Goal: Task Accomplishment & Management: Manage account settings

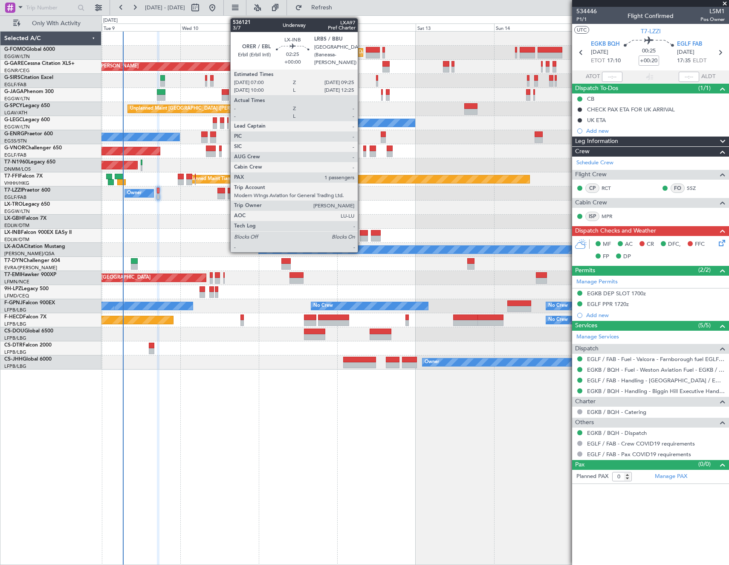
click at [362, 237] on div at bounding box center [364, 238] width 8 height 6
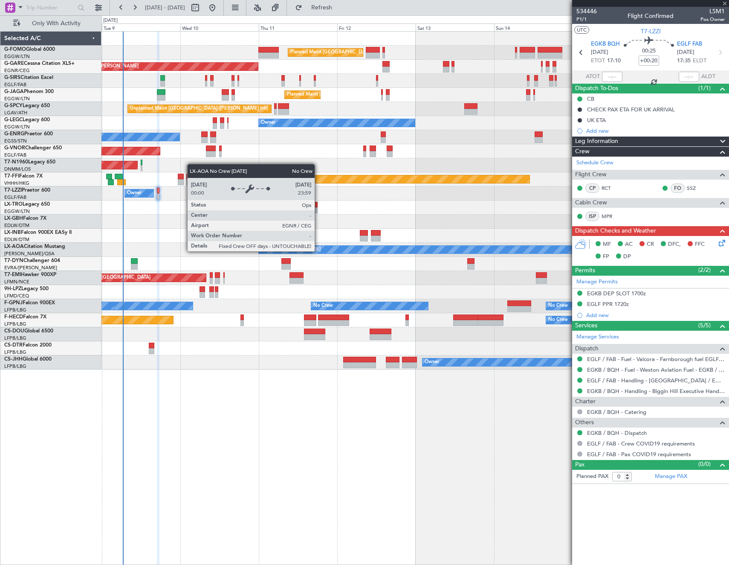
type input "1"
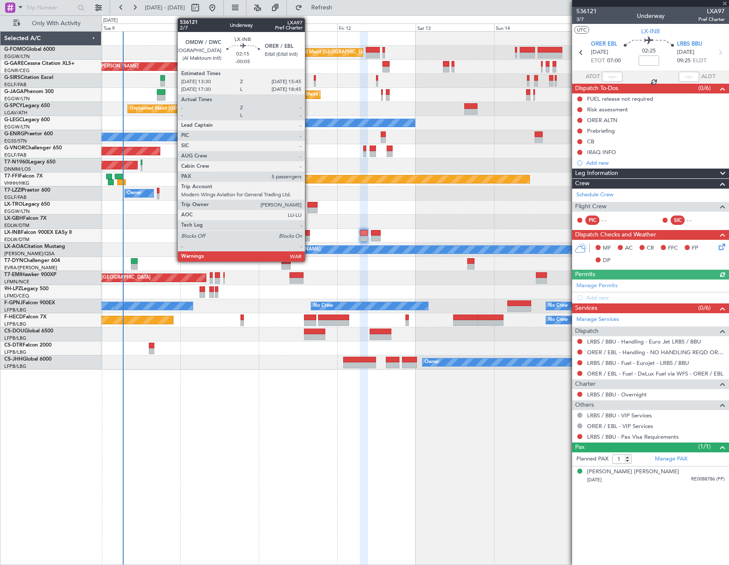
click at [309, 235] on div at bounding box center [306, 233] width 8 height 6
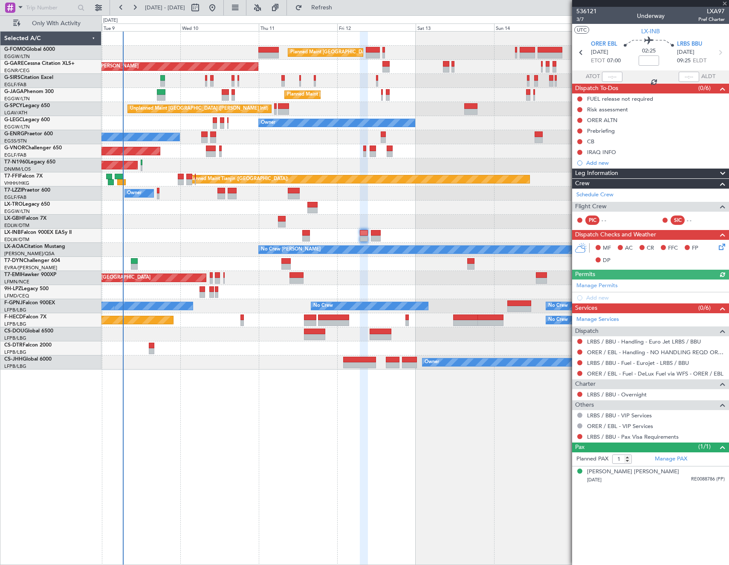
type input "-00:05"
type input "5"
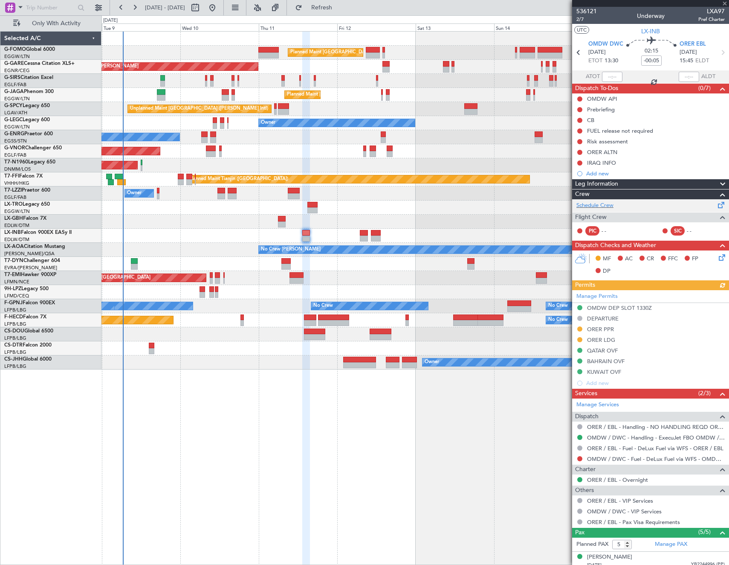
click at [631, 202] on div "Schedule Crew" at bounding box center [651, 205] width 157 height 13
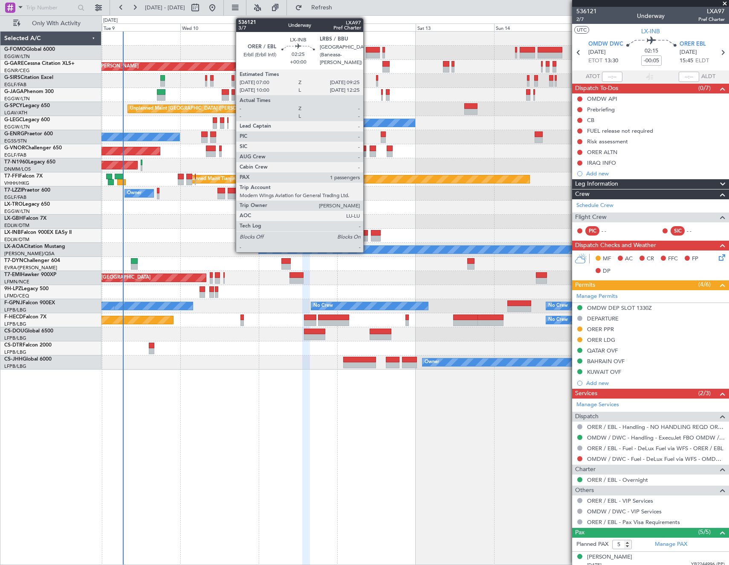
click at [367, 232] on div at bounding box center [364, 233] width 8 height 6
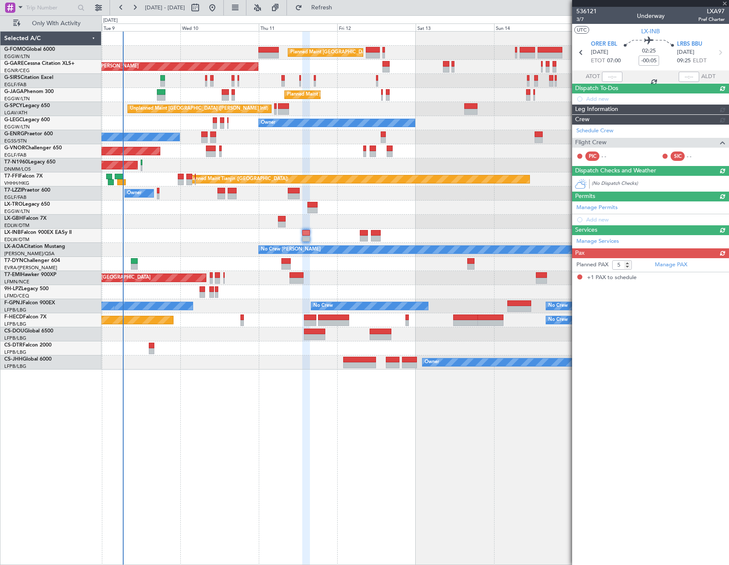
type input "1"
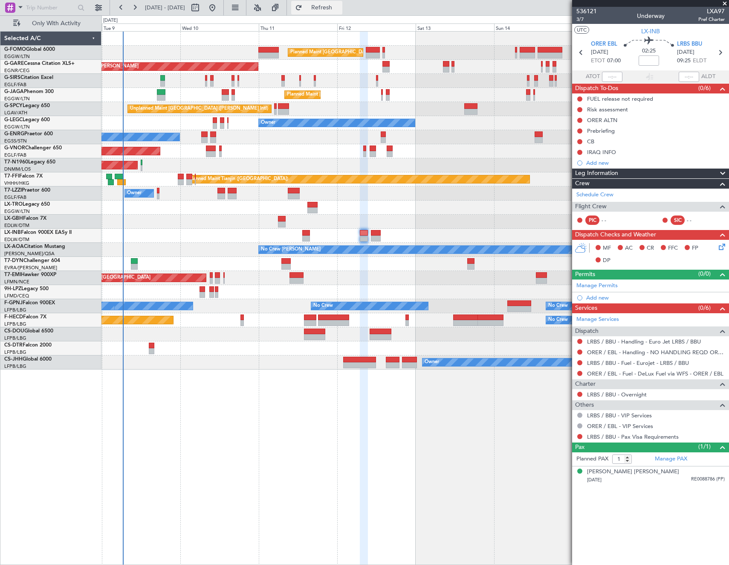
click at [337, 14] on button "Refresh" at bounding box center [316, 8] width 51 height 14
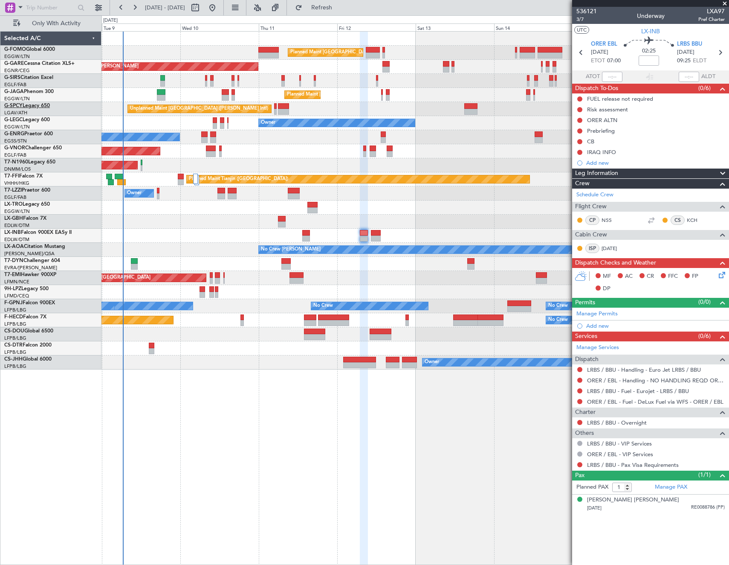
click at [36, 105] on link "G-SPCY Legacy 650" at bounding box center [27, 105] width 46 height 5
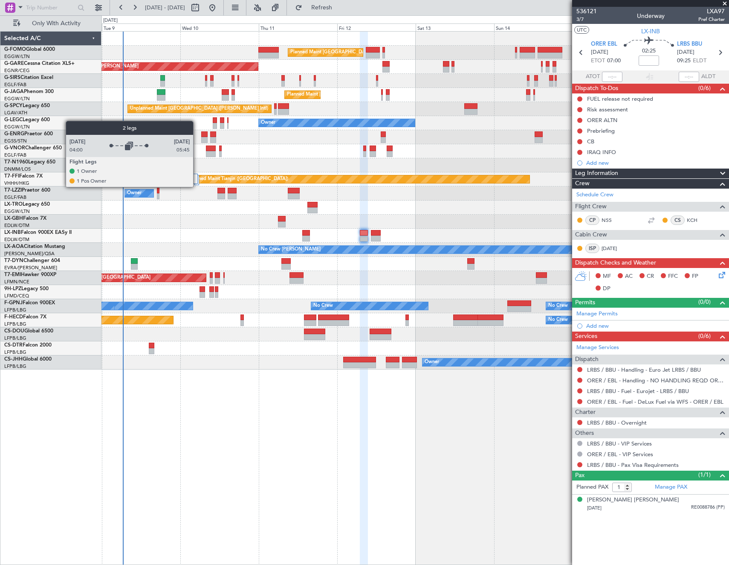
click at [197, 186] on div at bounding box center [196, 183] width 6 height 18
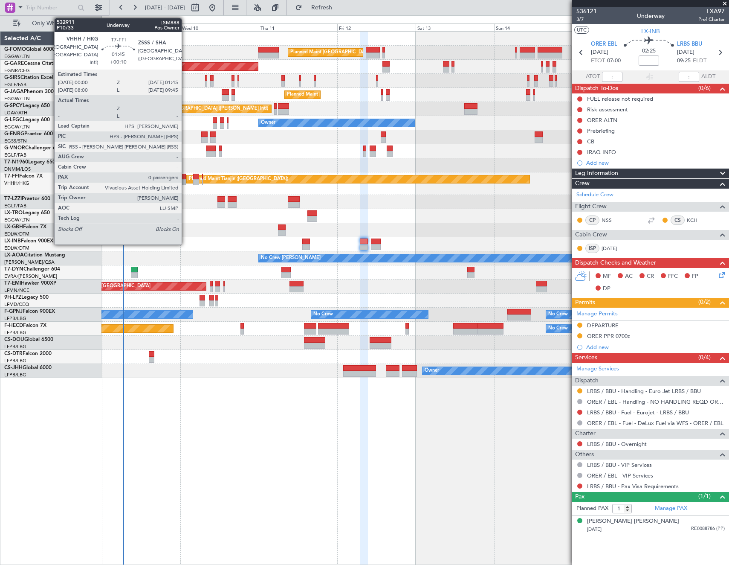
click at [185, 177] on div at bounding box center [183, 177] width 6 height 6
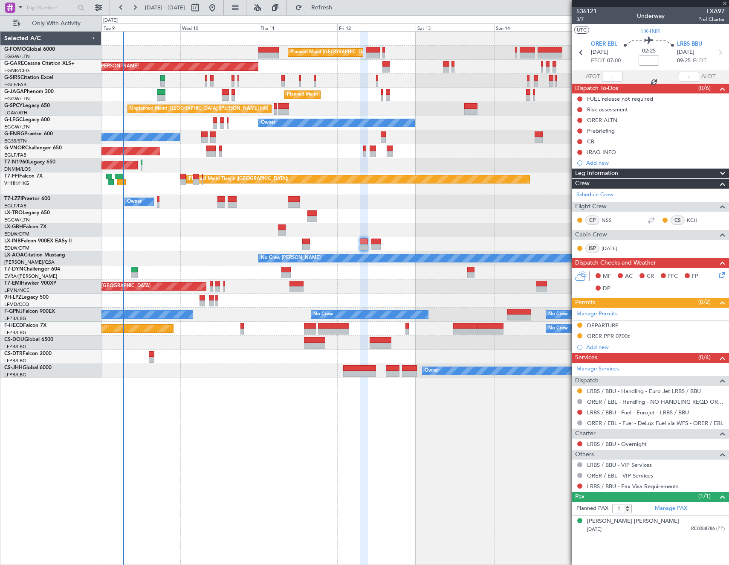
type input "+00:10"
type input "0"
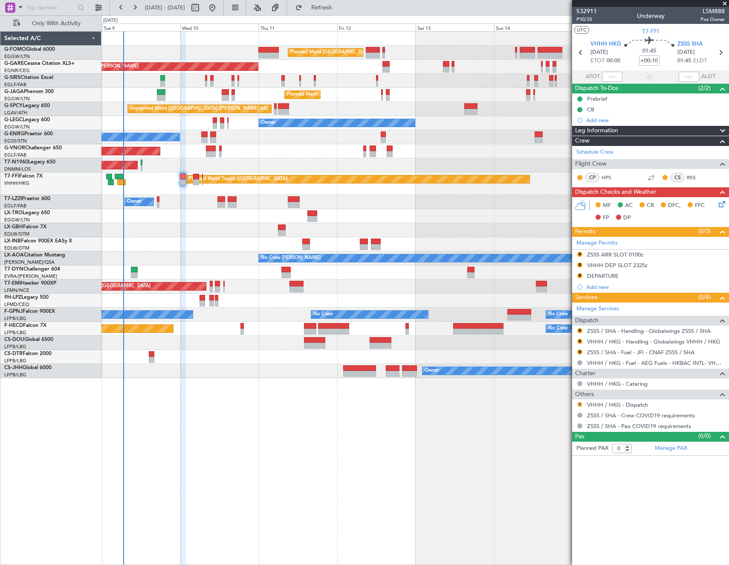
click at [581, 404] on button "R" at bounding box center [580, 404] width 5 height 5
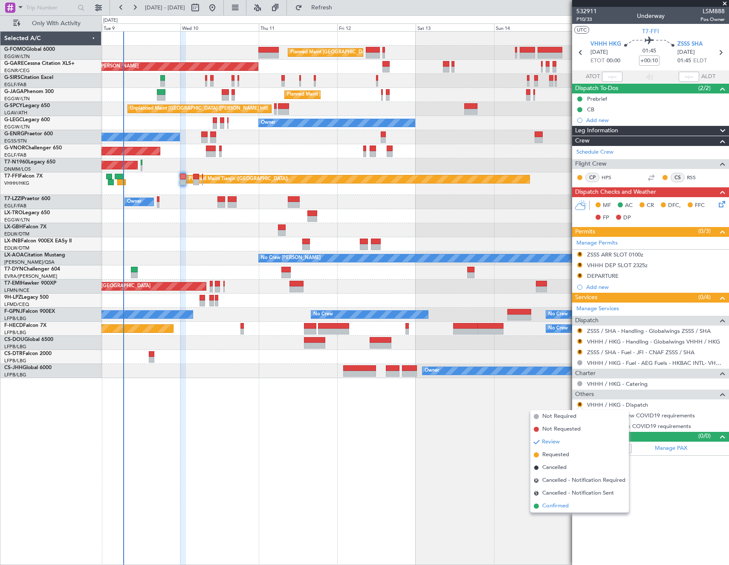
click at [568, 505] on span "Confirmed" at bounding box center [556, 506] width 26 height 9
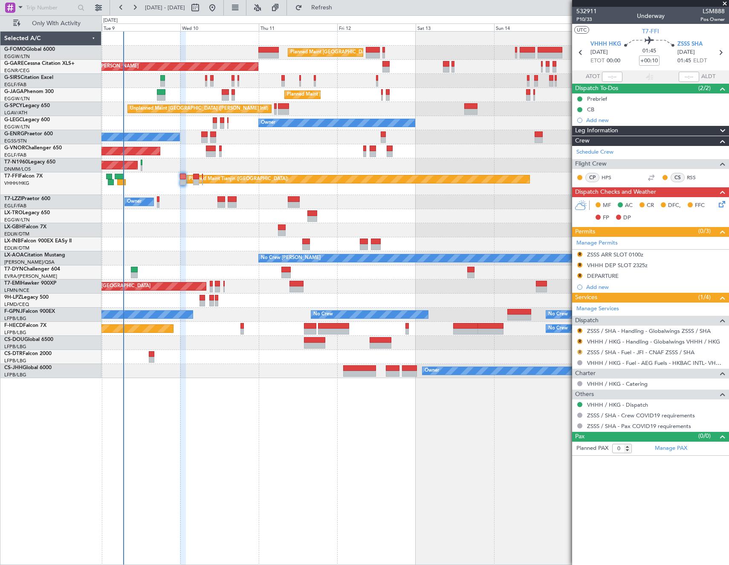
click at [581, 352] on button "R" at bounding box center [580, 351] width 5 height 5
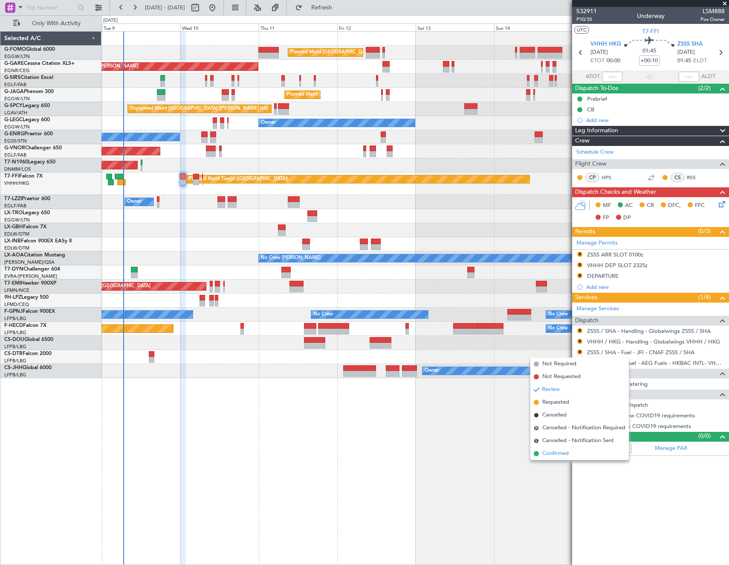
click at [549, 452] on span "Confirmed" at bounding box center [556, 453] width 26 height 9
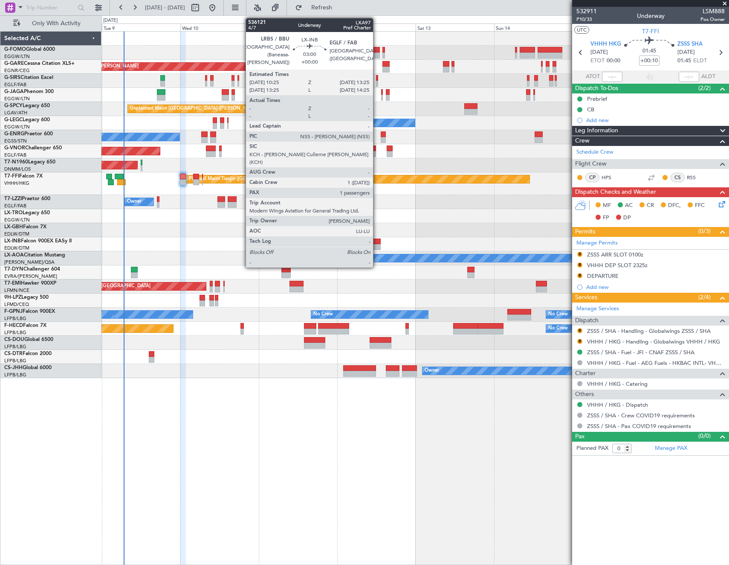
click at [377, 246] on div at bounding box center [376, 247] width 10 height 6
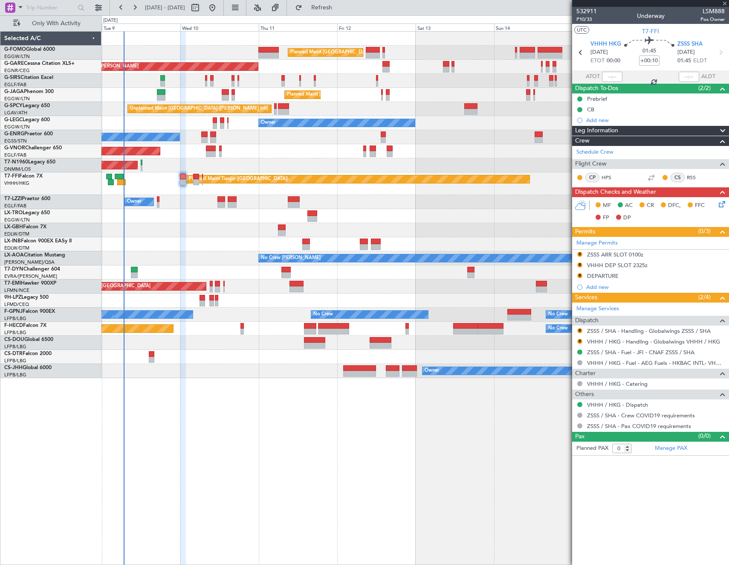
type input "1"
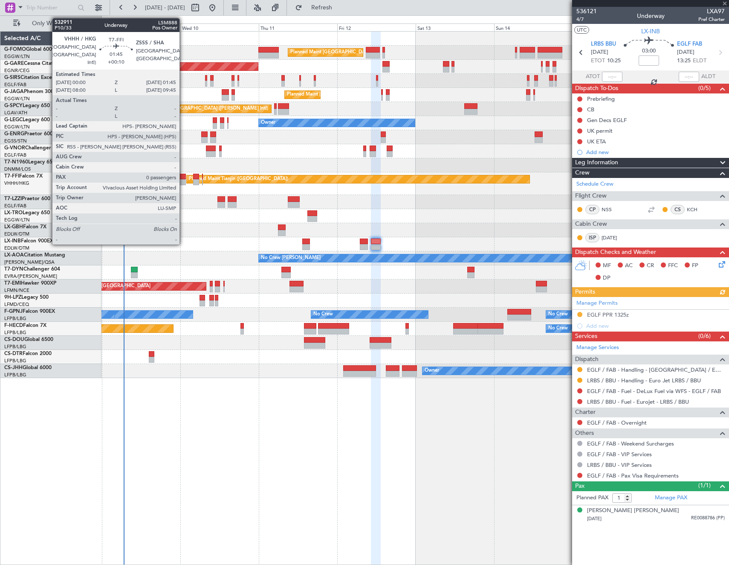
click at [183, 180] on div at bounding box center [183, 182] width 6 height 6
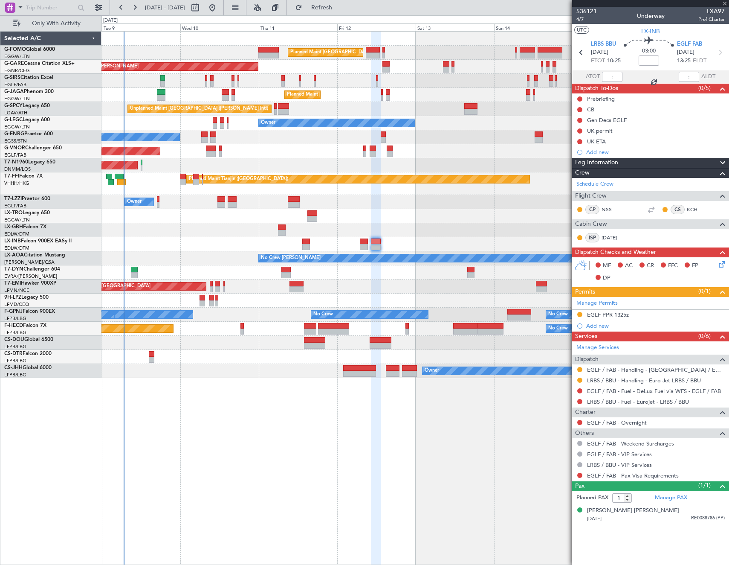
type input "+00:10"
type input "0"
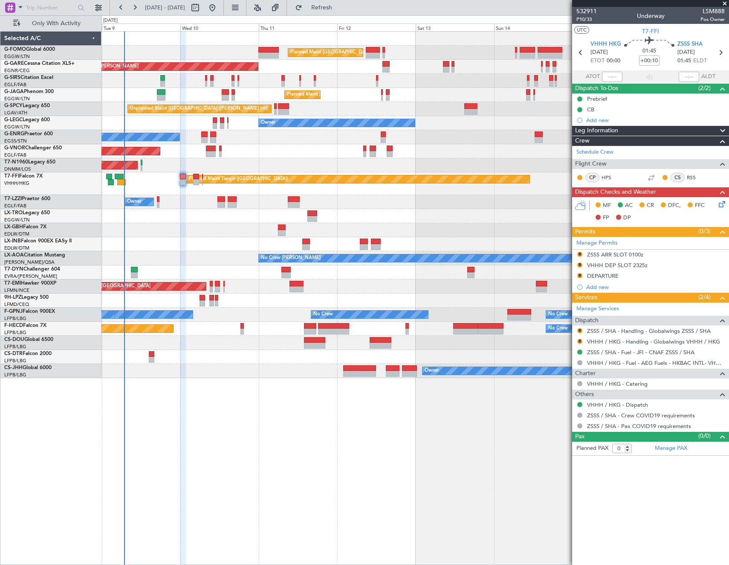
click at [604, 488] on article "532911 P10/33 Underway LSM888 Pos Owner UTC T7-FFI VHHH HKG 10/09/2025 ETOT 00:…" at bounding box center [651, 286] width 157 height 558
click at [616, 255] on div "ZSSS ARR SLOT 0100z" at bounding box center [615, 254] width 56 height 7
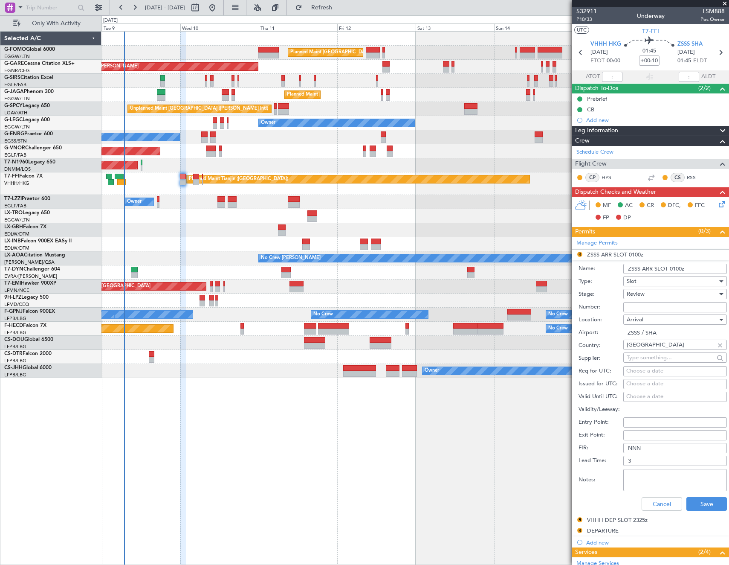
click at [677, 268] on input "ZSSS ARR SLOT 0100z" at bounding box center [676, 269] width 104 height 10
type input "ZSSS ARR SLOT 0145Z"
click at [651, 294] on div "Review" at bounding box center [672, 294] width 91 height 13
click at [651, 349] on span "Requested" at bounding box center [673, 349] width 90 height 13
click at [704, 504] on button "Save" at bounding box center [707, 504] width 41 height 14
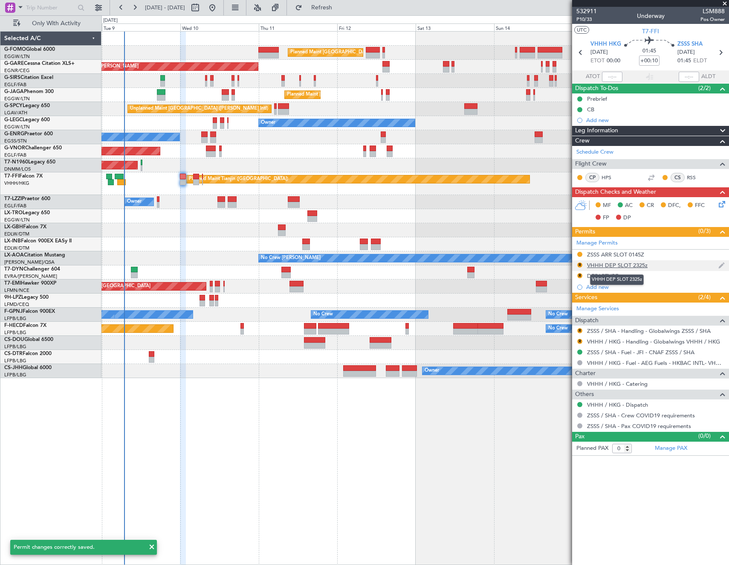
click at [613, 264] on div "VHHH DEP SLOT 2325z" at bounding box center [617, 265] width 61 height 7
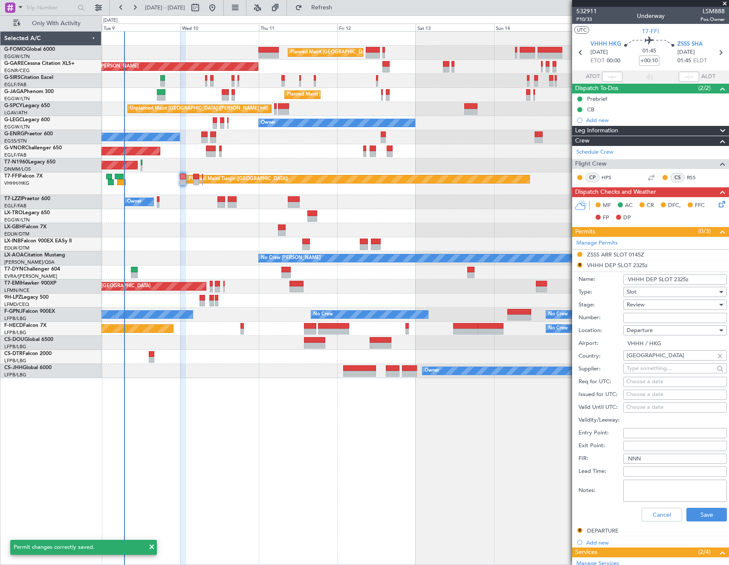
click at [683, 276] on input "VHHH DEP SLOT 2325z" at bounding box center [676, 279] width 104 height 10
type input "VHHH DEP SLOT 0000Z"
click at [677, 307] on div "Review" at bounding box center [672, 304] width 91 height 13
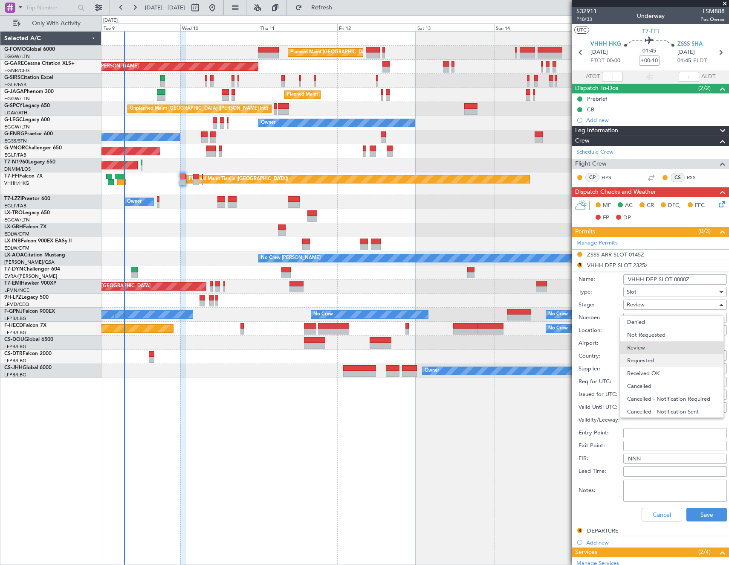
click at [667, 360] on span "Requested" at bounding box center [673, 360] width 90 height 13
click at [700, 519] on button "Save" at bounding box center [707, 515] width 41 height 14
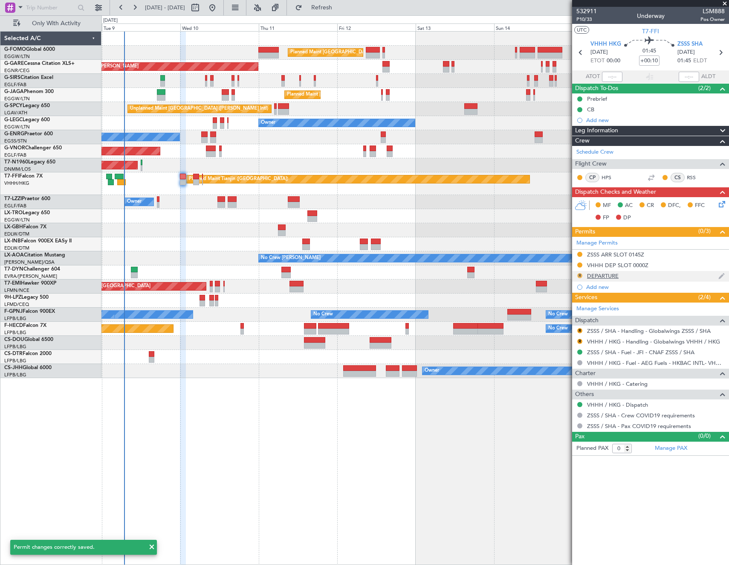
click at [581, 274] on button "R" at bounding box center [580, 275] width 5 height 5
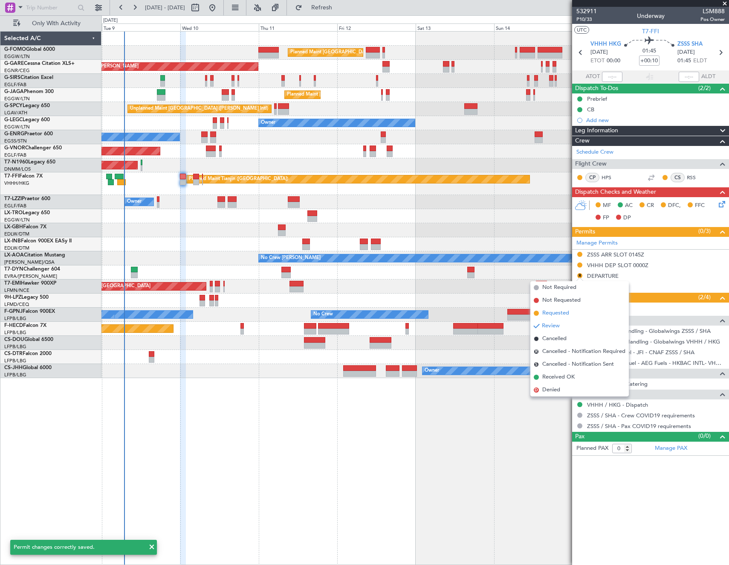
click at [575, 315] on li "Requested" at bounding box center [580, 313] width 99 height 13
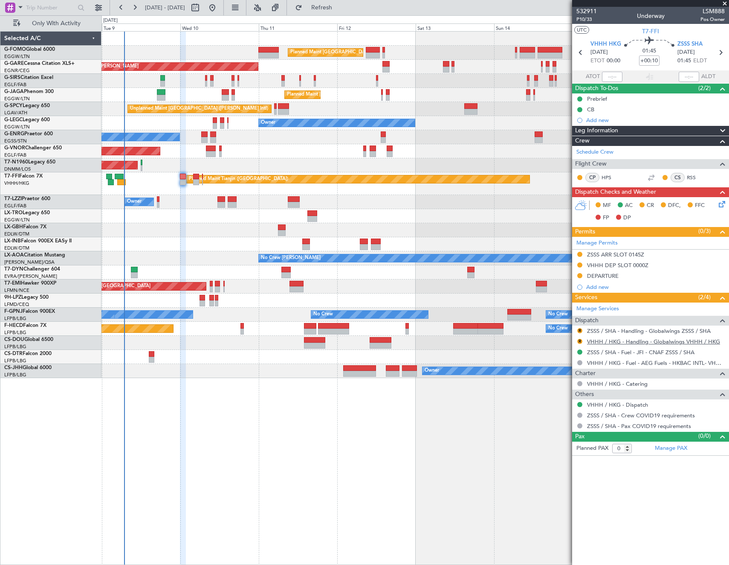
click at [615, 342] on link "VHHH / HKG - Handling - Globalwings VHHH / HKG" at bounding box center [653, 341] width 133 height 7
click at [662, 330] on link "ZSSS / SHA - Handling - Globalwings ZSSS / SHA" at bounding box center [649, 330] width 124 height 7
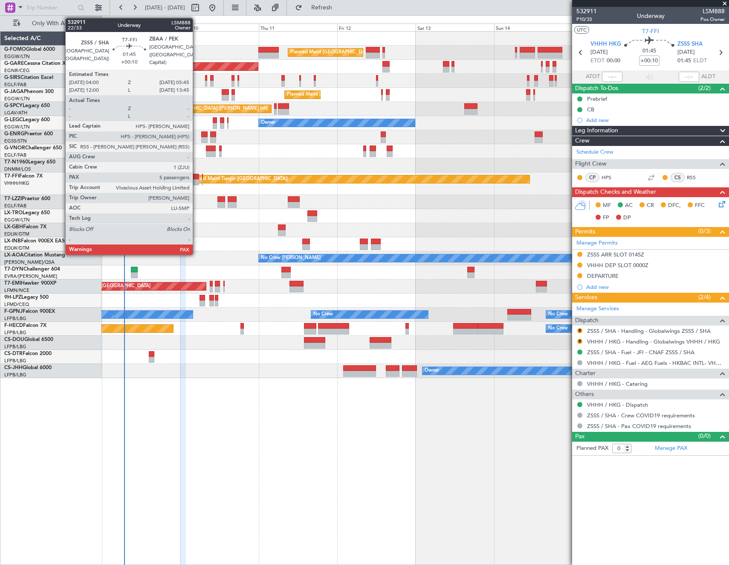
click at [197, 179] on div at bounding box center [196, 182] width 6 height 6
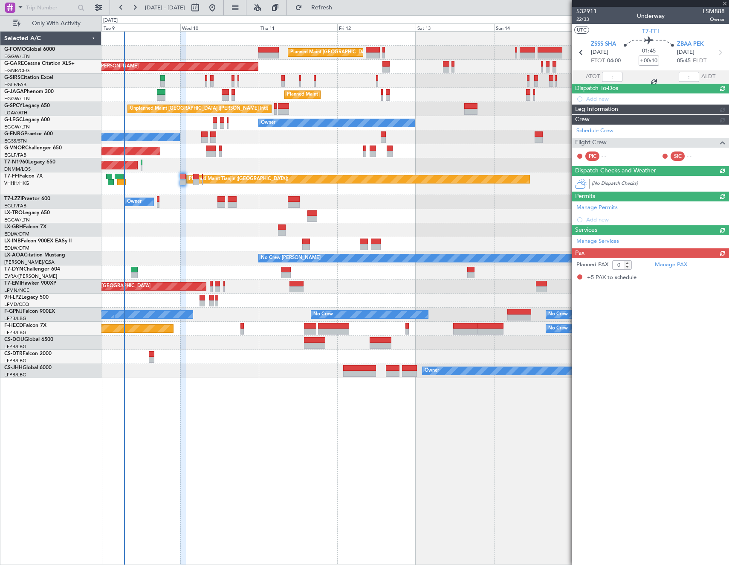
type input "5"
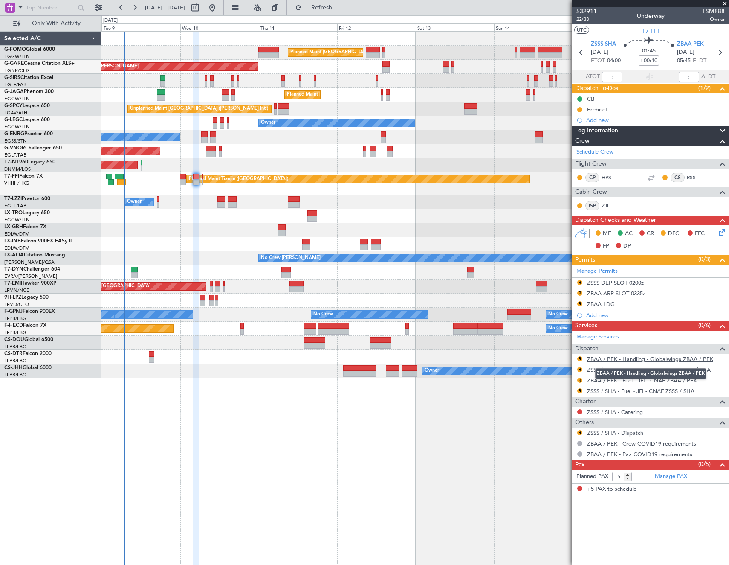
click at [631, 359] on link "ZBAA / PEK - Handling - Globalwings ZBAA / PEK" at bounding box center [650, 358] width 126 height 7
click at [628, 282] on div "ZSSS DEP SLOT 0200z" at bounding box center [615, 282] width 57 height 7
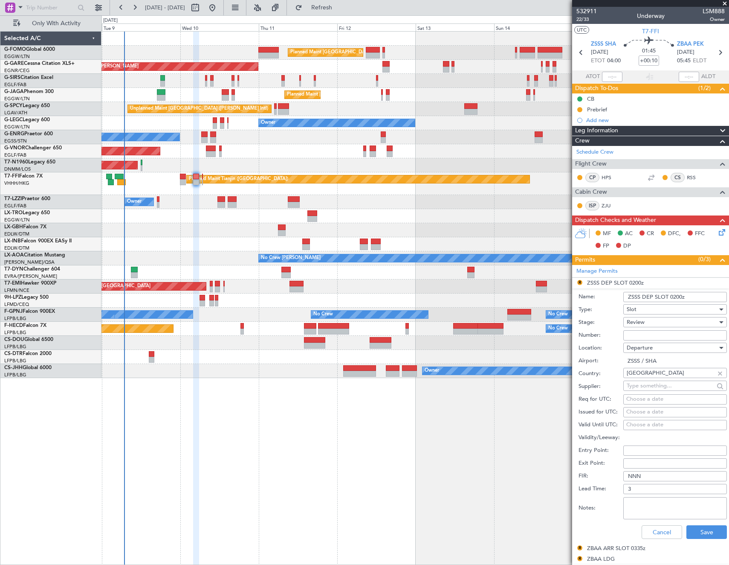
click at [674, 296] on input "ZSSS DEP SLOT 0200z" at bounding box center [676, 297] width 104 height 10
type input "ZSSS DEP SLOT 0400z"
click at [647, 319] on div "Review" at bounding box center [672, 322] width 91 height 13
drag, startPoint x: 654, startPoint y: 375, endPoint x: 680, endPoint y: 449, distance: 78.5
click at [654, 375] on span "Requested" at bounding box center [673, 378] width 90 height 13
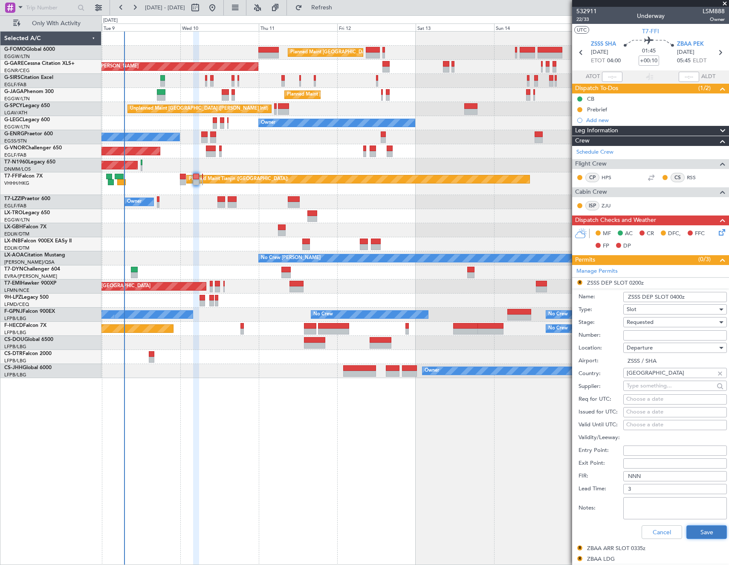
click at [695, 528] on button "Save" at bounding box center [707, 532] width 41 height 14
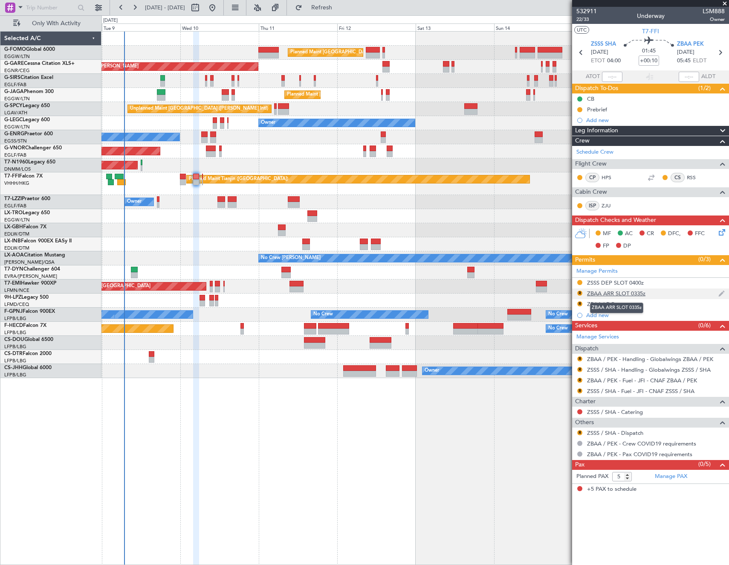
click at [625, 293] on div "ZBAA ARR SLOT 0335z" at bounding box center [616, 293] width 58 height 7
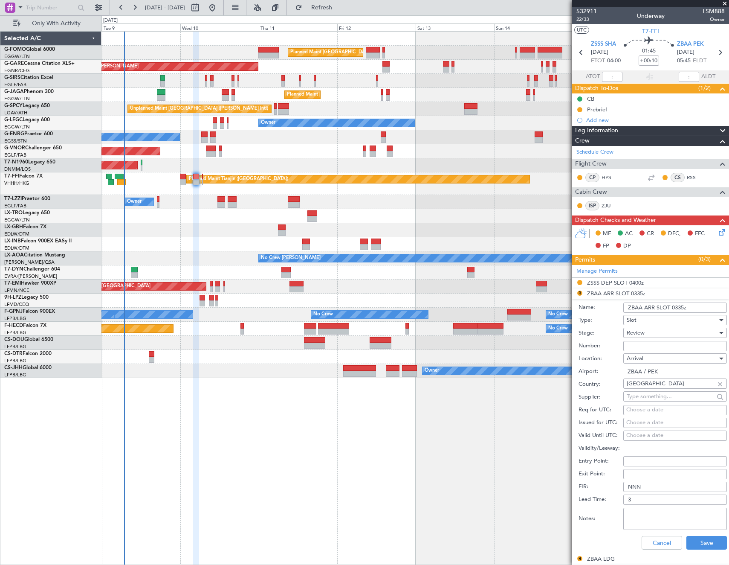
click at [674, 306] on input "ZBAA ARR SLOT 0335z" at bounding box center [676, 307] width 104 height 10
type input "ZBAA ARR SLOT 0545Z"
click at [651, 331] on div "Review" at bounding box center [672, 332] width 91 height 13
click at [659, 391] on span "Requested" at bounding box center [673, 388] width 90 height 13
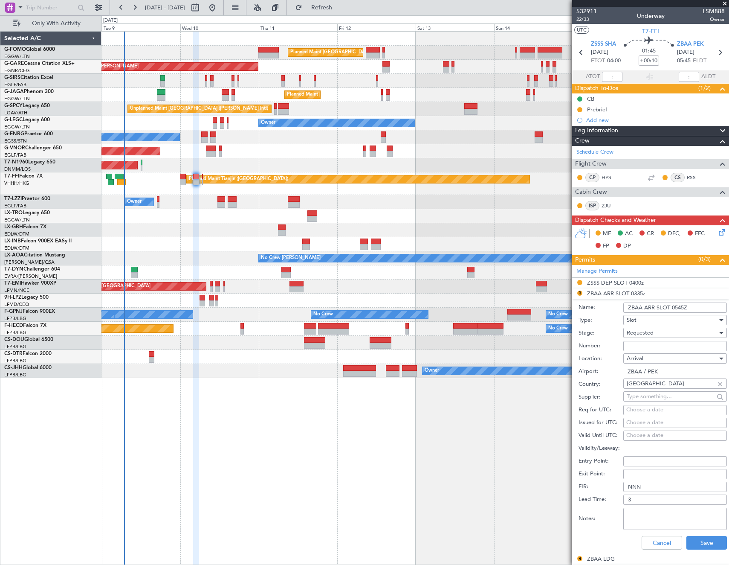
click at [703, 532] on div "Cancel Save" at bounding box center [653, 543] width 148 height 22
click at [705, 538] on button "Save" at bounding box center [707, 543] width 41 height 14
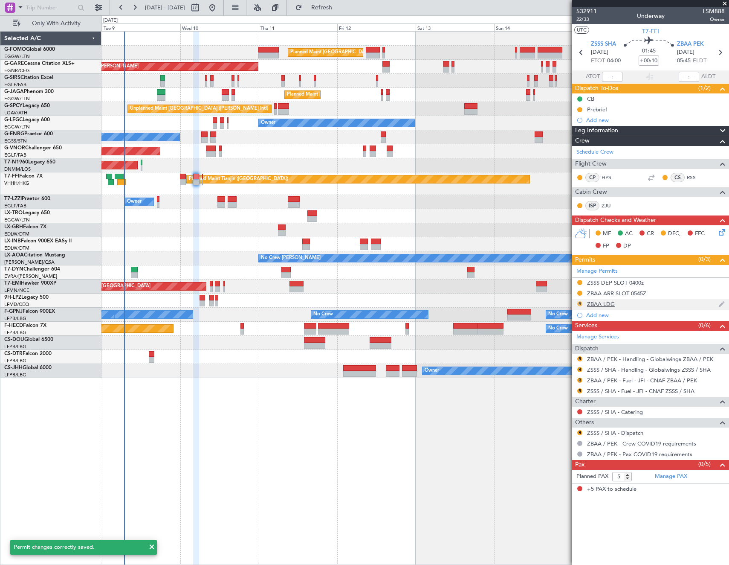
click at [581, 304] on button "R" at bounding box center [580, 303] width 5 height 5
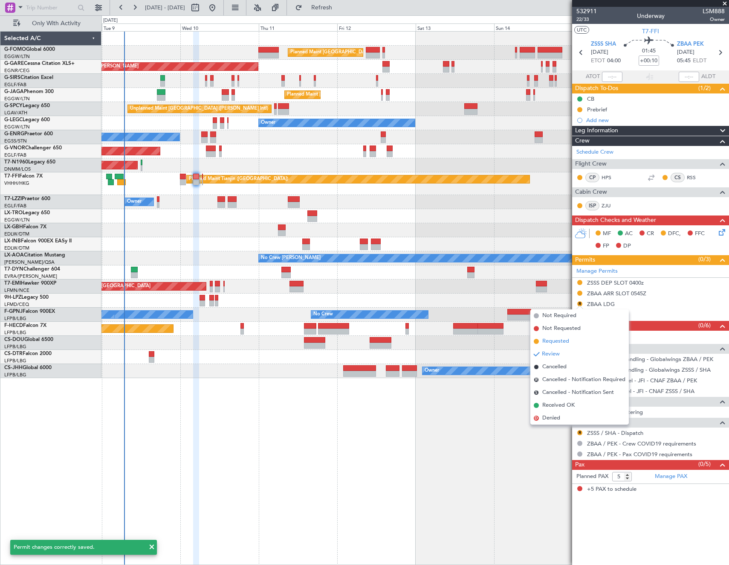
click at [571, 343] on li "Requested" at bounding box center [580, 341] width 99 height 13
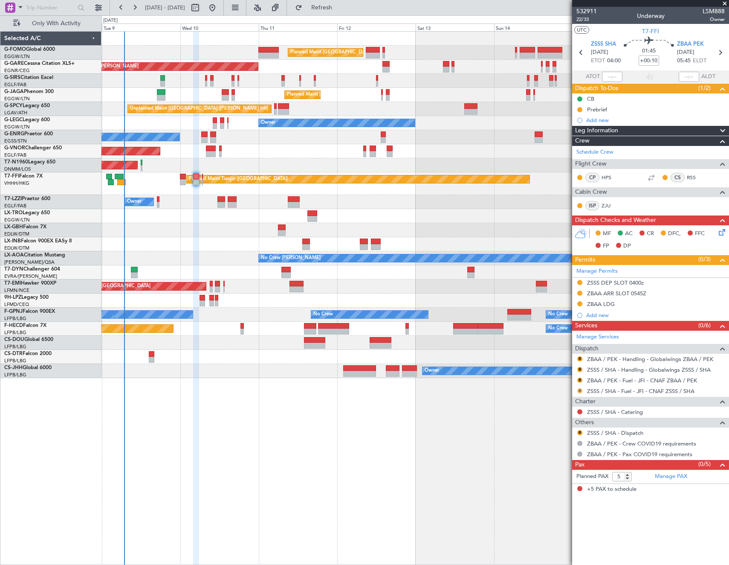
click at [579, 390] on button "R" at bounding box center [580, 390] width 5 height 5
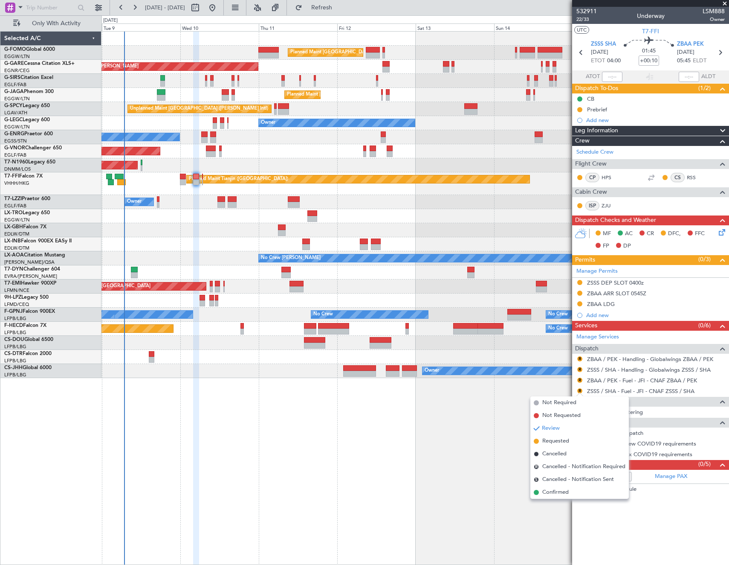
click at [482, 417] on div "Planned Maint London (Luton) Unplanned Maint Chester Planned Maint London (Luto…" at bounding box center [416, 298] width 628 height 534
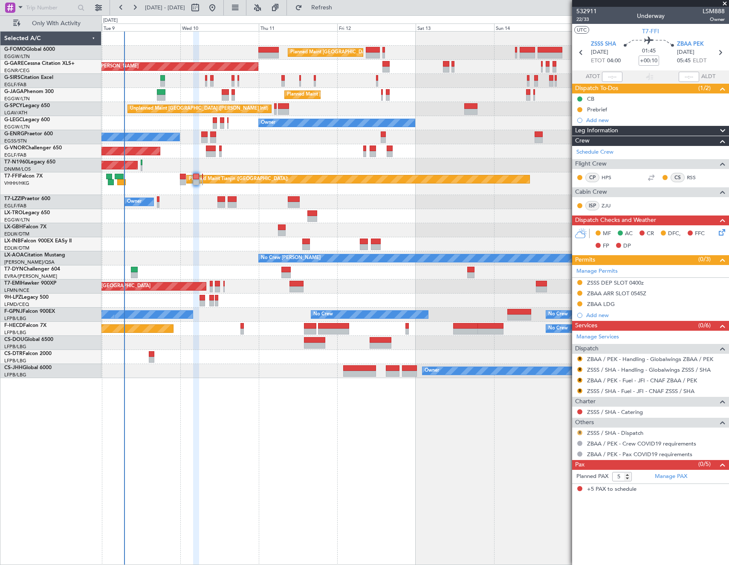
click at [581, 431] on button "R" at bounding box center [580, 432] width 5 height 5
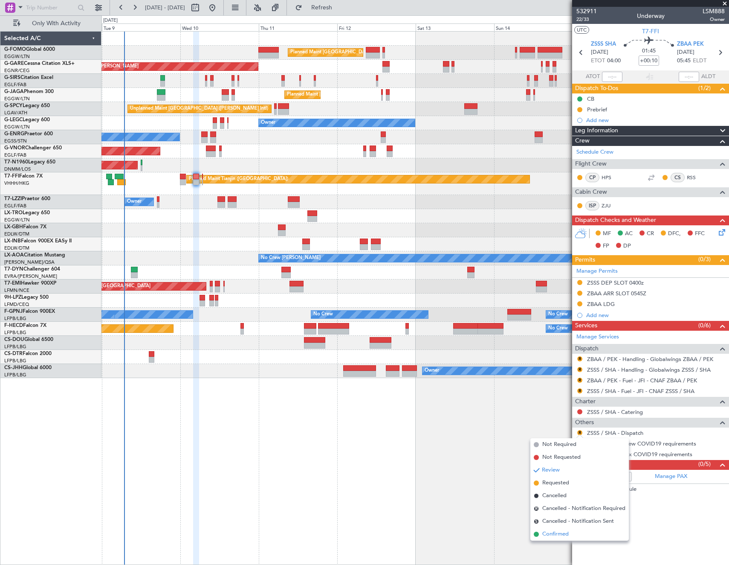
click at [564, 533] on span "Confirmed" at bounding box center [556, 534] width 26 height 9
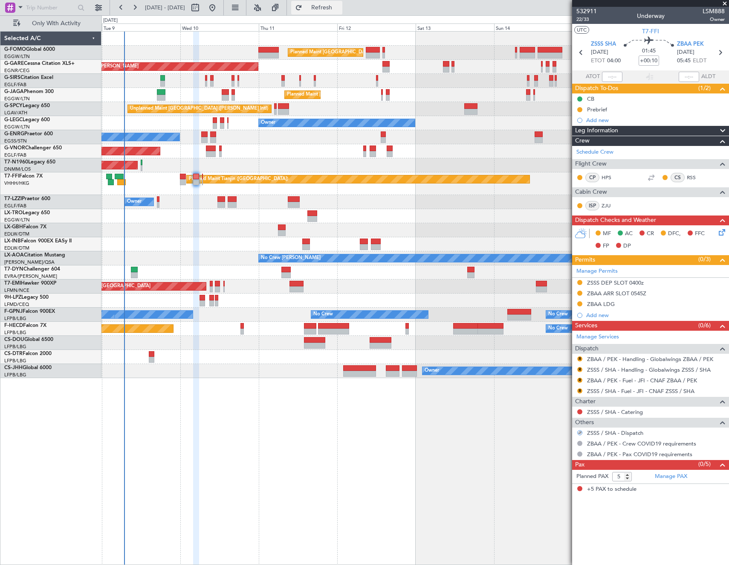
drag, startPoint x: 349, startPoint y: 6, endPoint x: 320, endPoint y: 11, distance: 29.3
click at [340, 6] on span "Refresh" at bounding box center [322, 8] width 36 height 6
click at [723, 52] on icon at bounding box center [720, 52] width 11 height 11
type input "-00:05"
type input "0"
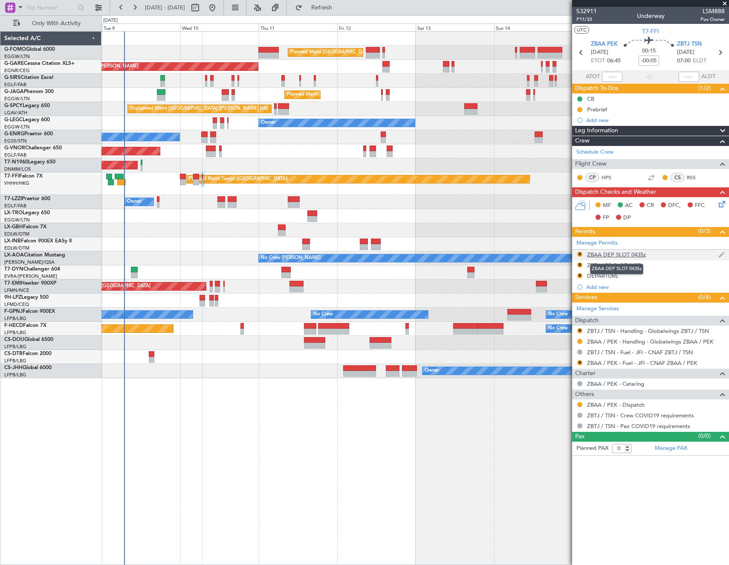
click at [612, 257] on div "ZBAA DEP SLOT 0435z" at bounding box center [616, 254] width 59 height 7
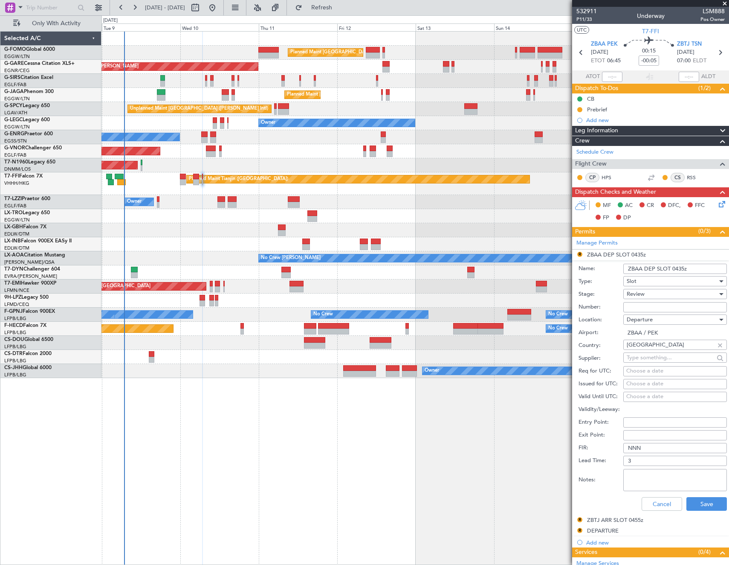
click at [680, 267] on input "ZBAA DEP SLOT 0435z" at bounding box center [676, 269] width 104 height 10
type input "ZBAA DEP SLOT 0645Z"
click at [669, 291] on div "Review" at bounding box center [672, 294] width 91 height 13
click at [657, 348] on span "Requested" at bounding box center [673, 349] width 90 height 13
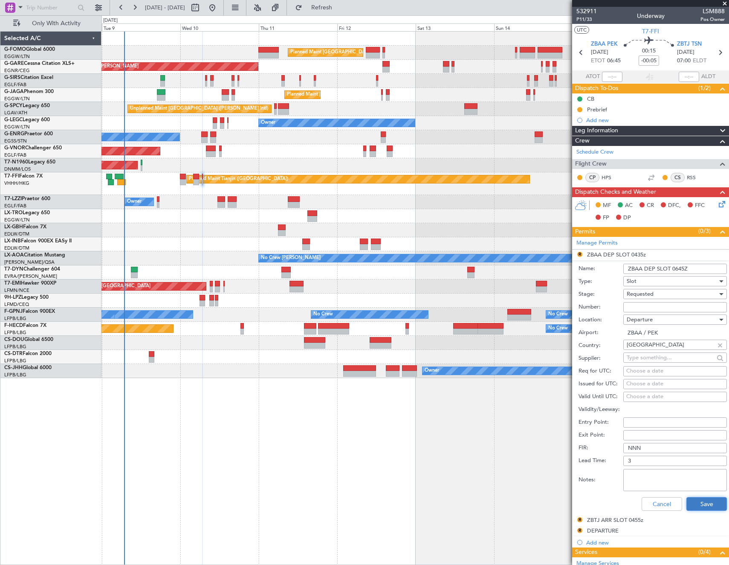
click at [703, 502] on button "Save" at bounding box center [707, 504] width 41 height 14
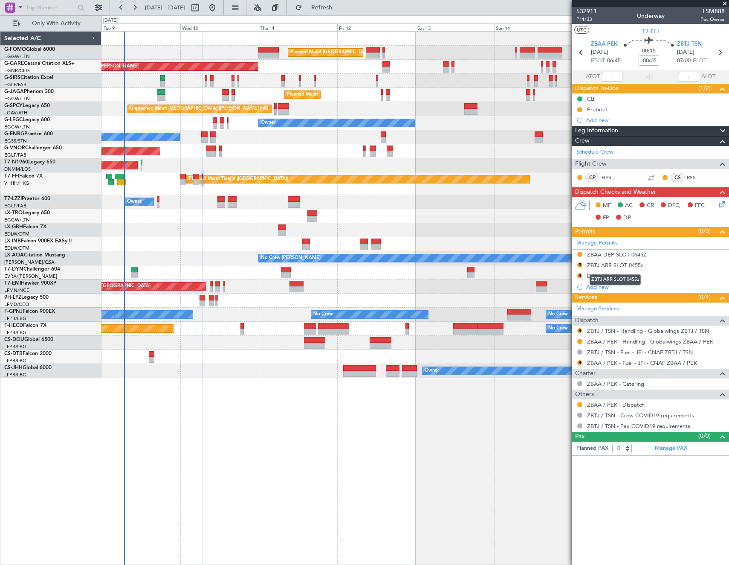
click at [619, 267] on div "ZBTJ ARR SLOT 0455z" at bounding box center [615, 265] width 56 height 7
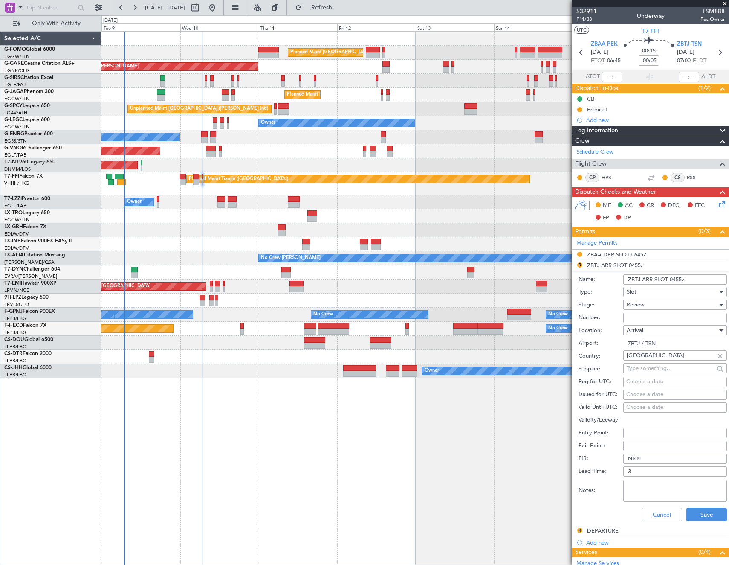
click at [675, 279] on input "ZBTJ ARR SLOT 0455z" at bounding box center [676, 279] width 104 height 10
type input "ZBTJ ARR SLOT 0700Z"
click at [639, 302] on span "Review" at bounding box center [636, 305] width 18 height 8
click at [648, 364] on span "Requested" at bounding box center [673, 360] width 90 height 13
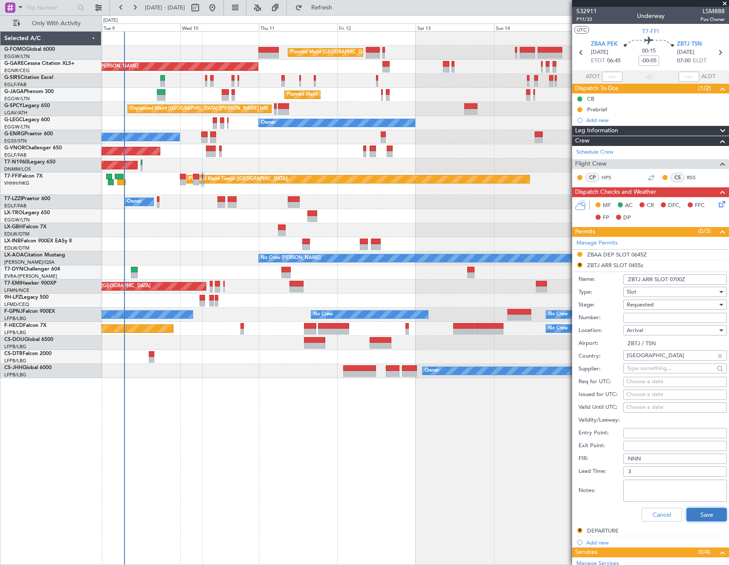
click at [696, 518] on button "Save" at bounding box center [707, 515] width 41 height 14
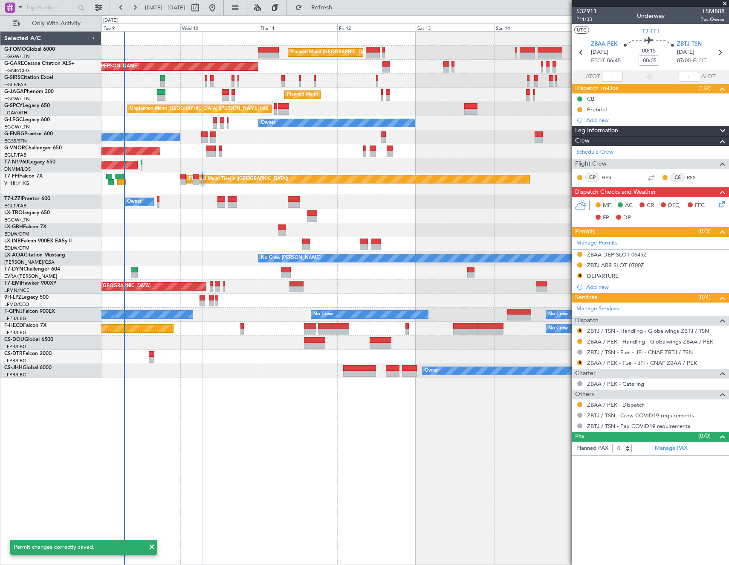
drag, startPoint x: 580, startPoint y: 274, endPoint x: 578, endPoint y: 300, distance: 26.1
click at [580, 274] on button "R" at bounding box center [580, 275] width 5 height 5
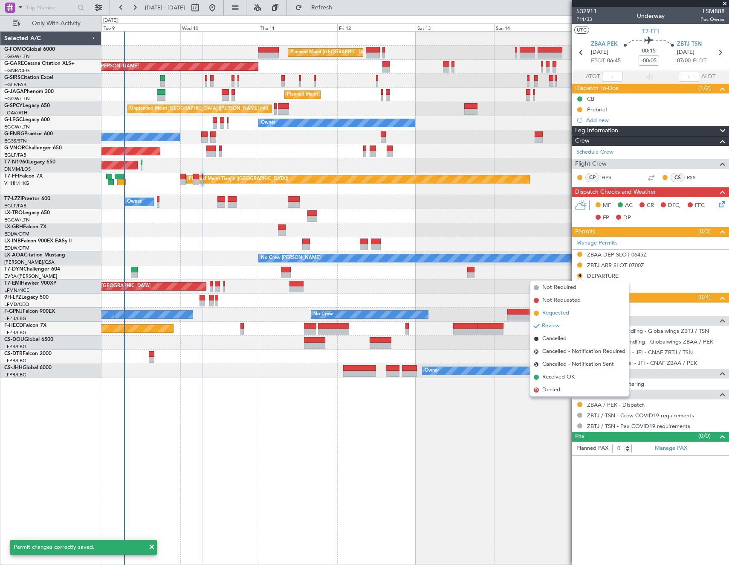
click at [564, 315] on span "Requested" at bounding box center [556, 313] width 27 height 9
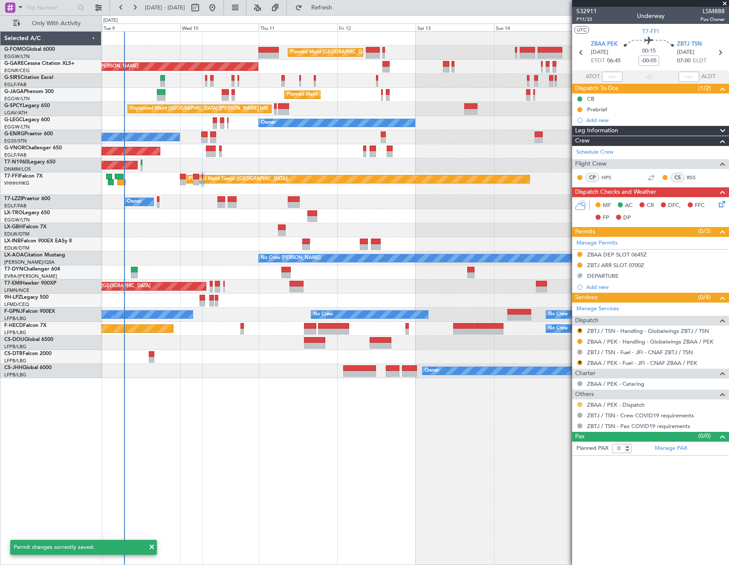
click at [580, 403] on button at bounding box center [580, 404] width 5 height 5
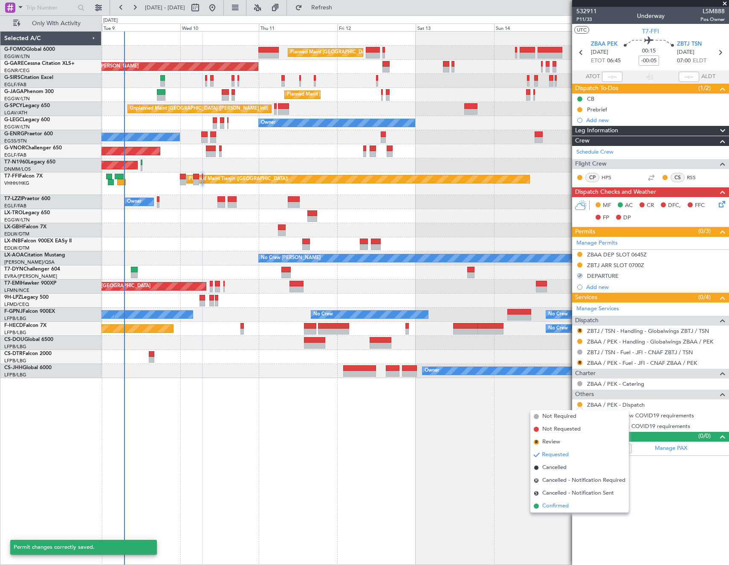
click at [558, 505] on span "Confirmed" at bounding box center [556, 506] width 26 height 9
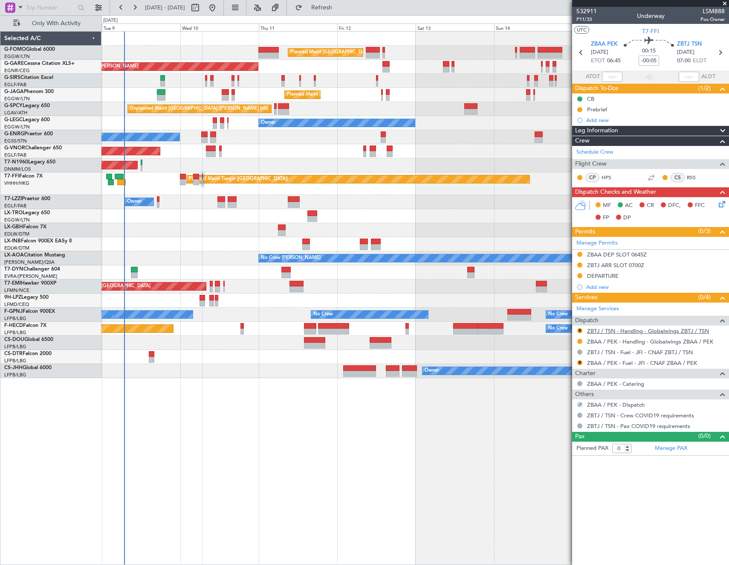
click at [619, 331] on link "ZBTJ / TSN - Handling - Globalwings ZBTJ / TSN" at bounding box center [648, 330] width 122 height 7
click at [340, 7] on span "Refresh" at bounding box center [322, 8] width 36 height 6
click at [615, 363] on link "ZBAA / PEK - Fuel - JFI - CNAF ZBAA / PEK" at bounding box center [642, 362] width 110 height 7
click at [579, 361] on button "R" at bounding box center [580, 362] width 5 height 5
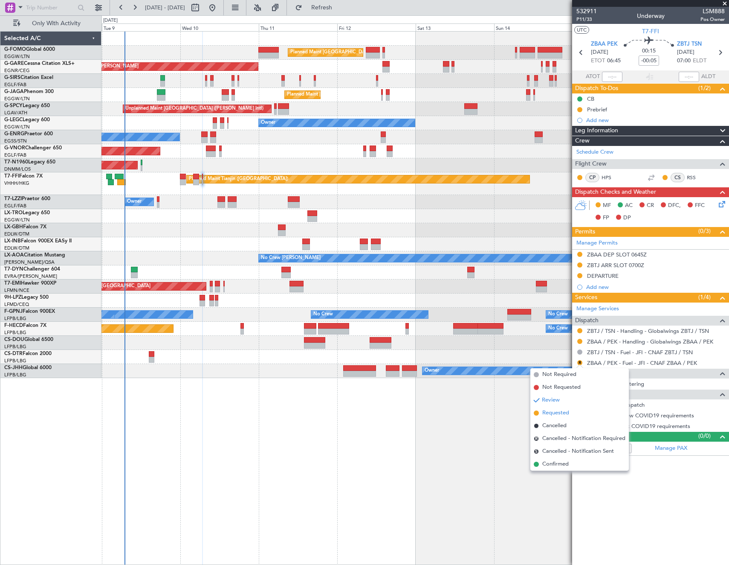
click at [564, 415] on span "Requested" at bounding box center [556, 413] width 27 height 9
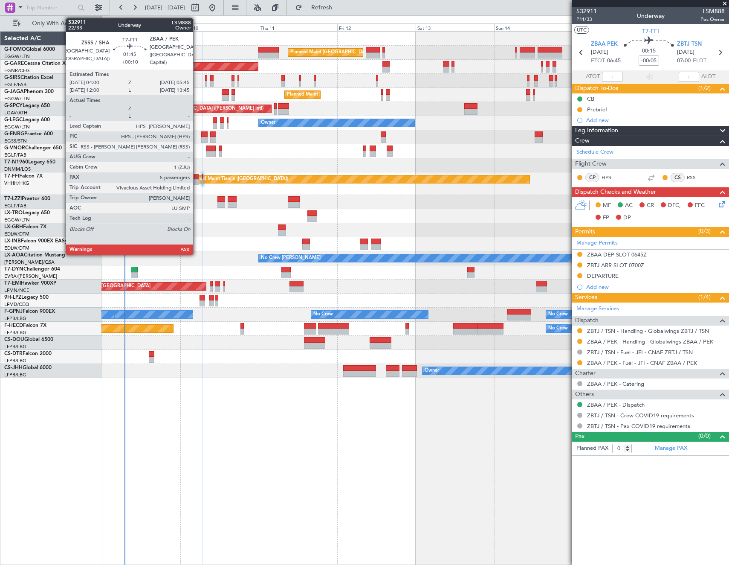
click at [197, 180] on div at bounding box center [196, 182] width 6 height 6
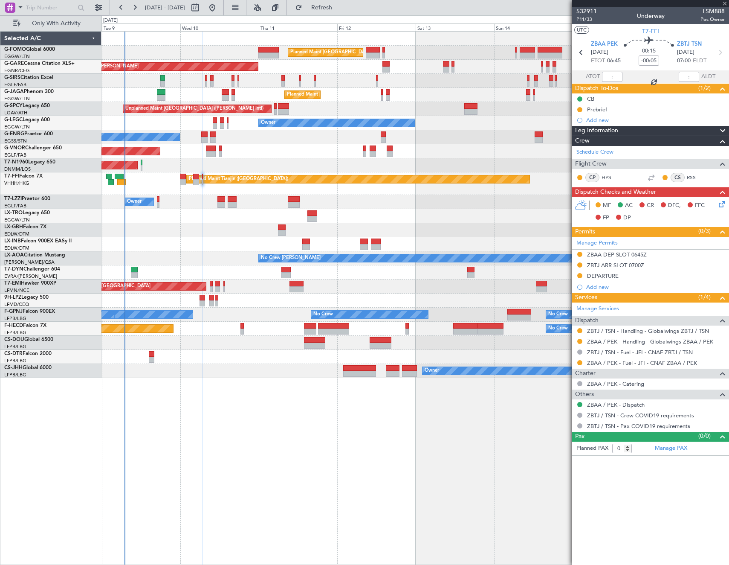
type input "+00:10"
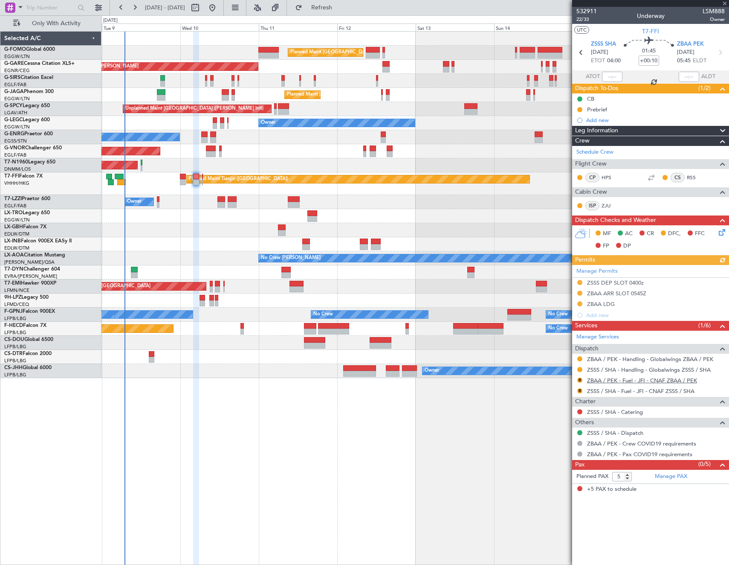
click at [652, 380] on link "ZBAA / PEK - Fuel - JFI - CNAF ZBAA / PEK" at bounding box center [642, 380] width 110 height 7
click at [581, 378] on button "R" at bounding box center [580, 380] width 5 height 5
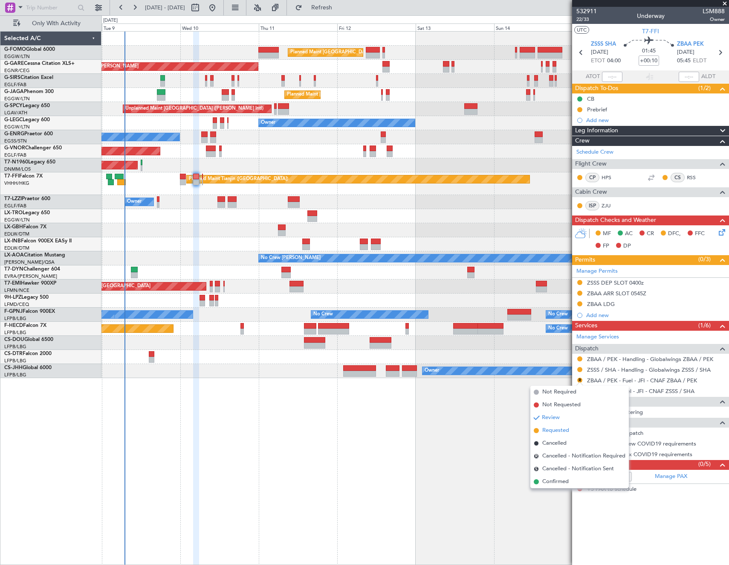
click at [557, 433] on span "Requested" at bounding box center [556, 430] width 27 height 9
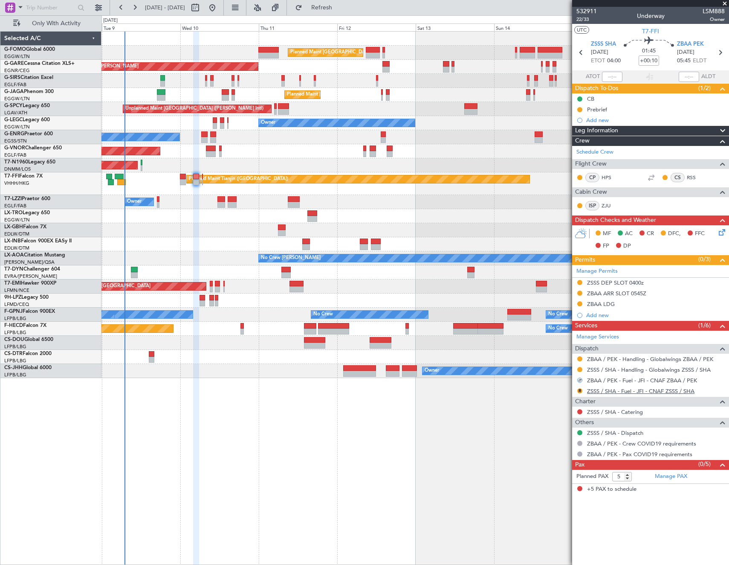
click at [611, 393] on link "ZSSS / SHA - Fuel - JFI - CNAF ZSSS / SHA" at bounding box center [641, 390] width 108 height 7
click at [576, 388] on div "R ZSSS / SHA - Fuel - JFI - CNAF ZSSS / SHA" at bounding box center [651, 391] width 157 height 11
click at [581, 392] on button "R" at bounding box center [580, 390] width 5 height 5
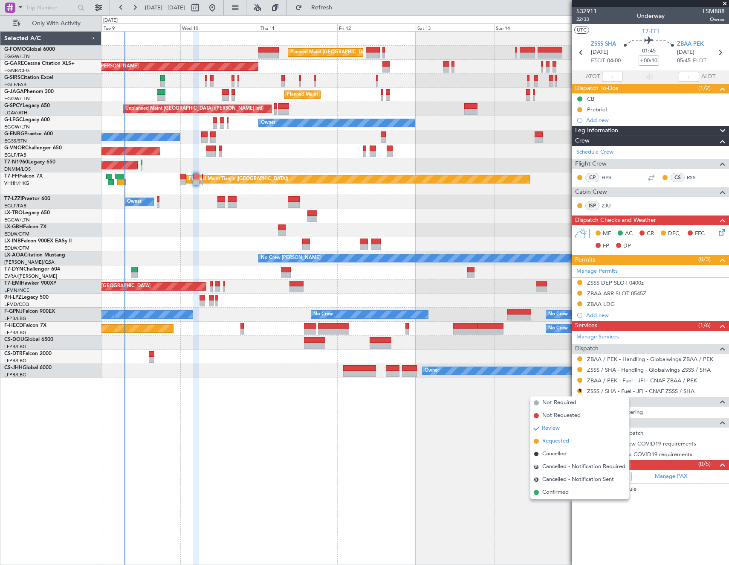
click at [570, 444] on span "Requested" at bounding box center [556, 441] width 27 height 9
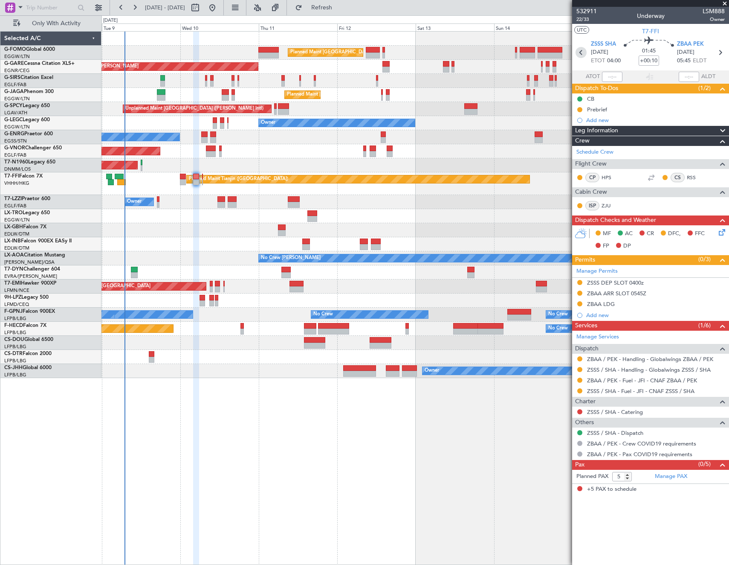
click at [581, 54] on icon at bounding box center [581, 52] width 11 height 11
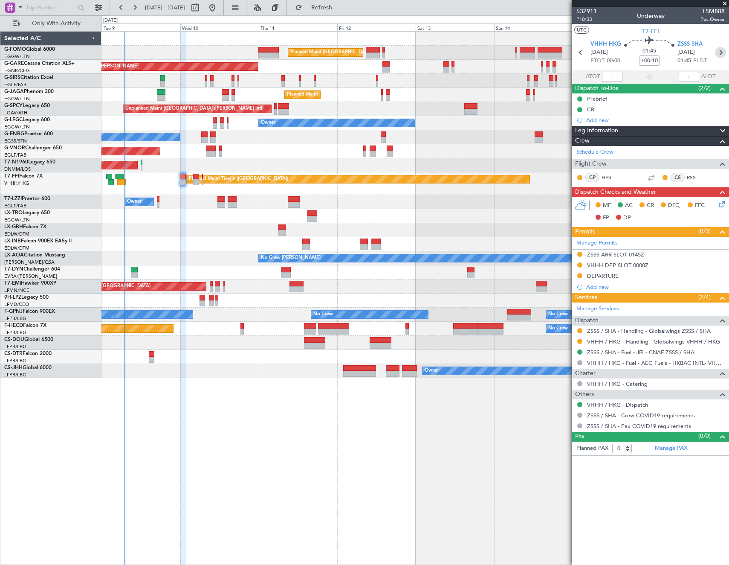
click at [723, 50] on icon at bounding box center [720, 52] width 11 height 11
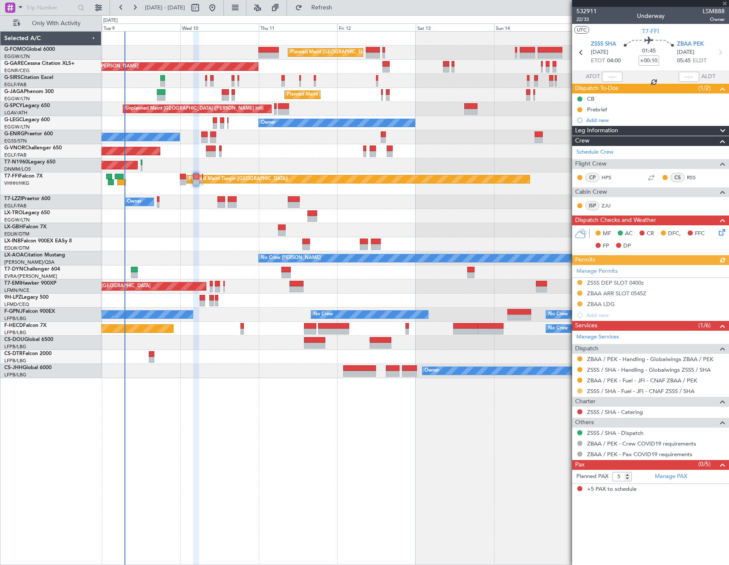
click at [580, 392] on button at bounding box center [580, 390] width 5 height 5
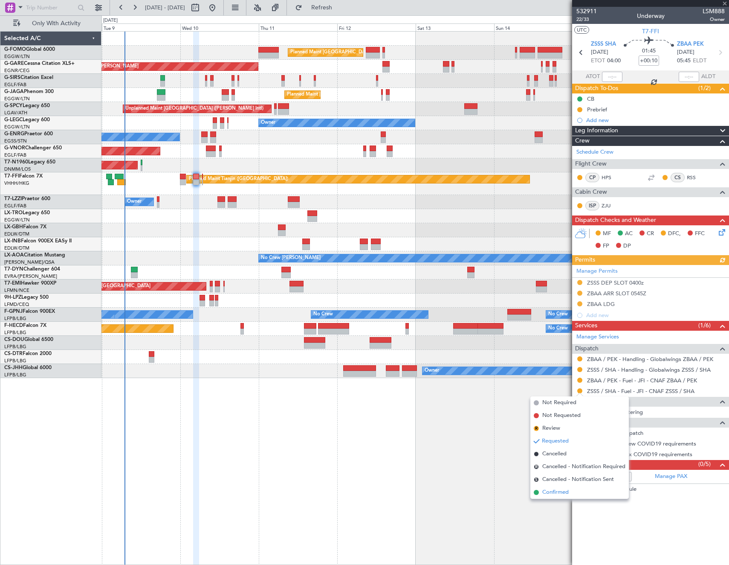
click at [552, 491] on span "Confirmed" at bounding box center [556, 492] width 26 height 9
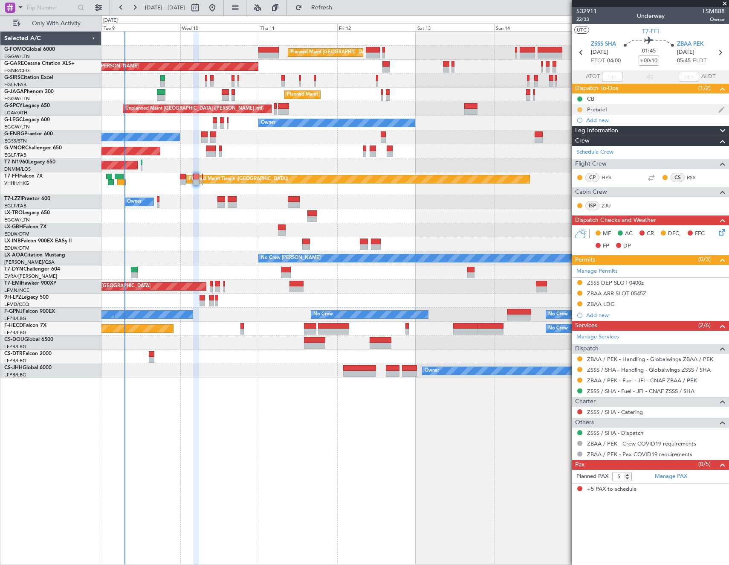
click at [581, 107] on button at bounding box center [580, 109] width 5 height 5
click at [574, 163] on span "Cancelled" at bounding box center [582, 160] width 24 height 9
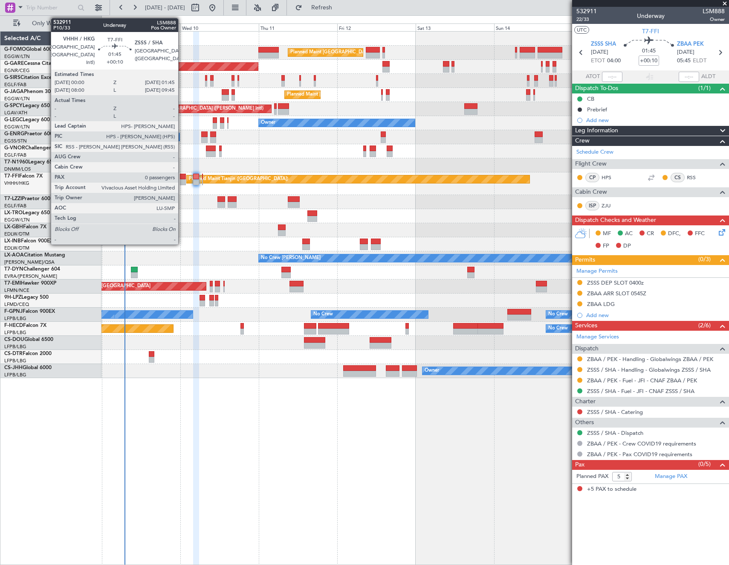
click at [182, 177] on div at bounding box center [183, 177] width 6 height 6
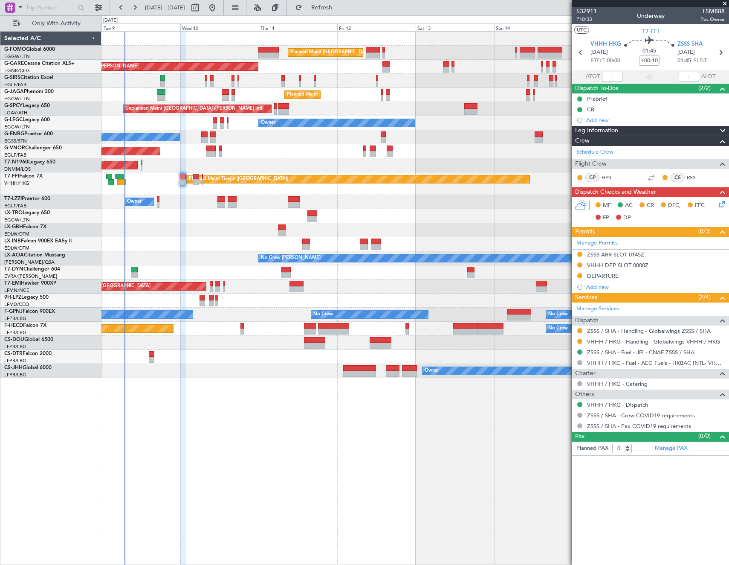
click at [724, 205] on icon at bounding box center [721, 202] width 7 height 7
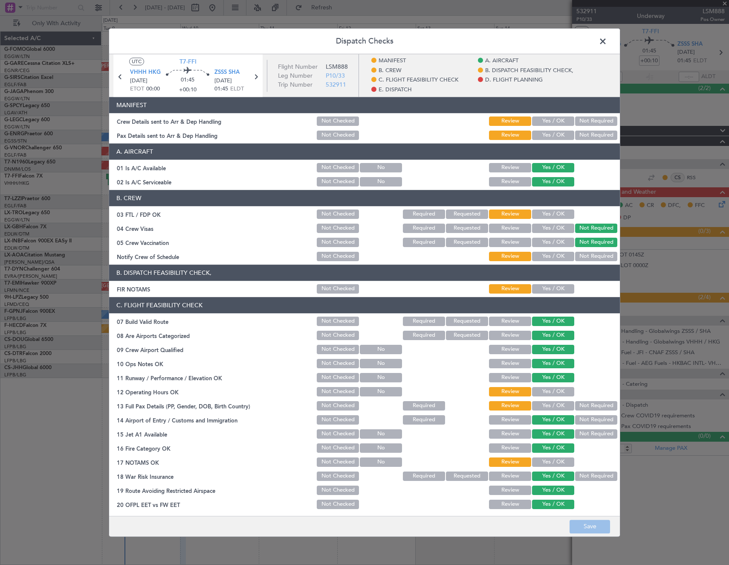
click at [552, 125] on button "Yes / OK" at bounding box center [553, 120] width 42 height 9
click at [553, 134] on button "Yes / OK" at bounding box center [553, 135] width 42 height 9
click at [558, 285] on button "Yes / OK" at bounding box center [553, 288] width 42 height 9
click at [556, 392] on button "Yes / OK" at bounding box center [553, 391] width 42 height 9
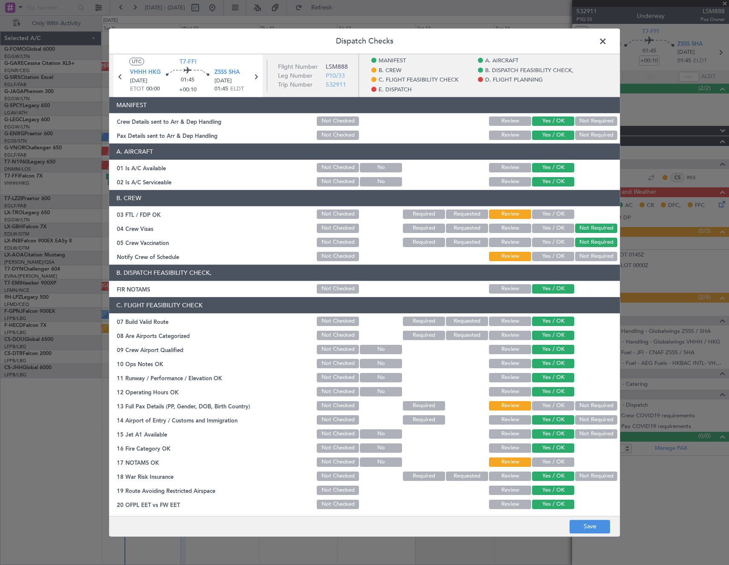
click at [583, 406] on button "Not Required" at bounding box center [596, 405] width 42 height 9
click at [545, 456] on div "Yes / OK" at bounding box center [552, 462] width 43 height 12
click at [545, 458] on button "Yes / OK" at bounding box center [553, 461] width 42 height 9
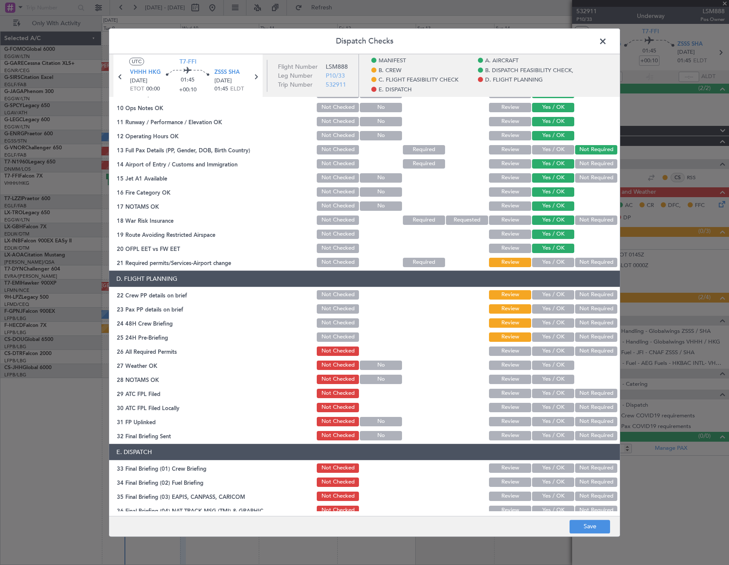
click at [543, 263] on button "Yes / OK" at bounding box center [553, 262] width 42 height 9
click at [545, 299] on button "Yes / OK" at bounding box center [553, 294] width 42 height 9
click at [546, 320] on button "Yes / OK" at bounding box center [553, 322] width 42 height 9
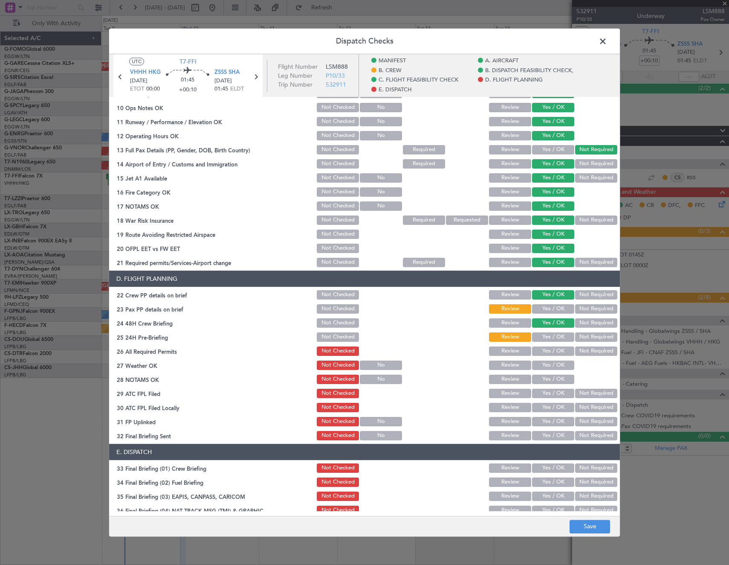
drag, startPoint x: 544, startPoint y: 311, endPoint x: 544, endPoint y: 317, distance: 5.6
click at [544, 313] on button "Yes / OK" at bounding box center [553, 308] width 42 height 9
click at [544, 337] on button "Yes / OK" at bounding box center [553, 336] width 42 height 9
click at [519, 348] on button "Review" at bounding box center [510, 350] width 42 height 9
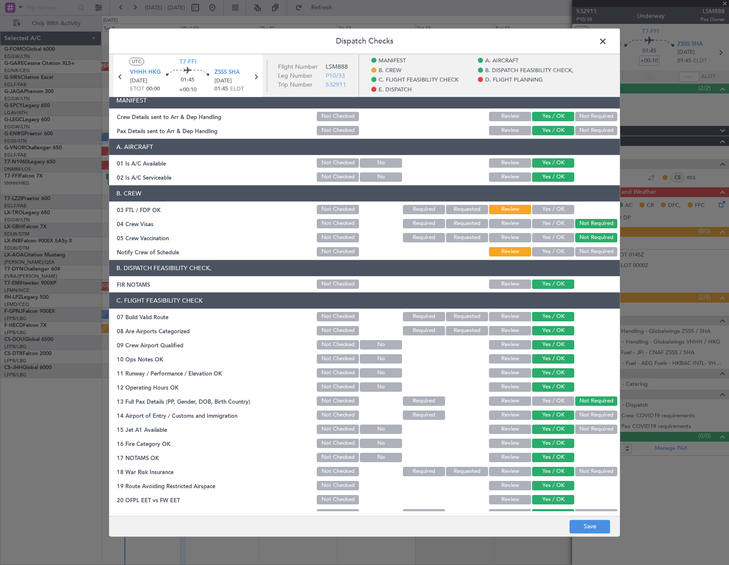
scroll to position [0, 0]
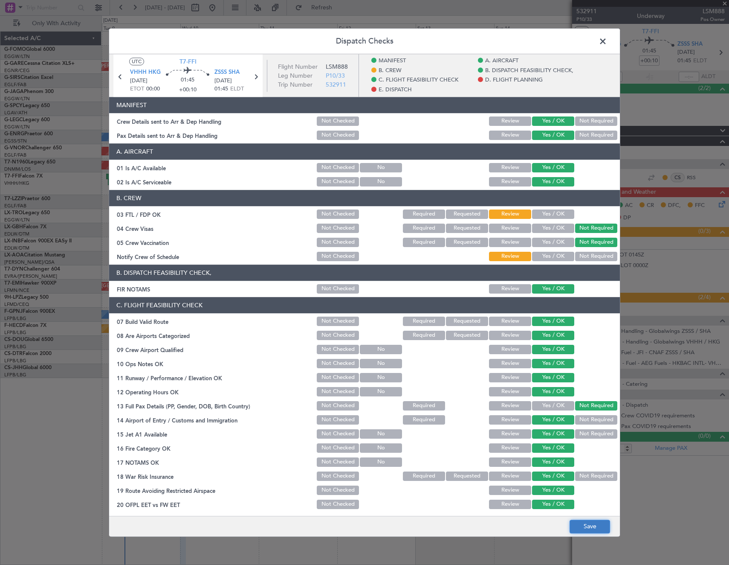
click at [599, 527] on button "Save" at bounding box center [590, 527] width 41 height 14
click at [607, 44] on span at bounding box center [607, 43] width 0 height 17
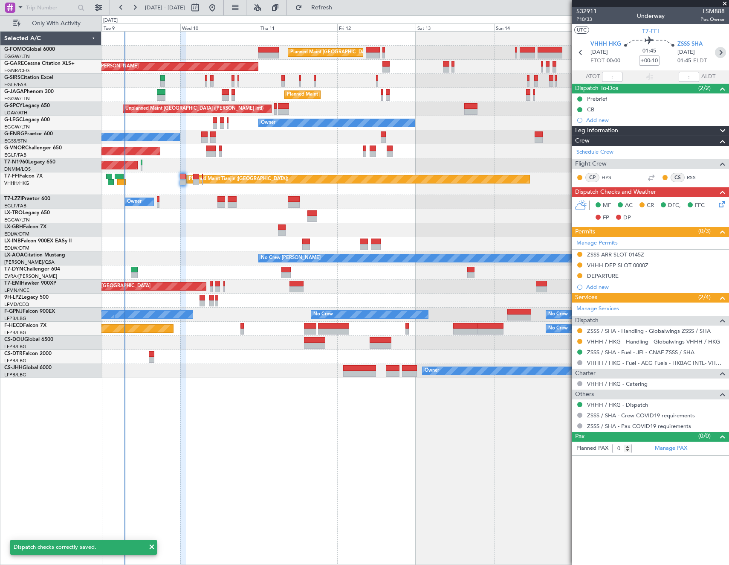
click at [718, 54] on icon at bounding box center [720, 52] width 11 height 11
type input "5"
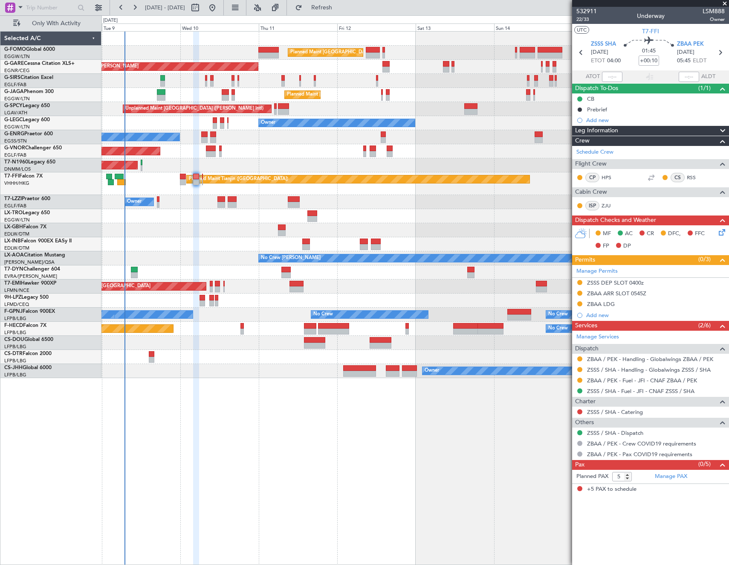
click at [723, 232] on icon at bounding box center [721, 230] width 7 height 7
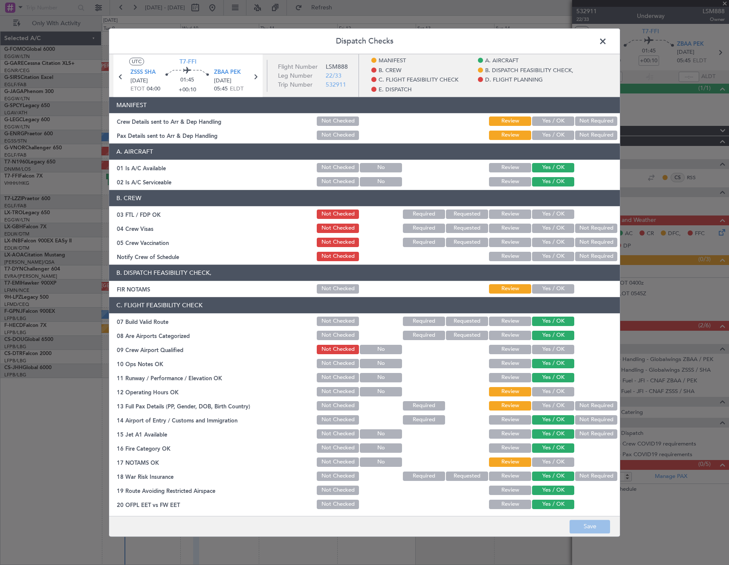
click at [552, 120] on button "Yes / OK" at bounding box center [553, 120] width 42 height 9
click at [551, 139] on button "Yes / OK" at bounding box center [553, 135] width 42 height 9
click at [553, 288] on button "Yes / OK" at bounding box center [553, 288] width 42 height 9
click at [554, 348] on button "Yes / OK" at bounding box center [553, 349] width 42 height 9
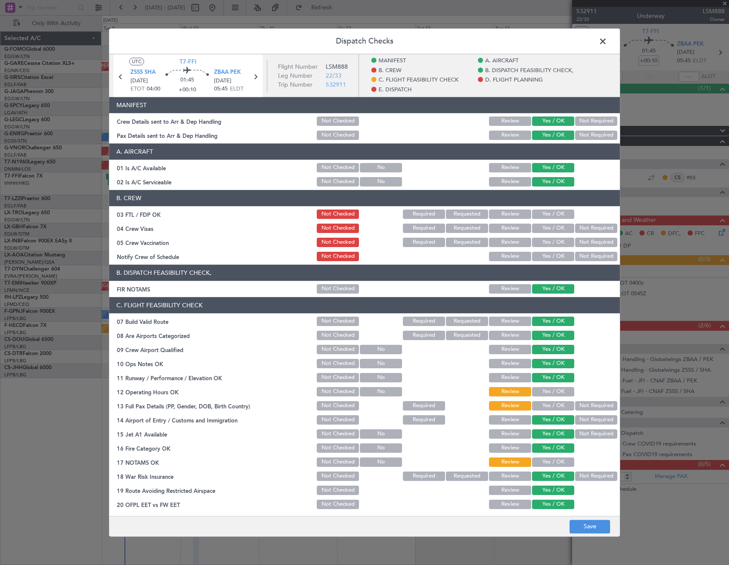
click at [546, 393] on button "Yes / OK" at bounding box center [553, 391] width 42 height 9
click at [545, 409] on button "Yes / OK" at bounding box center [553, 405] width 42 height 9
click at [546, 464] on button "Yes / OK" at bounding box center [553, 461] width 42 height 9
click at [586, 407] on button "Not Required" at bounding box center [596, 405] width 42 height 9
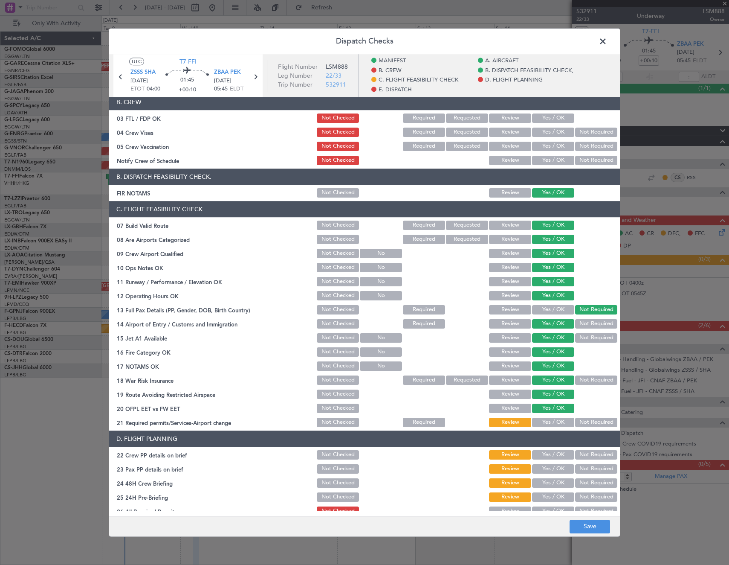
scroll to position [171, 0]
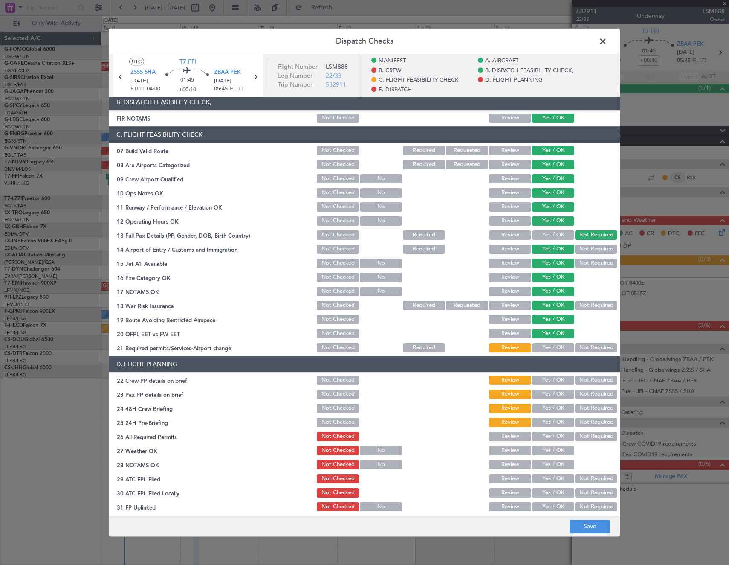
click at [545, 347] on button "Yes / OK" at bounding box center [553, 347] width 42 height 9
click at [503, 432] on button "Review" at bounding box center [510, 436] width 42 height 9
click at [535, 421] on button "Yes / OK" at bounding box center [553, 422] width 42 height 9
click at [540, 407] on button "Yes / OK" at bounding box center [553, 408] width 42 height 9
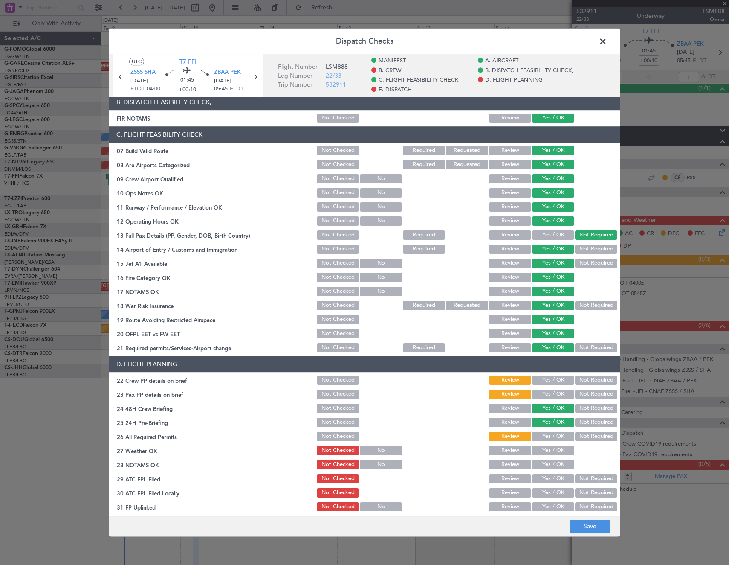
drag, startPoint x: 541, startPoint y: 396, endPoint x: 541, endPoint y: 390, distance: 6.0
click at [541, 394] on button "Yes / OK" at bounding box center [553, 393] width 42 height 9
click at [540, 379] on button "Yes / OK" at bounding box center [553, 379] width 42 height 9
click at [585, 524] on button "Save" at bounding box center [590, 527] width 41 height 14
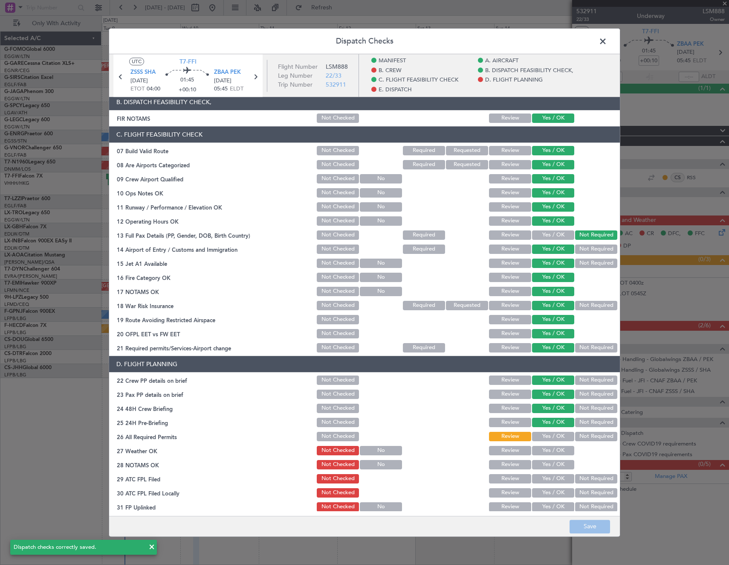
click at [607, 44] on span at bounding box center [607, 43] width 0 height 17
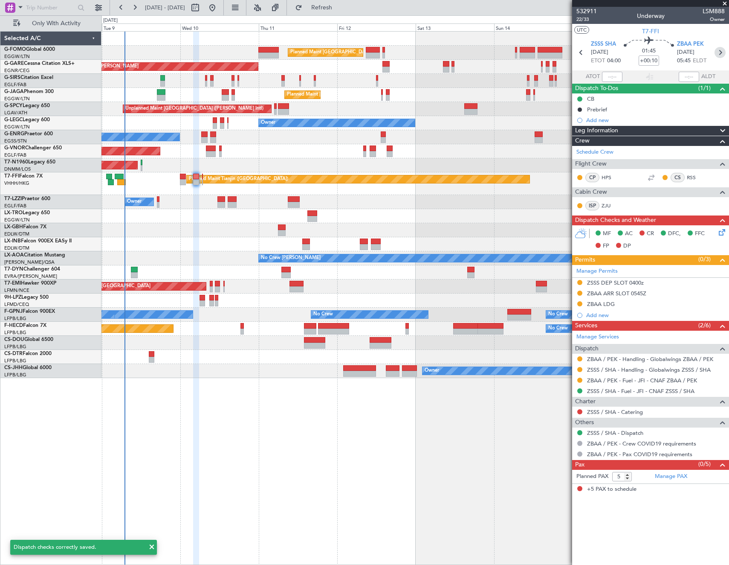
click at [721, 55] on icon at bounding box center [720, 52] width 11 height 11
type input "-00:05"
type input "0"
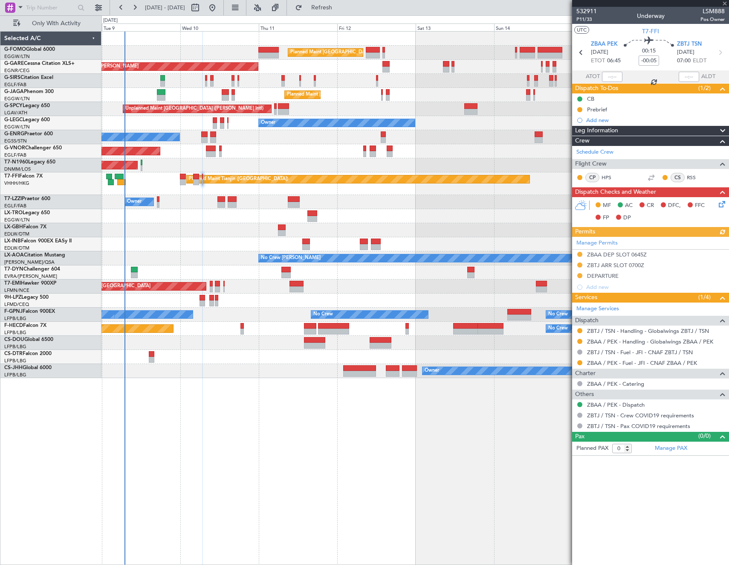
click at [721, 205] on icon at bounding box center [721, 202] width 7 height 7
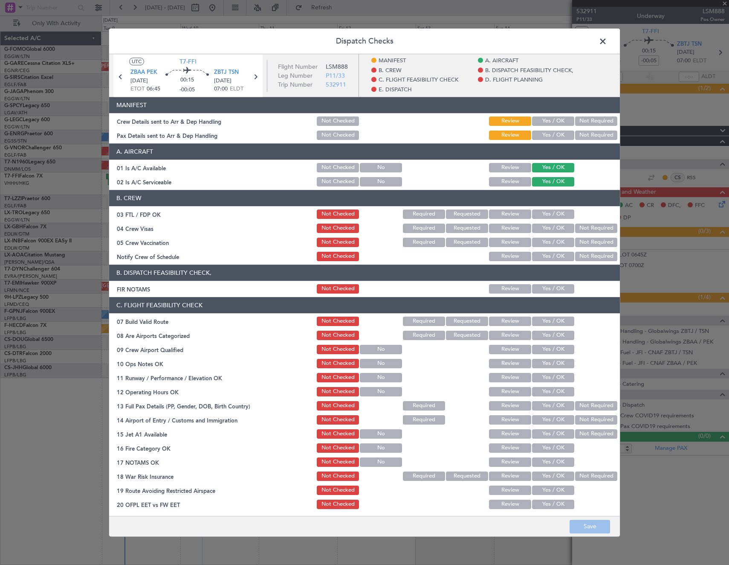
click at [556, 121] on button "Yes / OK" at bounding box center [553, 120] width 42 height 9
click at [548, 139] on button "Yes / OK" at bounding box center [553, 135] width 42 height 9
click at [552, 287] on button "Yes / OK" at bounding box center [553, 288] width 42 height 9
click at [550, 320] on button "Yes / OK" at bounding box center [553, 321] width 42 height 9
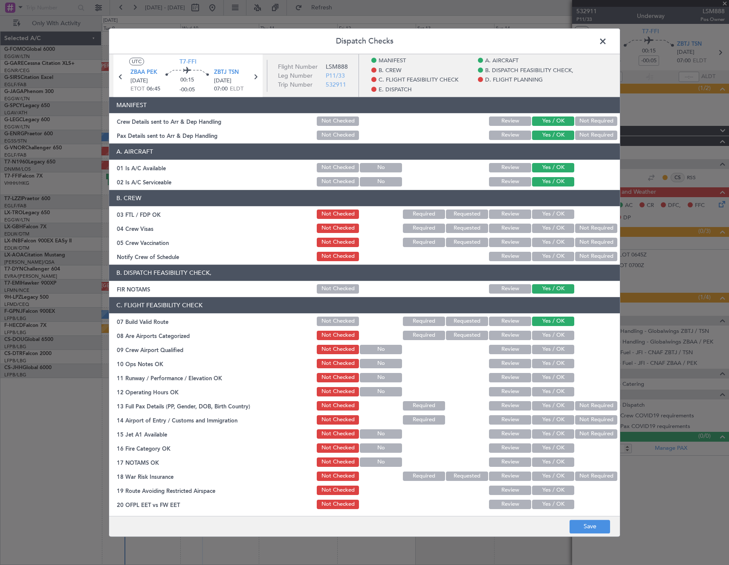
click at [541, 360] on button "Yes / OK" at bounding box center [553, 363] width 42 height 9
click at [551, 375] on button "Yes / OK" at bounding box center [553, 377] width 42 height 9
click at [554, 384] on section "C. FLIGHT FEASIBILITY CHECK 07 Build Valid Route Not Checked Required Requested…" at bounding box center [364, 410] width 511 height 227
click at [554, 390] on button "Yes / OK" at bounding box center [553, 391] width 42 height 9
click at [576, 402] on button "Not Required" at bounding box center [596, 405] width 42 height 9
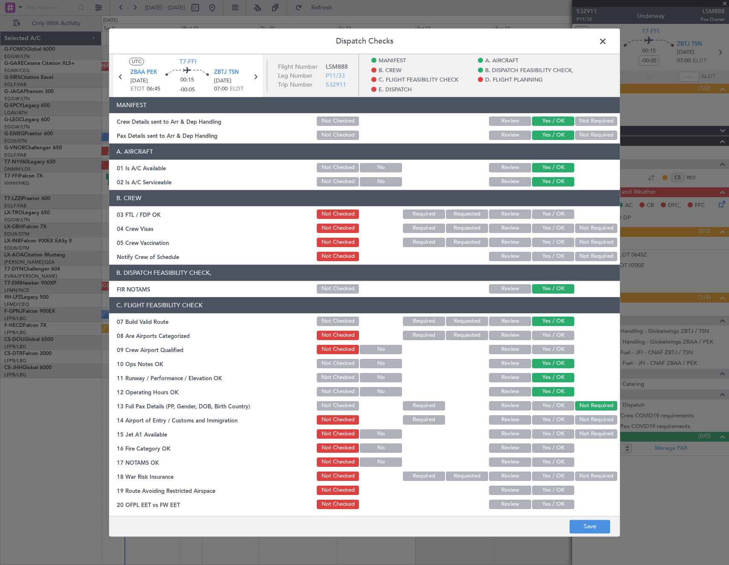
click at [578, 418] on button "Not Required" at bounding box center [596, 419] width 42 height 9
click at [555, 438] on button "Yes / OK" at bounding box center [553, 433] width 42 height 9
drag, startPoint x: 557, startPoint y: 450, endPoint x: 554, endPoint y: 462, distance: 11.8
click at [556, 450] on button "Yes / OK" at bounding box center [553, 447] width 42 height 9
click at [554, 462] on button "Yes / OK" at bounding box center [553, 461] width 42 height 9
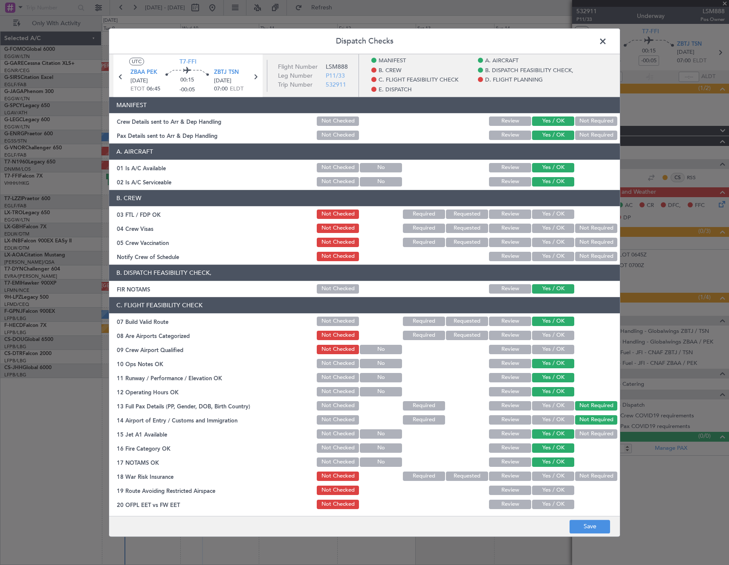
drag, startPoint x: 549, startPoint y: 476, endPoint x: 550, endPoint y: 483, distance: 7.4
click at [549, 476] on button "Yes / OK" at bounding box center [553, 475] width 42 height 9
drag, startPoint x: 552, startPoint y: 491, endPoint x: 553, endPoint y: 497, distance: 6.0
click at [552, 495] on button "Yes / OK" at bounding box center [553, 489] width 42 height 9
click at [553, 505] on button "Yes / OK" at bounding box center [553, 504] width 42 height 9
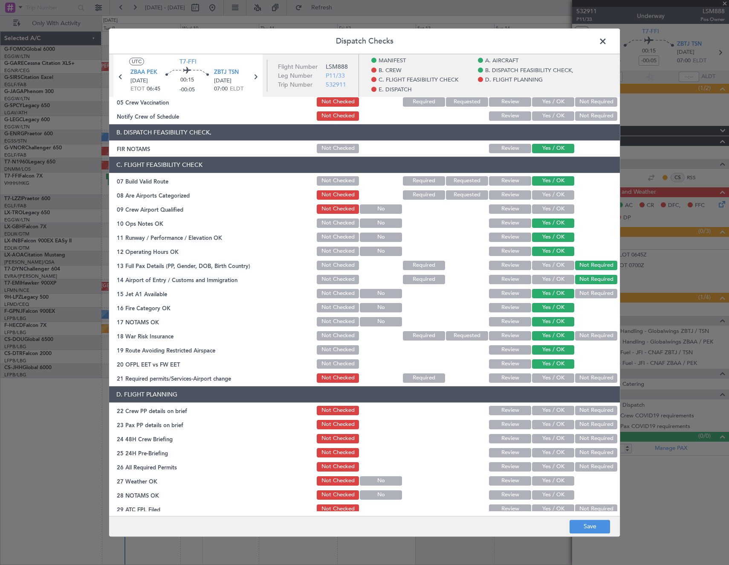
scroll to position [213, 0]
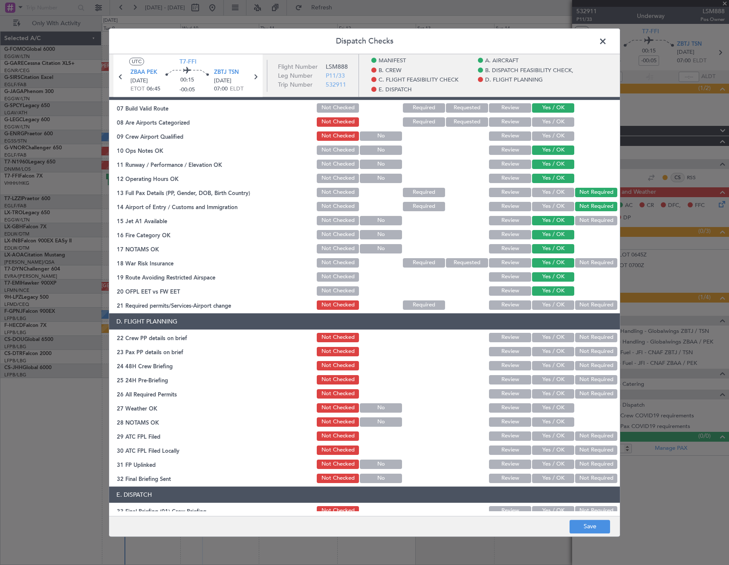
click at [547, 303] on button "Yes / OK" at bounding box center [553, 304] width 42 height 9
click at [507, 394] on button "Review" at bounding box center [510, 393] width 42 height 9
click at [537, 379] on button "Yes / OK" at bounding box center [553, 379] width 42 height 9
drag, startPoint x: 538, startPoint y: 366, endPoint x: 538, endPoint y: 352, distance: 13.7
click at [538, 362] on button "Yes / OK" at bounding box center [553, 365] width 42 height 9
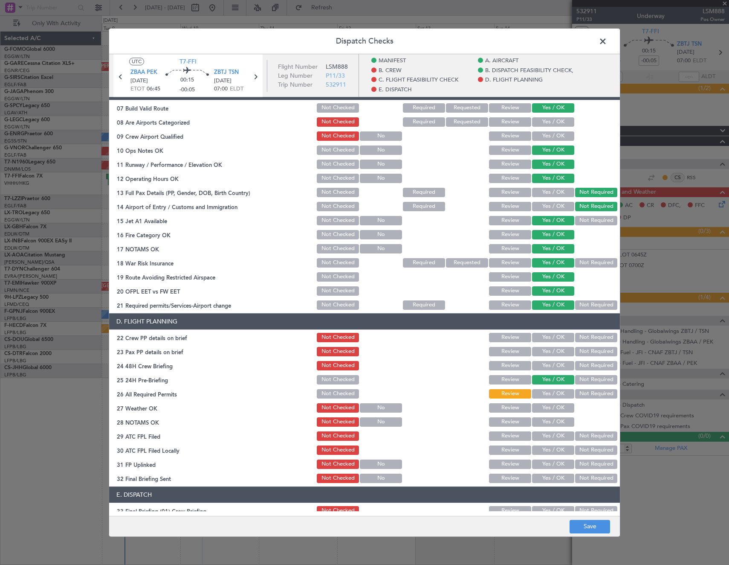
click at [539, 352] on button "Yes / OK" at bounding box center [553, 351] width 42 height 9
click at [539, 340] on button "Yes / OK" at bounding box center [553, 337] width 42 height 9
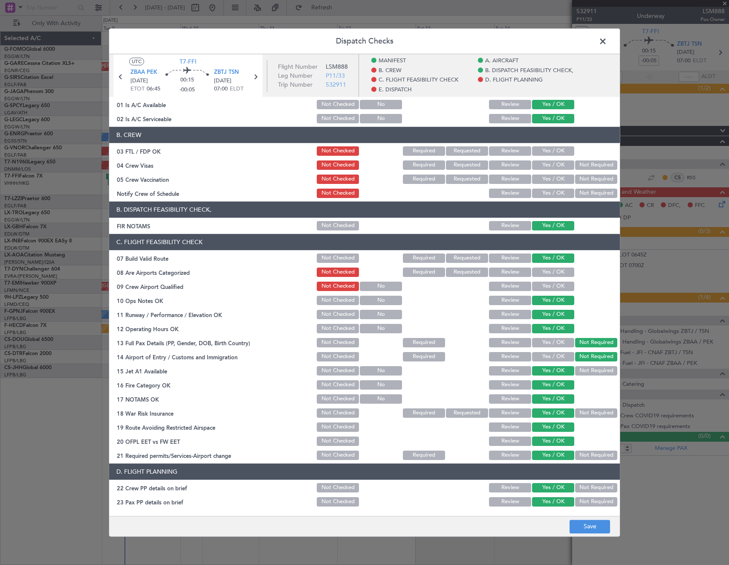
scroll to position [0, 0]
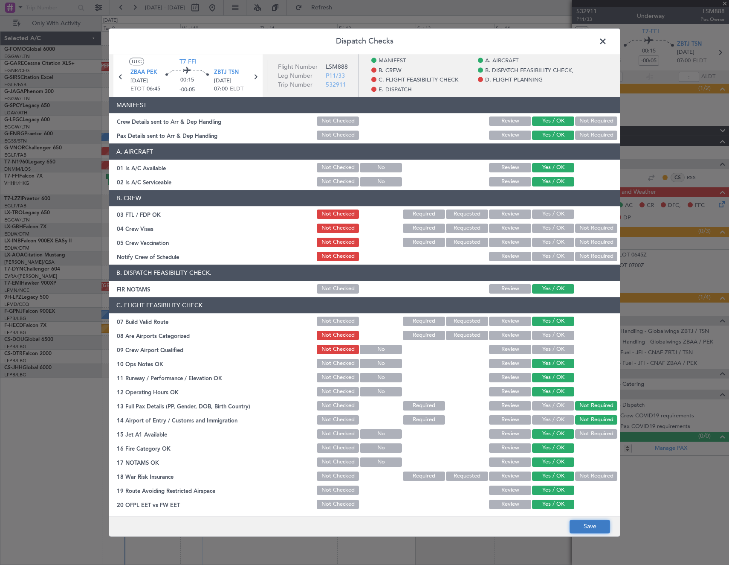
click at [596, 528] on button "Save" at bounding box center [590, 527] width 41 height 14
click at [607, 43] on span at bounding box center [607, 43] width 0 height 17
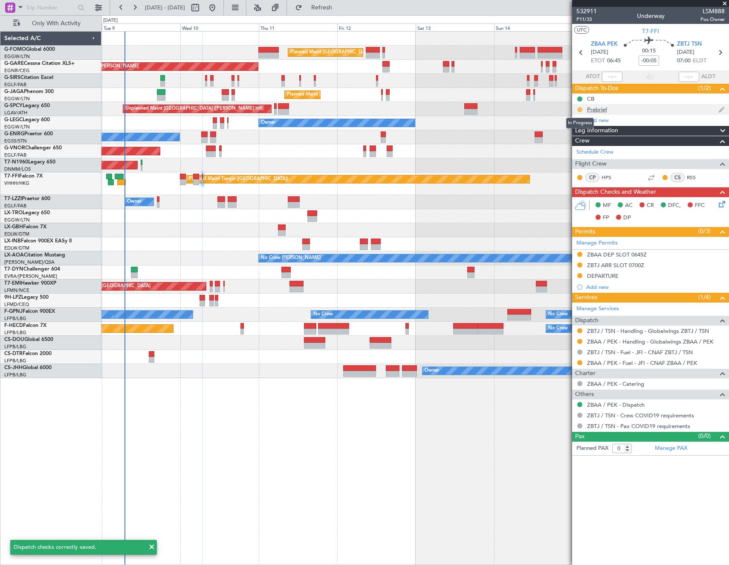
click at [580, 109] on button at bounding box center [580, 109] width 5 height 5
click at [584, 162] on span "Cancelled" at bounding box center [582, 160] width 24 height 9
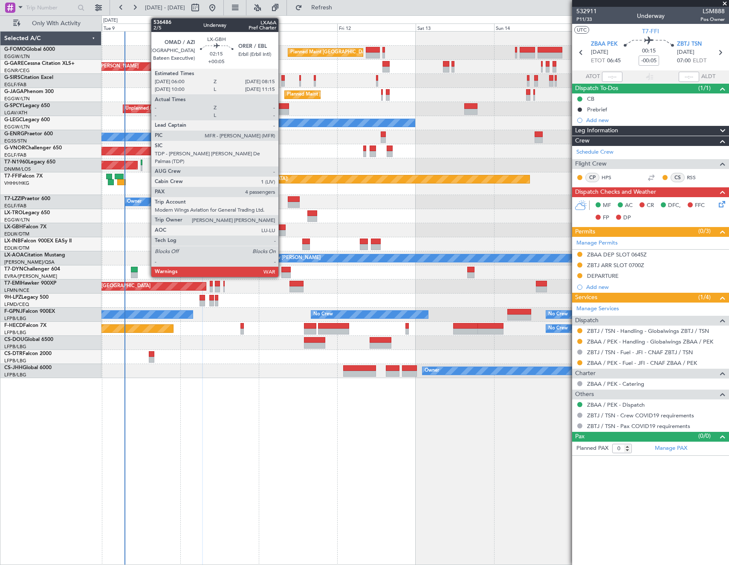
click at [282, 232] on div at bounding box center [282, 233] width 8 height 6
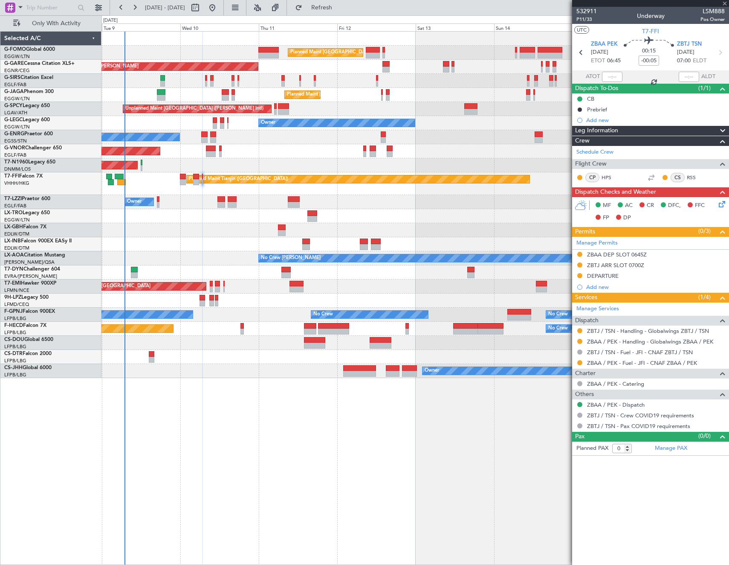
type input "+00:05"
type input "4"
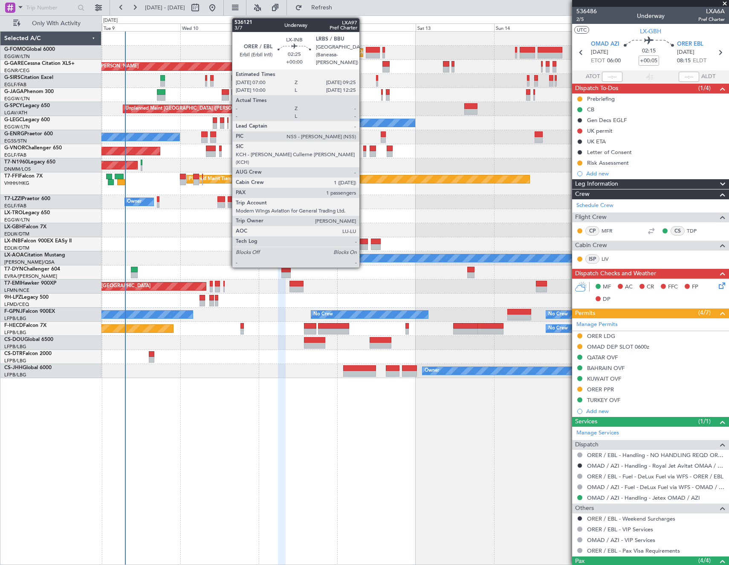
click at [363, 245] on div at bounding box center [364, 247] width 8 height 6
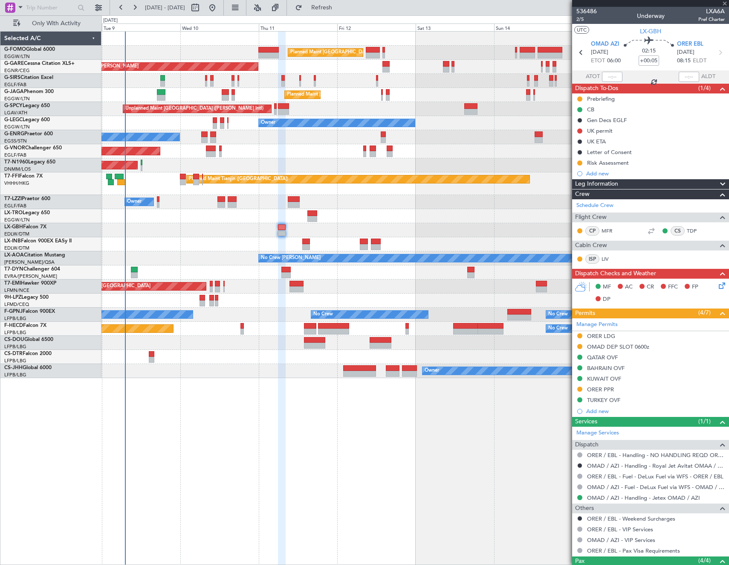
type input "1"
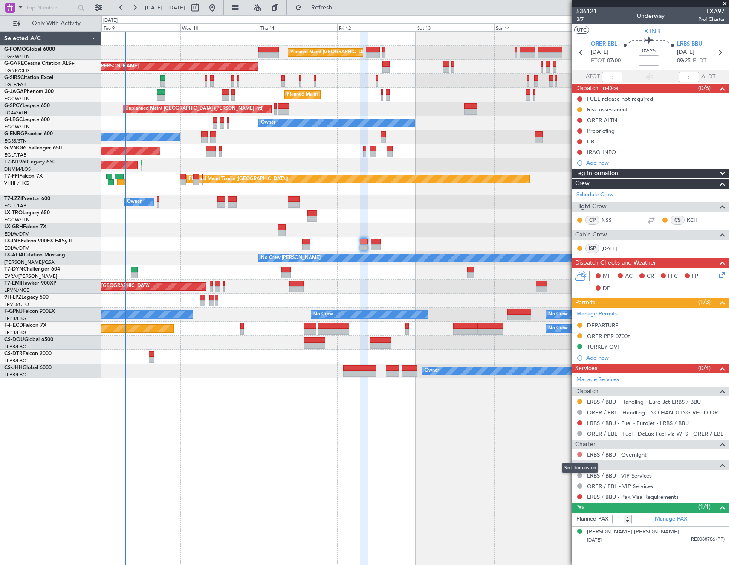
click at [579, 455] on button at bounding box center [580, 454] width 5 height 5
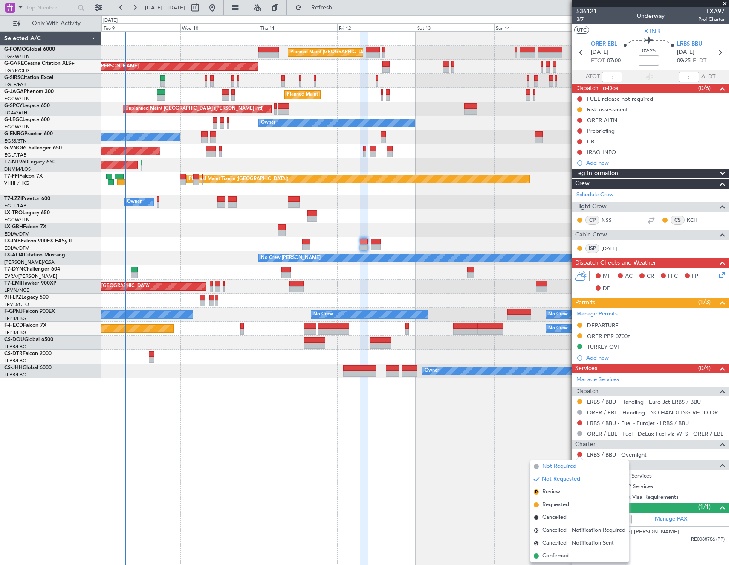
click at [545, 468] on span "Not Required" at bounding box center [560, 466] width 34 height 9
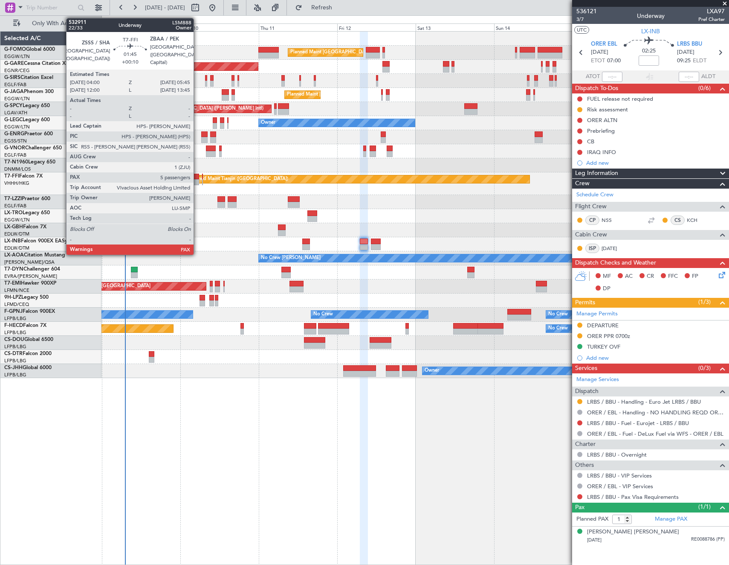
click at [198, 183] on div at bounding box center [196, 182] width 6 height 6
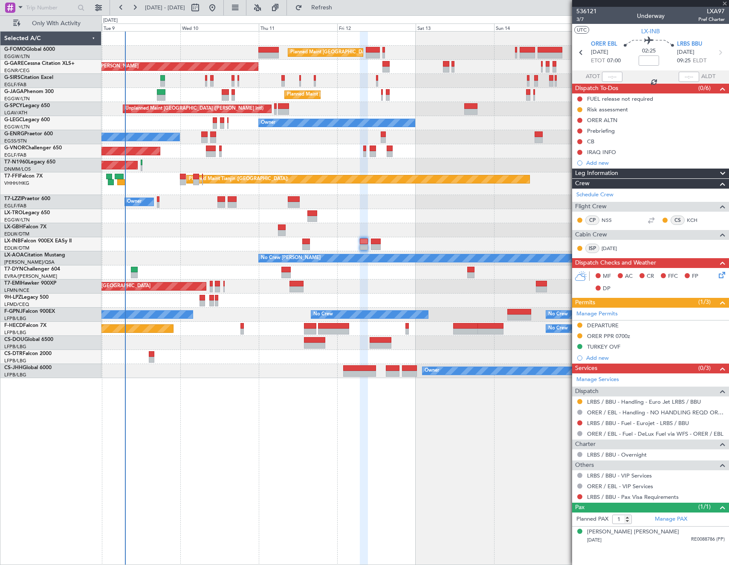
type input "+00:10"
type input "5"
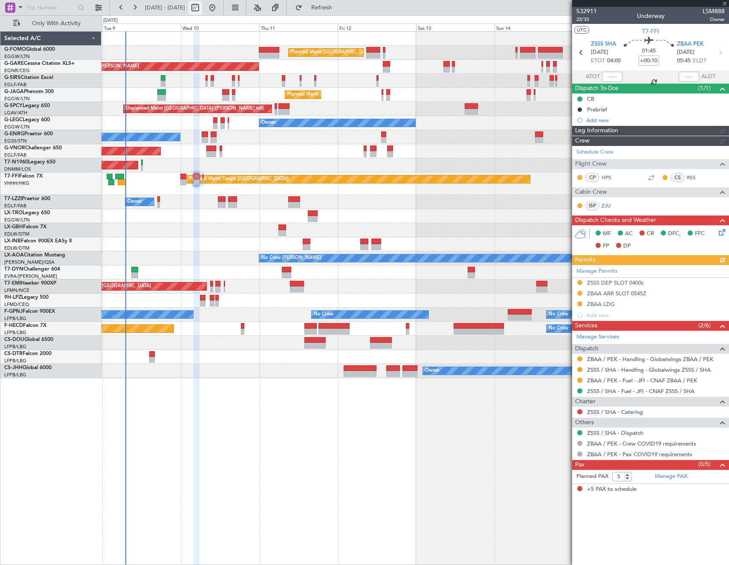
click at [202, 9] on button at bounding box center [196, 8] width 14 height 14
select select "9"
select select "2025"
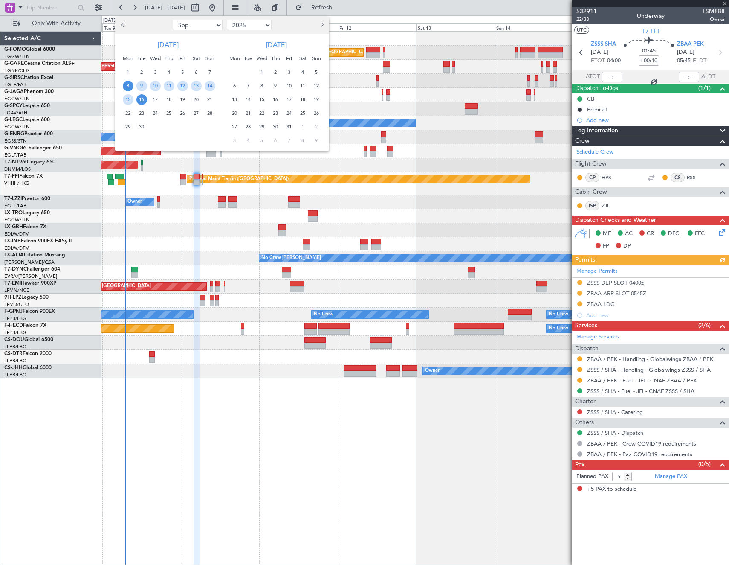
click at [144, 91] on div "9" at bounding box center [142, 86] width 14 height 14
click at [143, 98] on span "16" at bounding box center [142, 99] width 11 height 11
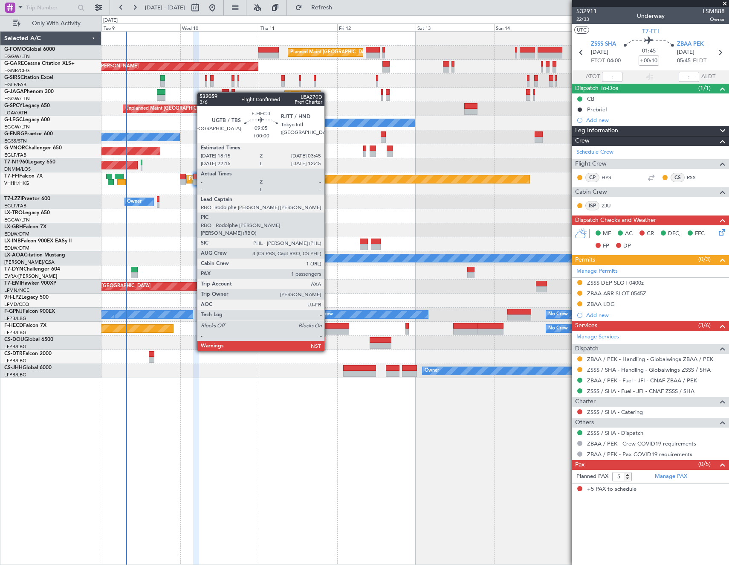
click at [328, 327] on div at bounding box center [333, 326] width 31 height 6
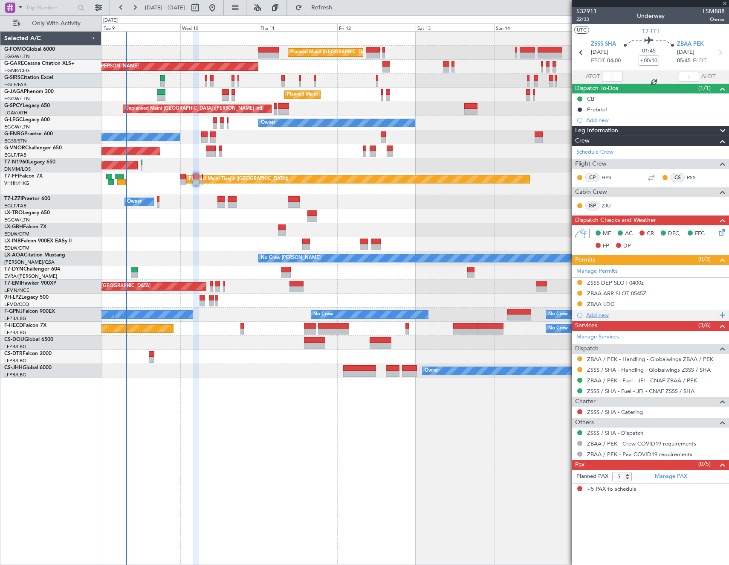
type input "1"
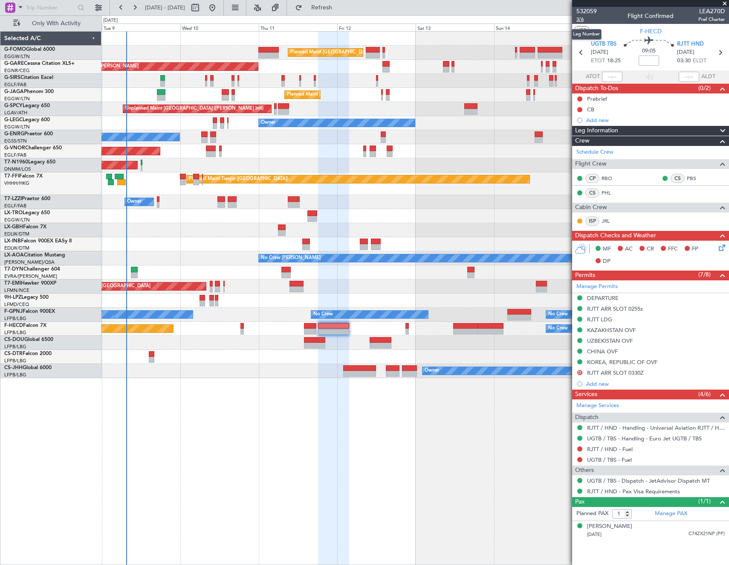
click at [580, 22] on span "3/6" at bounding box center [587, 19] width 20 height 7
click at [705, 6] on div at bounding box center [651, 3] width 157 height 7
click at [709, 13] on span "LEA270D" at bounding box center [712, 11] width 26 height 9
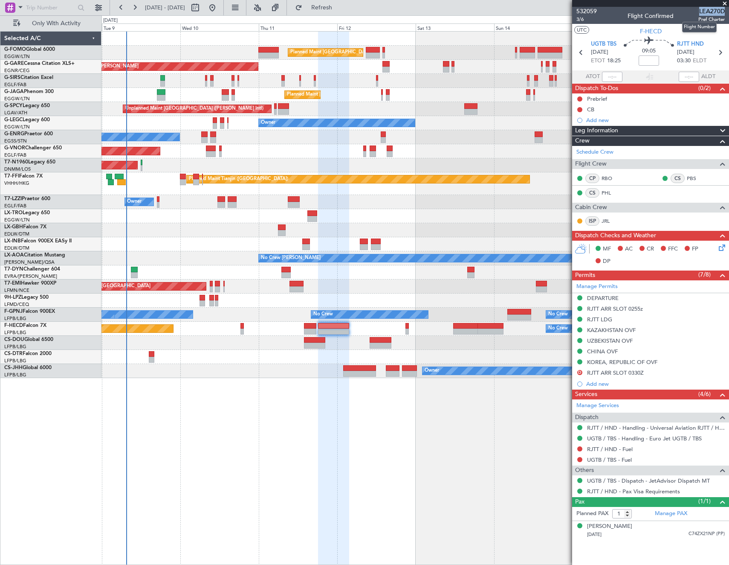
copy span "LEA270D"
click at [645, 63] on input at bounding box center [649, 60] width 20 height 10
click at [613, 30] on section "UTC F-HECD" at bounding box center [651, 30] width 157 height 13
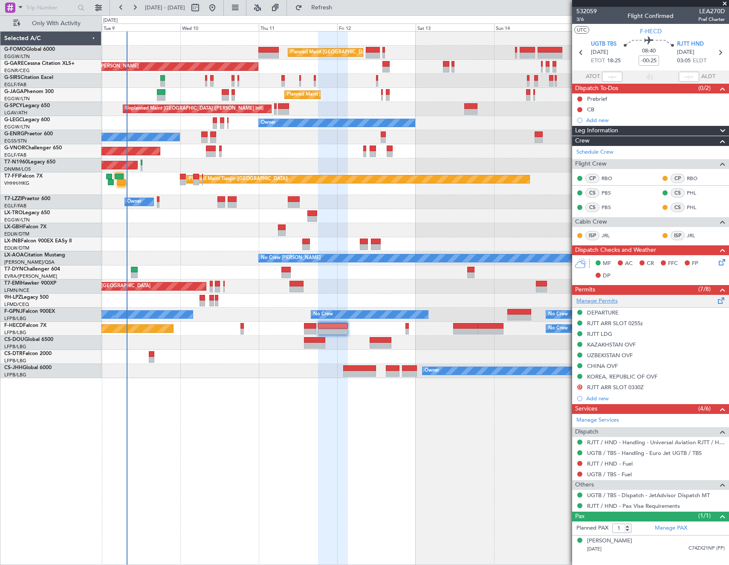
click at [615, 299] on link "Manage Permits" at bounding box center [597, 301] width 41 height 9
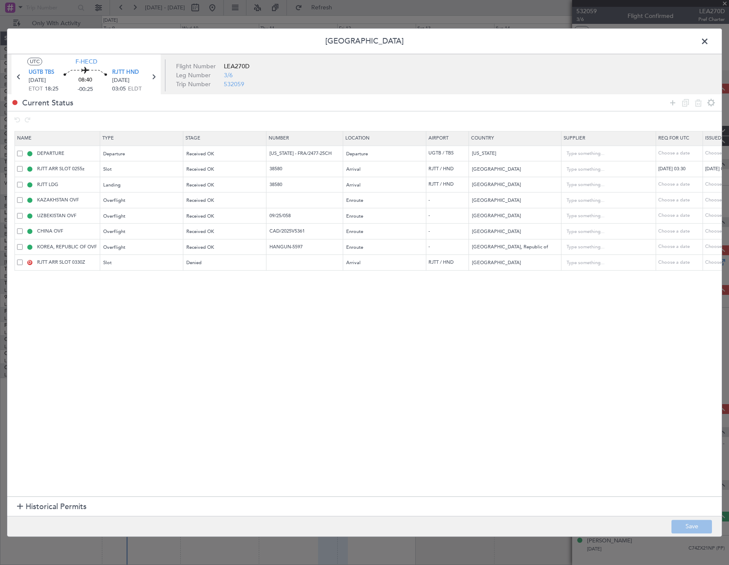
click at [17, 260] on td "D RJTT ARR SLOT 0330Z" at bounding box center [57, 263] width 85 height 16
click at [20, 262] on span at bounding box center [20, 262] width 6 height 6
click at [23, 259] on input "checkbox" at bounding box center [23, 259] width 0 height 0
click at [697, 103] on icon at bounding box center [699, 103] width 10 height 10
click at [698, 522] on button "Save" at bounding box center [692, 527] width 41 height 14
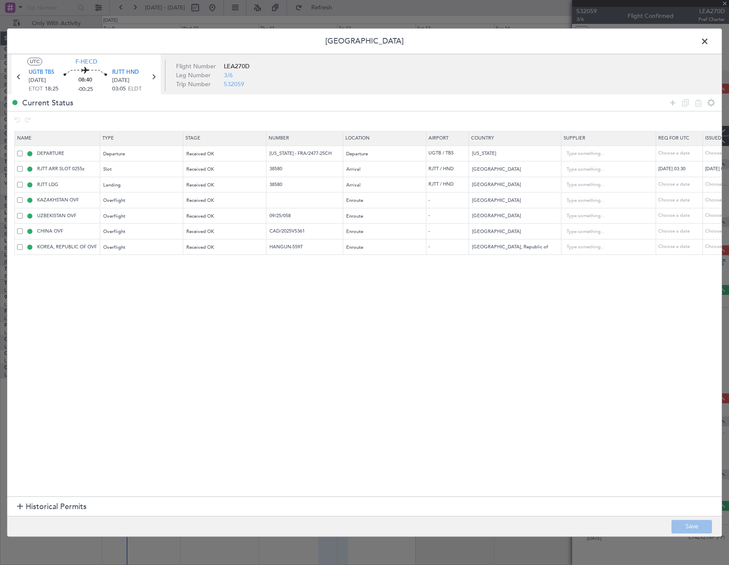
click at [709, 38] on span at bounding box center [709, 43] width 0 height 17
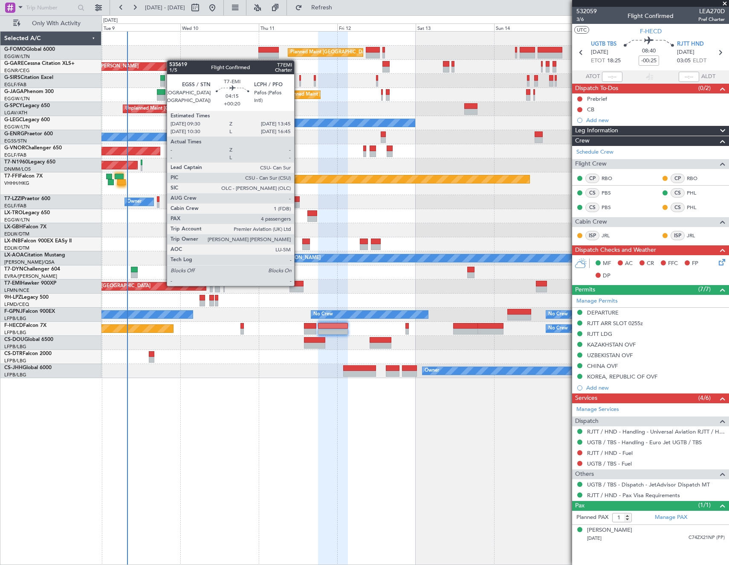
click at [298, 285] on div at bounding box center [297, 284] width 14 height 6
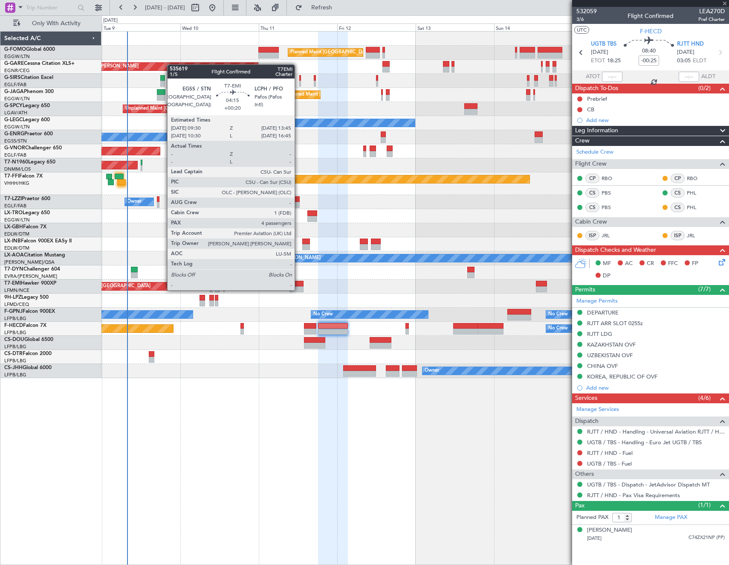
type input "+00:20"
type input "4"
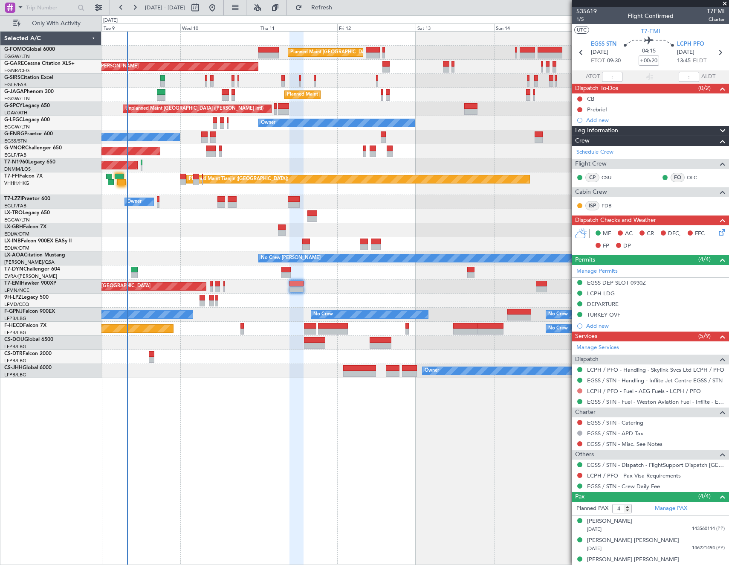
click at [581, 390] on button at bounding box center [580, 390] width 5 height 5
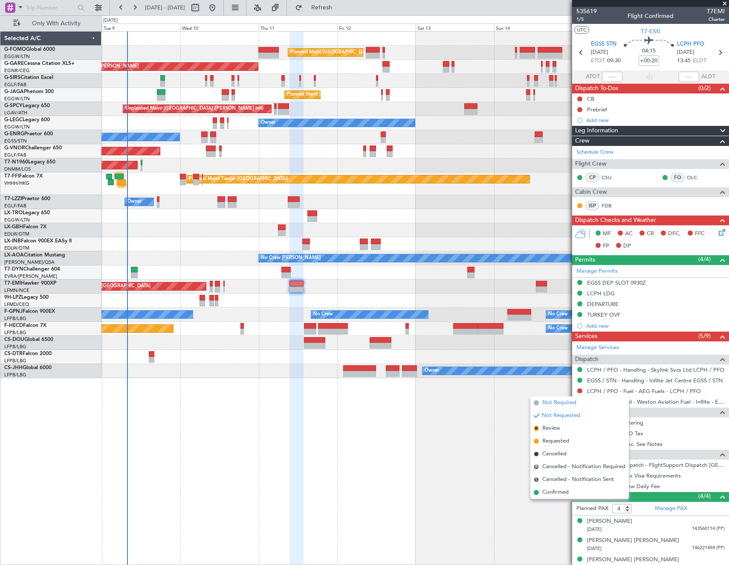
click at [547, 404] on span "Not Required" at bounding box center [560, 402] width 34 height 9
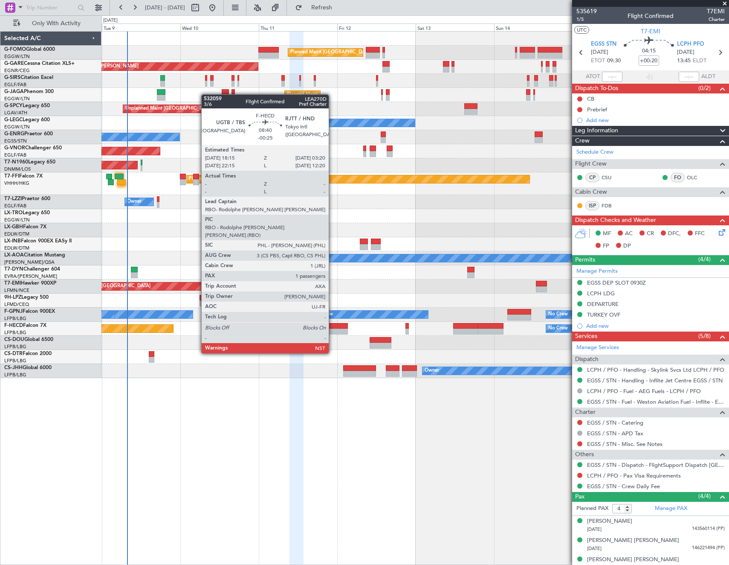
click at [333, 329] on div at bounding box center [333, 331] width 30 height 6
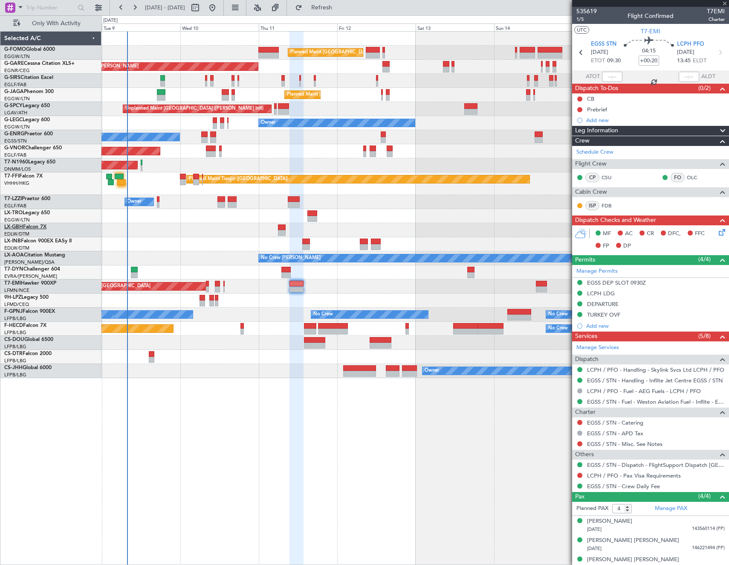
type input "-00:25"
type input "1"
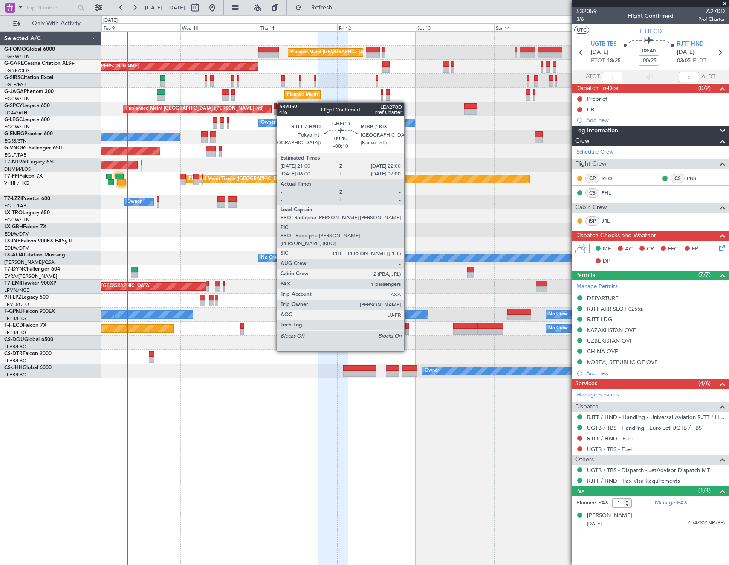
click at [408, 327] on div at bounding box center [407, 326] width 3 height 6
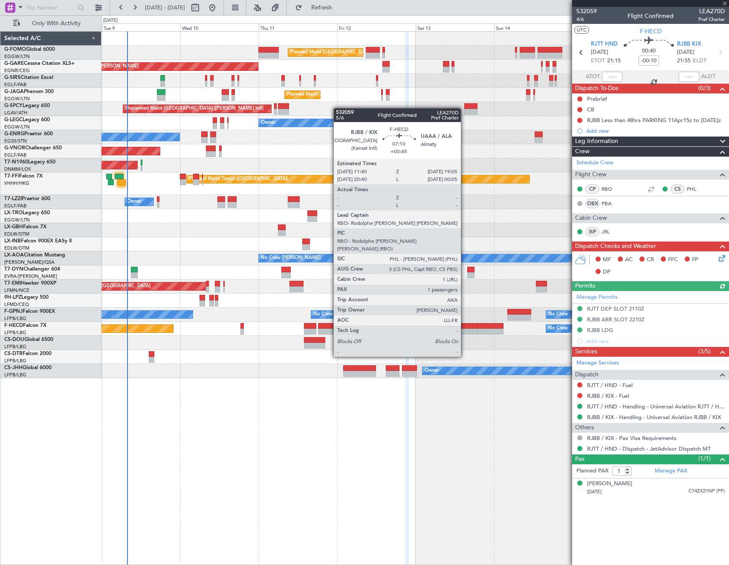
click at [465, 330] on div at bounding box center [465, 331] width 24 height 6
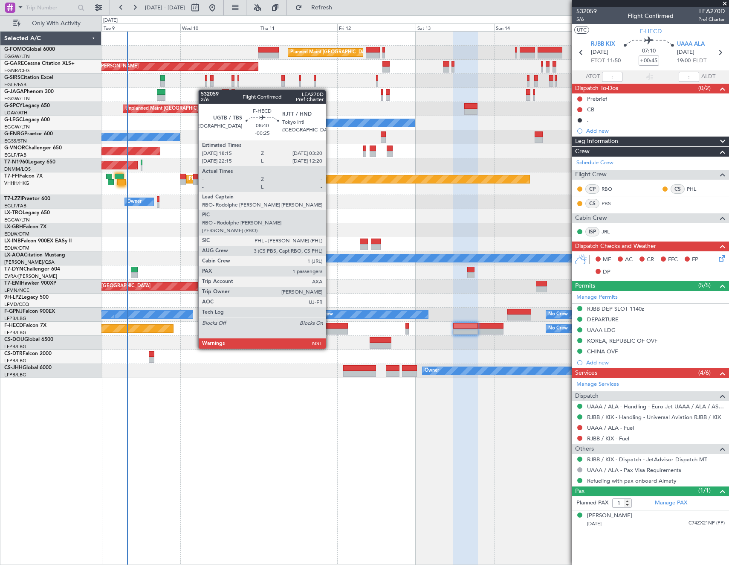
click at [330, 325] on div at bounding box center [333, 326] width 30 height 6
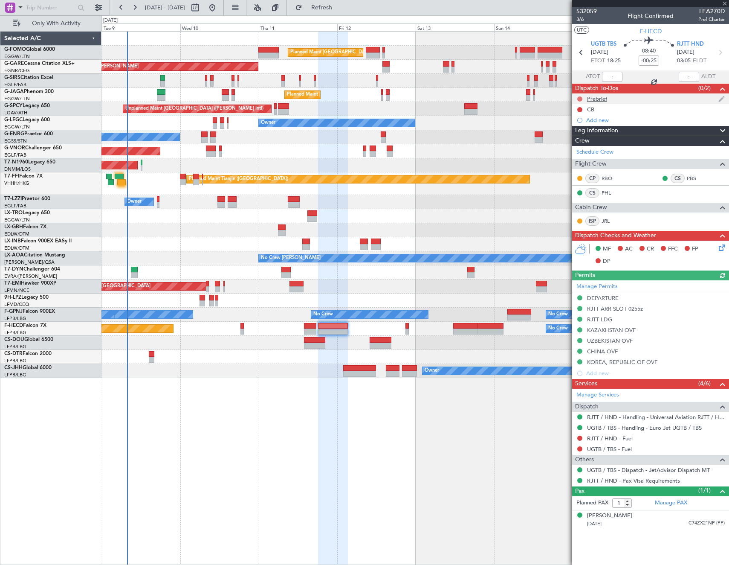
click at [579, 97] on button at bounding box center [580, 98] width 5 height 5
click at [573, 125] on span "In Progress" at bounding box center [584, 123] width 29 height 9
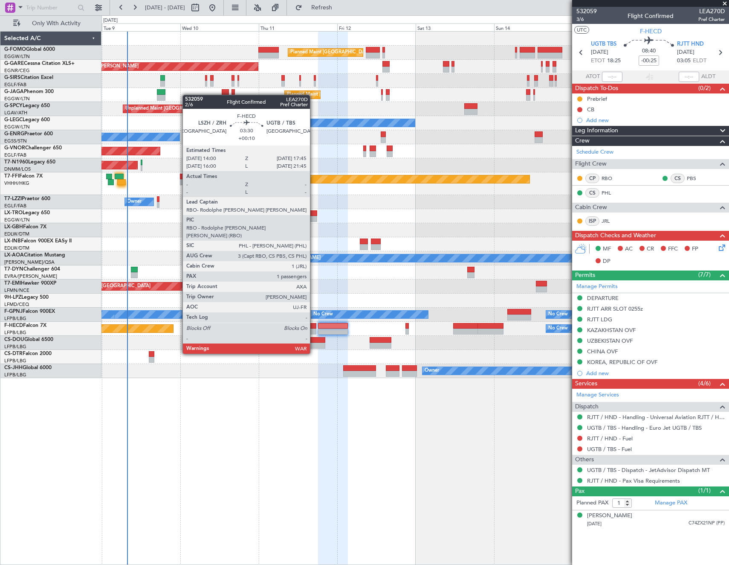
click at [314, 330] on div at bounding box center [310, 331] width 12 height 6
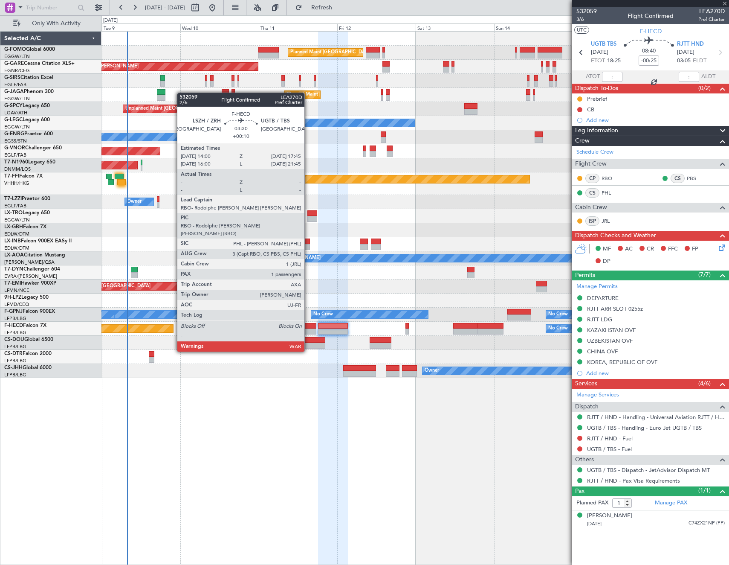
type input "+00:10"
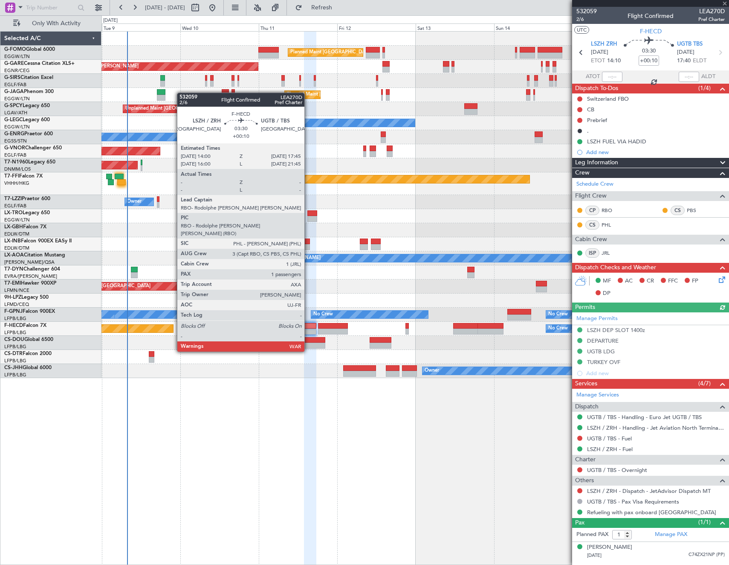
click at [308, 328] on div at bounding box center [310, 326] width 12 height 6
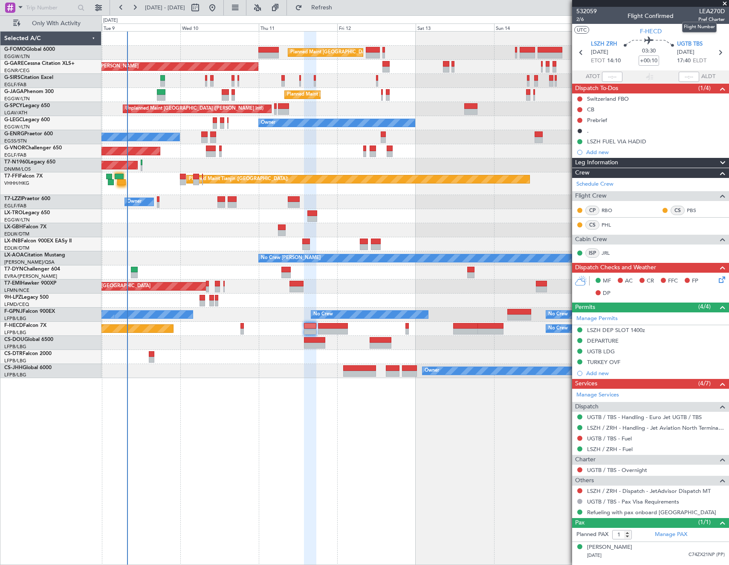
click at [715, 12] on span "LEA270D" at bounding box center [712, 11] width 26 height 9
copy span "LEA270D"
drag, startPoint x: 580, startPoint y: 488, endPoint x: 584, endPoint y: 498, distance: 10.9
click at [580, 488] on button at bounding box center [580, 490] width 5 height 5
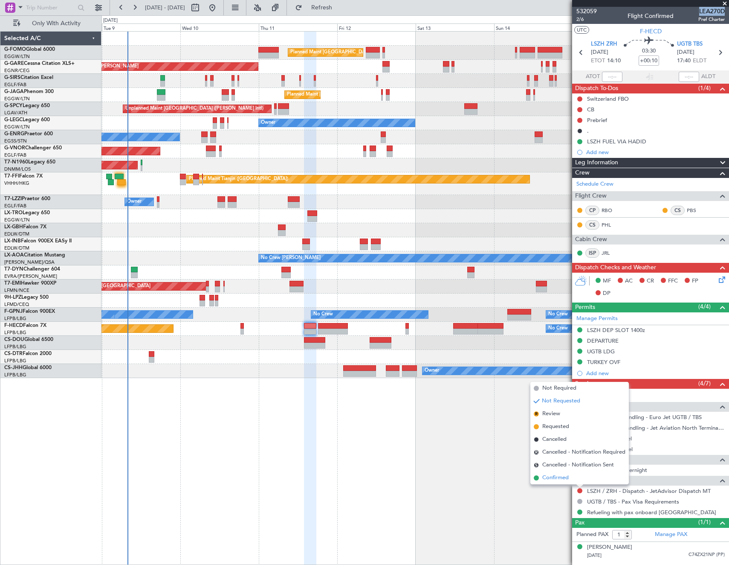
click at [554, 477] on span "Confirmed" at bounding box center [556, 478] width 26 height 9
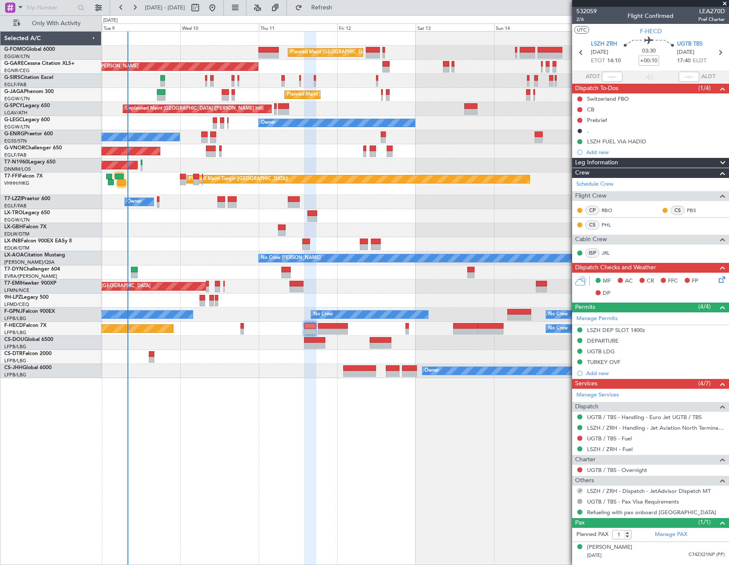
click at [582, 471] on div at bounding box center [580, 469] width 7 height 7
click at [580, 470] on button at bounding box center [580, 469] width 5 height 5
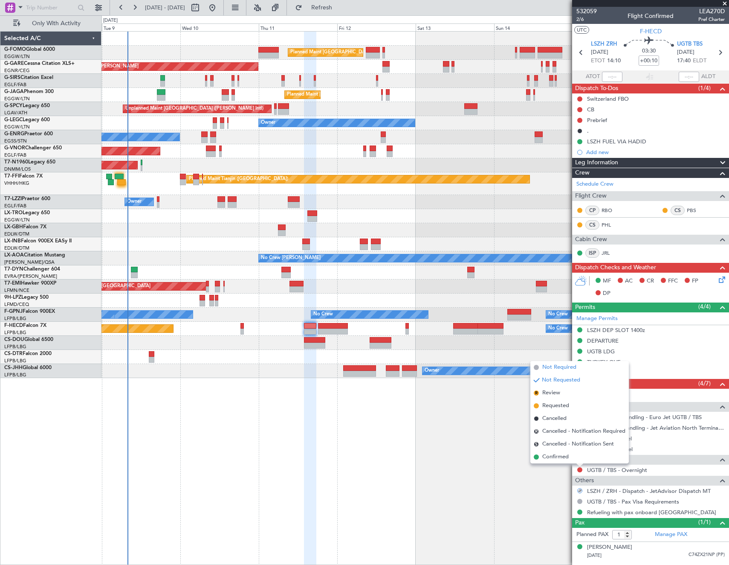
click at [556, 371] on span "Not Required" at bounding box center [560, 367] width 34 height 9
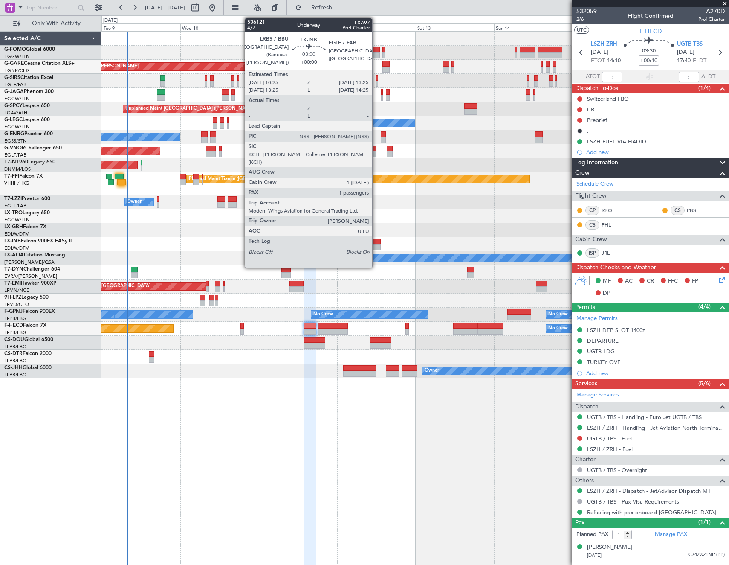
click at [376, 241] on div at bounding box center [376, 241] width 10 height 6
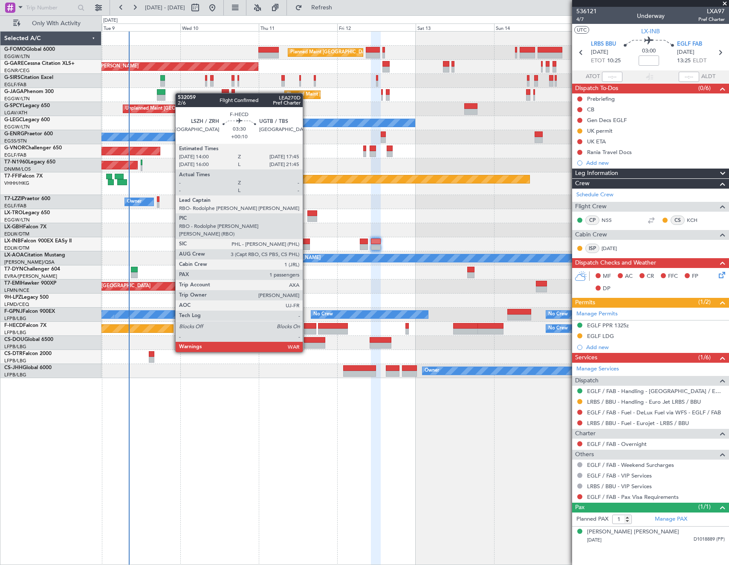
click at [307, 328] on div at bounding box center [310, 326] width 12 height 6
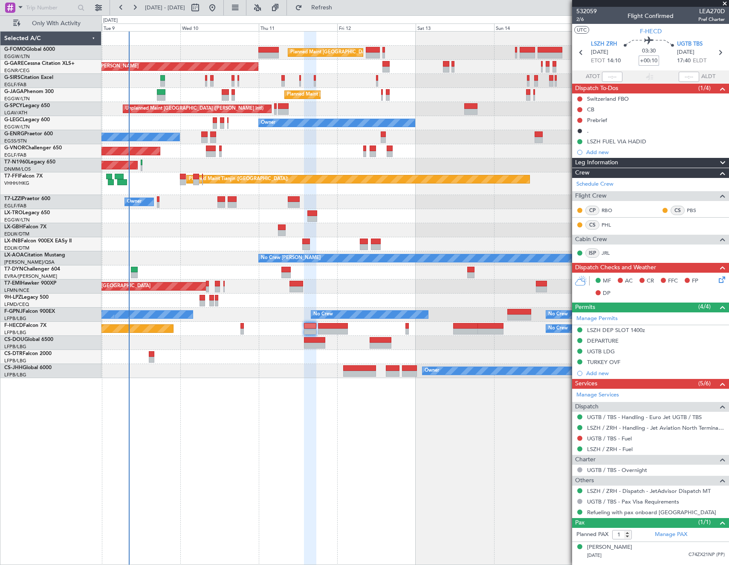
click at [654, 62] on input "+00:10" at bounding box center [649, 60] width 20 height 10
click at [604, 26] on section "UTC F-HECD" at bounding box center [651, 30] width 157 height 13
type input "+00:00"
click at [651, 64] on input at bounding box center [649, 60] width 20 height 10
click at [602, 26] on section "UTC F-HECD" at bounding box center [651, 30] width 157 height 13
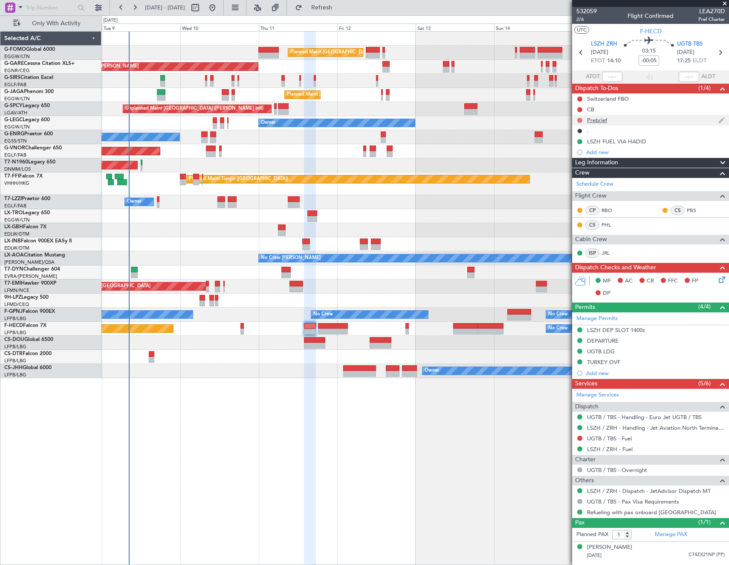
click at [579, 119] on button at bounding box center [580, 120] width 5 height 5
click at [573, 145] on span "In Progress" at bounding box center [584, 145] width 29 height 9
click at [579, 97] on button at bounding box center [580, 98] width 5 height 5
click at [571, 150] on span "Cancelled" at bounding box center [582, 149] width 24 height 9
click at [579, 108] on button at bounding box center [580, 109] width 5 height 5
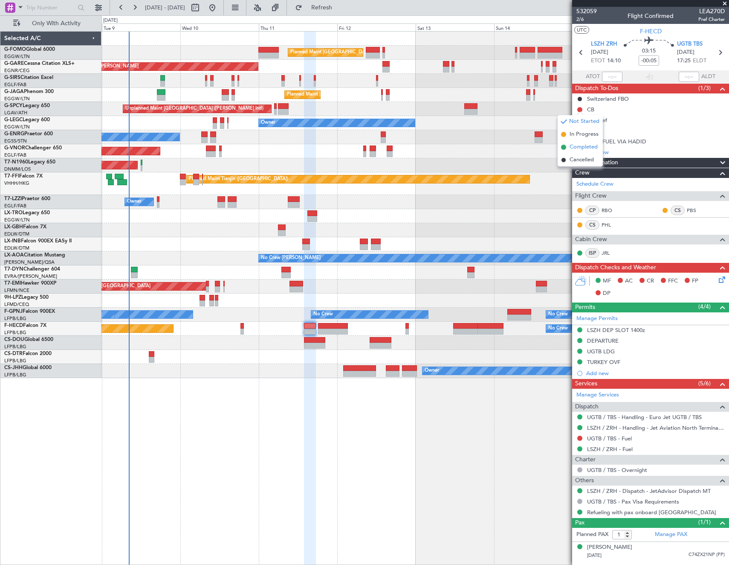
click at [576, 145] on span "Completed" at bounding box center [584, 147] width 28 height 9
click at [582, 19] on span "2/6" at bounding box center [587, 19] width 20 height 7
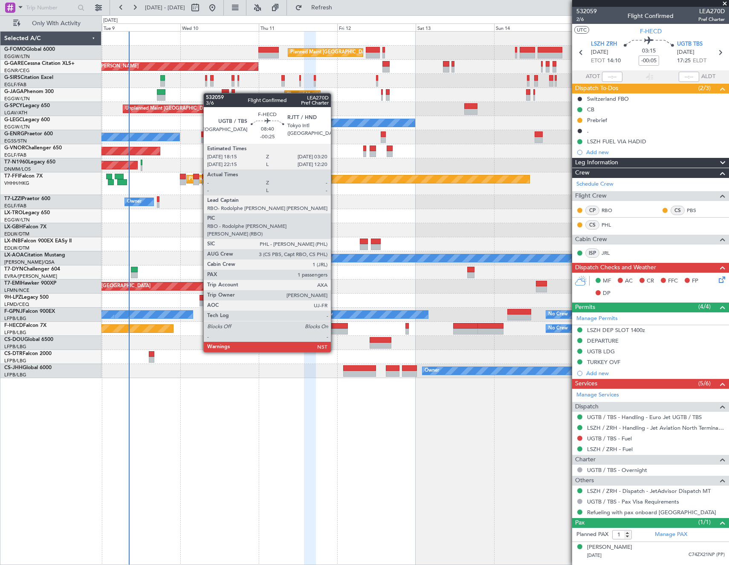
click at [335, 328] on div at bounding box center [333, 326] width 30 height 6
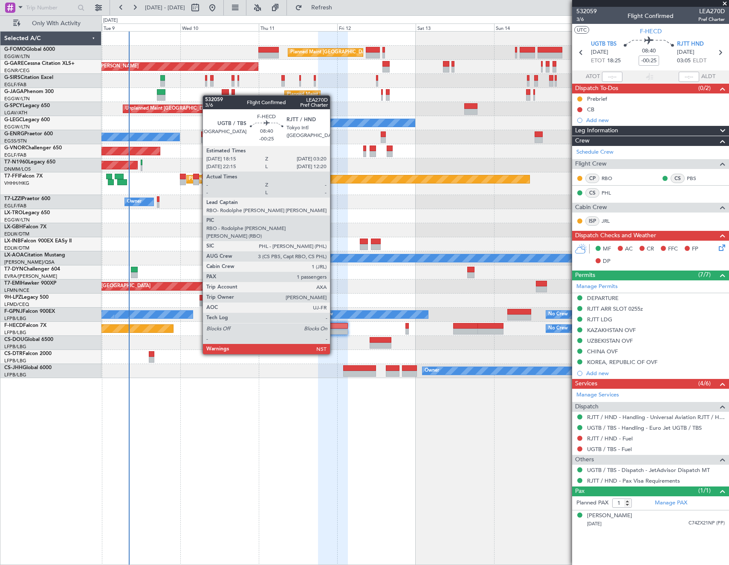
click at [336, 325] on div at bounding box center [333, 326] width 30 height 6
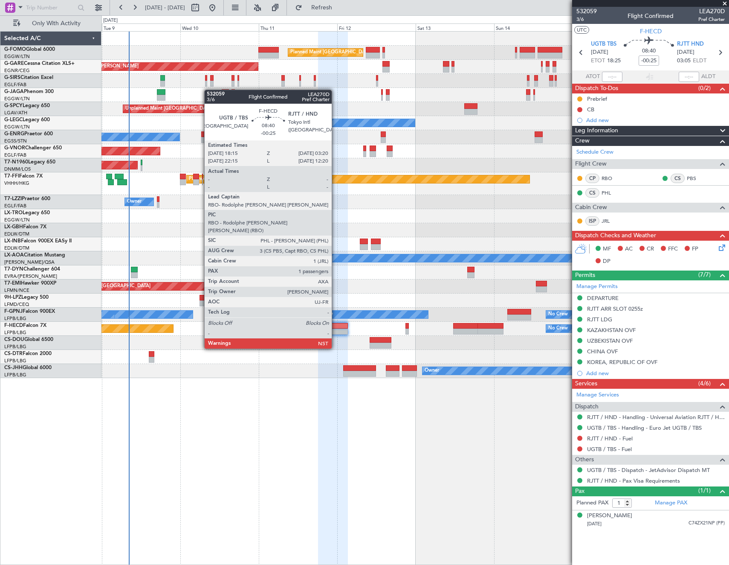
click at [336, 325] on div at bounding box center [333, 326] width 30 height 6
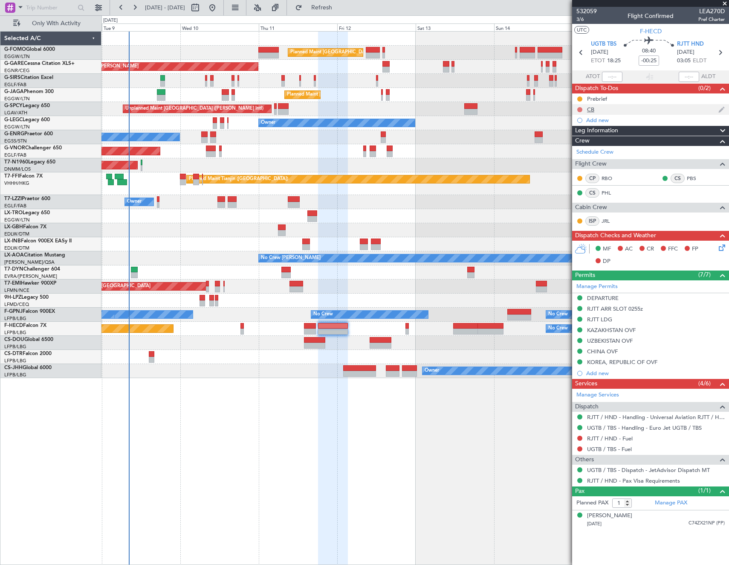
click at [581, 109] on button at bounding box center [580, 109] width 5 height 5
click at [587, 144] on span "Completed" at bounding box center [584, 147] width 28 height 9
click at [586, 19] on span "3/6" at bounding box center [587, 19] width 20 height 7
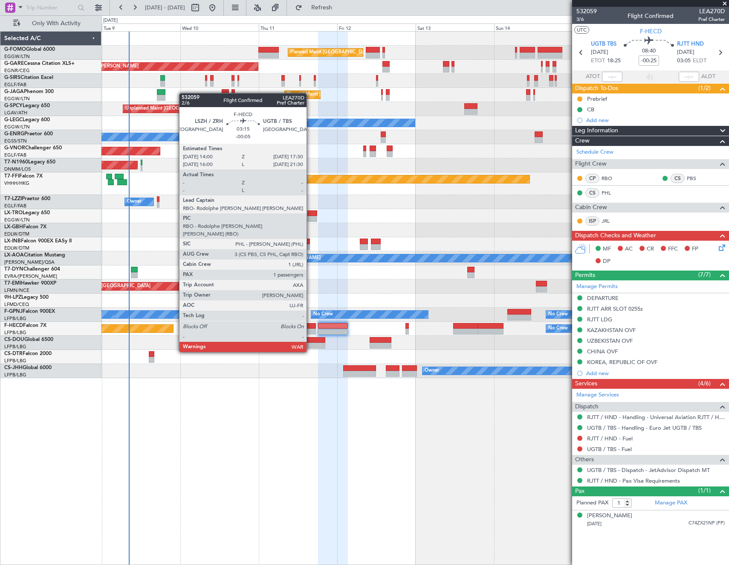
click at [311, 328] on div at bounding box center [310, 326] width 12 height 6
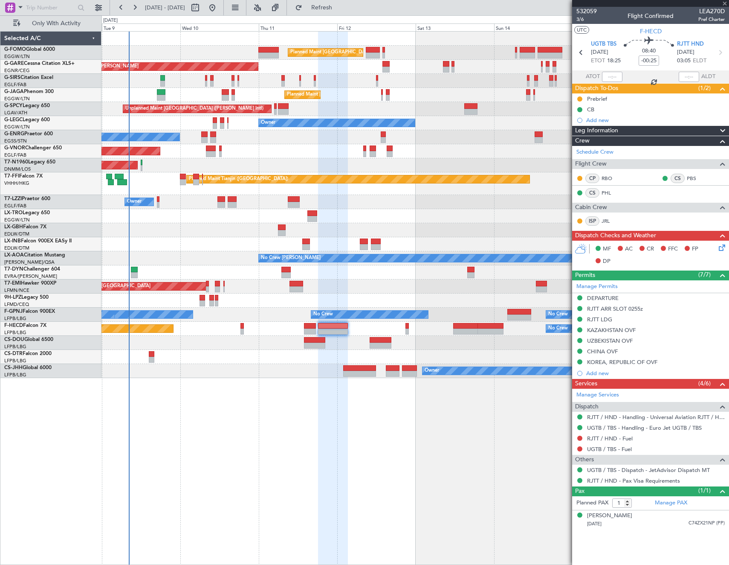
type input "-00:05"
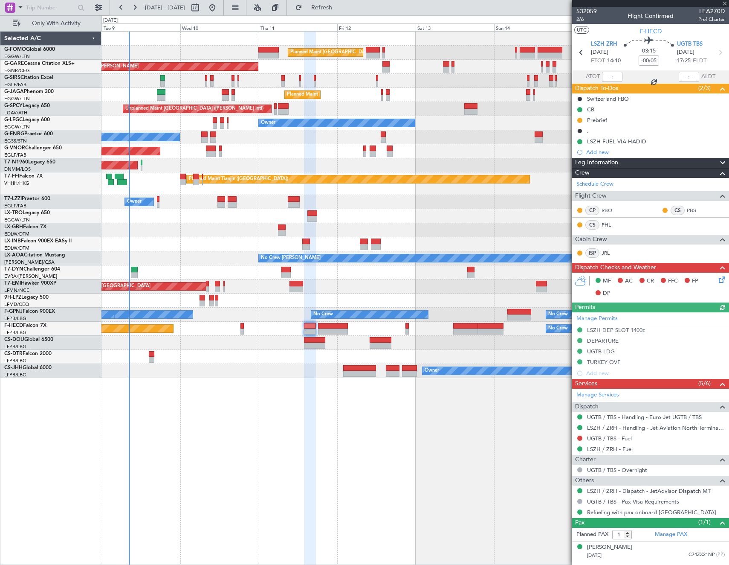
click at [724, 276] on icon at bounding box center [721, 278] width 7 height 7
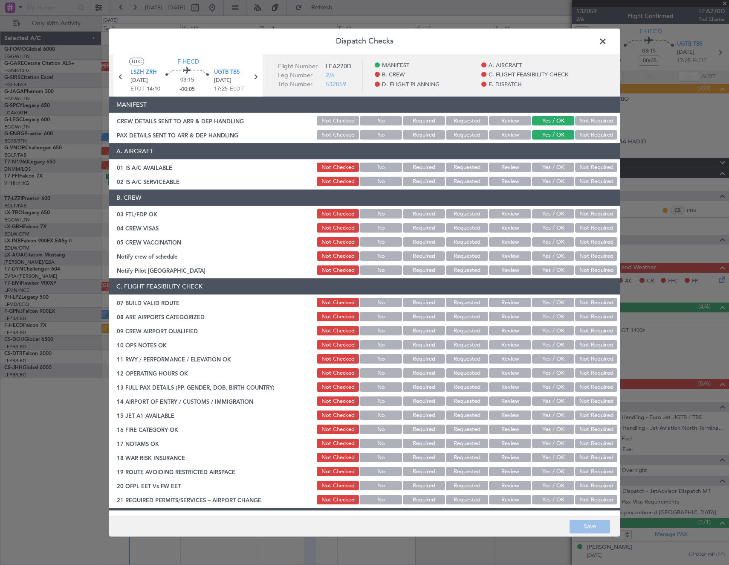
click at [563, 167] on button "Yes / OK" at bounding box center [553, 167] width 42 height 9
click at [552, 181] on button "Yes / OK" at bounding box center [553, 181] width 42 height 9
click at [549, 212] on button "Yes / OK" at bounding box center [553, 213] width 42 height 9
drag, startPoint x: 584, startPoint y: 228, endPoint x: 587, endPoint y: 241, distance: 13.8
click at [585, 232] on button "Not Required" at bounding box center [596, 228] width 42 height 9
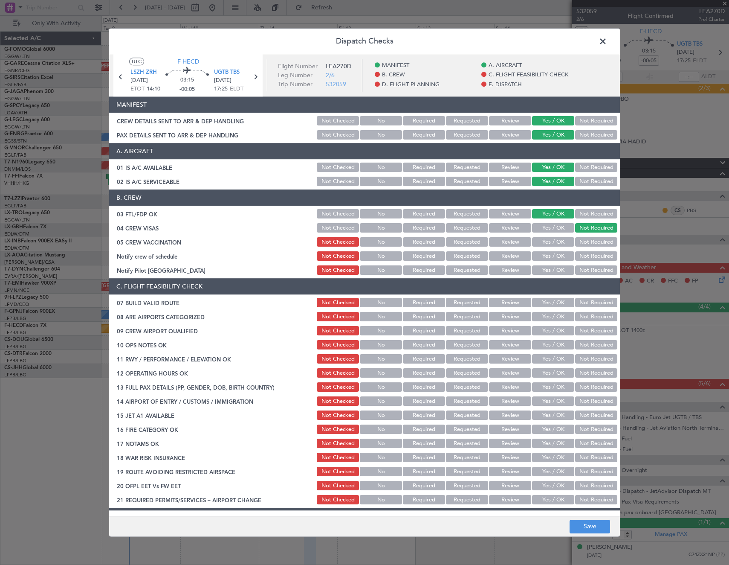
click at [587, 243] on button "Not Required" at bounding box center [596, 242] width 42 height 9
click at [551, 256] on button "Yes / OK" at bounding box center [553, 256] width 42 height 9
click at [596, 273] on button "Not Required" at bounding box center [596, 270] width 42 height 9
click at [555, 302] on button "Yes / OK" at bounding box center [553, 302] width 42 height 9
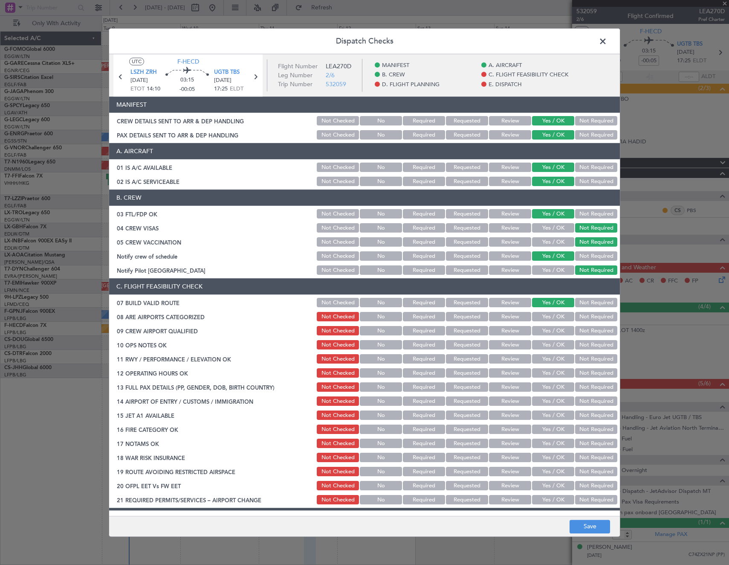
click at [556, 314] on button "Yes / OK" at bounding box center [553, 316] width 42 height 9
click at [555, 330] on button "Yes / OK" at bounding box center [553, 330] width 42 height 9
click at [554, 342] on button "Yes / OK" at bounding box center [553, 344] width 42 height 9
click at [552, 360] on button "Yes / OK" at bounding box center [553, 359] width 42 height 9
click at [553, 376] on button "Yes / OK" at bounding box center [553, 373] width 42 height 9
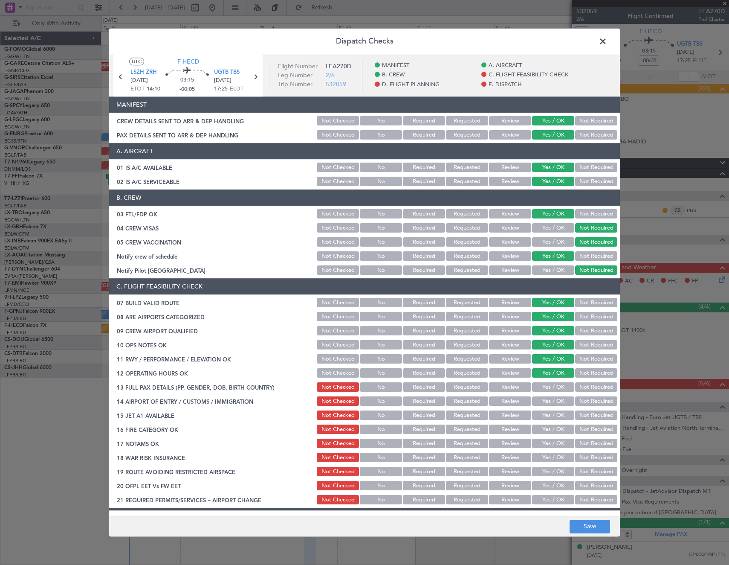
click at [557, 388] on button "Yes / OK" at bounding box center [553, 387] width 42 height 9
click at [556, 400] on button "Yes / OK" at bounding box center [553, 401] width 42 height 9
click at [552, 428] on button "Yes / OK" at bounding box center [553, 429] width 42 height 9
click at [559, 450] on section "C. FLIGHT FEASIBILITY CHECK 07 BUILD VALID ROUTE Not Checked No Required Reques…" at bounding box center [364, 392] width 511 height 227
drag, startPoint x: 555, startPoint y: 444, endPoint x: 575, endPoint y: 454, distance: 22.9
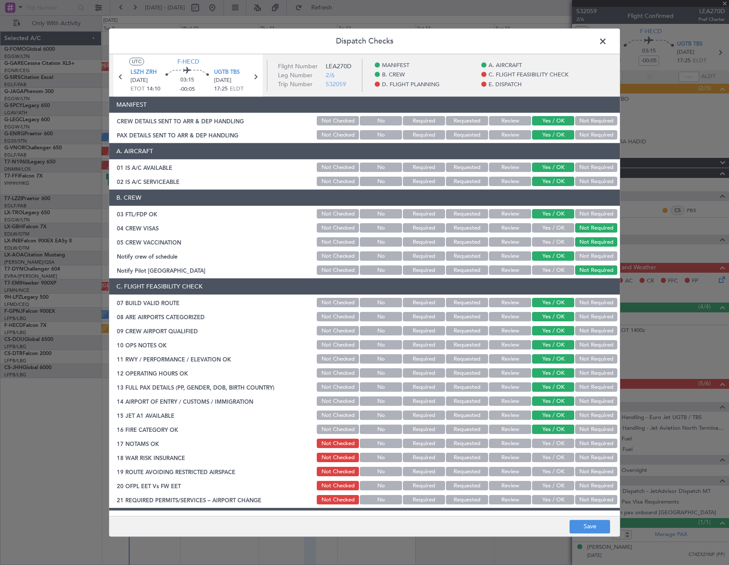
click at [556, 445] on button "Yes / OK" at bounding box center [553, 443] width 42 height 9
click at [580, 459] on button "Not Required" at bounding box center [596, 457] width 42 height 9
click at [549, 471] on button "Yes / OK" at bounding box center [553, 471] width 42 height 9
click at [546, 486] on button "Yes / OK" at bounding box center [553, 485] width 42 height 9
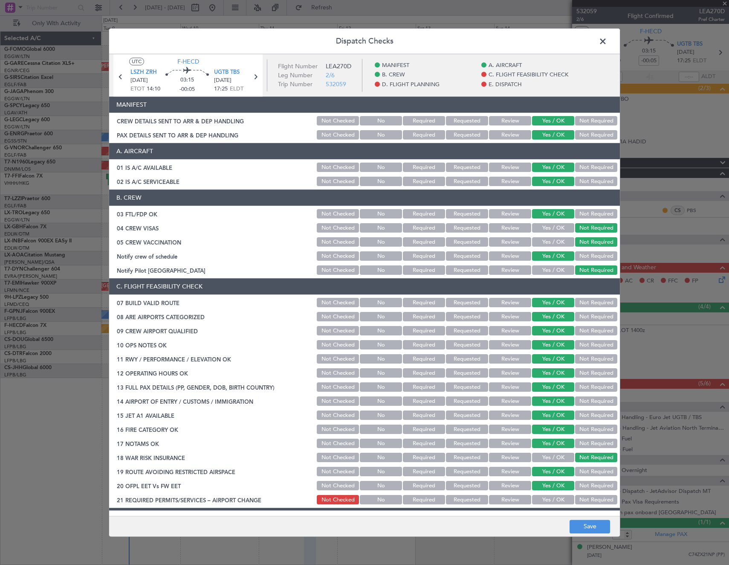
click at [545, 501] on button "Yes / OK" at bounding box center [553, 499] width 42 height 9
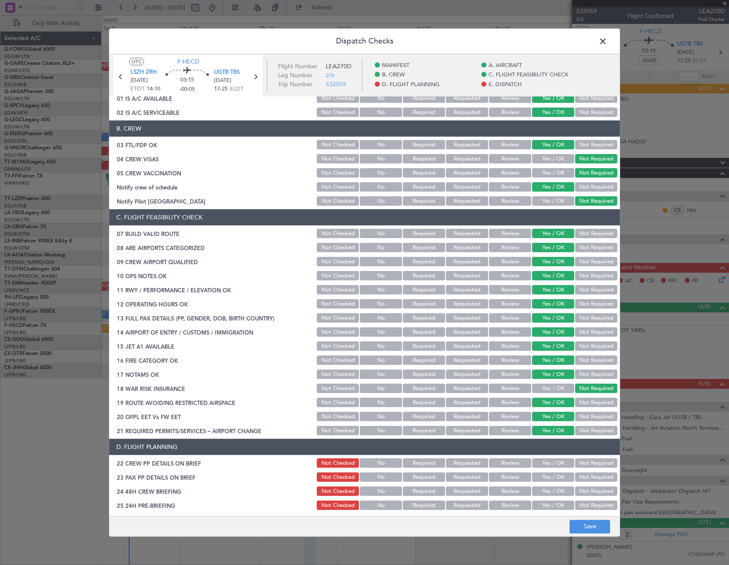
scroll to position [128, 0]
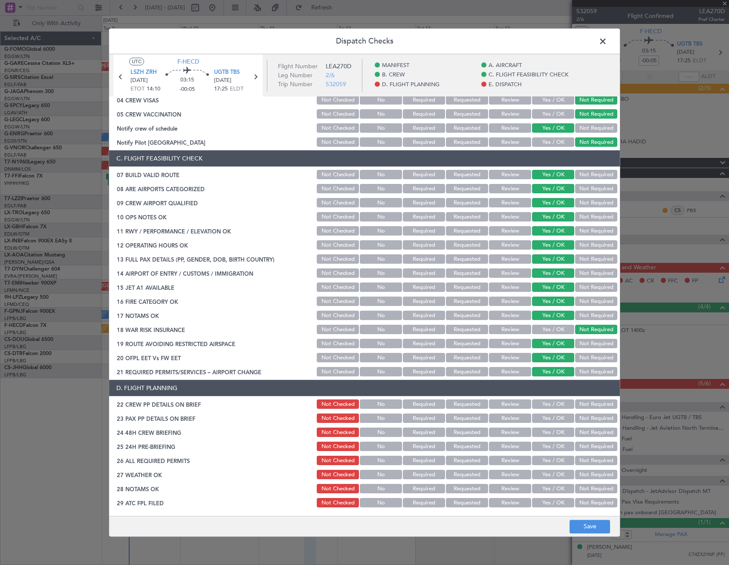
click at [548, 404] on button "Yes / OK" at bounding box center [553, 404] width 42 height 9
click at [539, 419] on button "Yes / OK" at bounding box center [553, 418] width 42 height 9
click at [540, 436] on button "Yes / OK" at bounding box center [553, 432] width 42 height 9
click at [541, 451] on div "Yes / OK" at bounding box center [552, 447] width 43 height 12
click at [541, 449] on button "Yes / OK" at bounding box center [553, 446] width 42 height 9
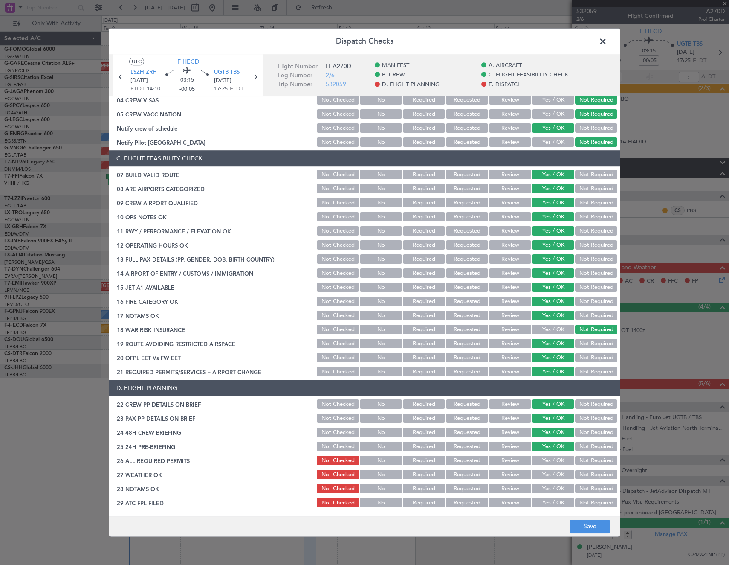
click at [545, 458] on button "Yes / OK" at bounding box center [553, 460] width 42 height 9
click at [586, 523] on button "Save" at bounding box center [590, 527] width 41 height 14
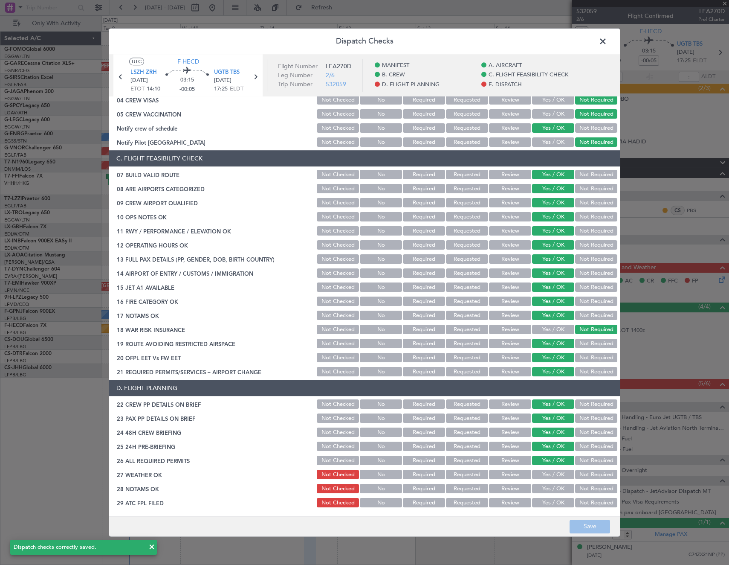
click at [607, 40] on span at bounding box center [607, 43] width 0 height 17
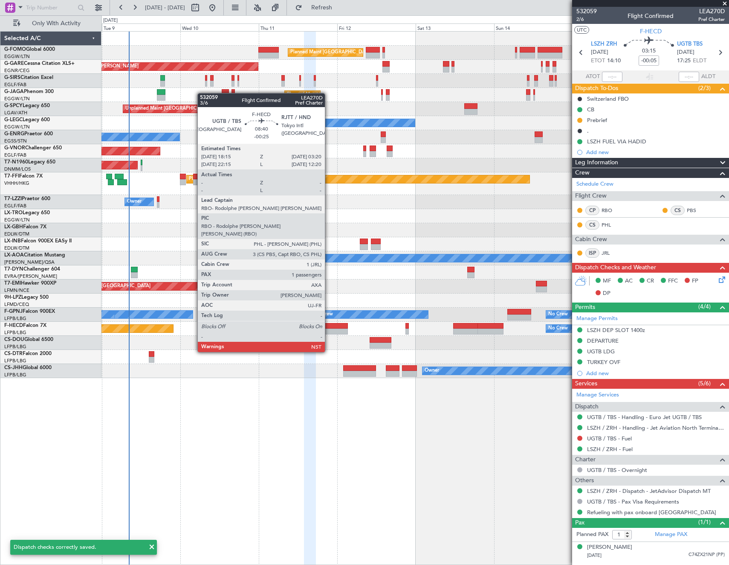
click at [329, 328] on div at bounding box center [333, 326] width 30 height 6
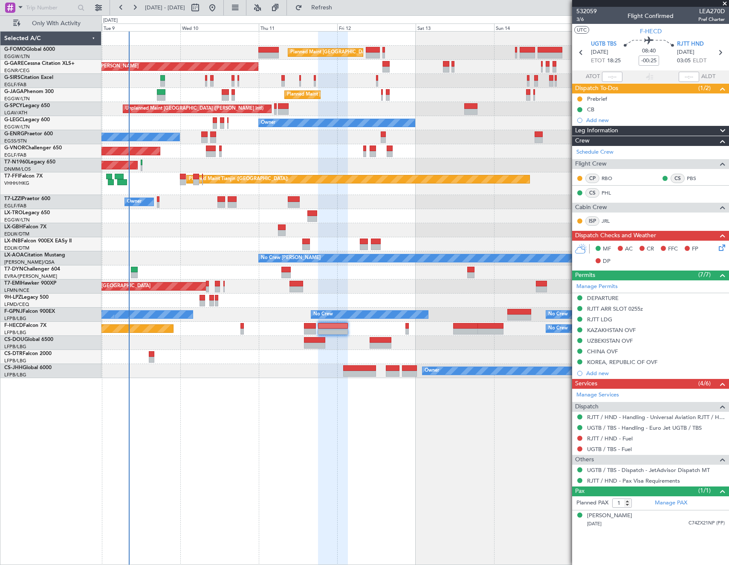
click at [720, 250] on icon at bounding box center [721, 246] width 7 height 7
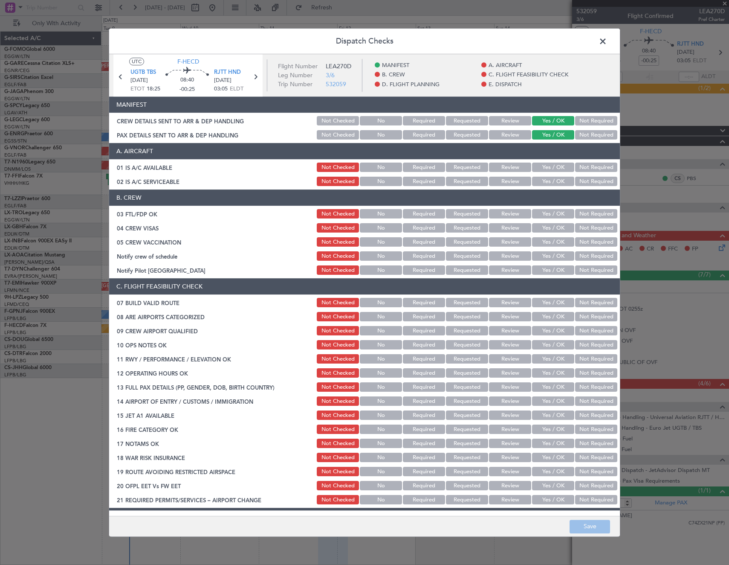
click at [557, 165] on button "Yes / OK" at bounding box center [553, 167] width 42 height 9
click at [556, 183] on button "Yes / OK" at bounding box center [553, 181] width 42 height 9
click at [556, 216] on button "Yes / OK" at bounding box center [553, 213] width 42 height 9
click at [580, 227] on button "Not Required" at bounding box center [596, 228] width 42 height 9
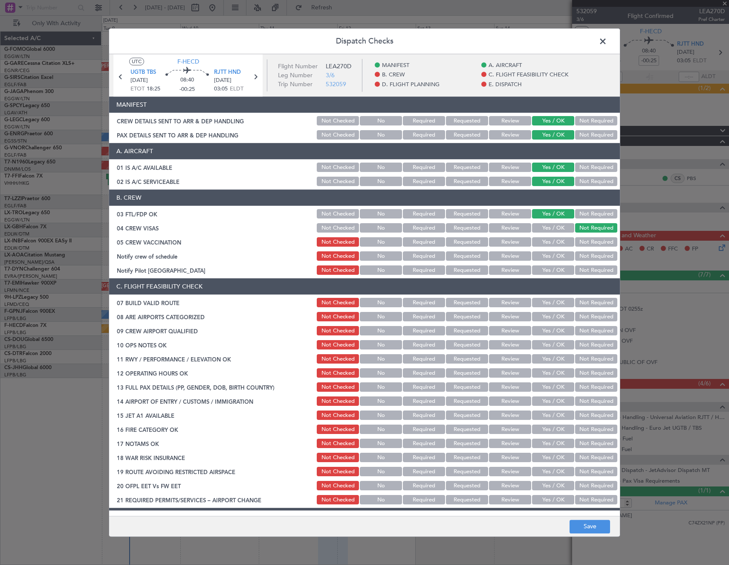
click at [581, 241] on button "Not Required" at bounding box center [596, 242] width 42 height 9
click at [546, 256] on button "Yes / OK" at bounding box center [553, 256] width 42 height 9
click at [581, 268] on button "Not Required" at bounding box center [596, 270] width 42 height 9
click at [551, 302] on button "Yes / OK" at bounding box center [553, 302] width 42 height 9
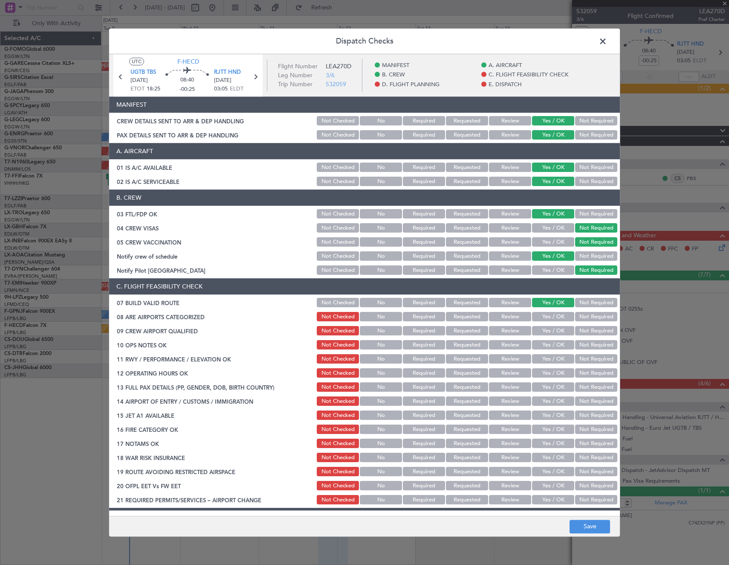
click at [552, 317] on button "Yes / OK" at bounding box center [553, 316] width 42 height 9
click at [553, 329] on button "Yes / OK" at bounding box center [553, 330] width 42 height 9
click at [550, 342] on button "Yes / OK" at bounding box center [553, 344] width 42 height 9
click at [548, 360] on button "Yes / OK" at bounding box center [553, 359] width 42 height 9
click at [546, 374] on button "Yes / OK" at bounding box center [553, 373] width 42 height 9
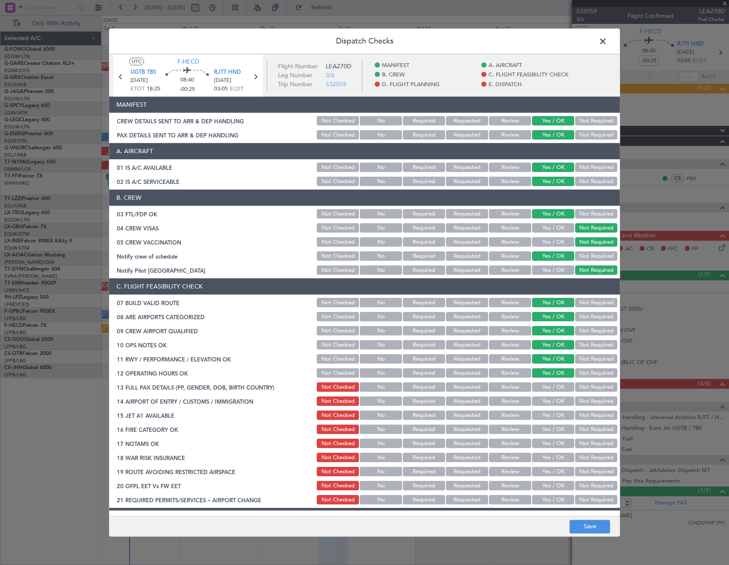
click at [546, 384] on button "Yes / OK" at bounding box center [553, 387] width 42 height 9
click at [546, 400] on button "Yes / OK" at bounding box center [553, 401] width 42 height 9
drag, startPoint x: 547, startPoint y: 414, endPoint x: 548, endPoint y: 423, distance: 9.0
click at [547, 416] on button "Yes / OK" at bounding box center [553, 415] width 42 height 9
click at [548, 427] on button "Yes / OK" at bounding box center [553, 429] width 42 height 9
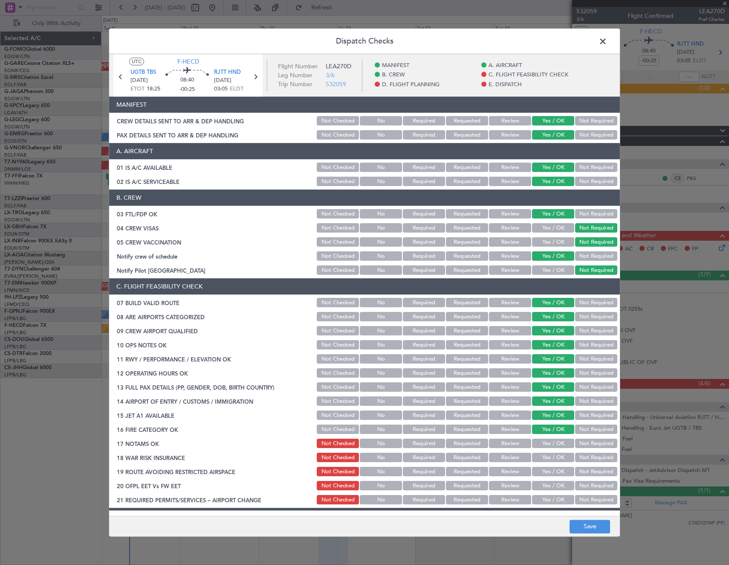
drag, startPoint x: 548, startPoint y: 439, endPoint x: 547, endPoint y: 455, distance: 16.3
click at [548, 440] on button "Yes / OK" at bounding box center [553, 443] width 42 height 9
click at [547, 459] on button "Yes / OK" at bounding box center [553, 457] width 42 height 9
drag, startPoint x: 548, startPoint y: 472, endPoint x: 548, endPoint y: 482, distance: 10.7
click at [548, 473] on button "Yes / OK" at bounding box center [553, 471] width 42 height 9
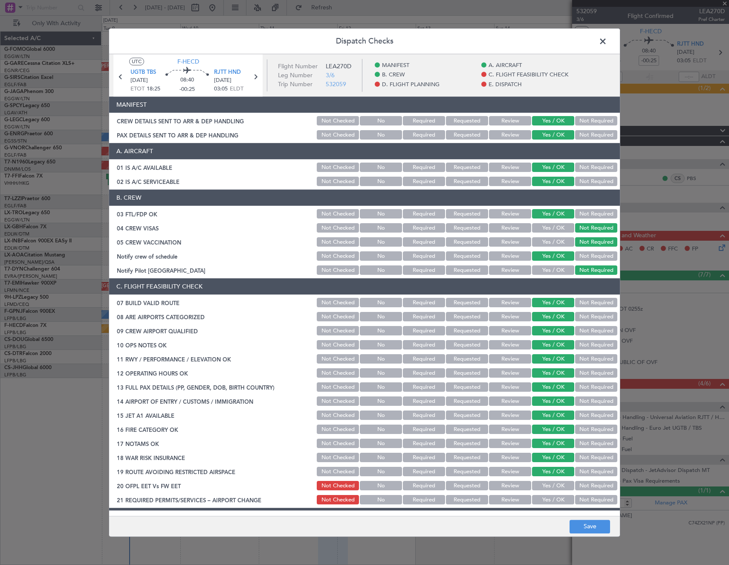
drag, startPoint x: 549, startPoint y: 483, endPoint x: 549, endPoint y: 489, distance: 5.6
click at [549, 484] on button "Yes / OK" at bounding box center [553, 485] width 42 height 9
click at [551, 501] on button "Yes / OK" at bounding box center [553, 499] width 42 height 9
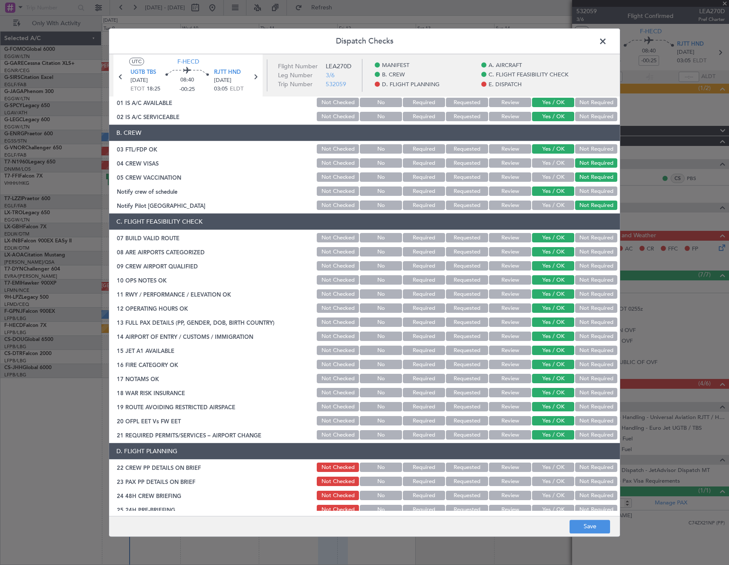
scroll to position [171, 0]
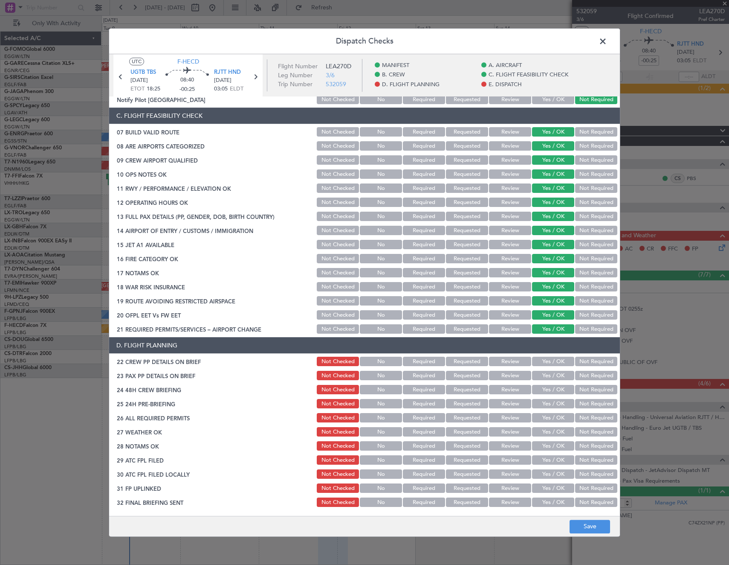
click at [538, 416] on button "Yes / OK" at bounding box center [553, 417] width 42 height 9
drag, startPoint x: 551, startPoint y: 400, endPoint x: 551, endPoint y: 391, distance: 8.5
click at [551, 399] on button "Yes / OK" at bounding box center [553, 403] width 42 height 9
click at [551, 387] on button "Yes / OK" at bounding box center [553, 389] width 42 height 9
click at [550, 376] on button "Yes / OK" at bounding box center [553, 375] width 42 height 9
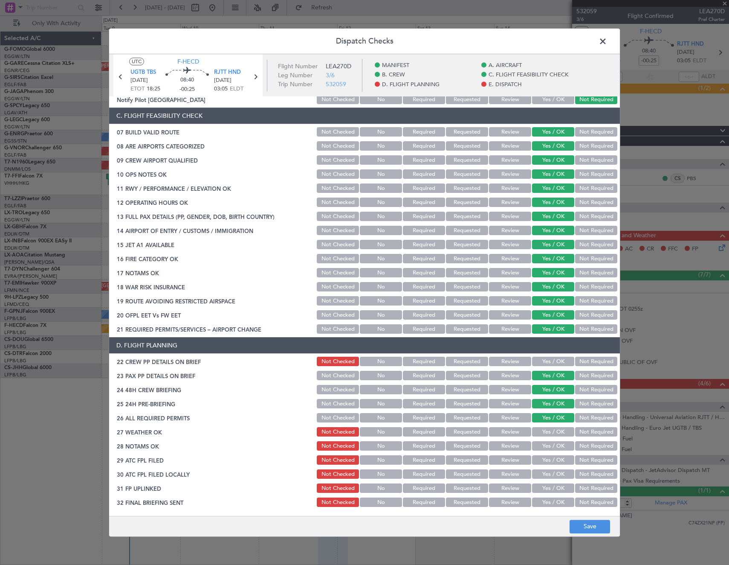
click at [549, 362] on button "Yes / OK" at bounding box center [553, 361] width 42 height 9
click at [601, 523] on button "Save" at bounding box center [590, 527] width 41 height 14
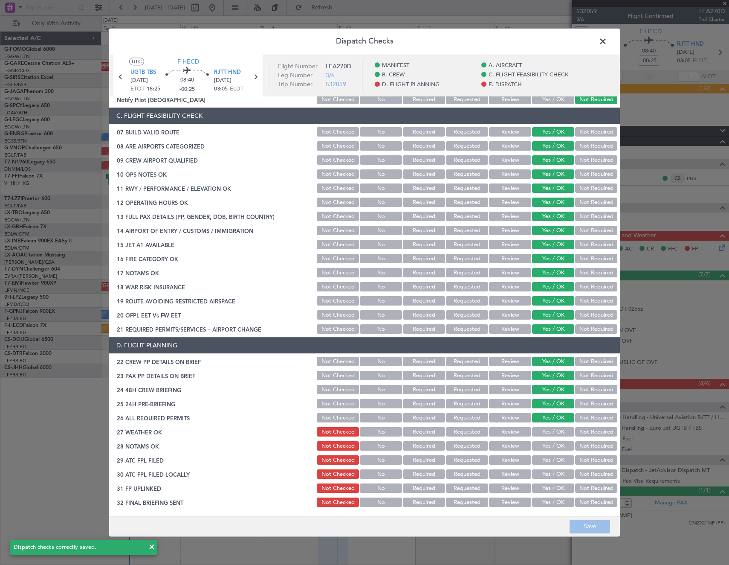
click at [607, 41] on span at bounding box center [607, 43] width 0 height 17
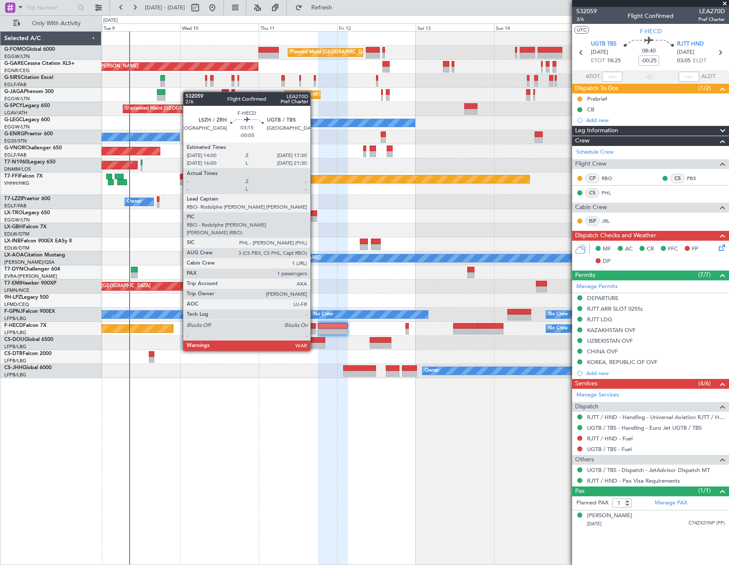
click at [314, 327] on div at bounding box center [310, 326] width 12 height 6
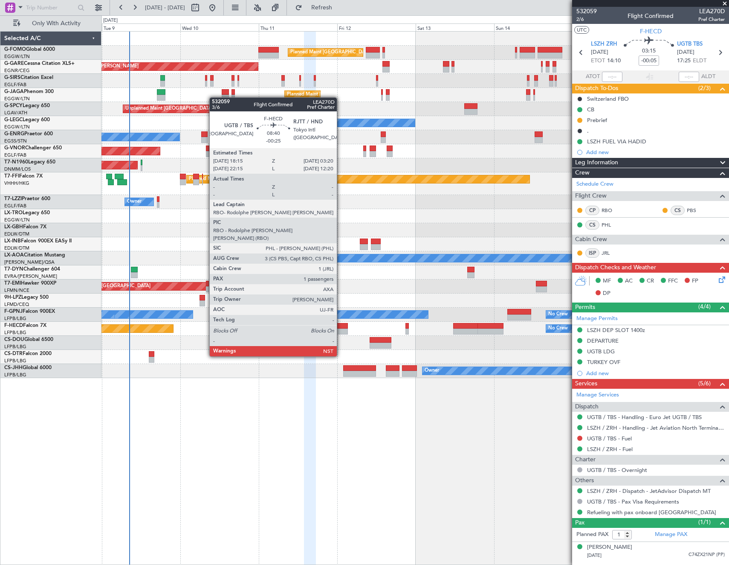
click at [341, 332] on div at bounding box center [333, 331] width 30 height 6
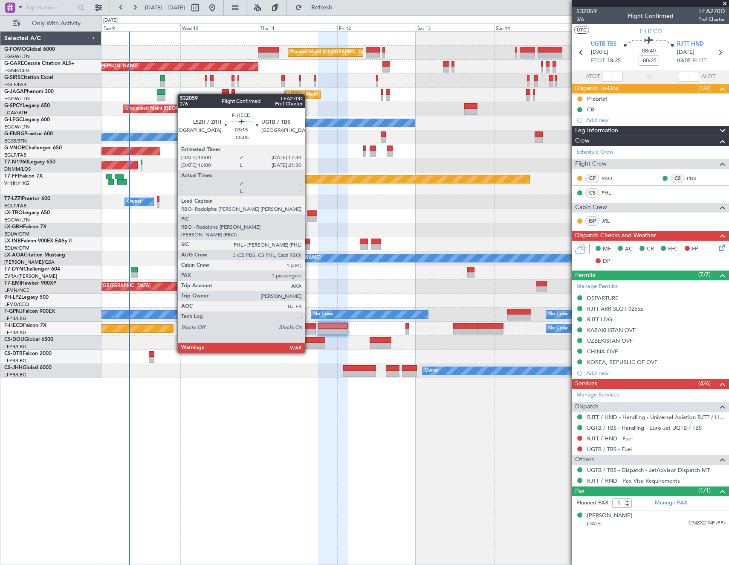
click at [309, 329] on div at bounding box center [310, 331] width 12 height 6
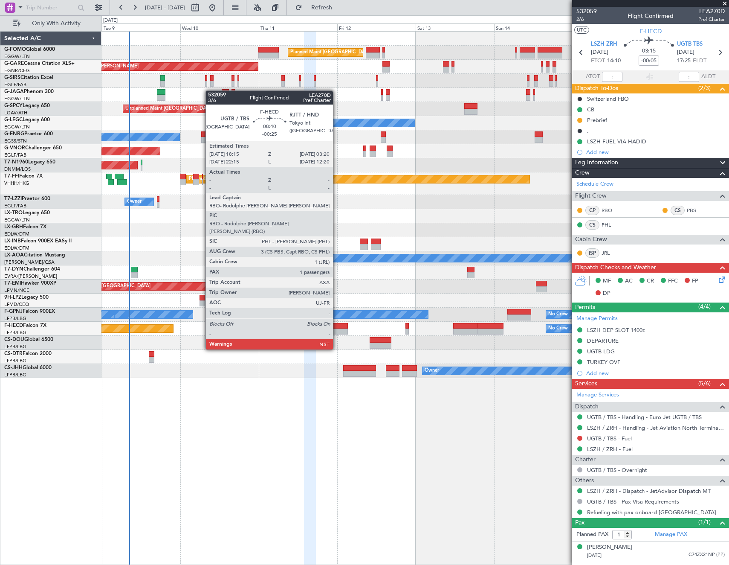
click at [337, 325] on div at bounding box center [333, 326] width 30 height 6
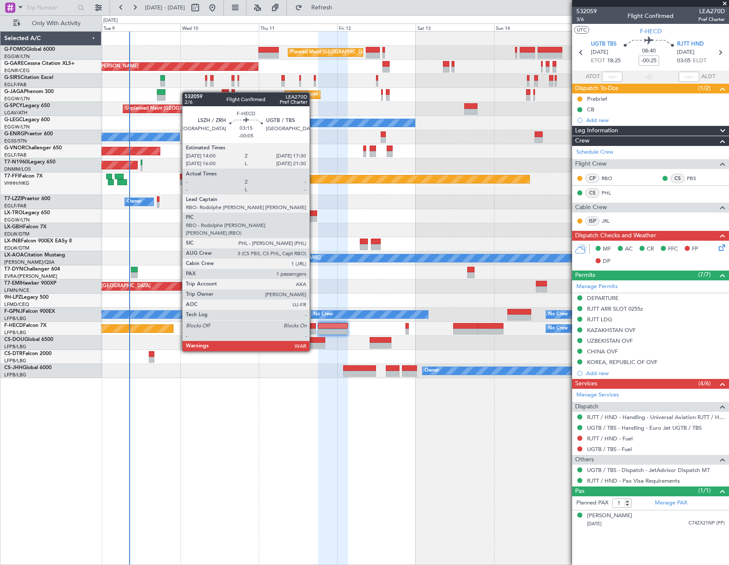
click at [314, 327] on div at bounding box center [310, 326] width 12 height 6
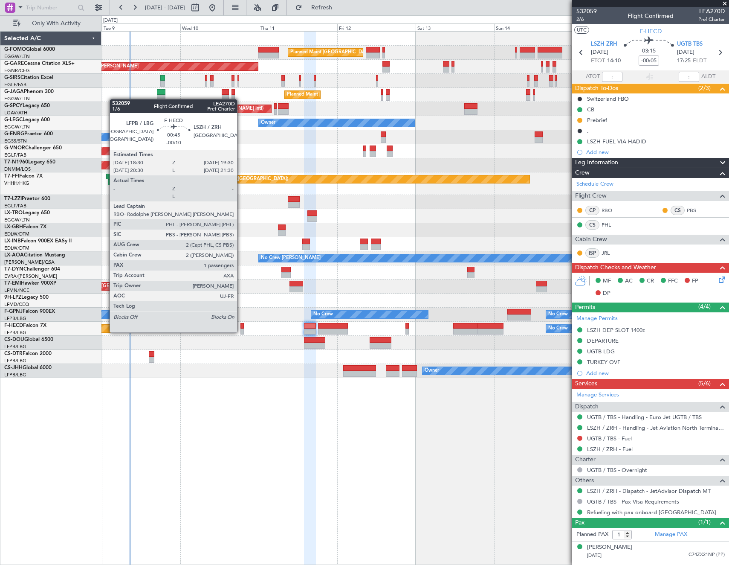
click at [241, 324] on div at bounding box center [242, 326] width 3 height 6
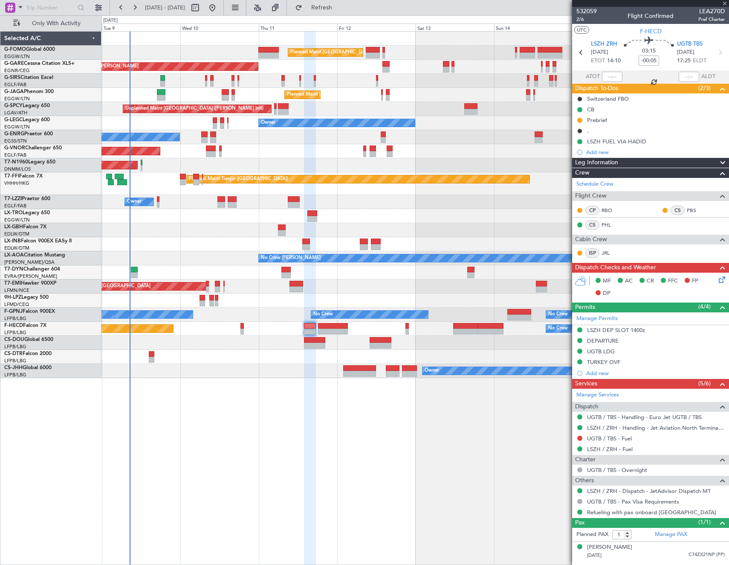
type input "-00:10"
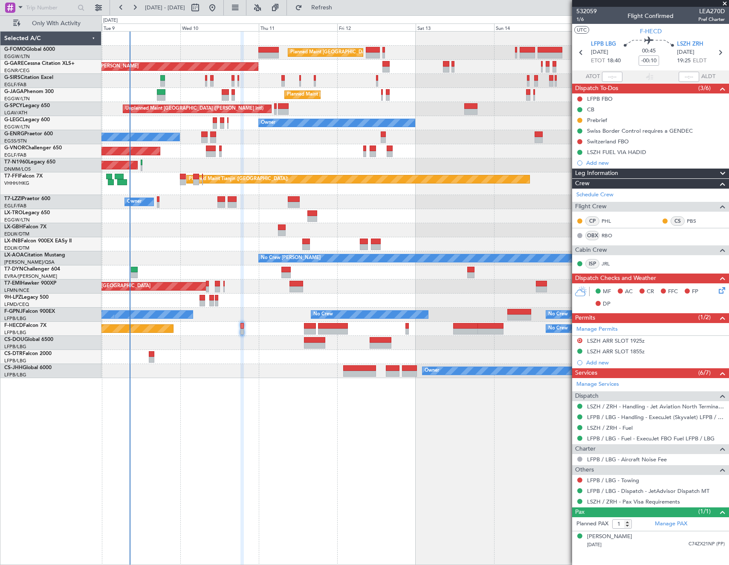
drag, startPoint x: 598, startPoint y: 116, endPoint x: 604, endPoint y: 132, distance: 16.9
click at [598, 116] on div "Prebrief" at bounding box center [597, 119] width 20 height 7
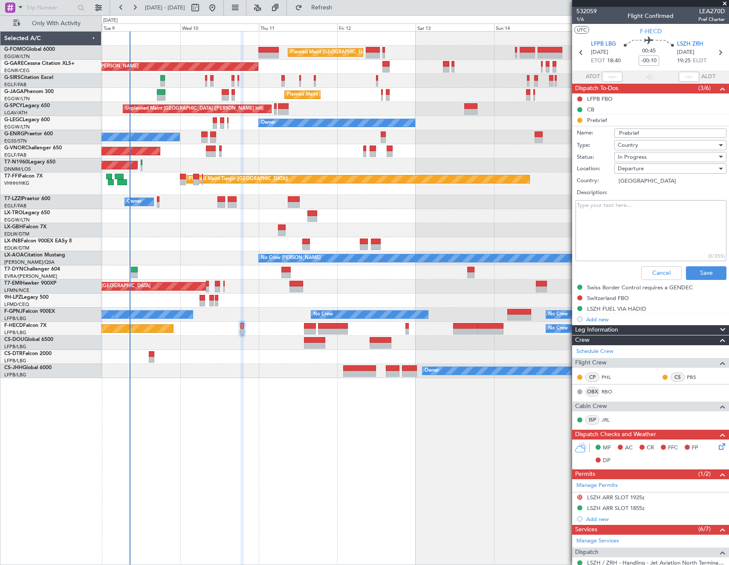
click at [651, 223] on textarea "Description:" at bounding box center [651, 230] width 151 height 61
type textarea "20000lbs"
click at [642, 155] on span "In Progress" at bounding box center [632, 157] width 29 height 8
click at [643, 198] on span "Completed" at bounding box center [667, 199] width 100 height 13
click at [696, 272] on button "Save" at bounding box center [706, 273] width 41 height 14
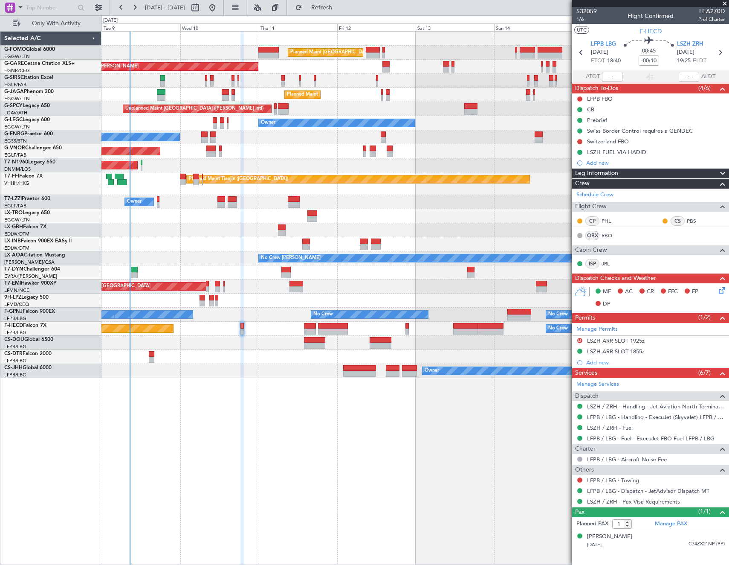
drag, startPoint x: 579, startPoint y: 141, endPoint x: 583, endPoint y: 144, distance: 5.1
click at [579, 141] on button at bounding box center [580, 141] width 5 height 5
click at [576, 191] on span "Cancelled" at bounding box center [582, 192] width 24 height 9
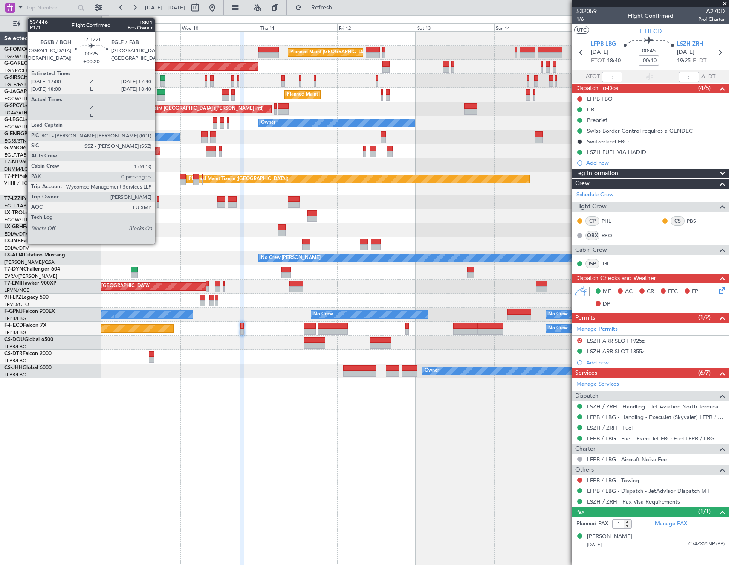
click at [159, 203] on div at bounding box center [158, 205] width 3 height 6
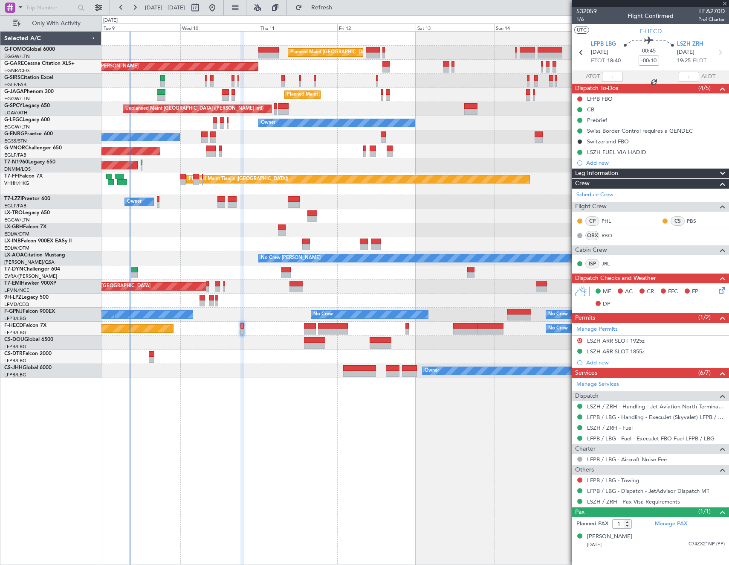
type input "+00:20"
type input "0"
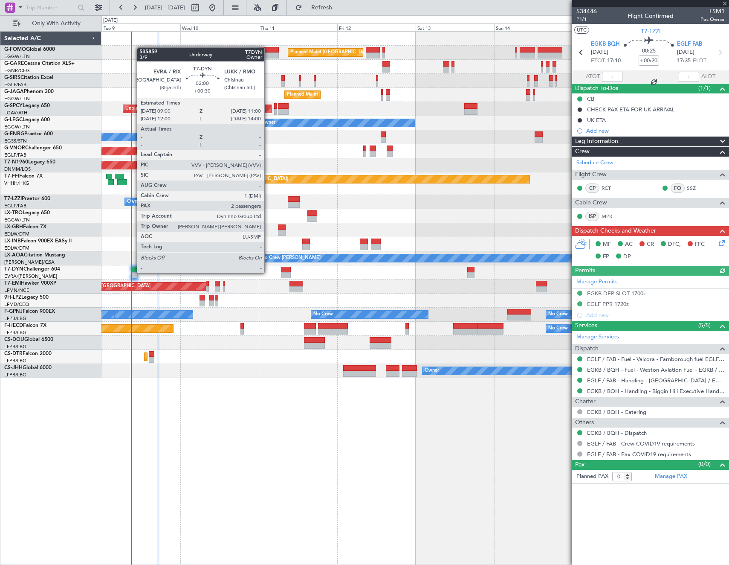
click at [133, 272] on div at bounding box center [134, 275] width 7 height 6
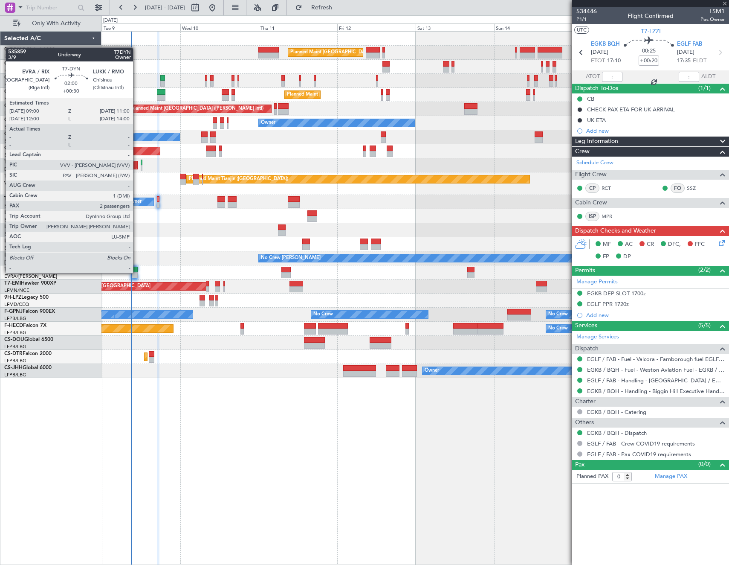
type input "+00:30"
type input "2"
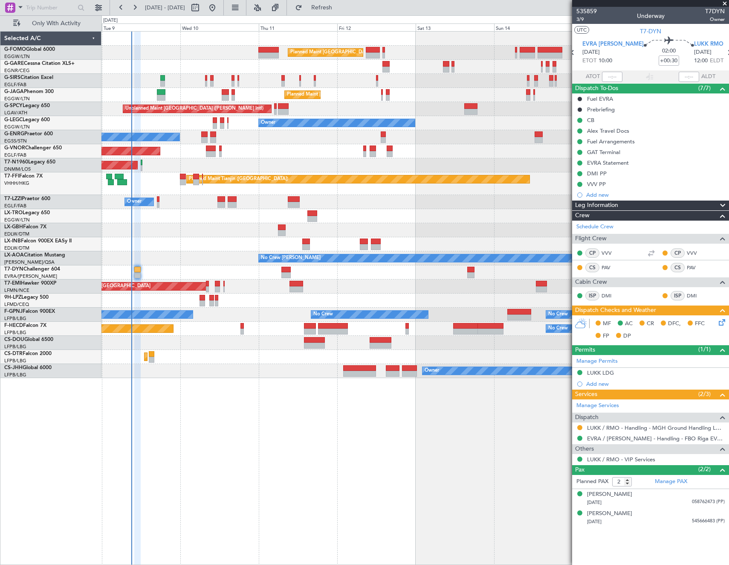
click at [727, 318] on div "MF AC CR DFC, FFC FP DP" at bounding box center [651, 329] width 157 height 29
click at [654, 334] on div "MF AC CR DFC, FFC FP DP" at bounding box center [654, 329] width 125 height 25
click at [340, 6] on span "Refresh" at bounding box center [322, 8] width 36 height 6
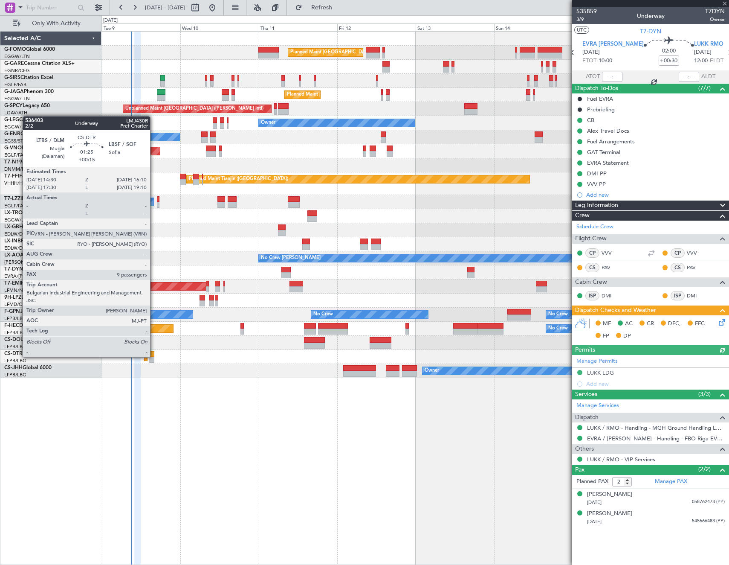
click at [154, 356] on div at bounding box center [152, 354] width 6 height 6
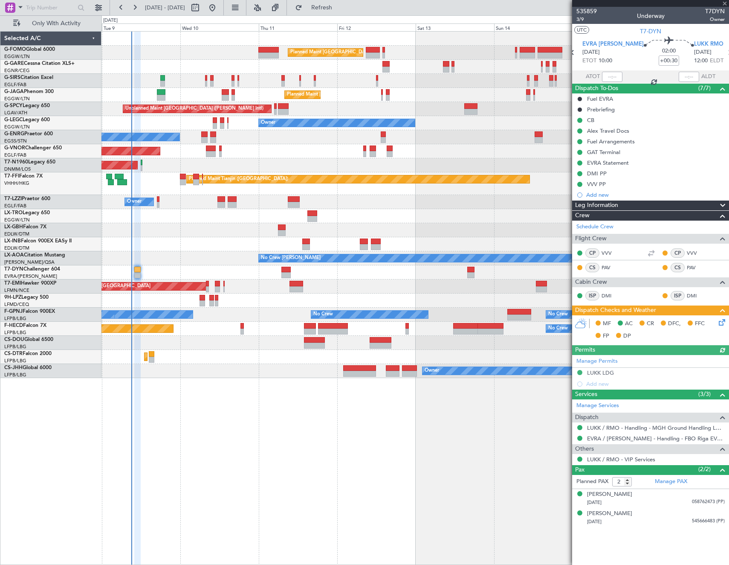
type input "+00:15"
type input "9"
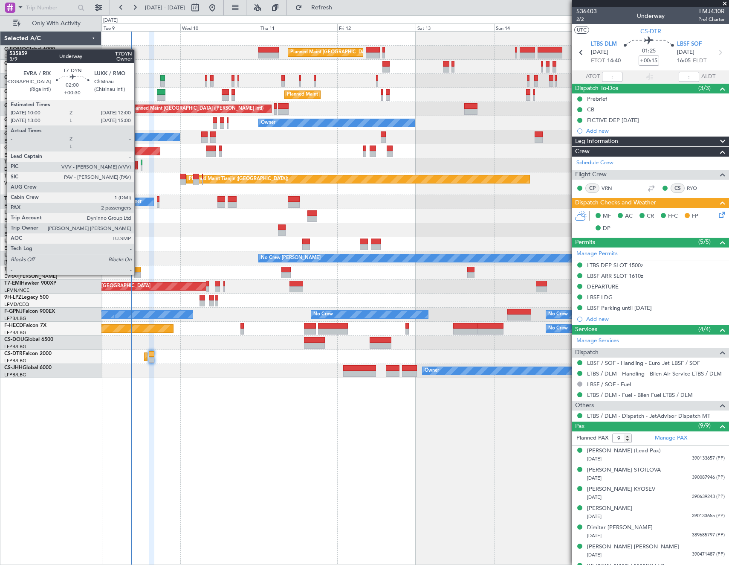
click at [138, 274] on div at bounding box center [137, 275] width 7 height 6
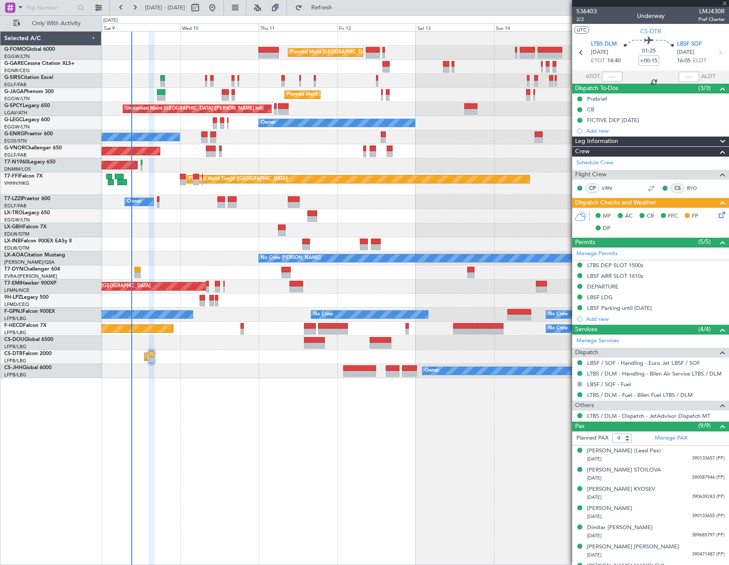
type input "+00:30"
type input "2"
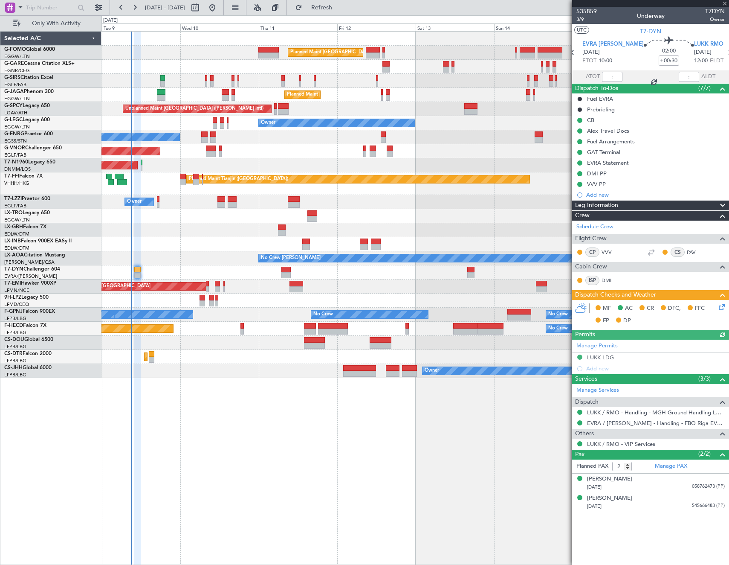
click at [722, 312] on div "MF AC CR DFC, FFC FP DP" at bounding box center [651, 314] width 157 height 29
click at [722, 308] on icon at bounding box center [721, 305] width 7 height 7
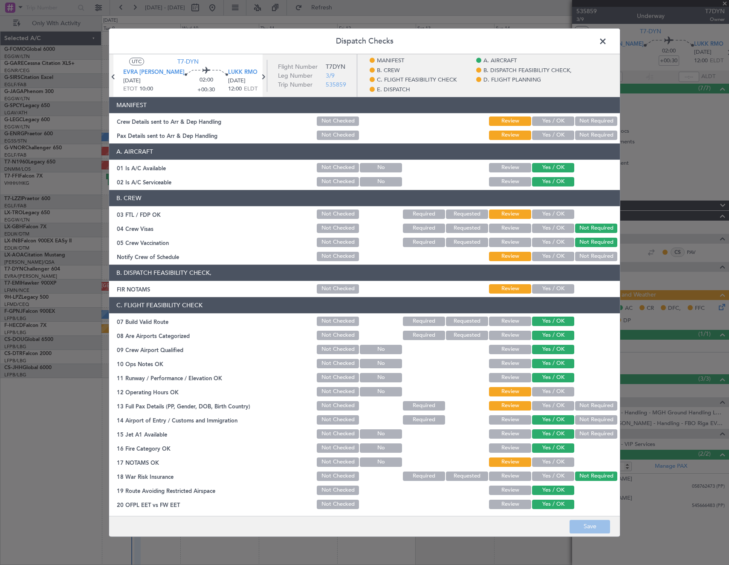
click at [551, 124] on button "Yes / OK" at bounding box center [553, 120] width 42 height 9
click at [546, 137] on button "Yes / OK" at bounding box center [553, 135] width 42 height 9
click at [508, 122] on button "Review" at bounding box center [510, 120] width 42 height 9
click at [507, 136] on button "Review" at bounding box center [510, 135] width 42 height 9
click at [561, 216] on button "Yes / OK" at bounding box center [553, 213] width 42 height 9
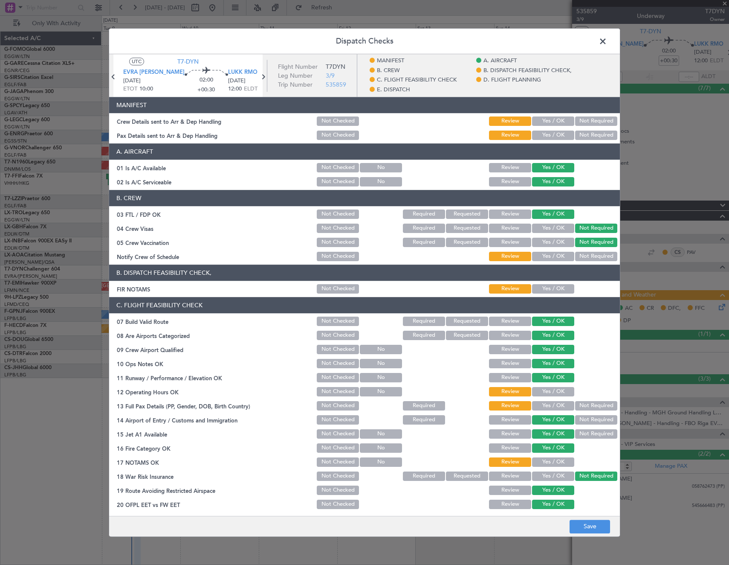
click at [547, 259] on button "Yes / OK" at bounding box center [553, 256] width 42 height 9
click at [541, 295] on div "Yes / OK" at bounding box center [552, 289] width 43 height 12
drag, startPoint x: 541, startPoint y: 289, endPoint x: 547, endPoint y: 397, distance: 108.1
click at [541, 291] on button "Yes / OK" at bounding box center [553, 288] width 42 height 9
click at [547, 388] on button "Yes / OK" at bounding box center [553, 391] width 42 height 9
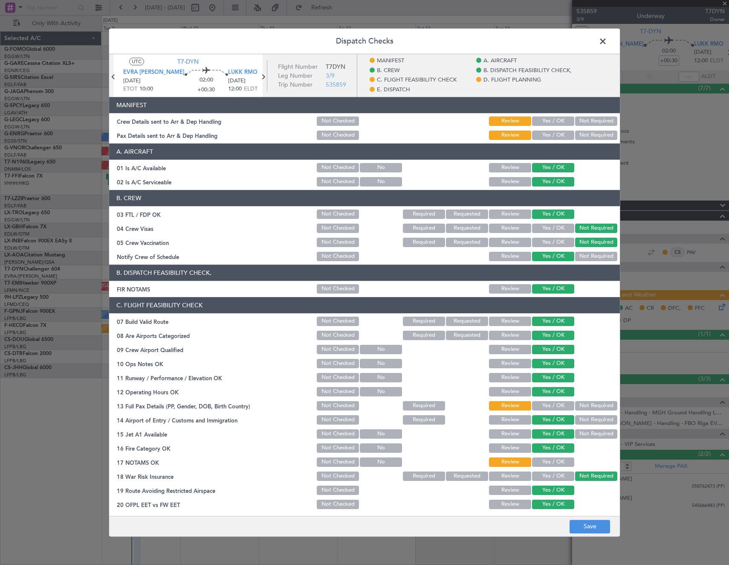
click at [543, 408] on button "Yes / OK" at bounding box center [553, 405] width 42 height 9
click at [541, 464] on button "Yes / OK" at bounding box center [553, 461] width 42 height 9
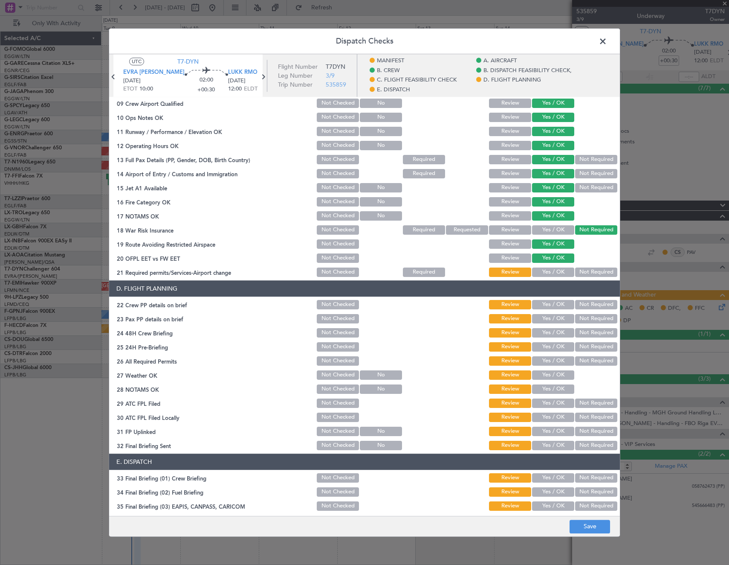
scroll to position [341, 0]
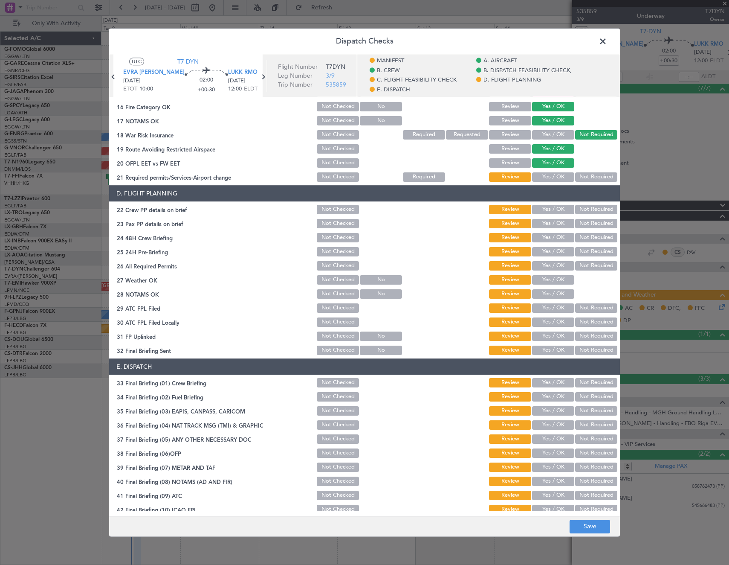
click at [554, 180] on button "Yes / OK" at bounding box center [553, 176] width 42 height 9
click at [551, 209] on button "Yes / OK" at bounding box center [553, 209] width 42 height 9
click at [550, 226] on button "Yes / OK" at bounding box center [553, 223] width 42 height 9
click at [547, 242] on button "Yes / OK" at bounding box center [553, 237] width 42 height 9
drag, startPoint x: 547, startPoint y: 251, endPoint x: 543, endPoint y: 269, distance: 18.2
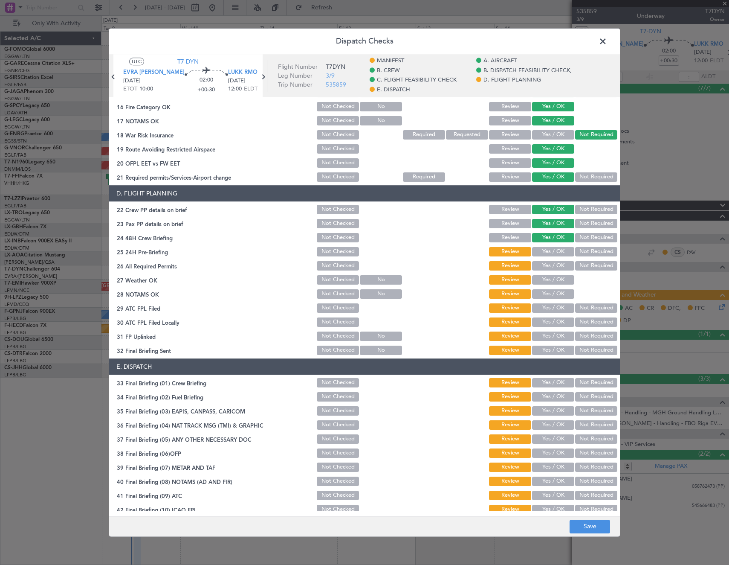
click at [547, 252] on button "Yes / OK" at bounding box center [553, 251] width 42 height 9
drag, startPoint x: 543, startPoint y: 269, endPoint x: 543, endPoint y: 278, distance: 9.0
click at [543, 269] on button "Yes / OK" at bounding box center [553, 265] width 42 height 9
click at [543, 285] on div "Yes / OK" at bounding box center [552, 280] width 43 height 12
drag, startPoint x: 541, startPoint y: 282, endPoint x: 545, endPoint y: 296, distance: 14.3
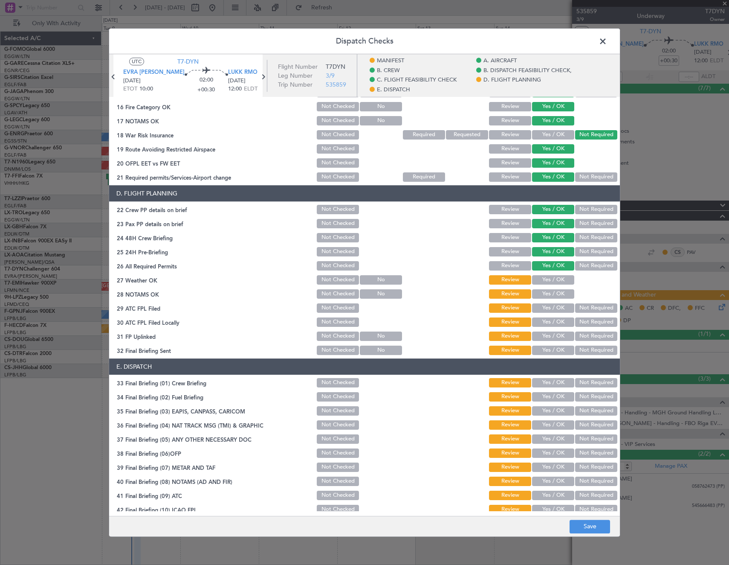
click at [542, 288] on section "D. FLIGHT PLANNING 22 Crew PP details on brief Not Checked Review Yes / OK Not …" at bounding box center [364, 270] width 511 height 171
drag, startPoint x: 545, startPoint y: 296, endPoint x: 546, endPoint y: 306, distance: 9.8
click at [546, 299] on button "Yes / OK" at bounding box center [553, 293] width 42 height 9
drag, startPoint x: 546, startPoint y: 309, endPoint x: 546, endPoint y: 282, distance: 26.9
click at [546, 308] on button "Yes / OK" at bounding box center [553, 307] width 42 height 9
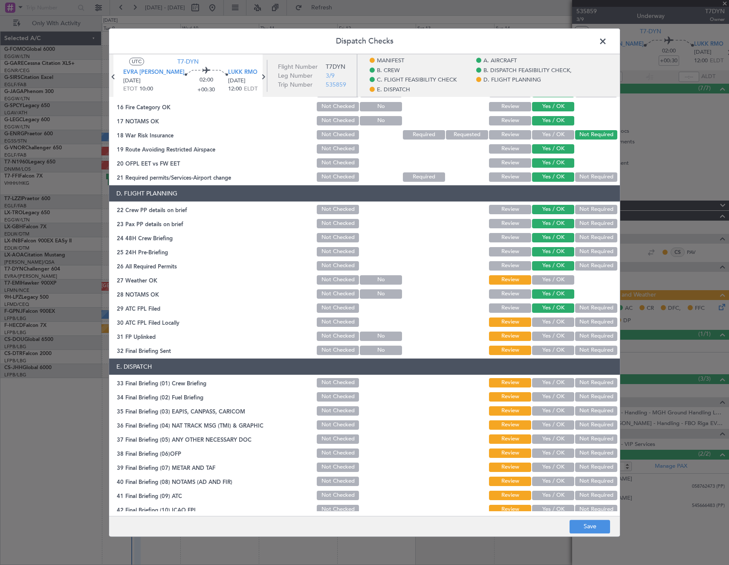
drag, startPoint x: 546, startPoint y: 282, endPoint x: 549, endPoint y: 311, distance: 28.7
click at [547, 285] on div "Yes / OK" at bounding box center [552, 280] width 43 height 12
drag, startPoint x: 547, startPoint y: 317, endPoint x: 546, endPoint y: 326, distance: 9.0
click at [547, 319] on button "Yes / OK" at bounding box center [553, 321] width 42 height 9
click at [553, 336] on button "Yes / OK" at bounding box center [553, 335] width 42 height 9
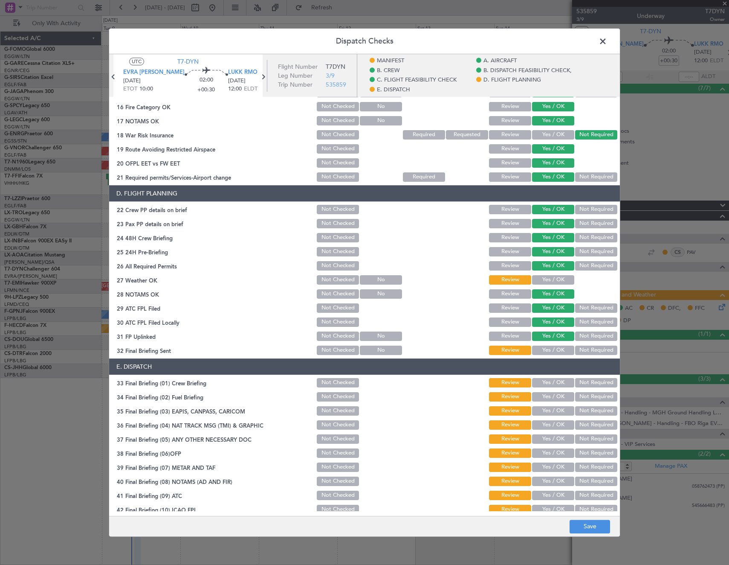
click at [547, 355] on button "Yes / OK" at bounding box center [553, 350] width 42 height 9
drag, startPoint x: 542, startPoint y: 279, endPoint x: 549, endPoint y: 338, distance: 59.6
click at [542, 281] on button "Yes / OK" at bounding box center [553, 279] width 42 height 9
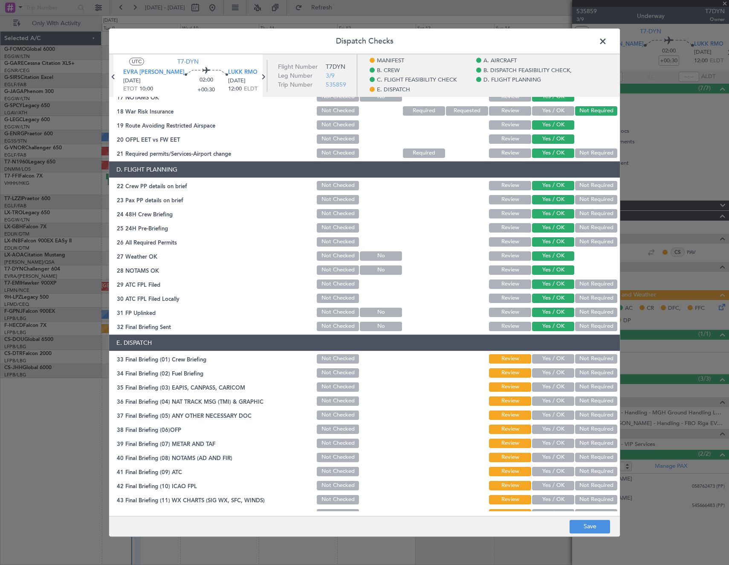
scroll to position [376, 0]
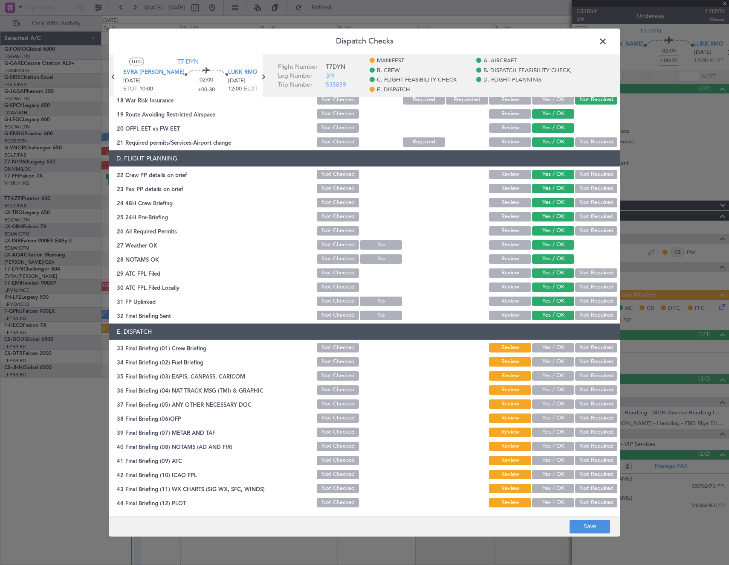
click at [585, 314] on button "Not Required" at bounding box center [596, 315] width 42 height 9
click at [591, 285] on button "Not Required" at bounding box center [596, 286] width 42 height 9
click at [548, 345] on button "Yes / OK" at bounding box center [553, 347] width 42 height 9
click at [579, 363] on button "Not Required" at bounding box center [596, 361] width 42 height 9
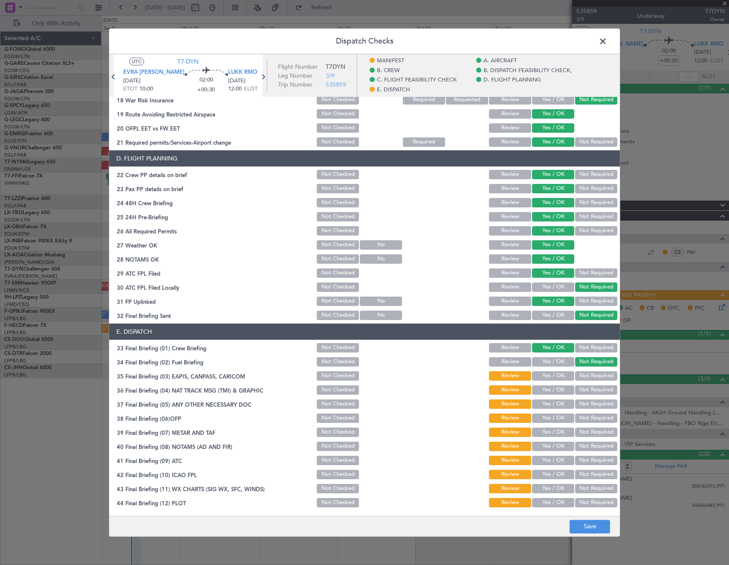
click at [578, 378] on button "Not Required" at bounding box center [596, 375] width 42 height 9
click at [580, 389] on button "Not Required" at bounding box center [596, 389] width 42 height 9
click at [549, 407] on button "Yes / OK" at bounding box center [553, 403] width 42 height 9
drag, startPoint x: 549, startPoint y: 417, endPoint x: 547, endPoint y: 428, distance: 11.6
click at [549, 420] on button "Yes / OK" at bounding box center [553, 417] width 42 height 9
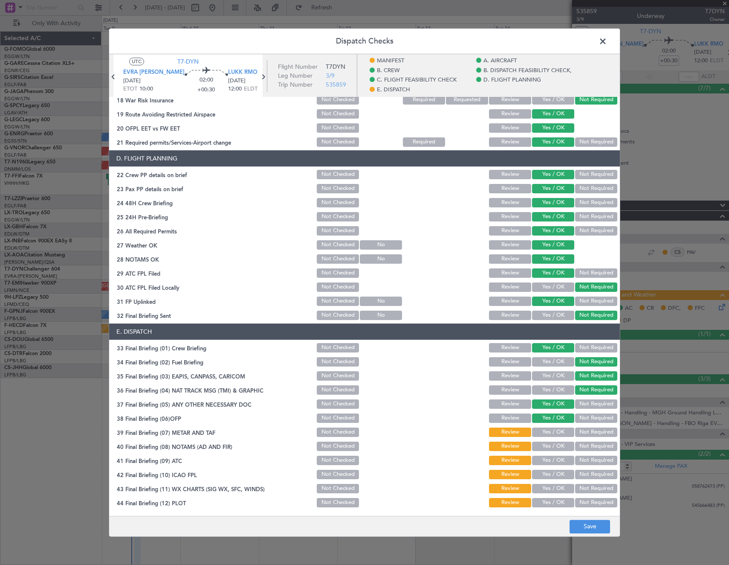
drag, startPoint x: 547, startPoint y: 430, endPoint x: 544, endPoint y: 448, distance: 18.2
click at [547, 431] on button "Yes / OK" at bounding box center [553, 431] width 42 height 9
drag, startPoint x: 544, startPoint y: 448, endPoint x: 543, endPoint y: 460, distance: 12.4
click at [544, 449] on button "Yes / OK" at bounding box center [553, 446] width 42 height 9
drag, startPoint x: 543, startPoint y: 460, endPoint x: 545, endPoint y: 469, distance: 8.6
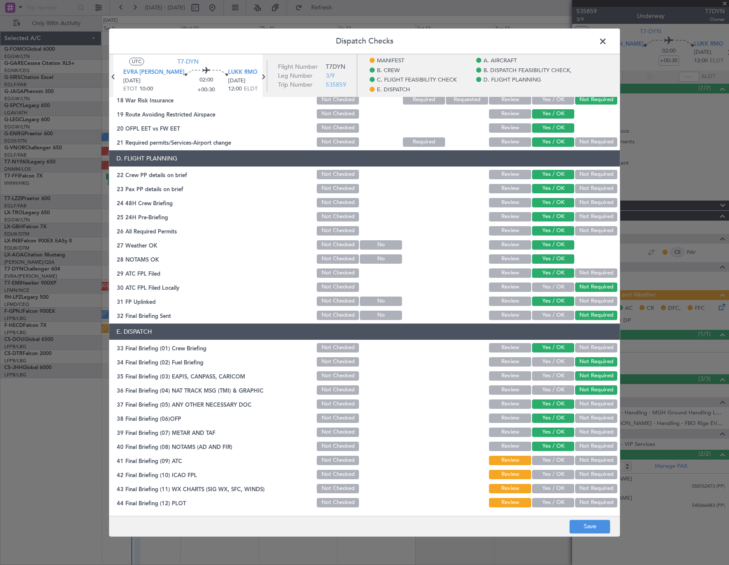
click at [544, 461] on button "Yes / OK" at bounding box center [553, 460] width 42 height 9
drag, startPoint x: 545, startPoint y: 469, endPoint x: 546, endPoint y: 480, distance: 10.7
click at [545, 471] on div "Yes / OK" at bounding box center [552, 474] width 43 height 12
drag, startPoint x: 546, startPoint y: 472, endPoint x: 547, endPoint y: 479, distance: 6.4
click at [547, 478] on button "Yes / OK" at bounding box center [553, 474] width 42 height 9
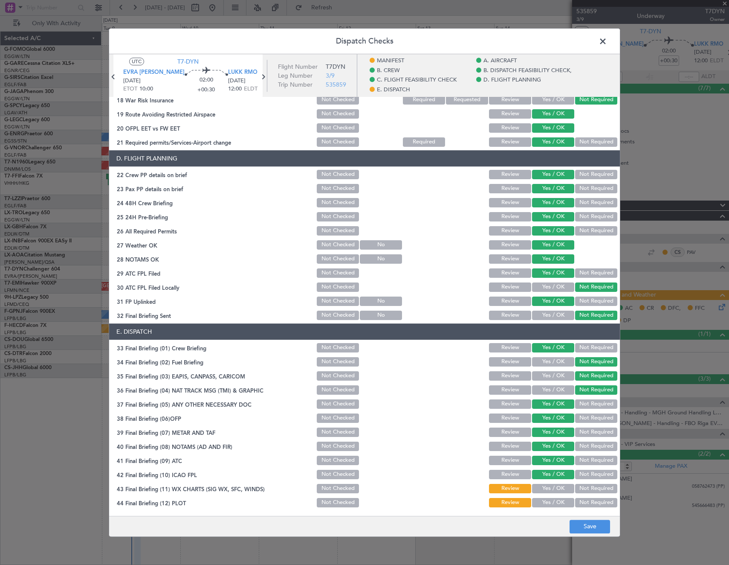
drag, startPoint x: 546, startPoint y: 486, endPoint x: 546, endPoint y: 497, distance: 10.7
click at [546, 487] on button "Yes / OK" at bounding box center [553, 488] width 42 height 9
click at [553, 505] on button "Yes / OK" at bounding box center [553, 502] width 42 height 9
drag, startPoint x: 581, startPoint y: 520, endPoint x: 584, endPoint y: 523, distance: 4.5
click at [581, 521] on button "Save" at bounding box center [590, 527] width 41 height 14
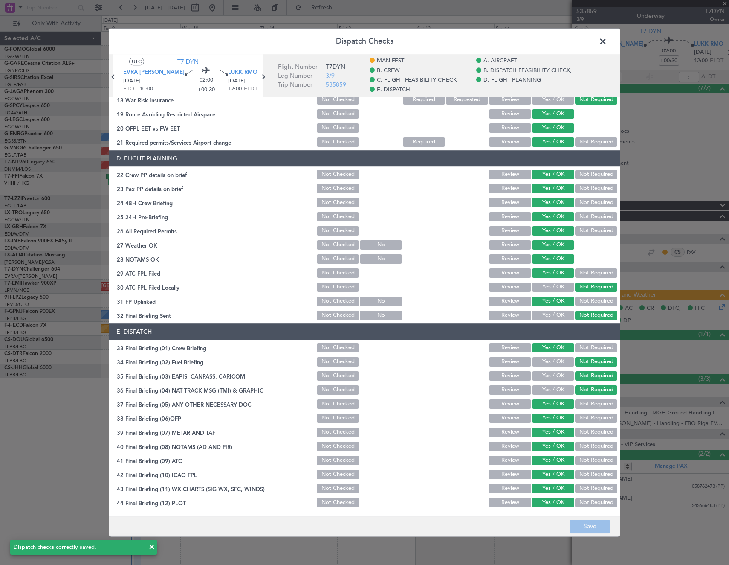
click at [607, 41] on span at bounding box center [607, 43] width 0 height 17
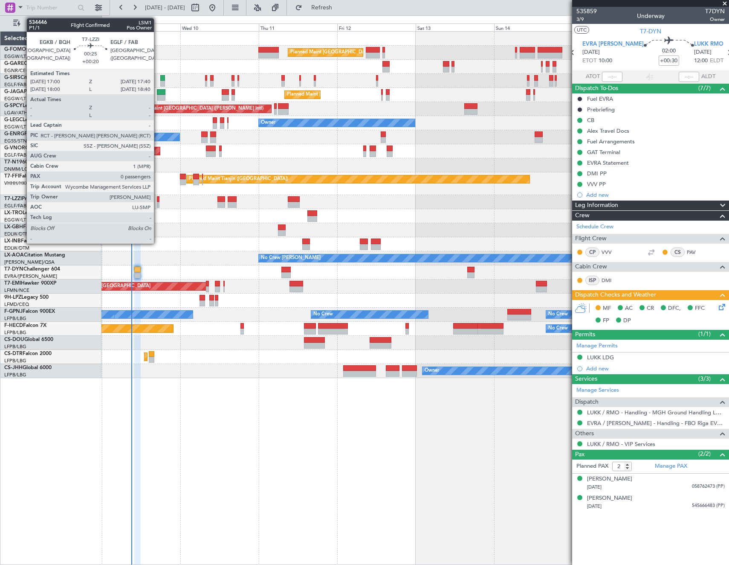
click at [158, 201] on div at bounding box center [158, 199] width 3 height 6
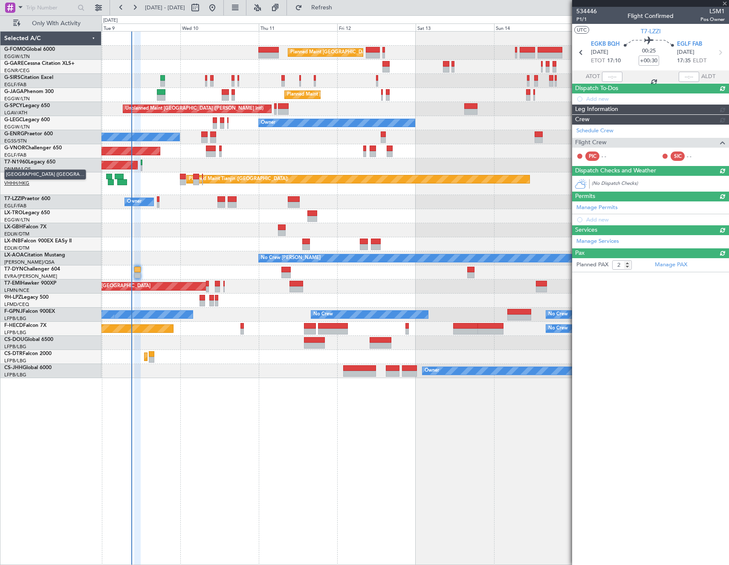
type input "+00:20"
type input "0"
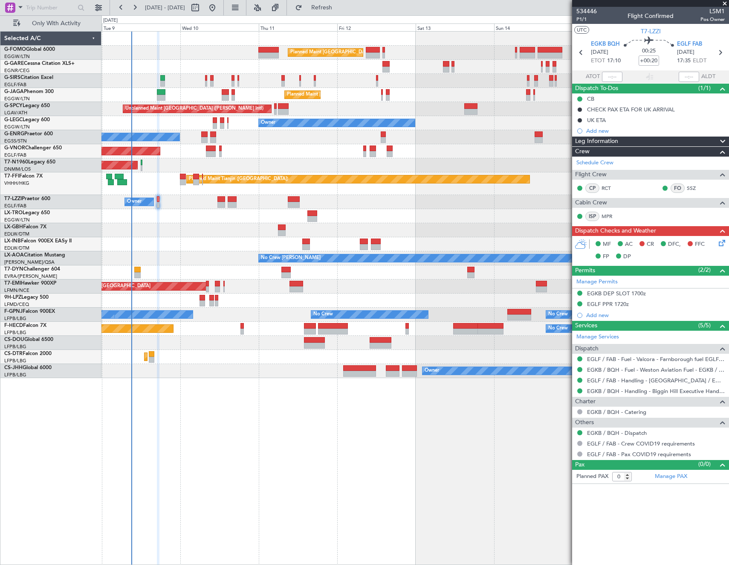
click at [724, 244] on icon at bounding box center [721, 241] width 7 height 7
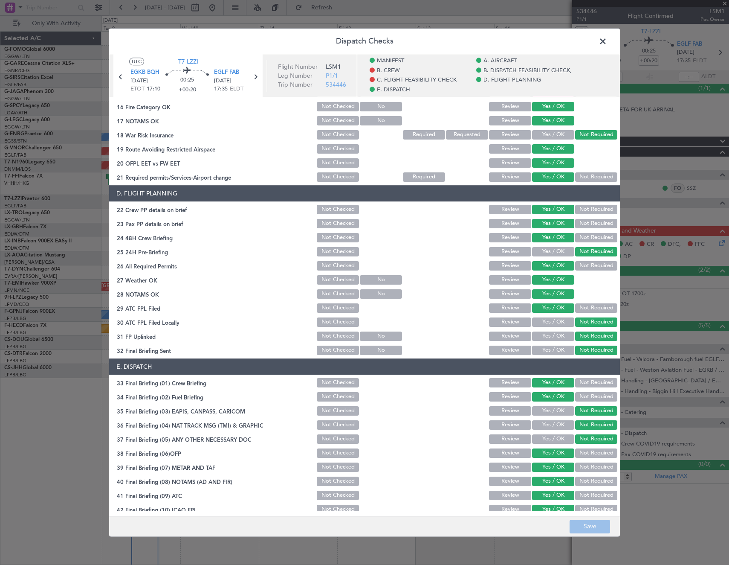
scroll to position [0, 0]
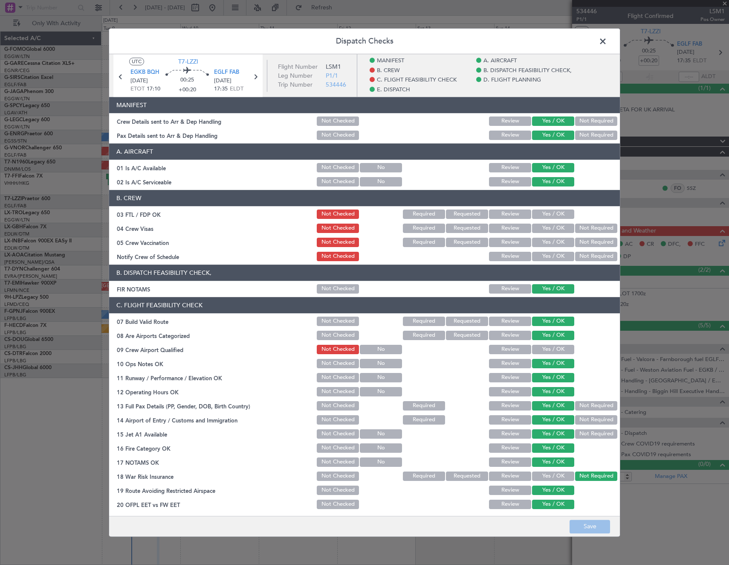
click at [552, 352] on button "Yes / OK" at bounding box center [553, 349] width 42 height 9
drag, startPoint x: 557, startPoint y: 215, endPoint x: 587, endPoint y: 228, distance: 32.7
click at [560, 217] on button "Yes / OK" at bounding box center [553, 213] width 42 height 9
drag, startPoint x: 587, startPoint y: 228, endPoint x: 580, endPoint y: 246, distance: 19.7
click at [587, 228] on button "Not Required" at bounding box center [596, 228] width 42 height 9
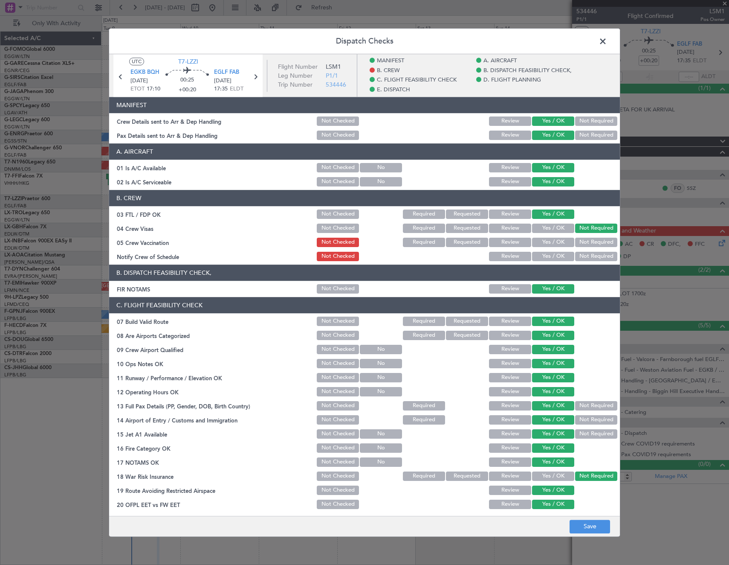
drag, startPoint x: 580, startPoint y: 246, endPoint x: 572, endPoint y: 248, distance: 7.9
click at [578, 246] on button "Not Required" at bounding box center [596, 242] width 42 height 9
click at [549, 258] on button "Yes / OK" at bounding box center [553, 256] width 42 height 9
drag, startPoint x: 591, startPoint y: 518, endPoint x: 590, endPoint y: 524, distance: 6.1
click at [591, 519] on footer "Save" at bounding box center [364, 526] width 511 height 20
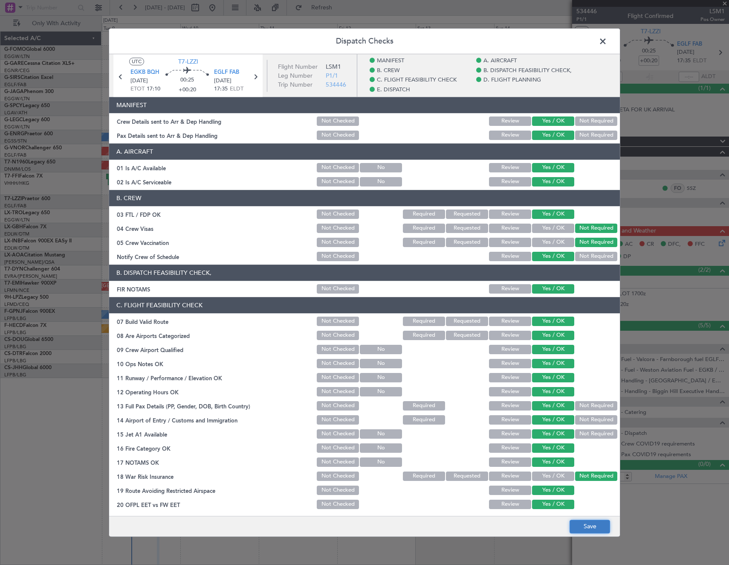
click at [589, 527] on button "Save" at bounding box center [590, 527] width 41 height 14
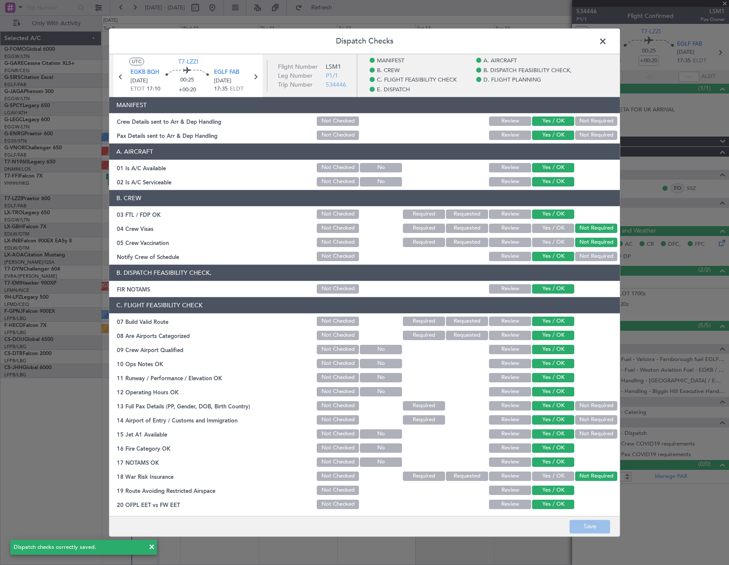
click at [607, 41] on span at bounding box center [607, 43] width 0 height 17
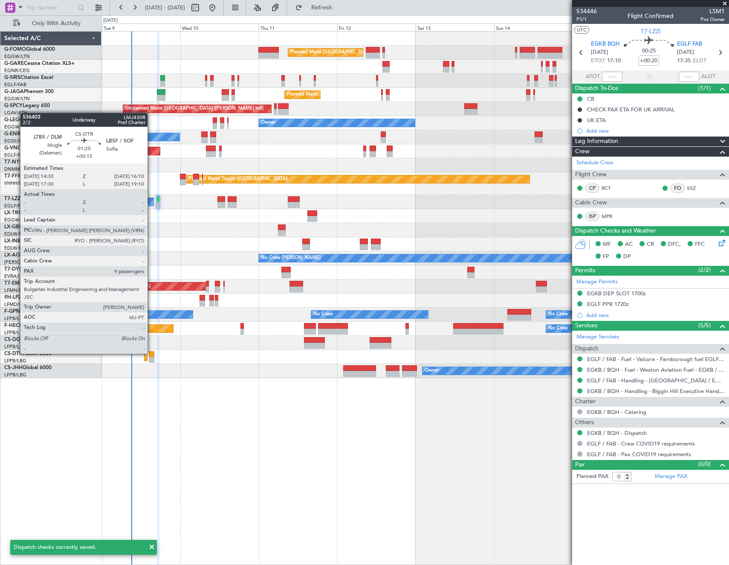
click at [151, 353] on div at bounding box center [152, 354] width 6 height 6
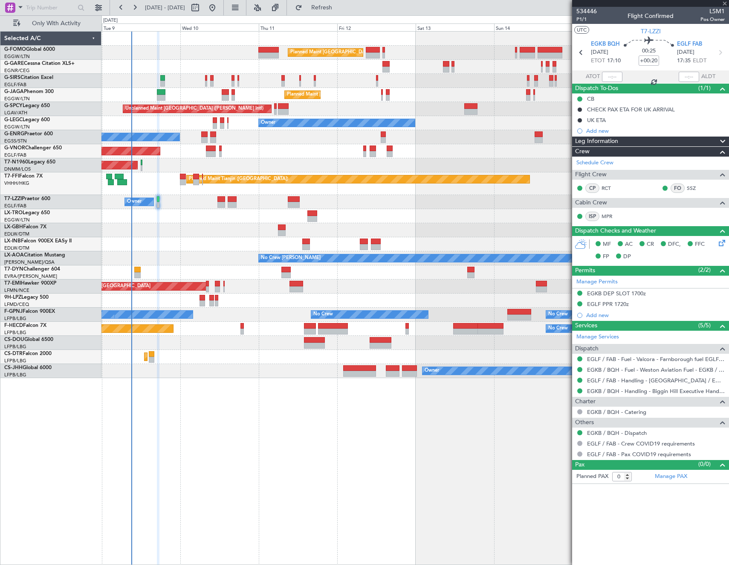
type input "+00:15"
type input "9"
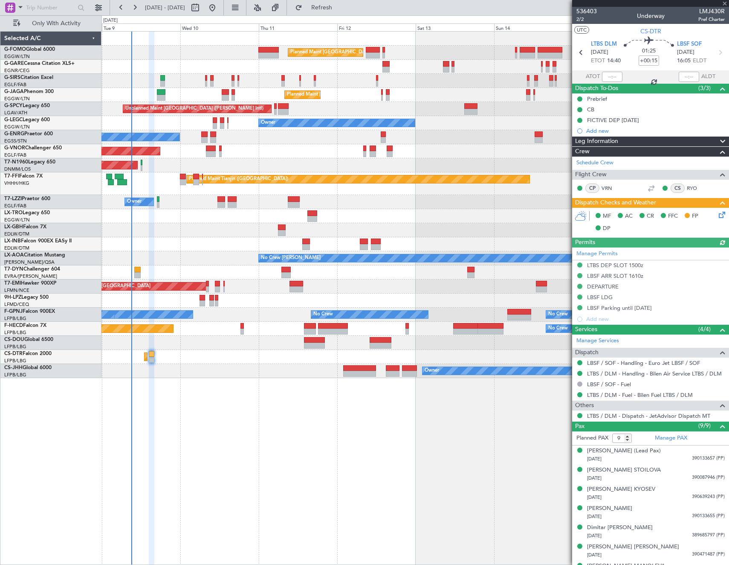
click at [718, 213] on icon at bounding box center [721, 213] width 7 height 7
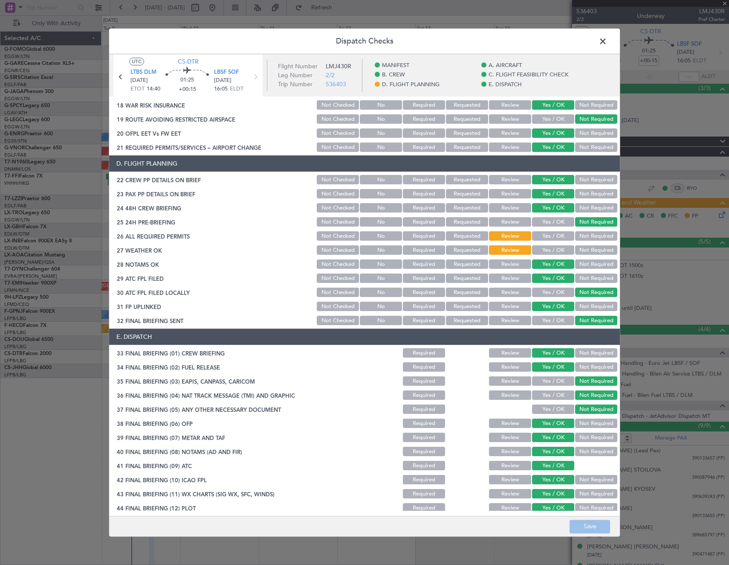
scroll to position [358, 0]
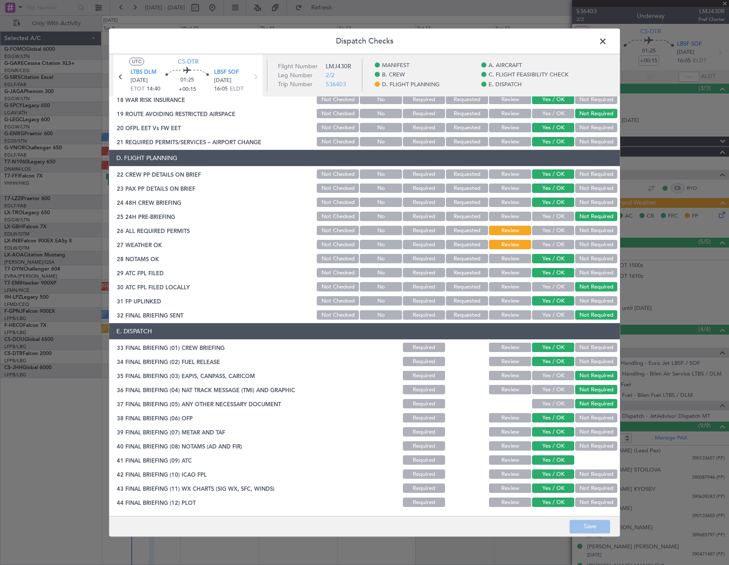
click at [552, 230] on button "Yes / OK" at bounding box center [553, 230] width 42 height 9
click at [515, 257] on button "Review" at bounding box center [510, 258] width 42 height 9
click at [595, 529] on button "Save" at bounding box center [590, 527] width 41 height 14
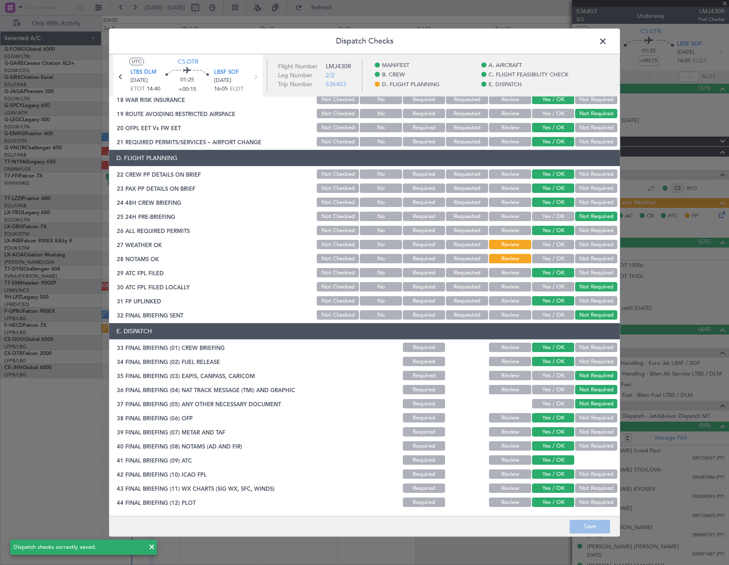
click at [607, 42] on span at bounding box center [607, 43] width 0 height 17
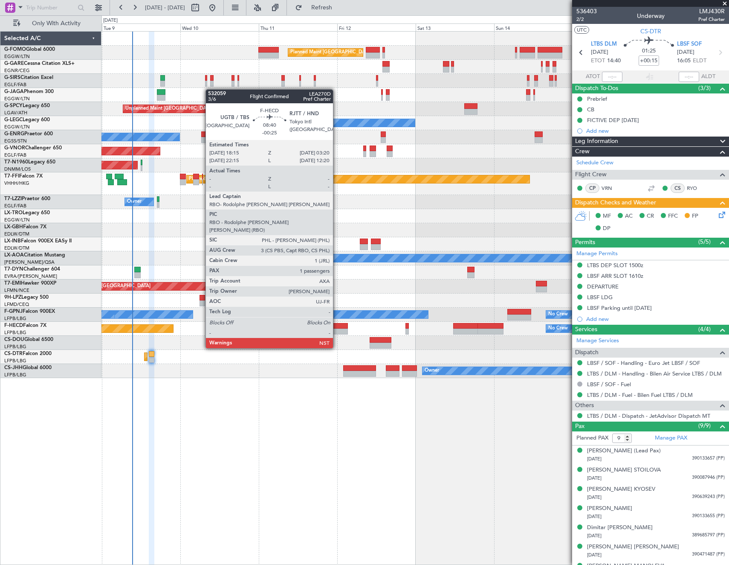
click at [337, 324] on div at bounding box center [333, 326] width 30 height 6
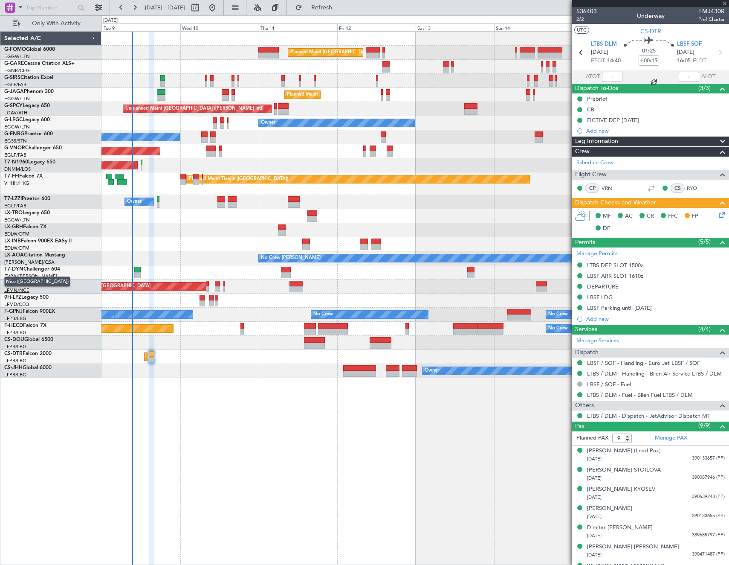
type input "-00:25"
type input "1"
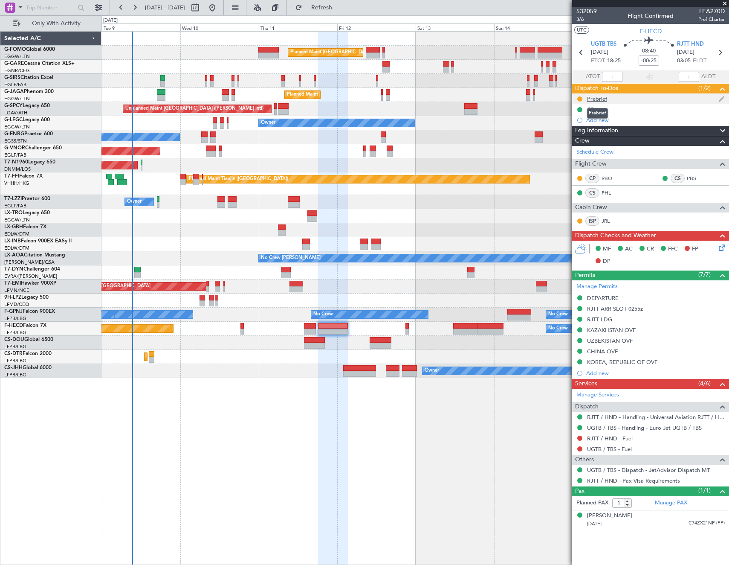
click at [593, 98] on div "Prebrief" at bounding box center [597, 98] width 20 height 7
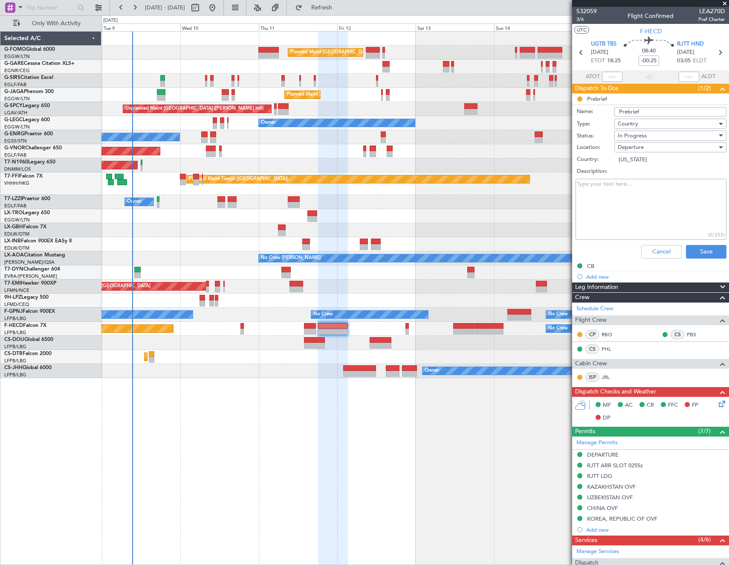
click at [642, 196] on textarea "Description:" at bounding box center [651, 209] width 151 height 61
paste textarea "Parking 965"
type textarea "RJTT Parking spot 965"
click at [702, 251] on button "Save" at bounding box center [706, 252] width 41 height 14
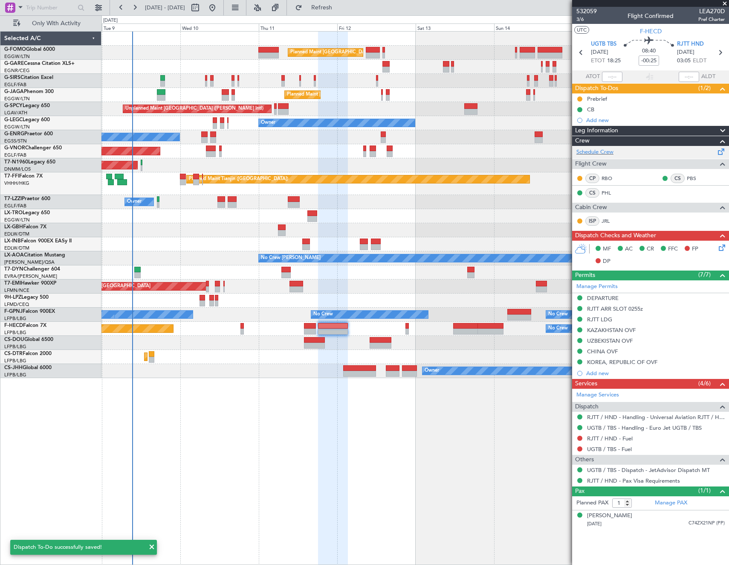
click at [625, 149] on div "Schedule Crew" at bounding box center [651, 152] width 157 height 13
click at [605, 96] on div "Prebrief" at bounding box center [597, 98] width 20 height 7
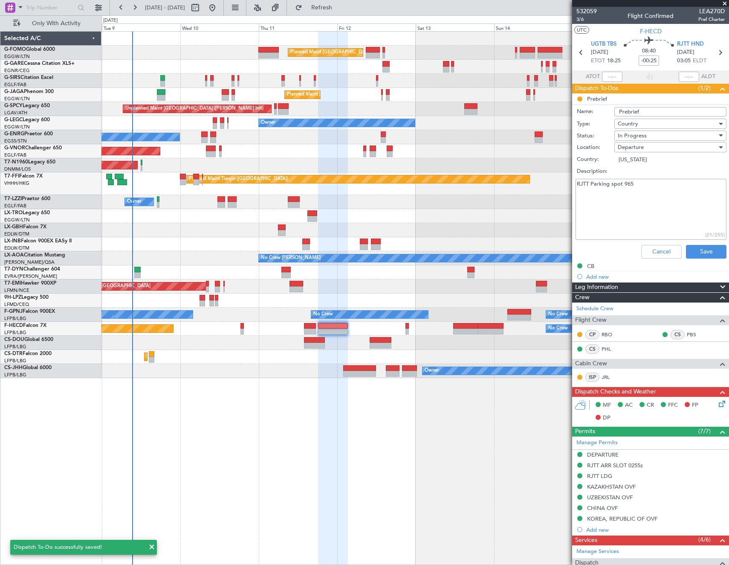
click at [659, 189] on textarea "RJTT Parking spot 965" at bounding box center [651, 209] width 151 height 61
click at [689, 251] on button "Save" at bounding box center [706, 252] width 41 height 14
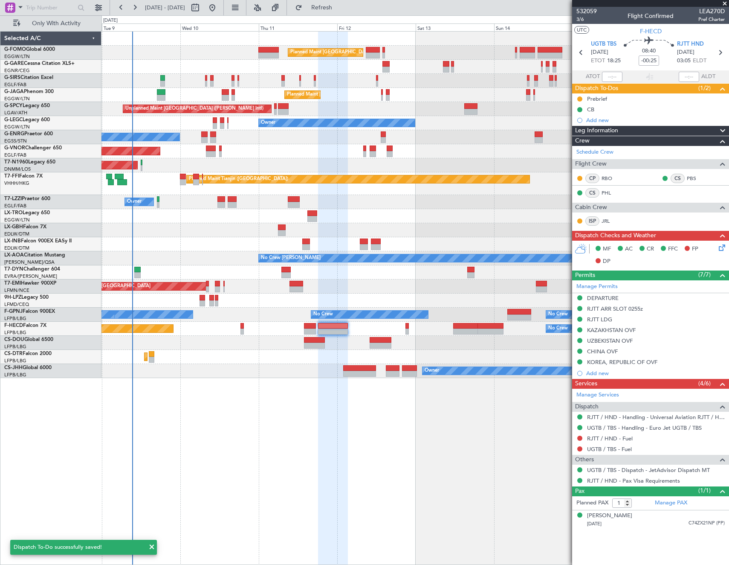
click at [601, 129] on span "Leg Information" at bounding box center [596, 131] width 43 height 10
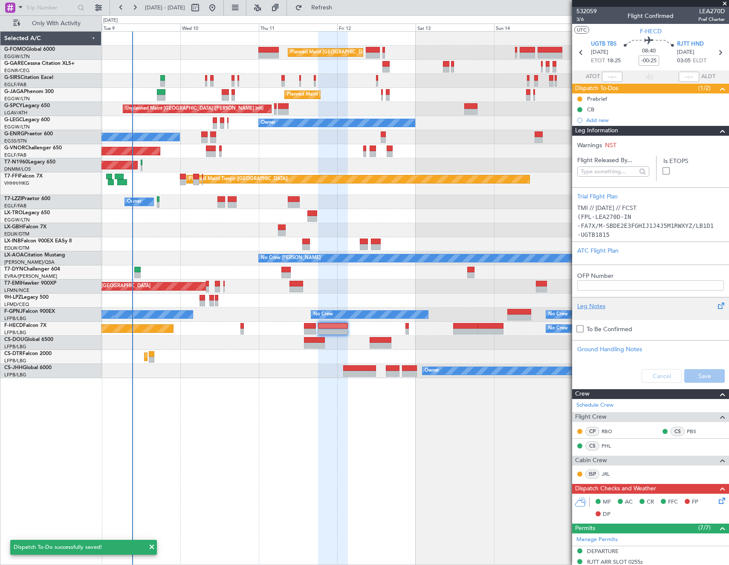
click at [601, 309] on div "Leg Notes" at bounding box center [651, 306] width 147 height 9
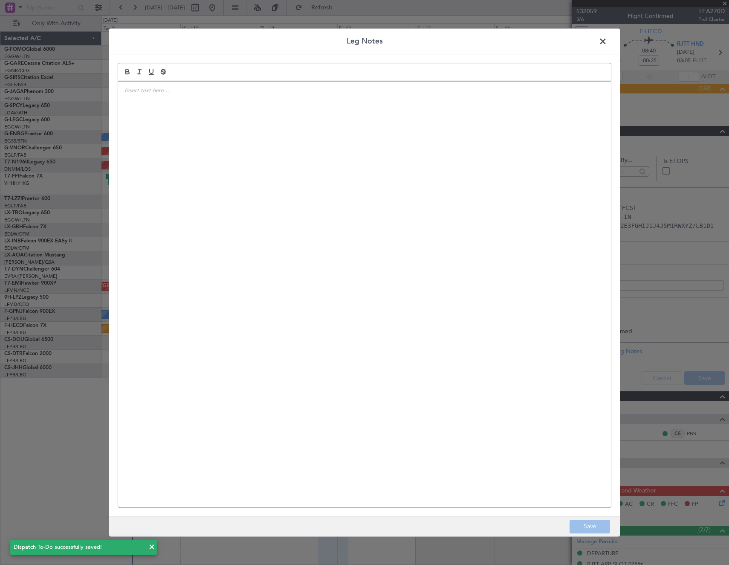
drag, startPoint x: 130, startPoint y: 106, endPoint x: 198, endPoint y: 142, distance: 77.1
click at [132, 108] on div at bounding box center [364, 294] width 493 height 426
drag, startPoint x: 124, startPoint y: 92, endPoint x: 83, endPoint y: 92, distance: 41.4
click at [83, 92] on div "Leg Notes RJTT Parking spot 965 Save" at bounding box center [364, 282] width 729 height 565
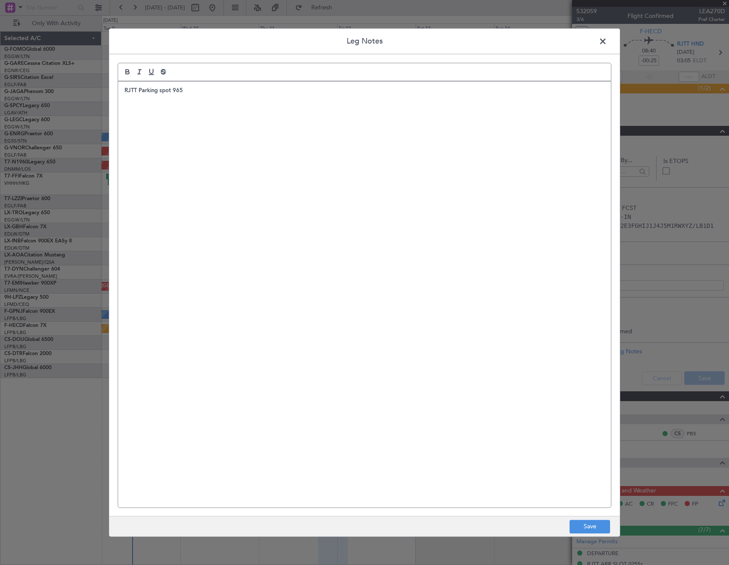
click at [404, 299] on div "RJTT Parking spot 965" at bounding box center [364, 294] width 493 height 426
click at [596, 529] on button "Save" at bounding box center [590, 527] width 41 height 14
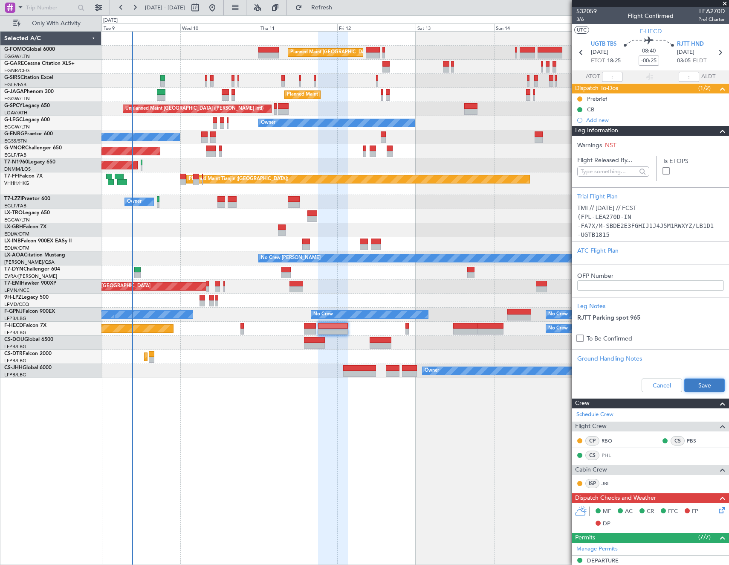
click at [692, 384] on button "Save" at bounding box center [705, 385] width 41 height 14
click at [628, 130] on div "Leg Information" at bounding box center [651, 131] width 157 height 10
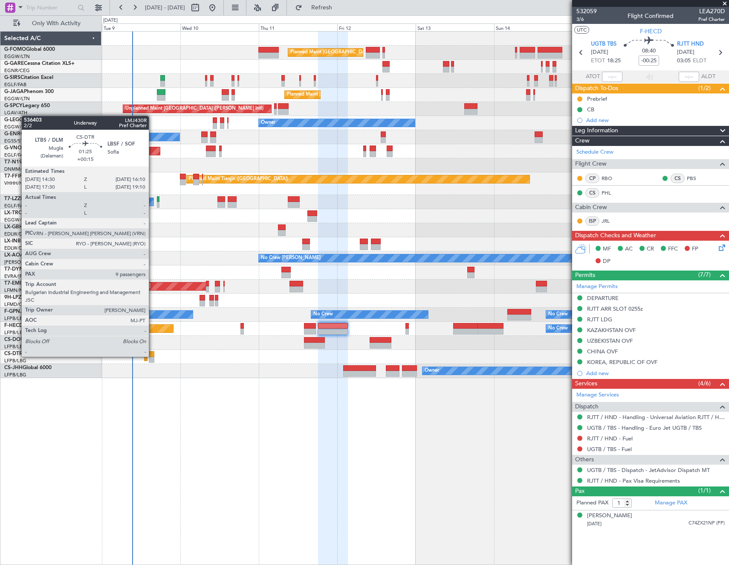
click at [153, 356] on div at bounding box center [152, 354] width 6 height 6
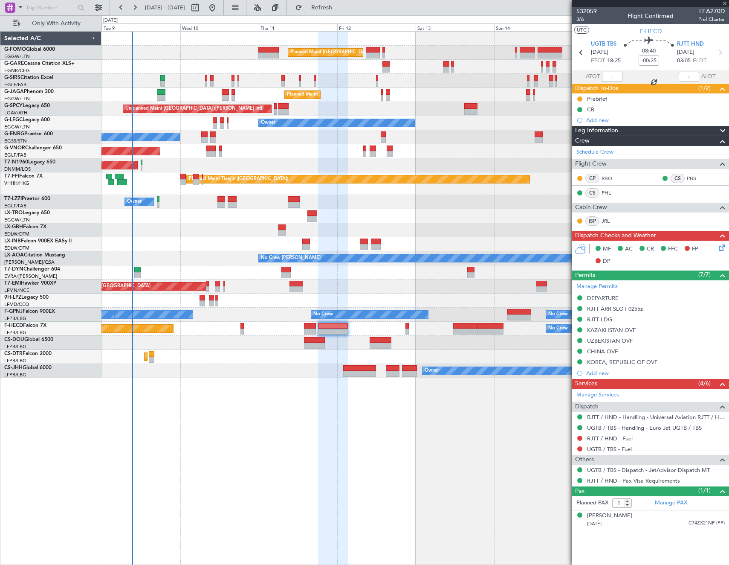
type input "+00:15"
type input "9"
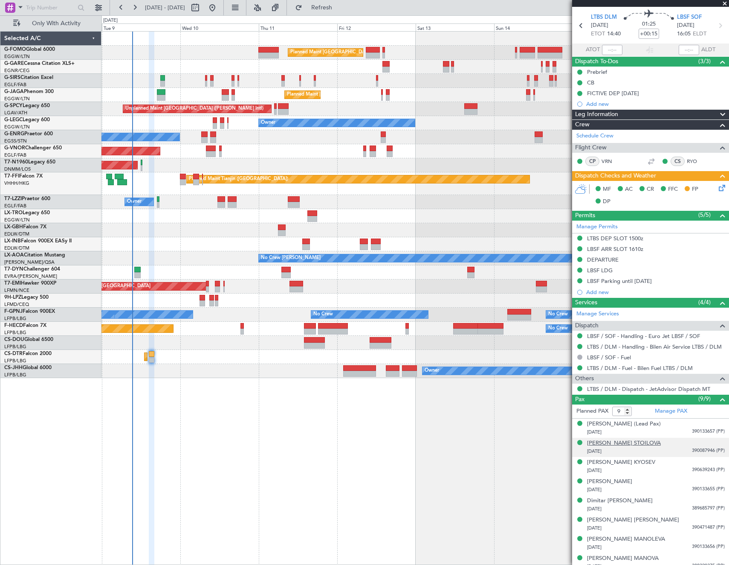
scroll to position [53, 0]
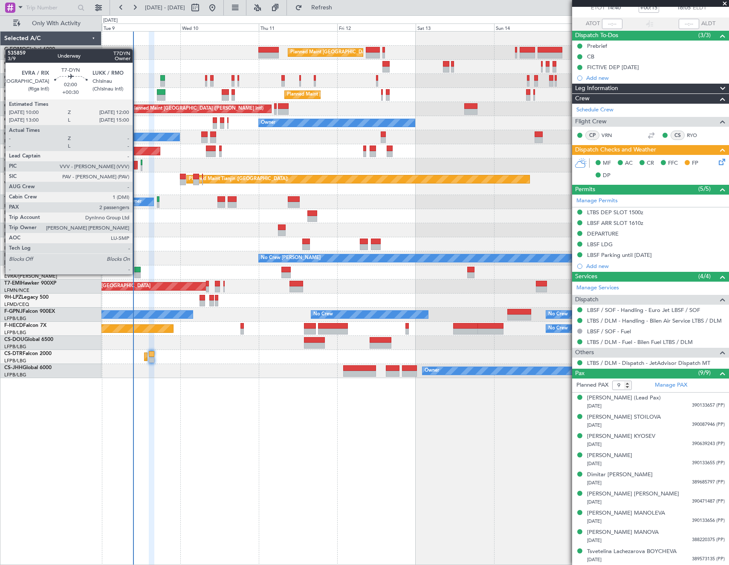
click at [137, 273] on div at bounding box center [137, 275] width 7 height 6
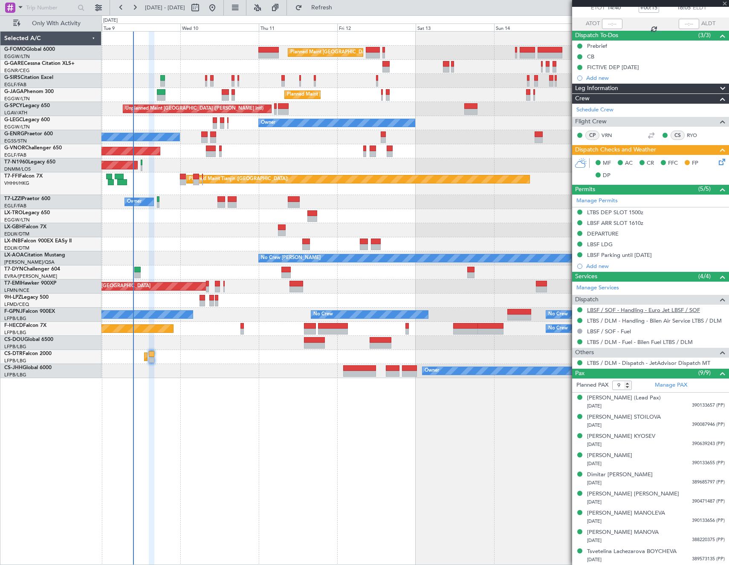
type input "+00:30"
type input "2"
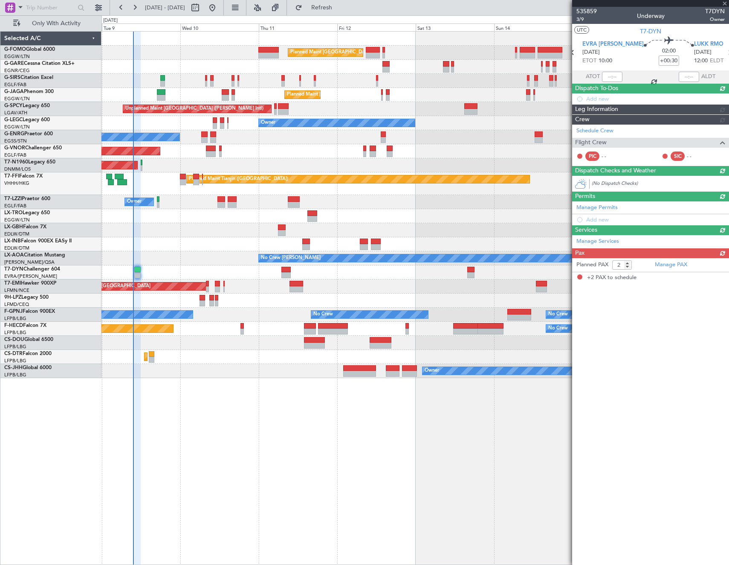
scroll to position [0, 0]
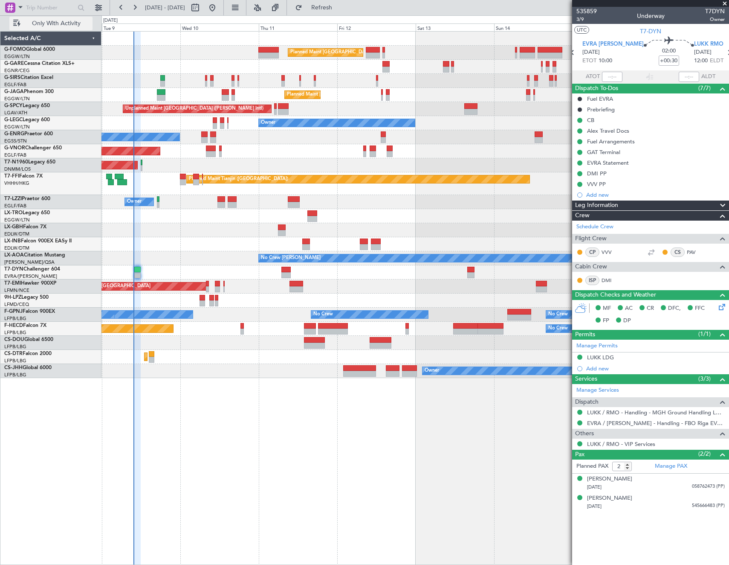
click at [61, 26] on span "Only With Activity" at bounding box center [56, 23] width 68 height 6
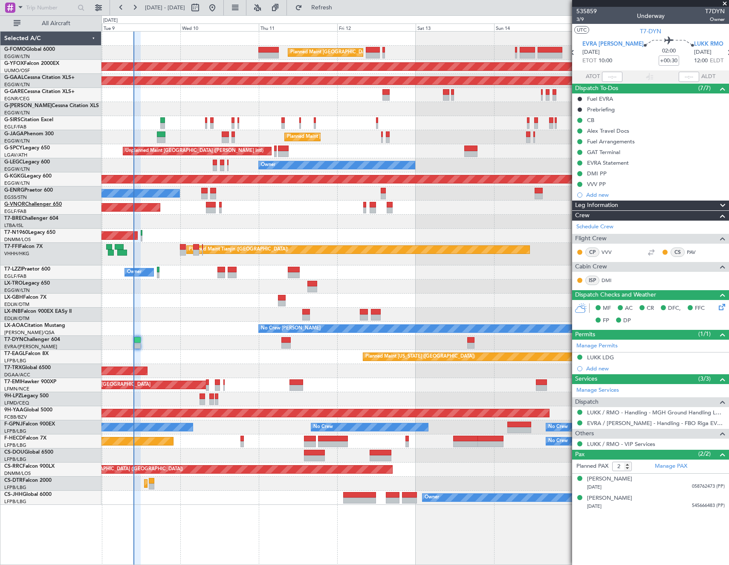
click at [51, 204] on link "G-VNOR Challenger 650" at bounding box center [33, 204] width 58 height 5
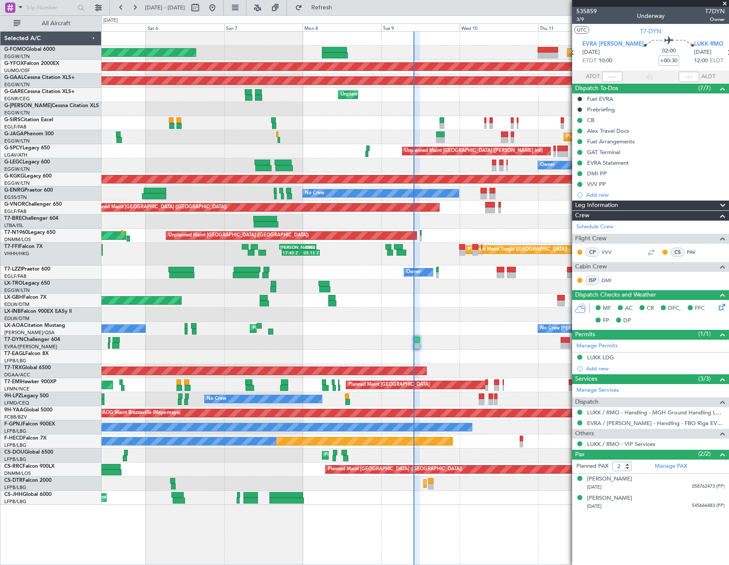
click at [477, 222] on div at bounding box center [416, 222] width 628 height 14
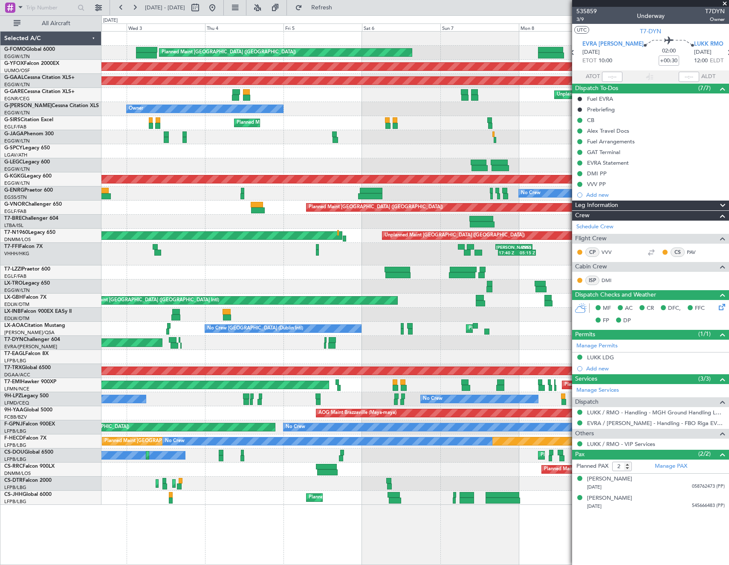
click at [434, 212] on div "Planned Maint [GEOGRAPHIC_DATA] ([GEOGRAPHIC_DATA])" at bounding box center [416, 208] width 628 height 14
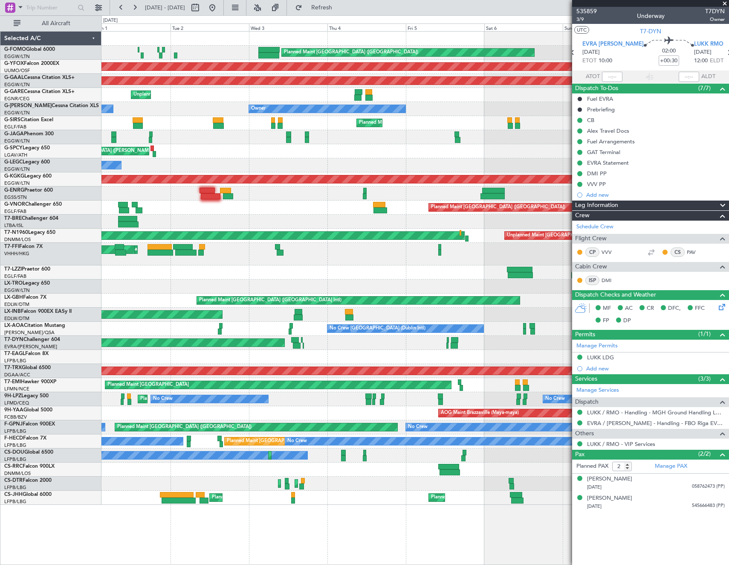
click at [489, 216] on div "Planned Maint London (Luton) AOG Maint Ostafyevo Planned Maint Dusseldorf Unpla…" at bounding box center [416, 268] width 628 height 473
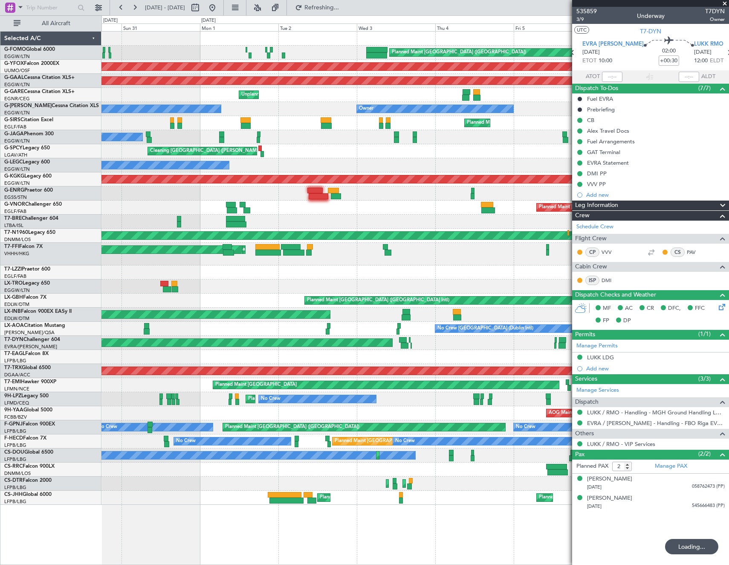
click at [516, 225] on div "Planned Maint London (Luton) AOG Maint Ostafyevo Planned Maint Dusseldorf Unpla…" at bounding box center [416, 268] width 628 height 473
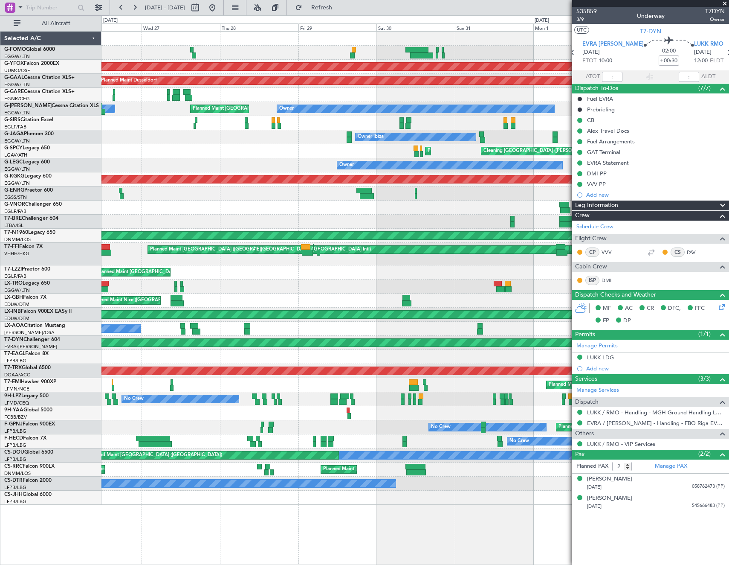
click at [466, 205] on div "Planned Maint [GEOGRAPHIC_DATA] ([GEOGRAPHIC_DATA])" at bounding box center [416, 208] width 628 height 14
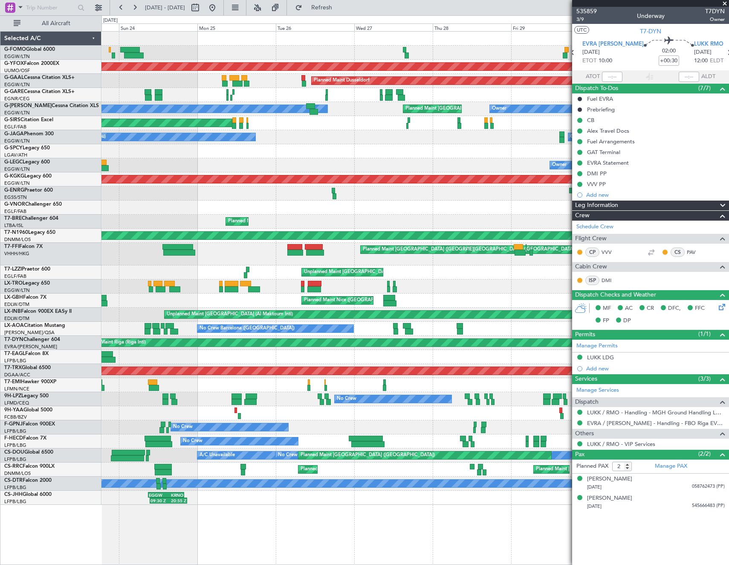
click at [574, 206] on fb-app "30 Aug 2025 - 07 Sep 2025 Refresh Quick Links All Aircraft AOG Maint Ostafyevo …" at bounding box center [364, 285] width 729 height 558
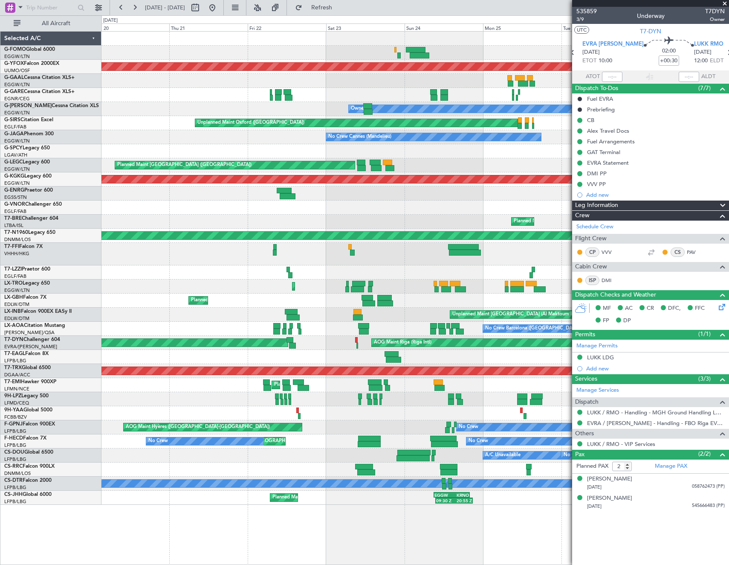
click at [496, 206] on div at bounding box center [416, 208] width 628 height 14
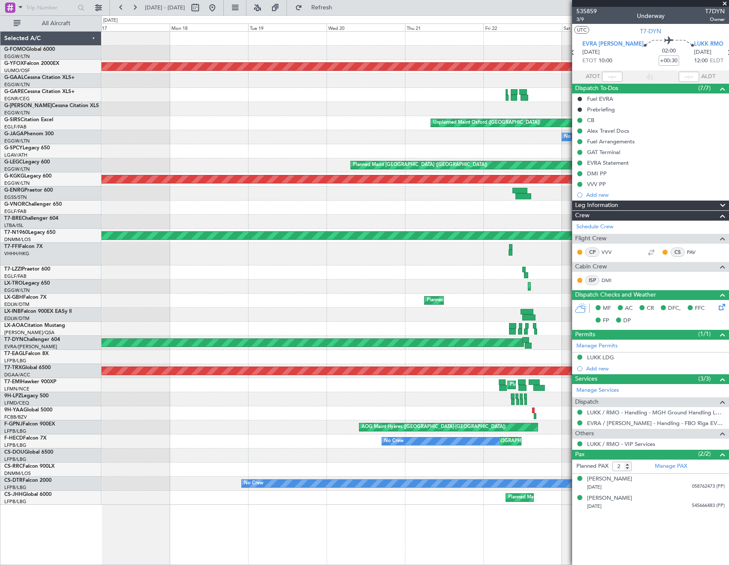
click at [519, 203] on div at bounding box center [416, 208] width 628 height 14
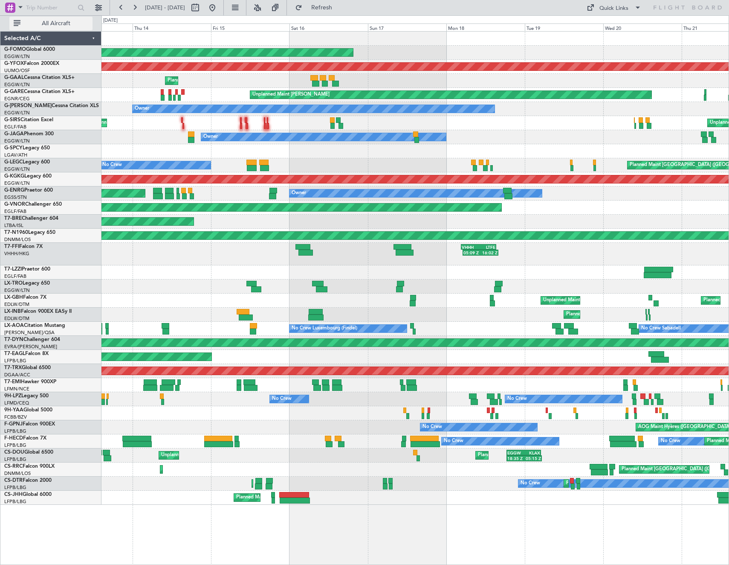
drag, startPoint x: 38, startPoint y: 24, endPoint x: 0, endPoint y: 29, distance: 38.3
click at [38, 23] on span "All Aircraft" at bounding box center [56, 23] width 68 height 6
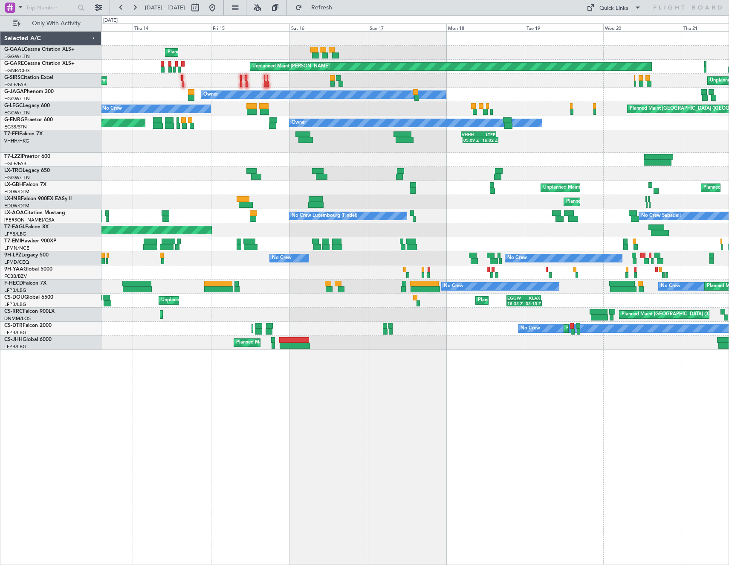
drag, startPoint x: 238, startPoint y: 7, endPoint x: 278, endPoint y: 31, distance: 46.7
click at [219, 7] on button at bounding box center [213, 8] width 14 height 14
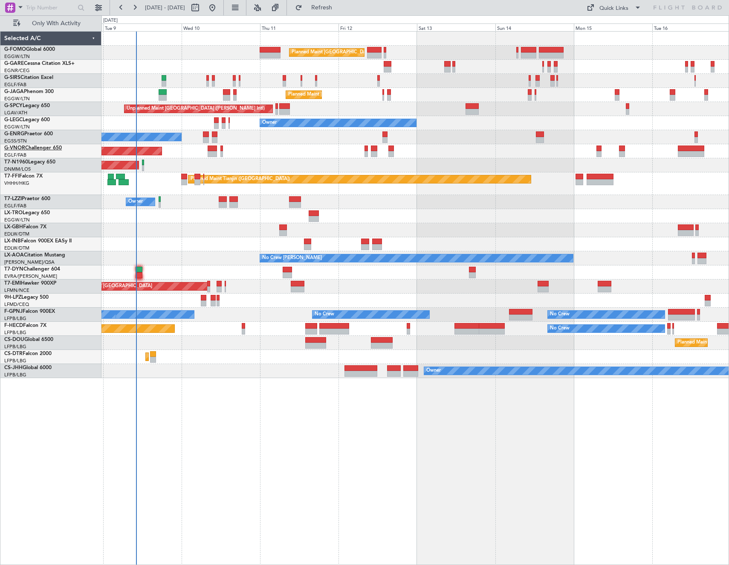
click at [38, 151] on link "G-VNOR Challenger 650" at bounding box center [33, 147] width 58 height 5
click at [340, 8] on span "Refresh" at bounding box center [322, 8] width 36 height 6
click at [31, 149] on link "G-VNOR Challenger 650" at bounding box center [33, 147] width 58 height 5
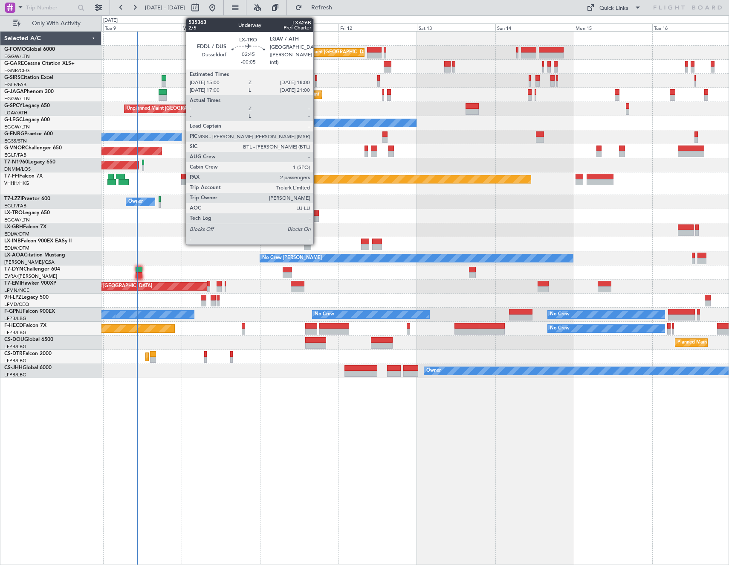
click at [317, 215] on div at bounding box center [314, 213] width 10 height 6
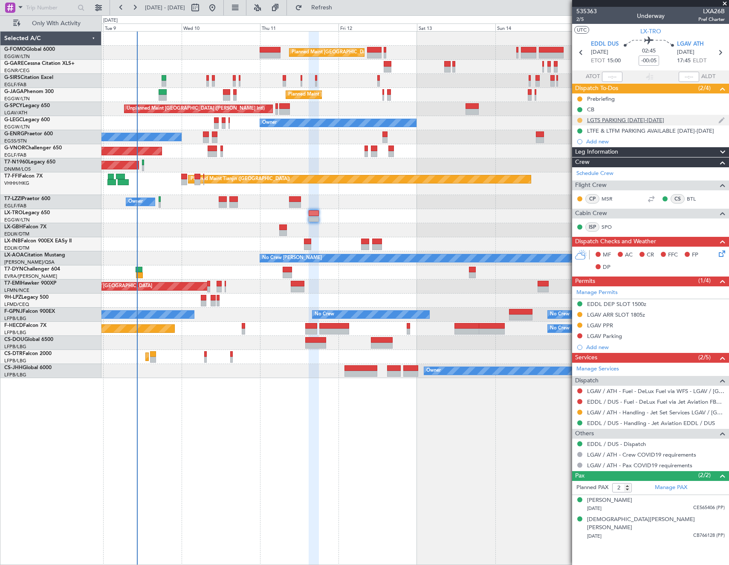
click at [579, 119] on button at bounding box center [580, 120] width 5 height 5
click at [575, 169] on span "Cancelled" at bounding box center [582, 170] width 24 height 9
click at [579, 119] on button at bounding box center [580, 120] width 5 height 5
click at [578, 144] on mat-tooltip-component "Cancelled" at bounding box center [580, 133] width 37 height 23
click at [576, 145] on span "In Progress" at bounding box center [584, 145] width 29 height 9
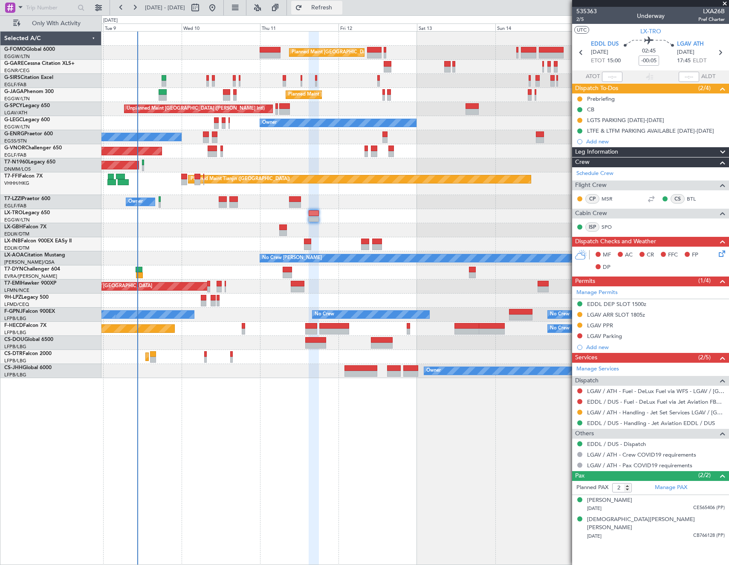
click at [340, 8] on span "Refresh" at bounding box center [322, 8] width 36 height 6
click at [616, 121] on div "LGTS PARKING 11-16SEP" at bounding box center [625, 119] width 77 height 7
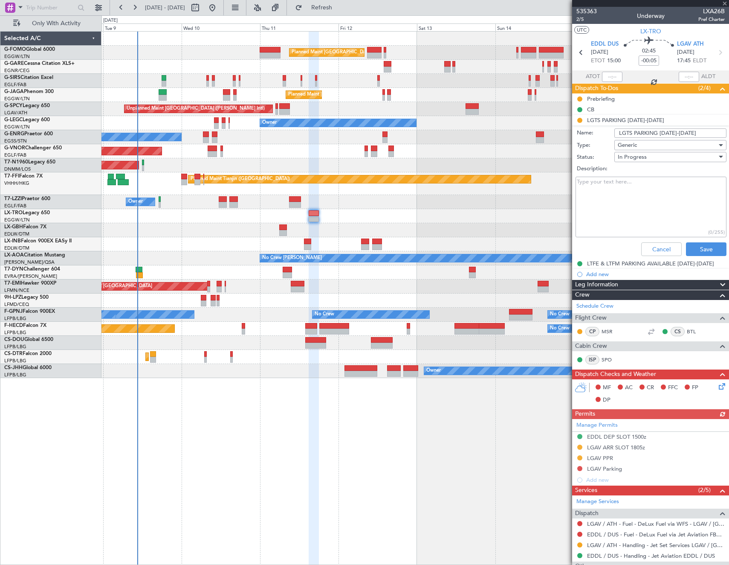
click at [644, 198] on textarea "Description:" at bounding box center [651, 207] width 151 height 61
type textarea "Denied but put on waiting list"
click at [714, 250] on button "Save" at bounding box center [706, 249] width 41 height 14
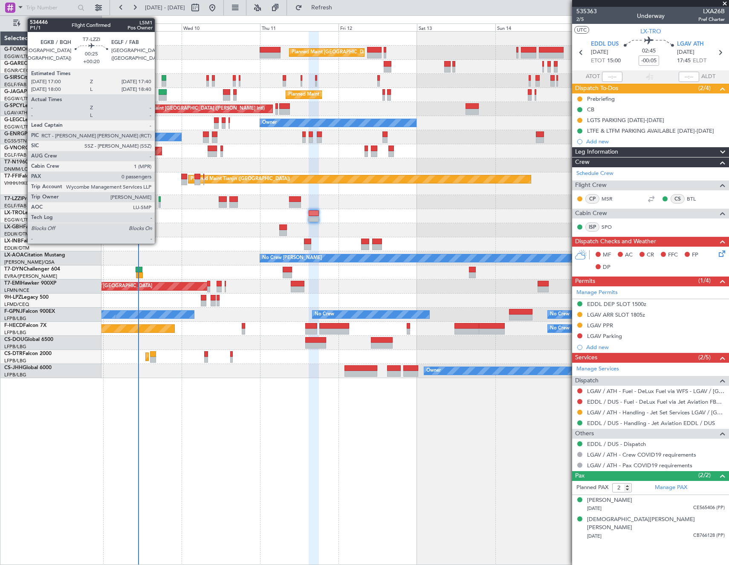
click at [159, 200] on div at bounding box center [160, 199] width 3 height 6
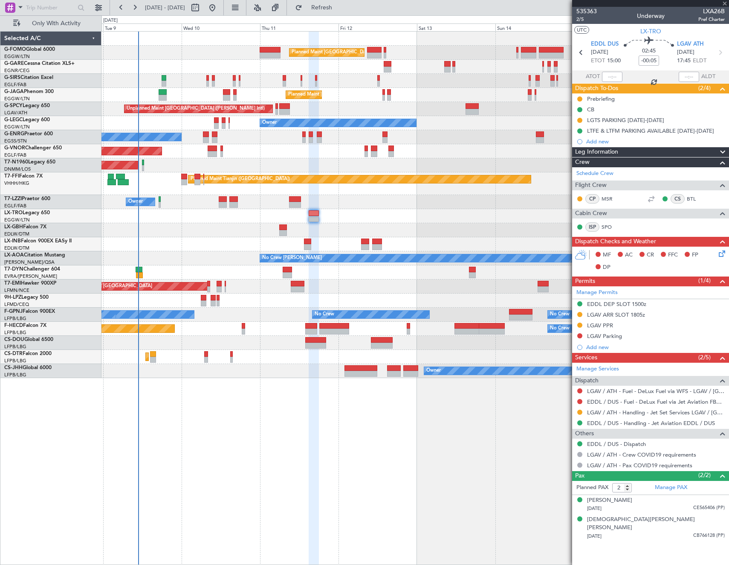
type input "+00:20"
type input "0"
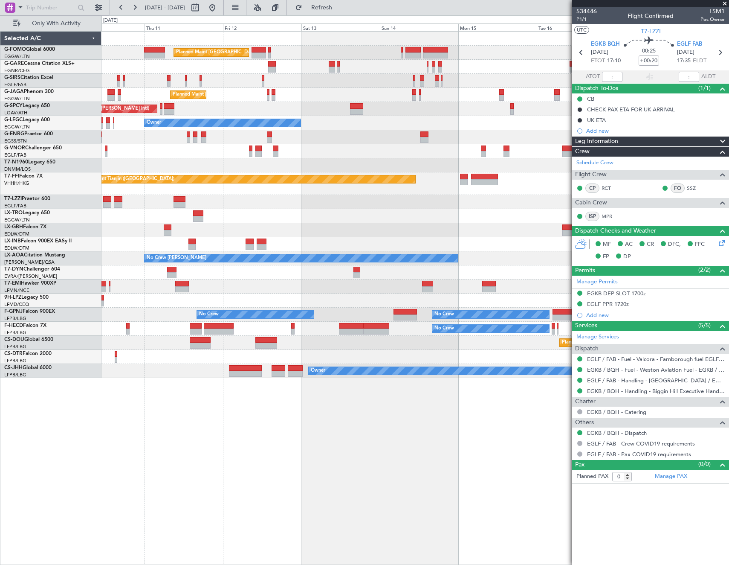
click at [258, 213] on div "Planned Maint London (Luton) Unplanned Maint Chester Planned Maint London (Luto…" at bounding box center [416, 205] width 628 height 346
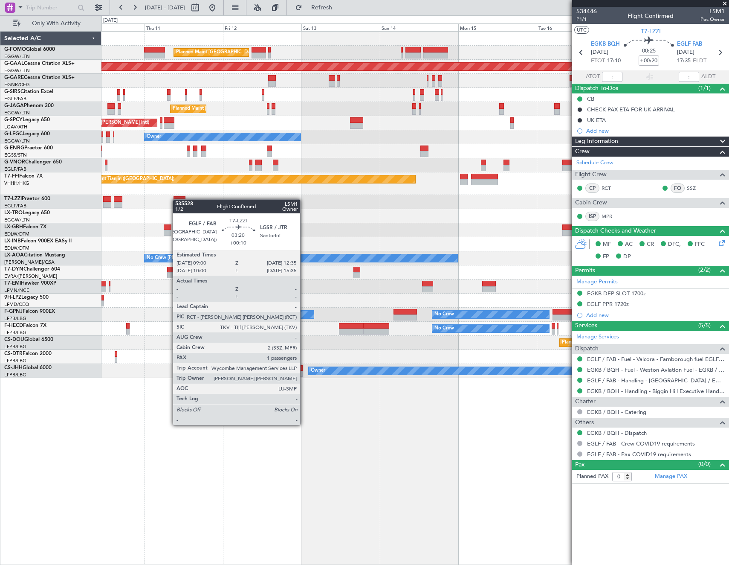
click at [177, 199] on div at bounding box center [180, 199] width 12 height 6
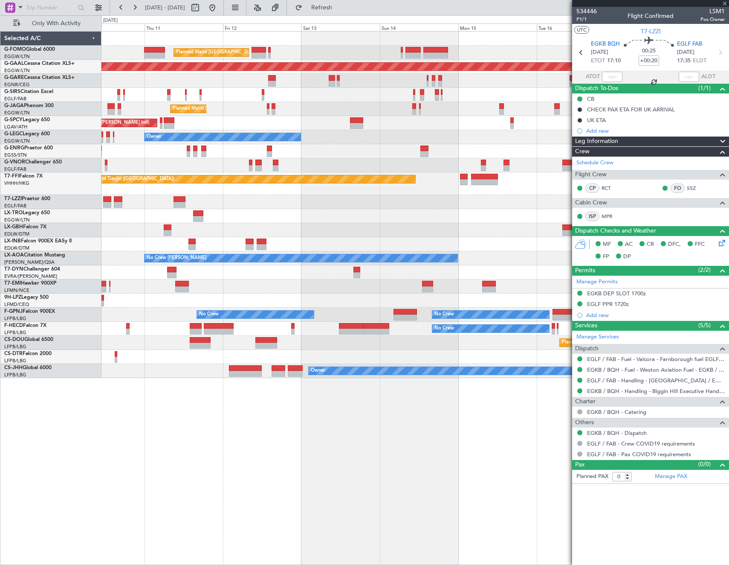
type input "+00:10"
type input "1"
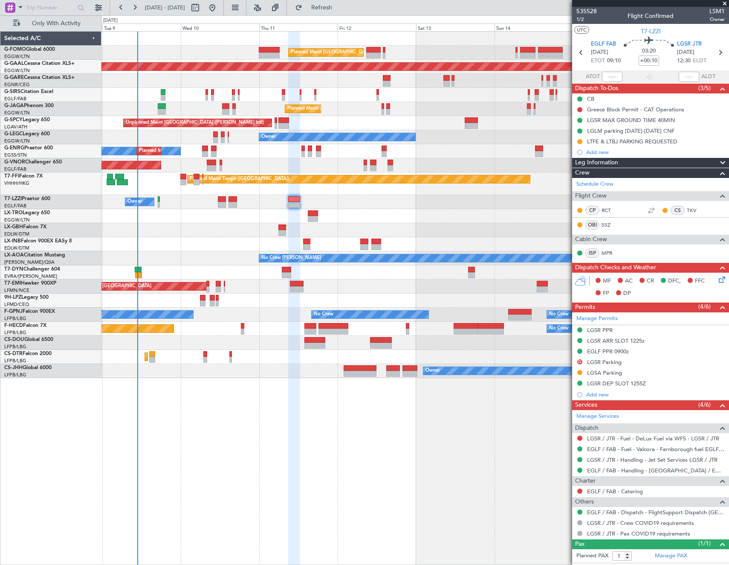
click at [388, 201] on div "Owner" at bounding box center [416, 202] width 628 height 14
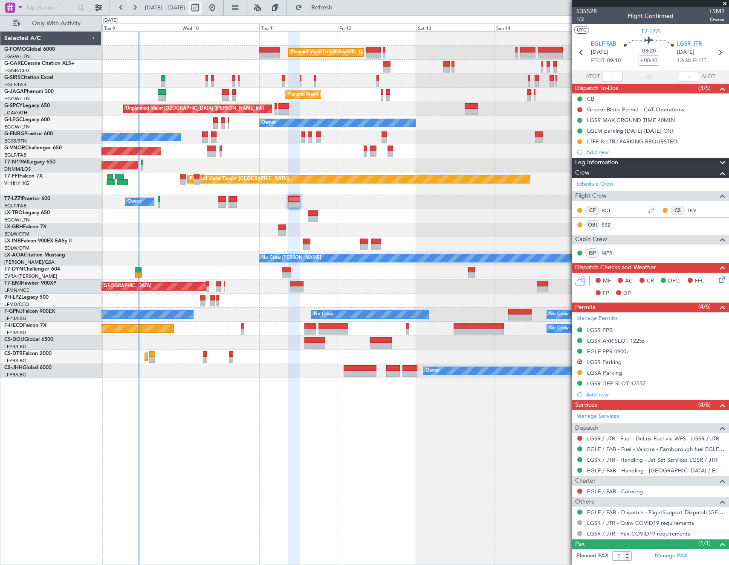
click at [202, 6] on button at bounding box center [196, 8] width 14 height 14
select select "9"
select select "2025"
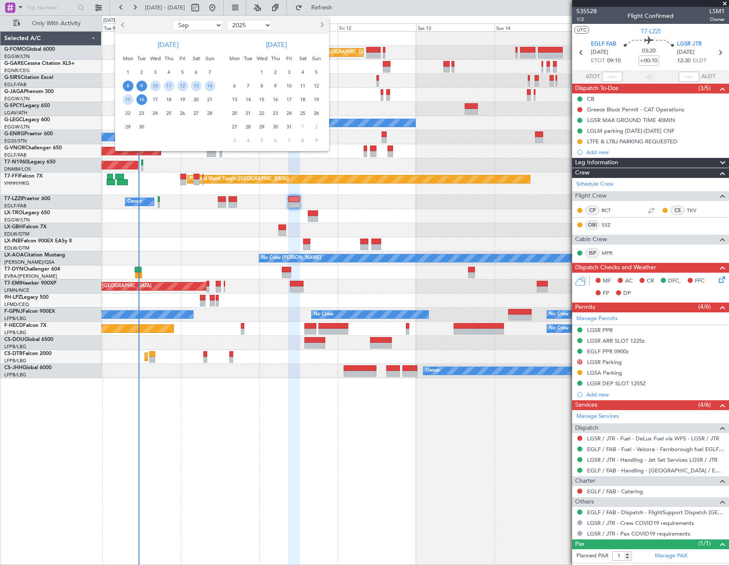
click at [145, 84] on span "9" at bounding box center [142, 86] width 11 height 11
click at [146, 98] on span "16" at bounding box center [142, 99] width 11 height 11
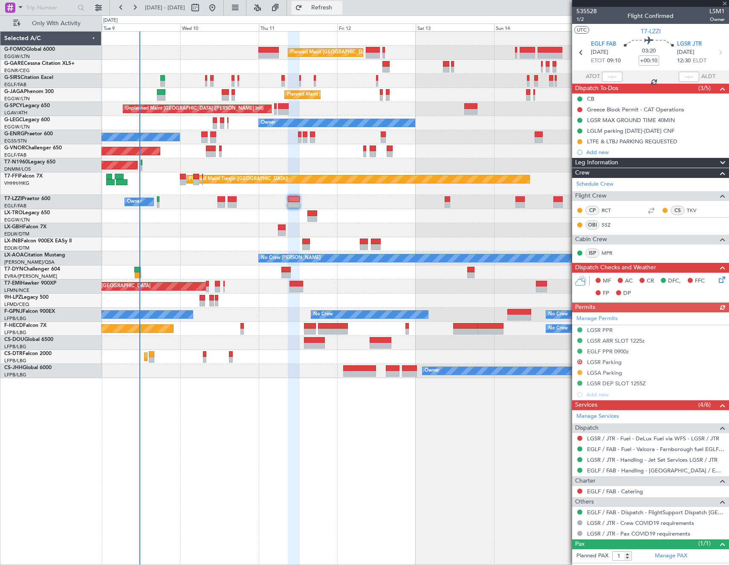
click at [340, 5] on span "Refresh" at bounding box center [322, 8] width 36 height 6
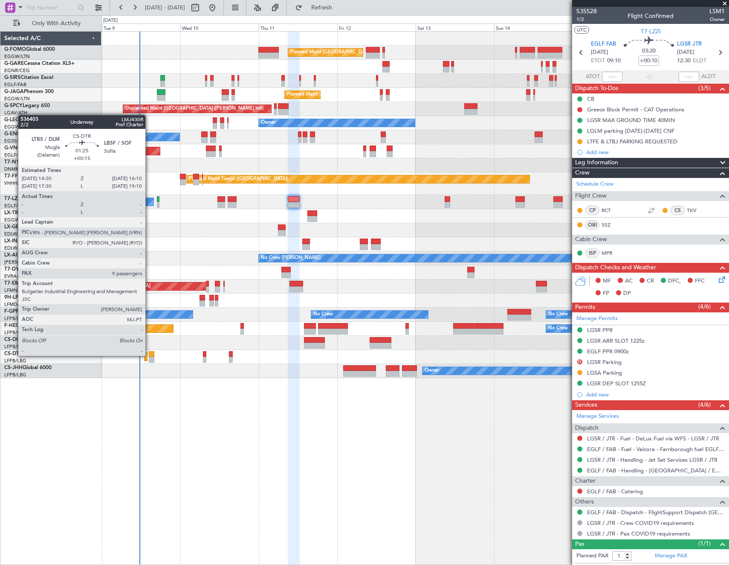
click at [149, 355] on div at bounding box center [152, 354] width 6 height 6
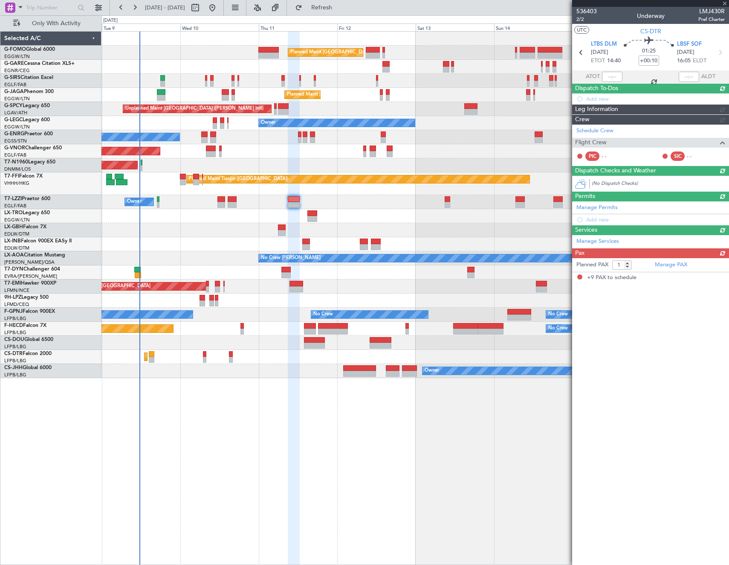
type input "+00:15"
type input "9"
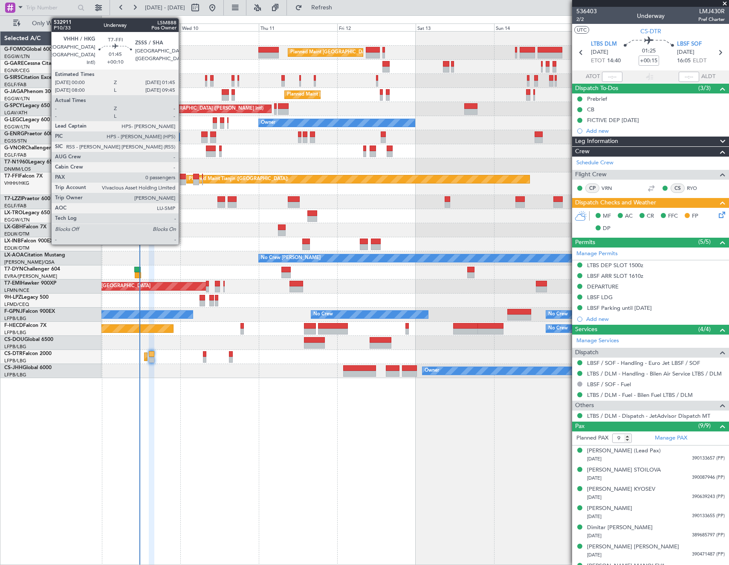
click at [183, 180] on div at bounding box center [183, 182] width 6 height 6
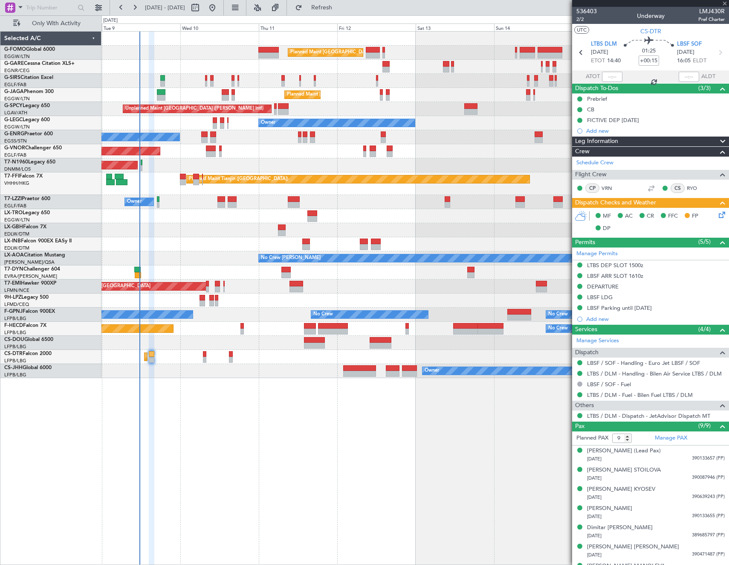
type input "+00:10"
type input "0"
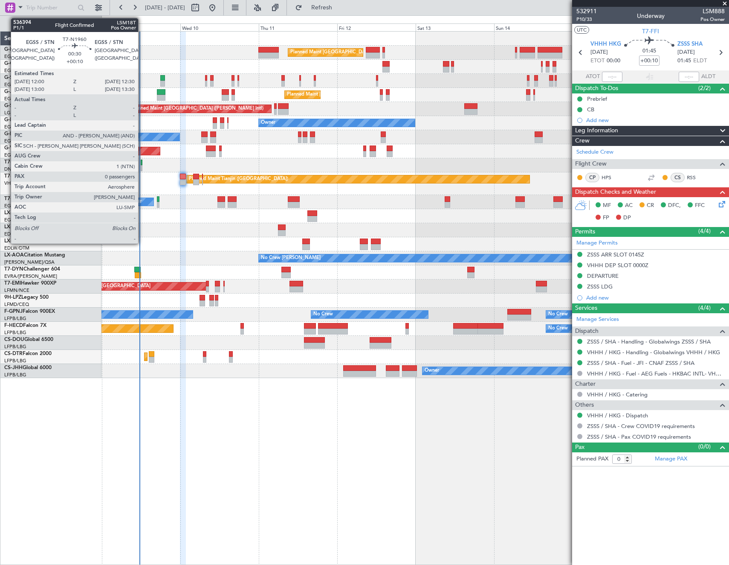
click at [142, 163] on div at bounding box center [142, 163] width 2 height 6
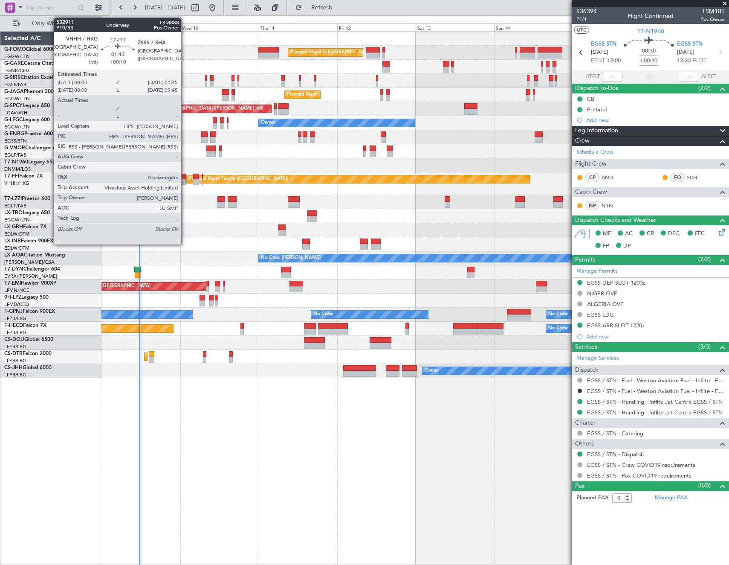
click at [185, 182] on div at bounding box center [183, 182] width 6 height 6
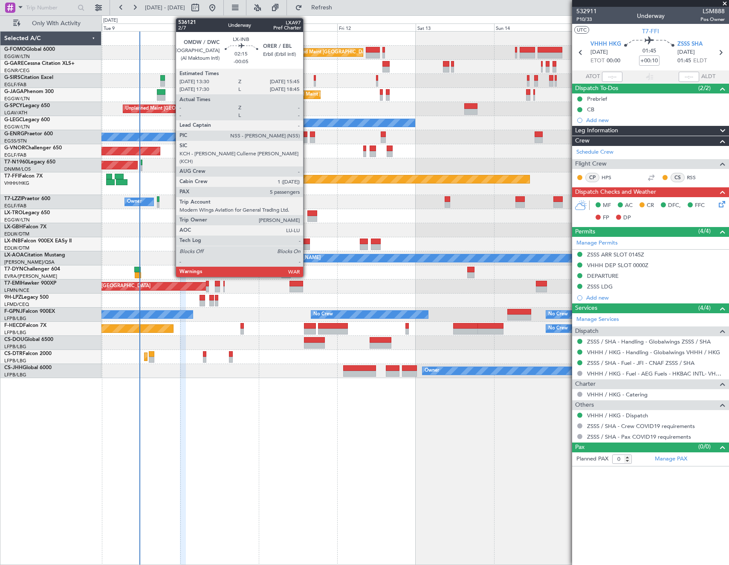
click at [307, 240] on div at bounding box center [306, 241] width 8 height 6
click at [308, 240] on div at bounding box center [306, 241] width 8 height 6
type input "-00:05"
type input "5"
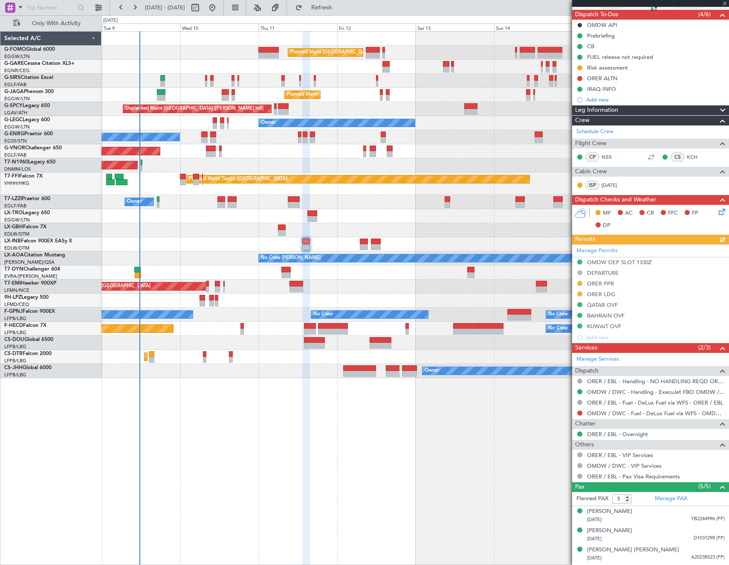
scroll to position [110, 0]
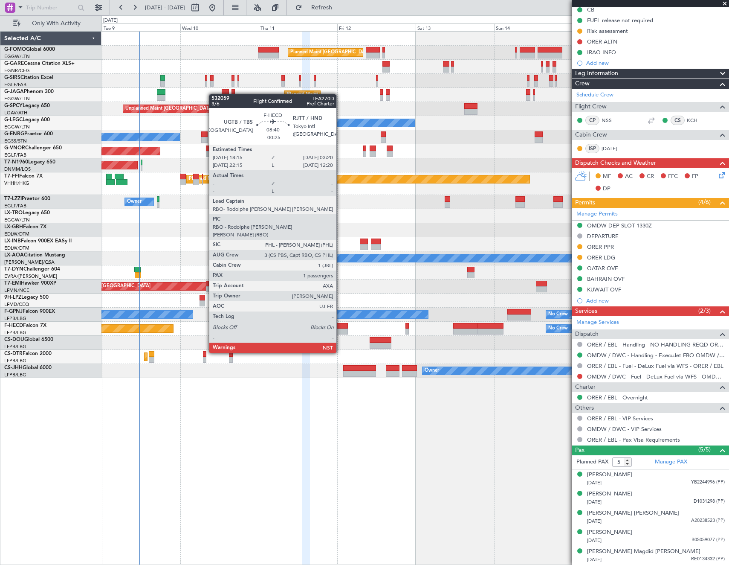
click at [340, 329] on div at bounding box center [333, 331] width 30 height 6
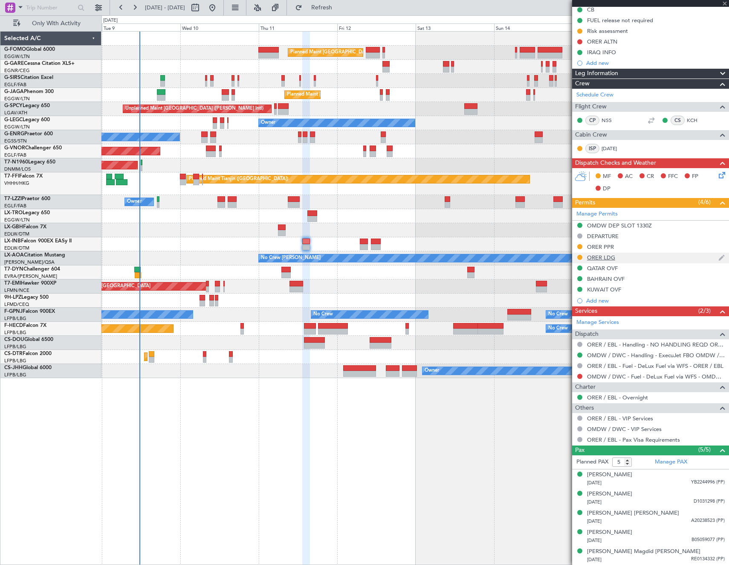
type input "-00:25"
type input "1"
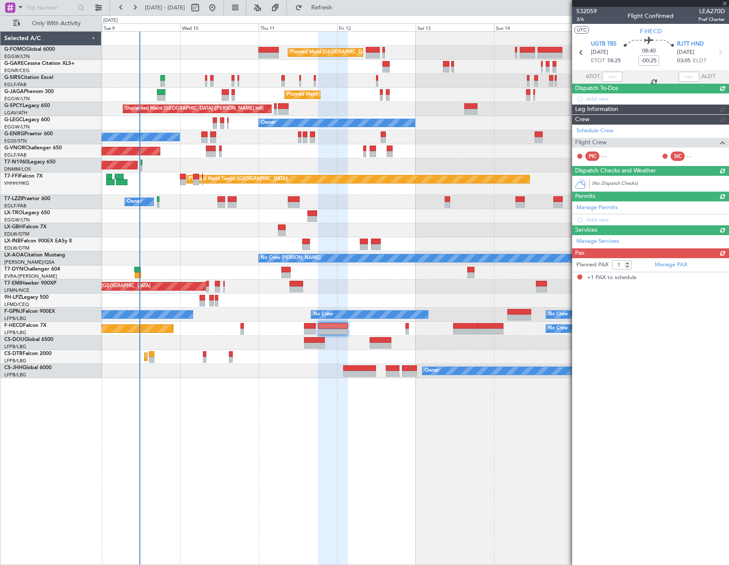
scroll to position [0, 0]
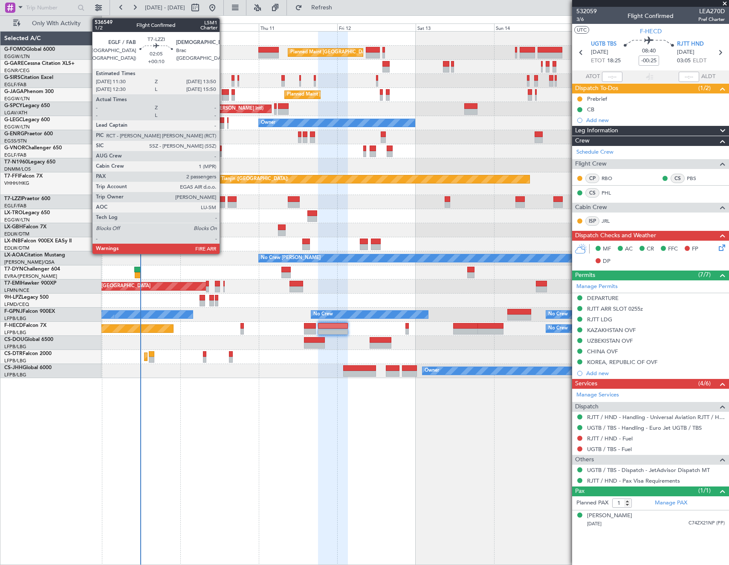
click at [224, 203] on div at bounding box center [222, 205] width 8 height 6
type input "+00:10"
type input "2"
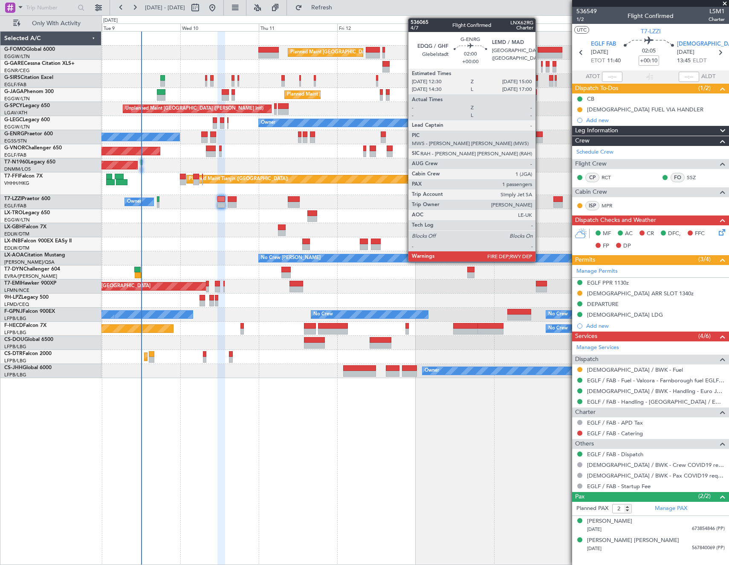
click at [540, 134] on div at bounding box center [539, 134] width 9 height 6
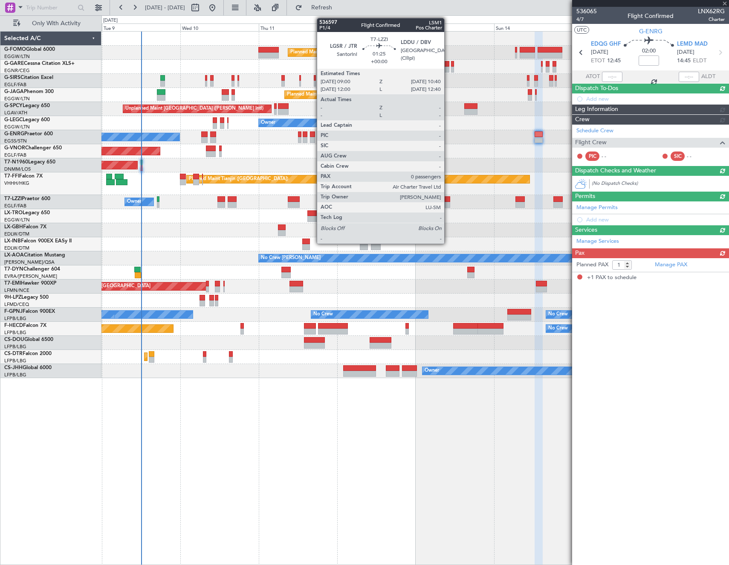
click at [448, 202] on div at bounding box center [448, 205] width 6 height 6
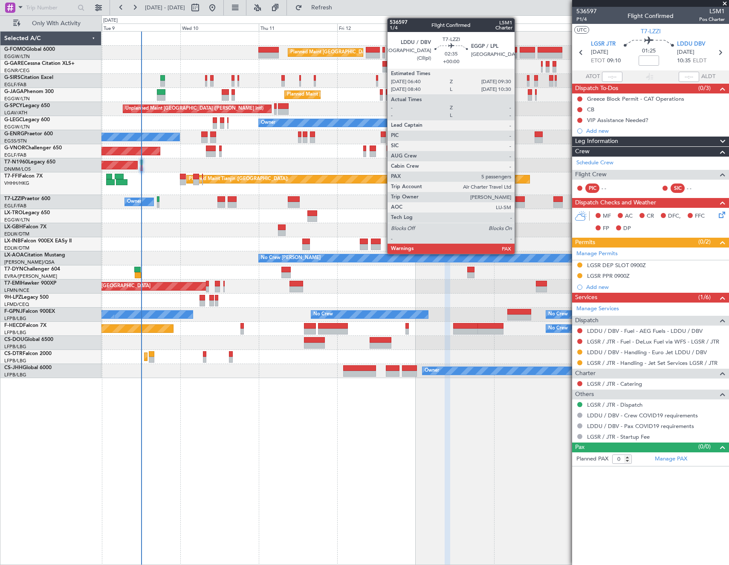
click at [519, 203] on div at bounding box center [520, 205] width 9 height 6
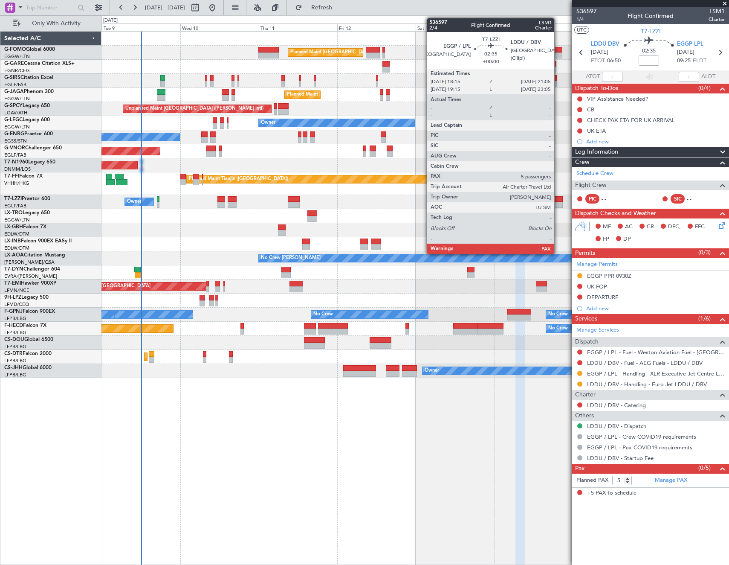
click at [558, 202] on div at bounding box center [558, 205] width 9 height 6
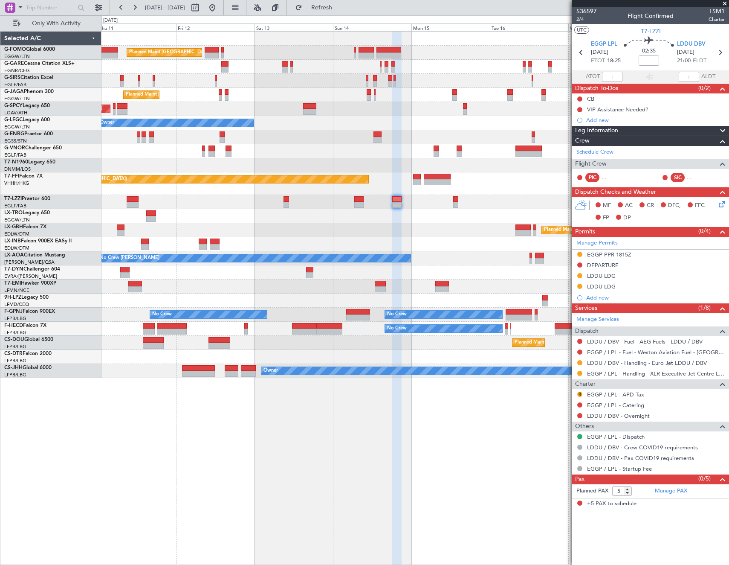
click at [290, 228] on div "Planned Maint London (Luton) Planned Maint London (Luton) Unplanned Maint Athen…" at bounding box center [416, 205] width 628 height 346
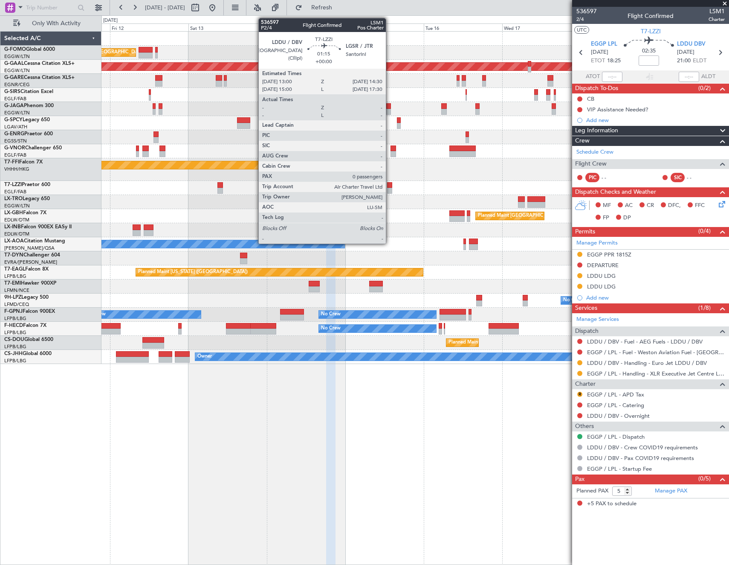
click at [390, 188] on div at bounding box center [389, 191] width 5 height 6
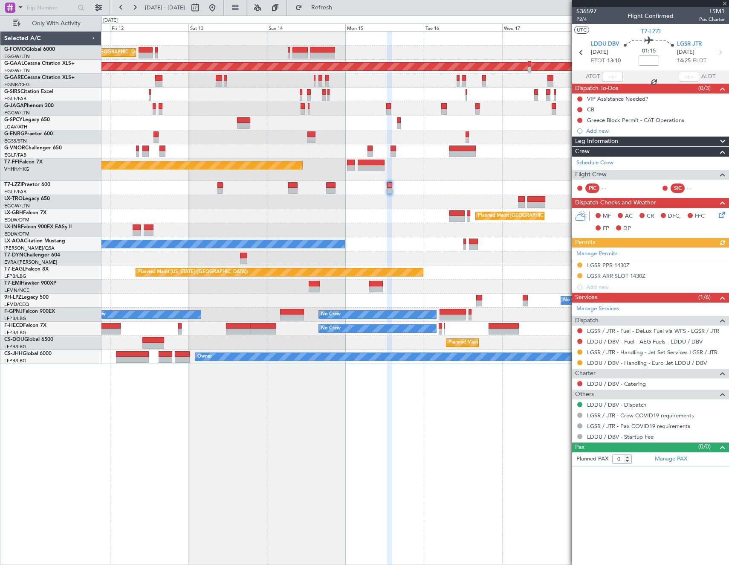
click at [287, 188] on div at bounding box center [416, 188] width 628 height 14
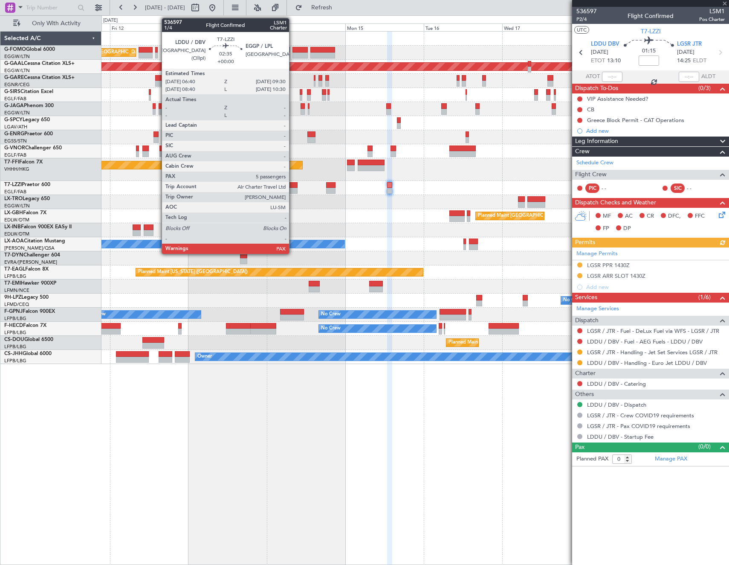
click at [293, 187] on div at bounding box center [292, 185] width 9 height 6
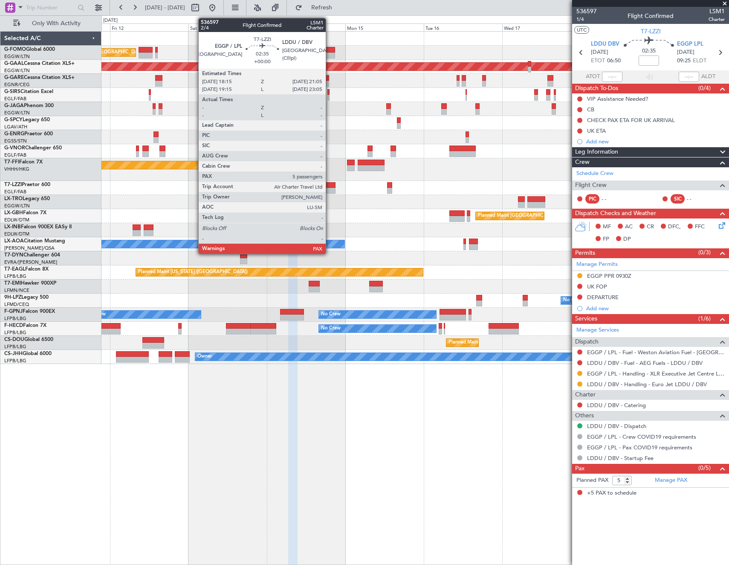
click at [330, 189] on div at bounding box center [330, 191] width 9 height 6
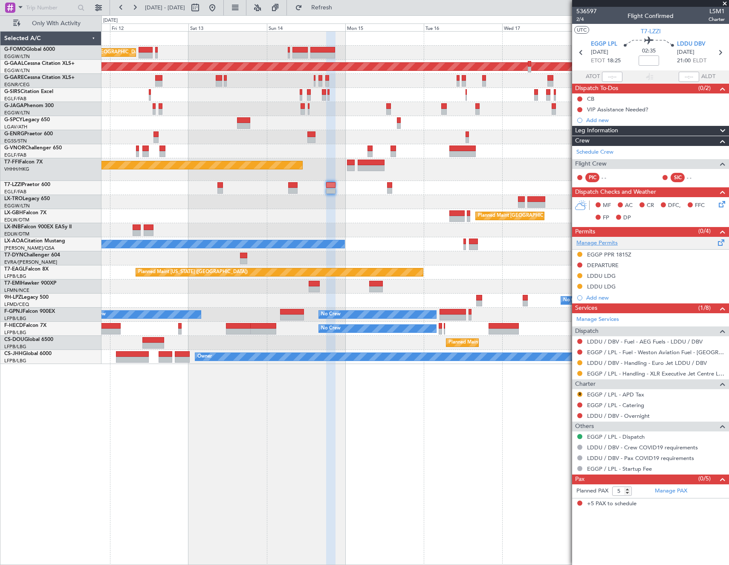
click at [612, 239] on link "Manage Permits" at bounding box center [597, 243] width 41 height 9
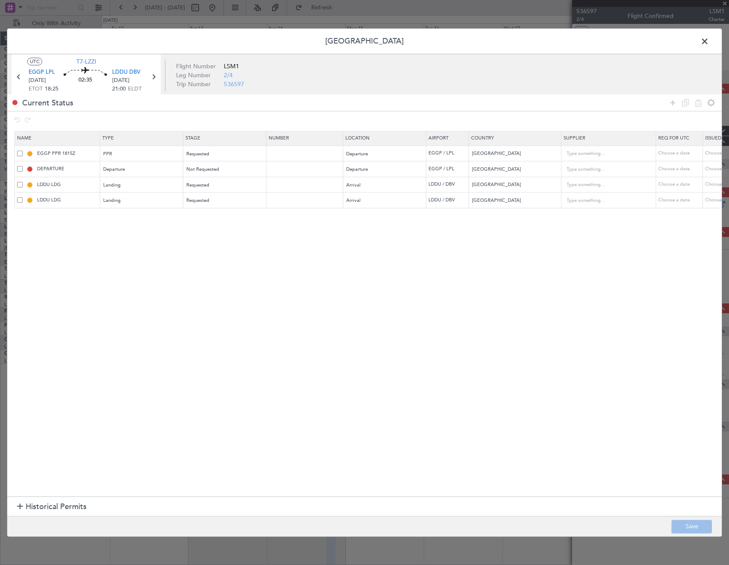
click at [20, 199] on span at bounding box center [20, 200] width 6 height 6
click at [23, 197] on input "checkbox" at bounding box center [23, 197] width 0 height 0
click at [699, 102] on icon at bounding box center [699, 103] width 10 height 10
click at [702, 529] on button "Save" at bounding box center [692, 527] width 41 height 14
click at [709, 41] on span at bounding box center [709, 43] width 0 height 17
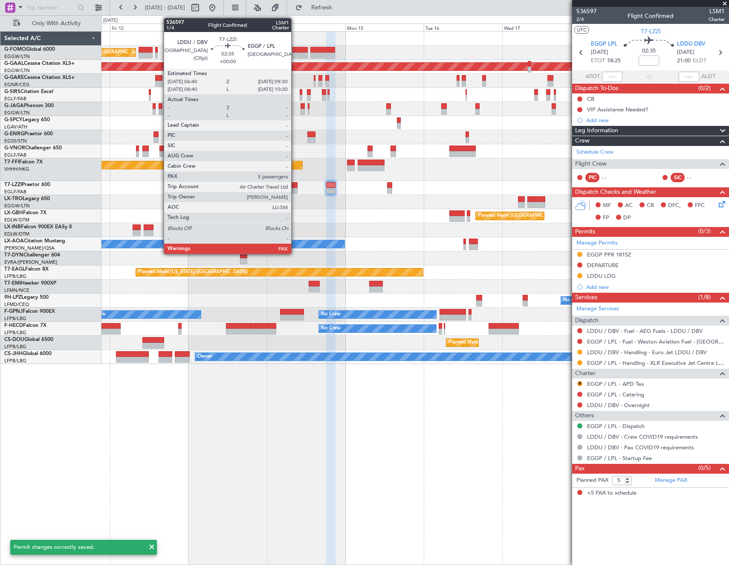
click at [295, 183] on div at bounding box center [292, 185] width 9 height 6
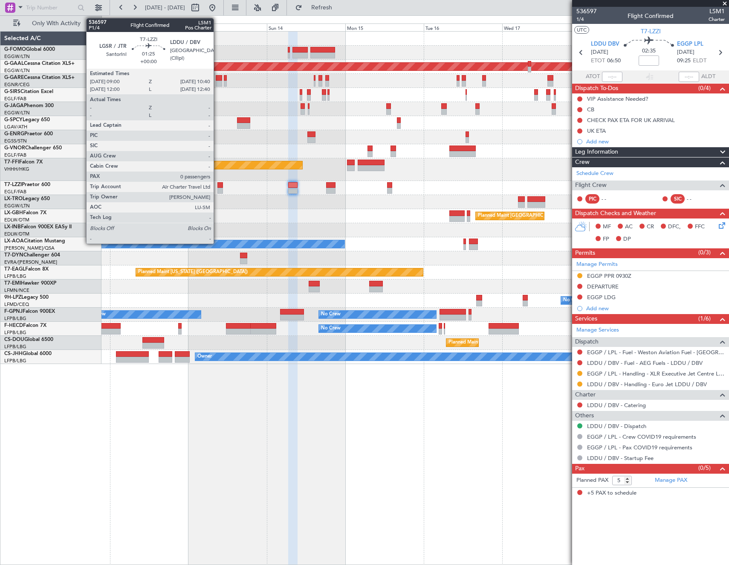
click at [218, 186] on div at bounding box center [221, 185] width 6 height 6
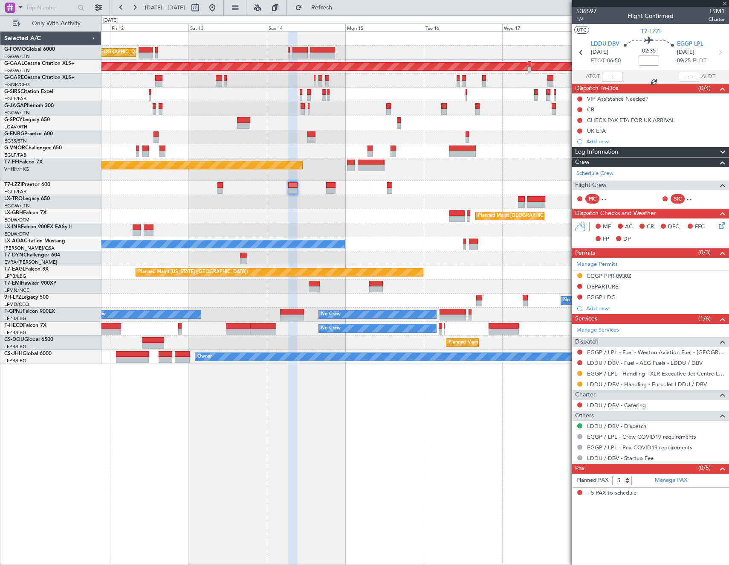
type input "0"
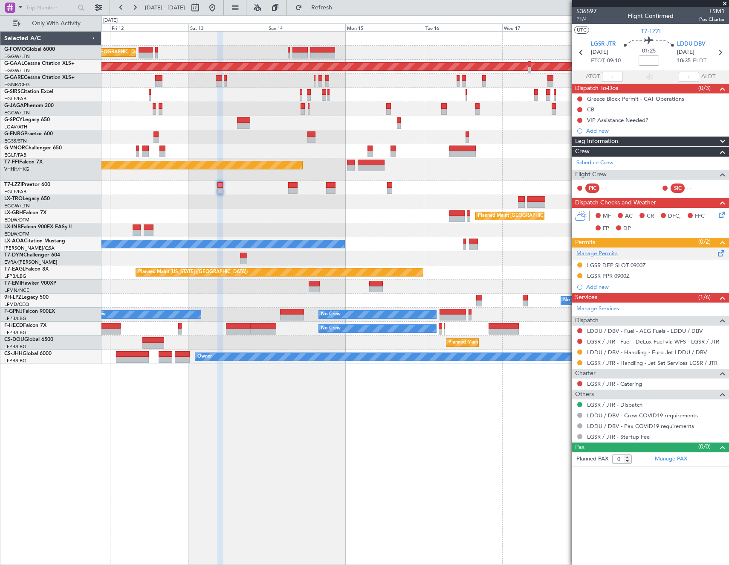
click at [599, 254] on link "Manage Permits" at bounding box center [597, 254] width 41 height 9
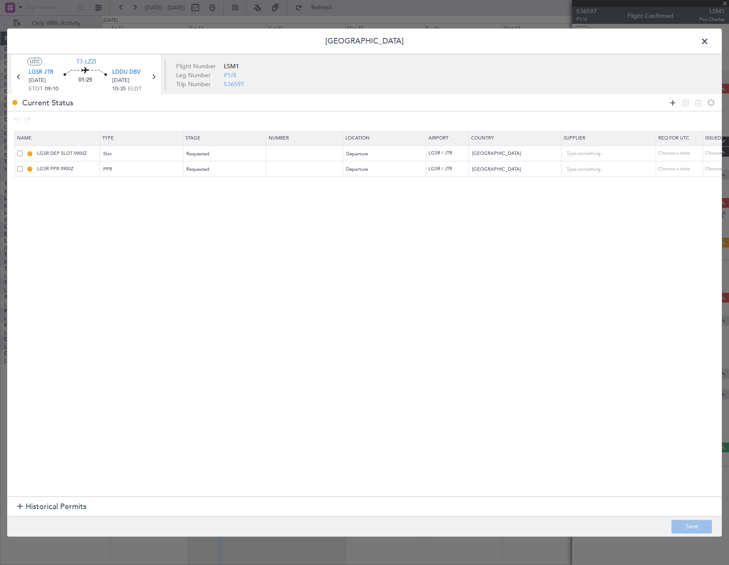
click at [673, 101] on icon at bounding box center [673, 103] width 10 height 10
click at [152, 186] on div "Type" at bounding box center [139, 185] width 71 height 13
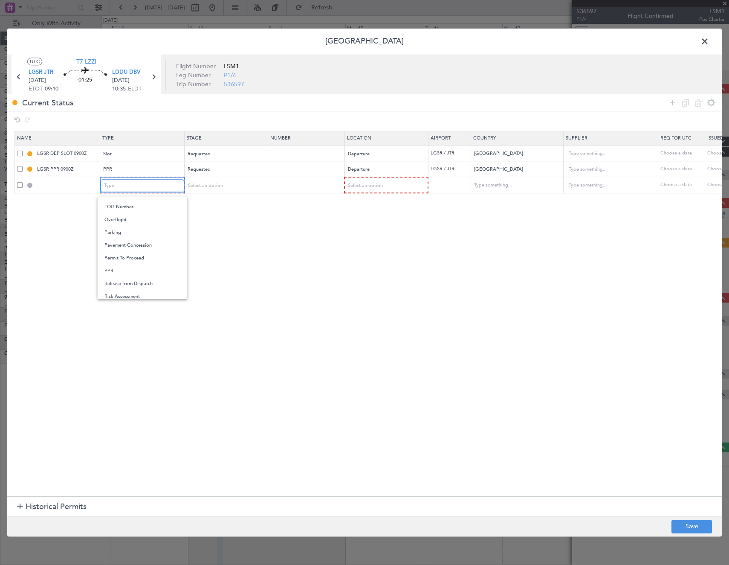
scroll to position [171, 0]
click at [128, 238] on span "Landing" at bounding box center [143, 236] width 76 height 13
click at [226, 180] on div "Select an option" at bounding box center [222, 185] width 71 height 13
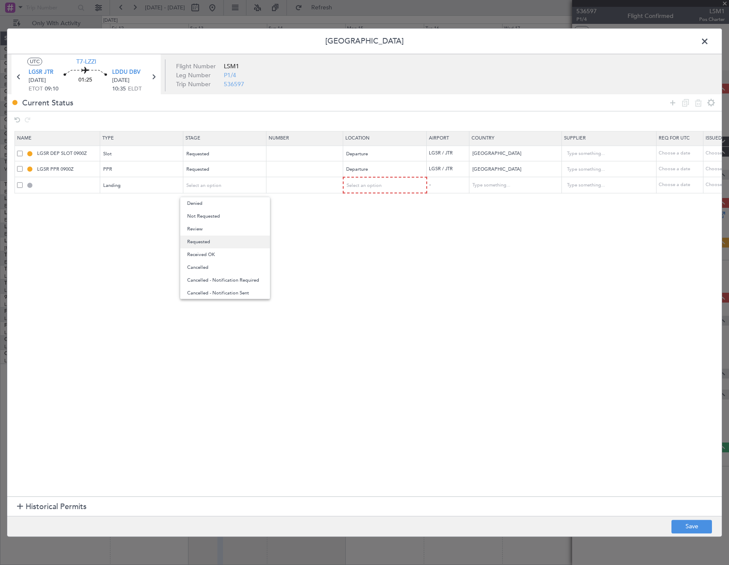
click at [213, 238] on span "Requested" at bounding box center [225, 241] width 76 height 13
click at [207, 186] on span "Requested" at bounding box center [198, 185] width 23 height 6
click at [204, 218] on span "Not Requested" at bounding box center [225, 216] width 76 height 13
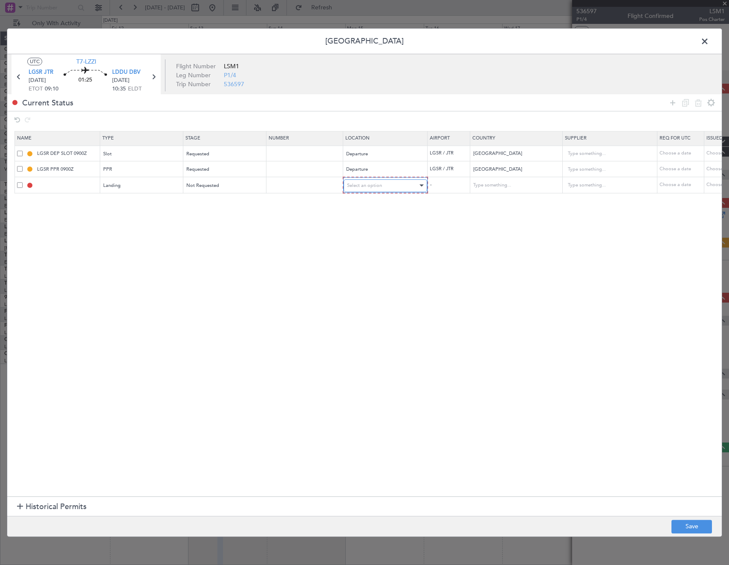
click at [376, 185] on span "Select an option" at bounding box center [364, 185] width 35 height 6
click at [358, 224] on span "Arrival" at bounding box center [386, 229] width 76 height 13
click at [686, 523] on button "Save" at bounding box center [692, 527] width 41 height 14
type input "LDDU LDG"
type input "Croatia"
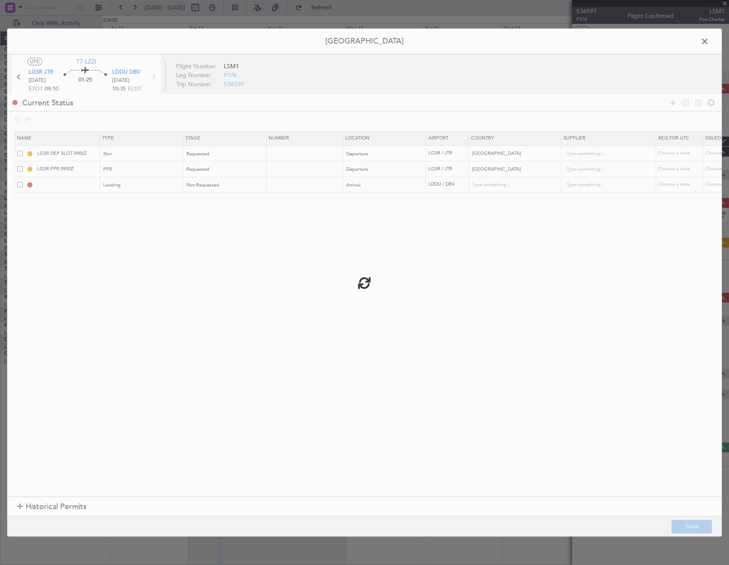
type input "NNN"
click at [709, 44] on span at bounding box center [709, 43] width 0 height 17
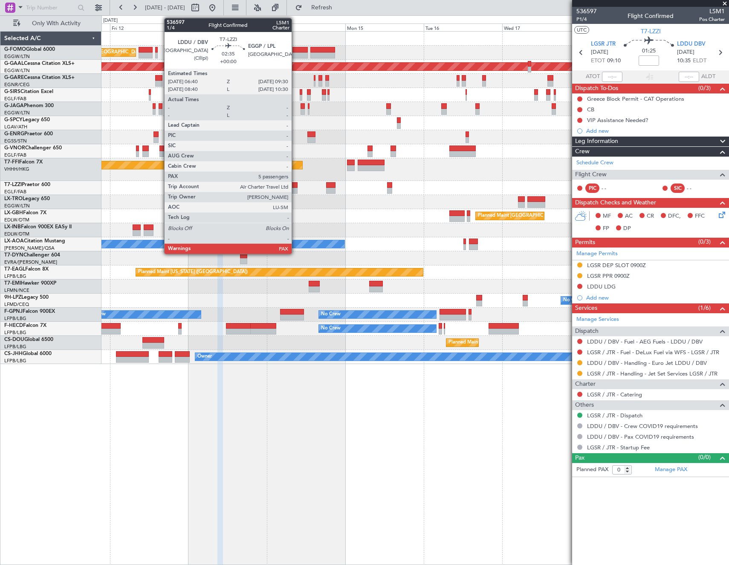
click at [296, 185] on div at bounding box center [292, 185] width 9 height 6
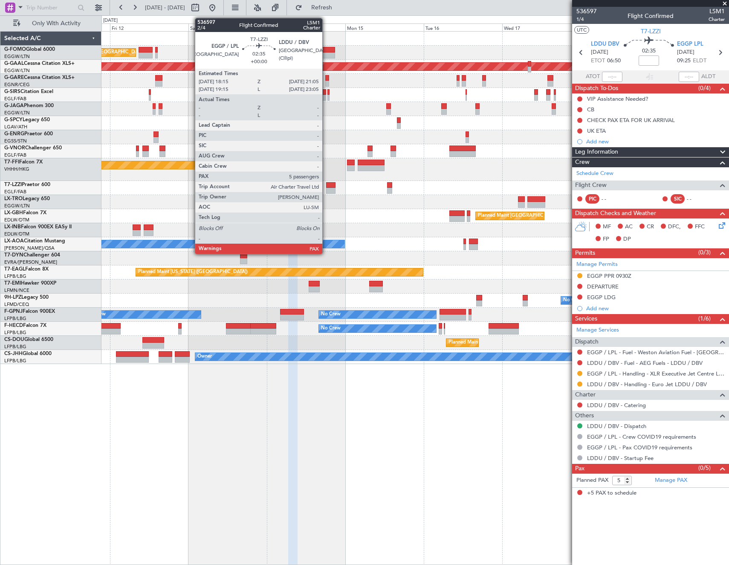
click at [326, 187] on div at bounding box center [330, 185] width 9 height 6
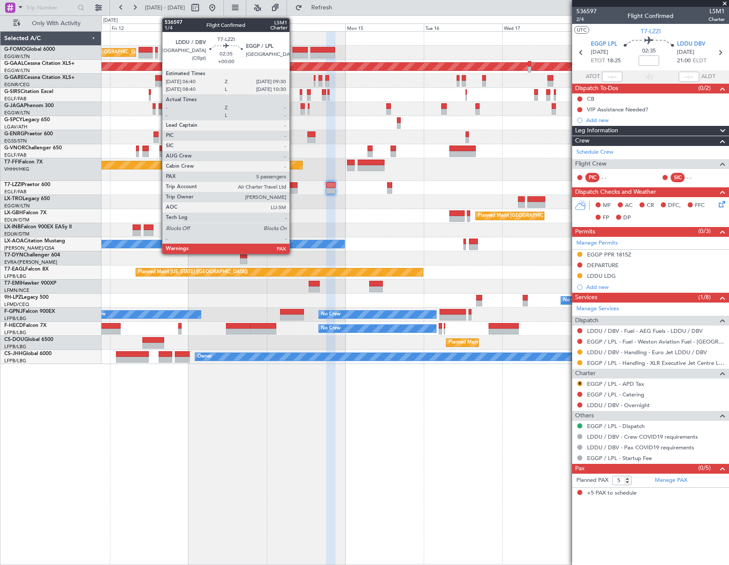
click at [294, 187] on div at bounding box center [292, 185] width 9 height 6
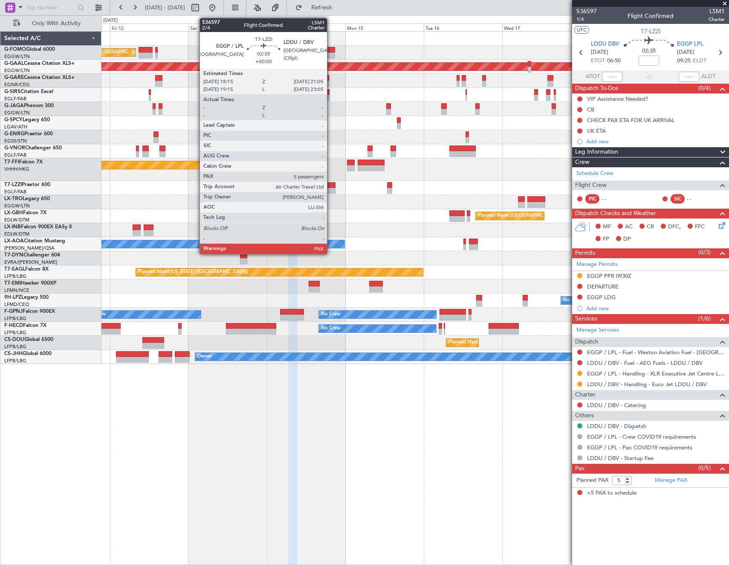
click at [331, 189] on div at bounding box center [330, 191] width 9 height 6
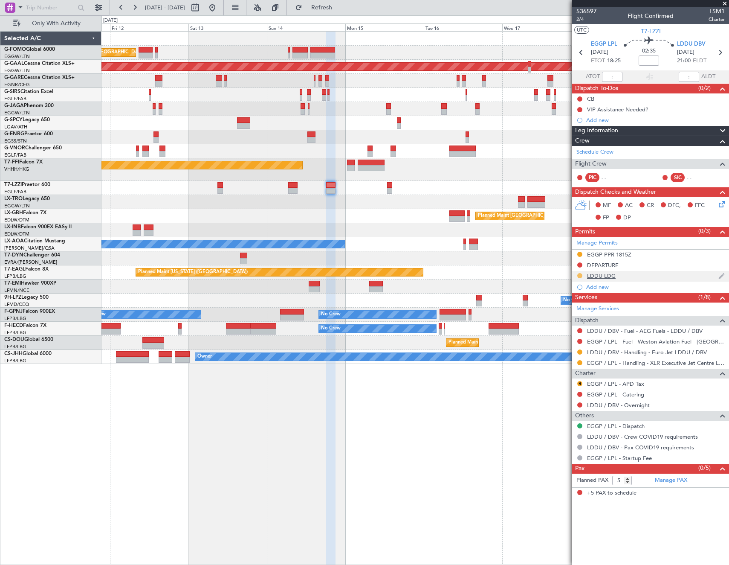
click at [581, 276] on button at bounding box center [580, 275] width 5 height 5
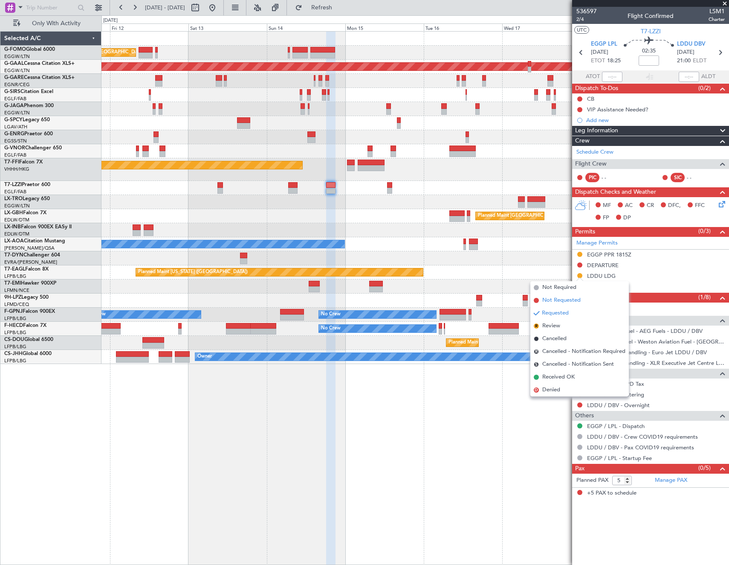
click at [569, 302] on span "Not Requested" at bounding box center [562, 300] width 38 height 9
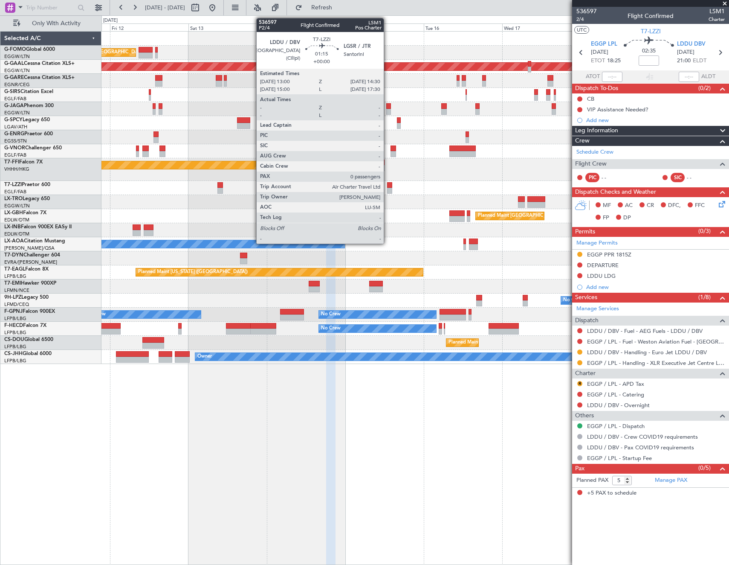
click at [388, 185] on div at bounding box center [389, 185] width 5 height 6
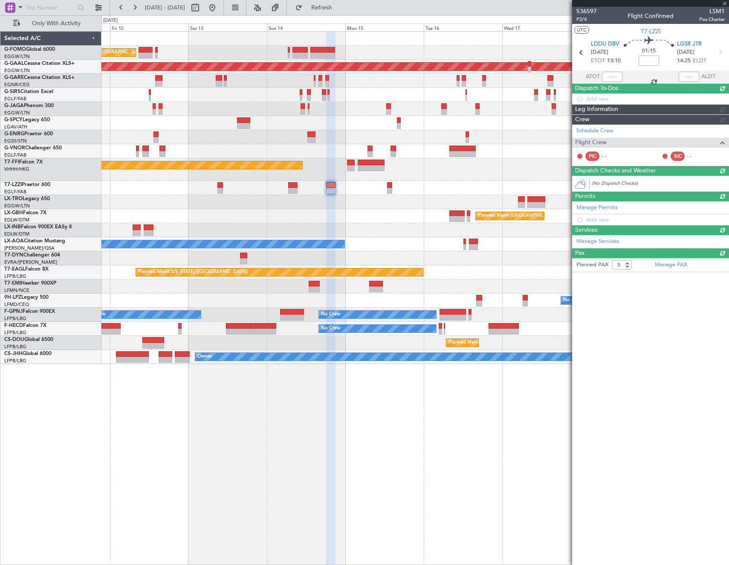
type input "0"
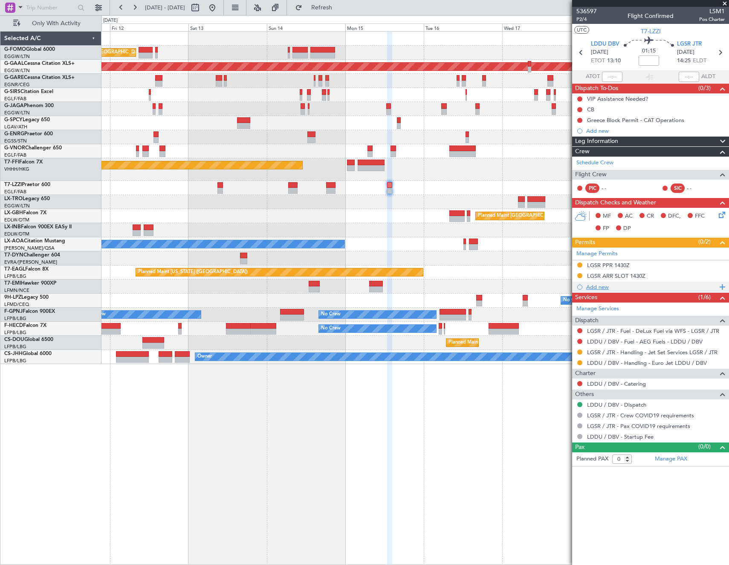
click at [605, 287] on div "Add new" at bounding box center [652, 286] width 131 height 7
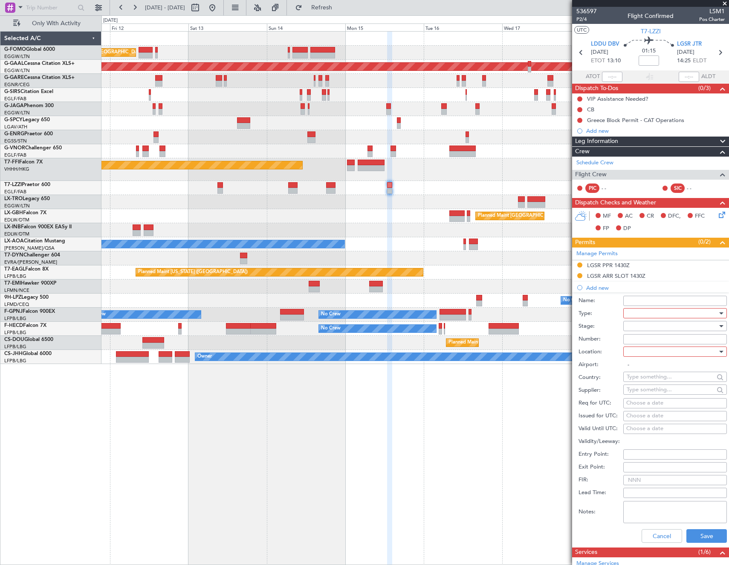
click at [651, 311] on div at bounding box center [672, 313] width 91 height 13
click at [651, 349] on span "Departure" at bounding box center [673, 347] width 90 height 13
click at [652, 327] on div at bounding box center [672, 326] width 91 height 13
click at [658, 353] on span "Not Requested" at bounding box center [673, 356] width 90 height 13
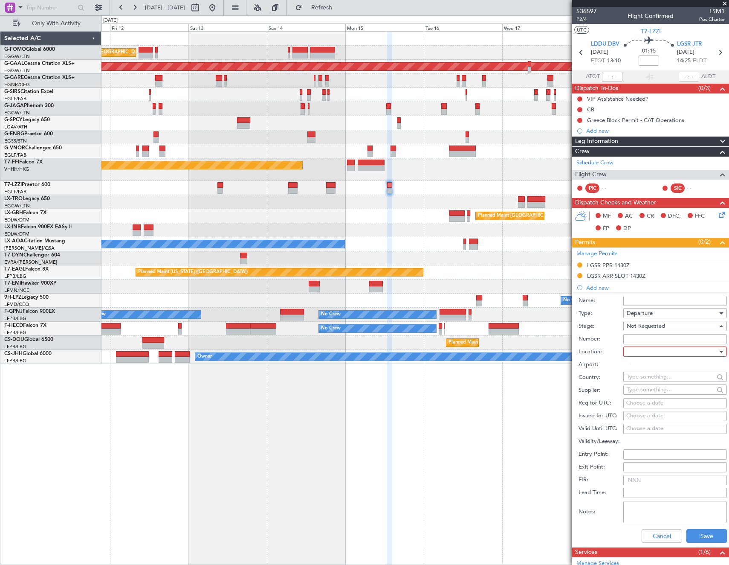
click at [658, 351] on div at bounding box center [672, 351] width 91 height 13
click at [654, 368] on span "Departure" at bounding box center [673, 369] width 90 height 13
type input "LDDU / DBV"
click at [700, 532] on button "Save" at bounding box center [707, 536] width 41 height 14
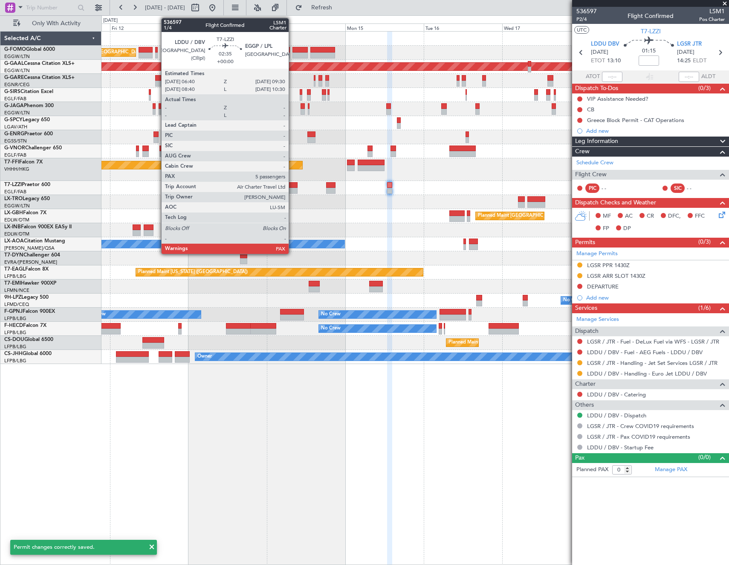
click at [293, 187] on div at bounding box center [292, 185] width 9 height 6
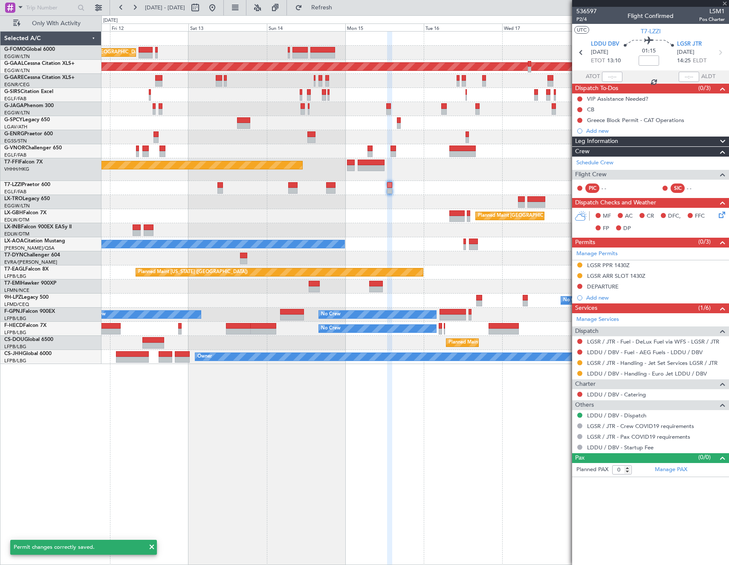
type input "5"
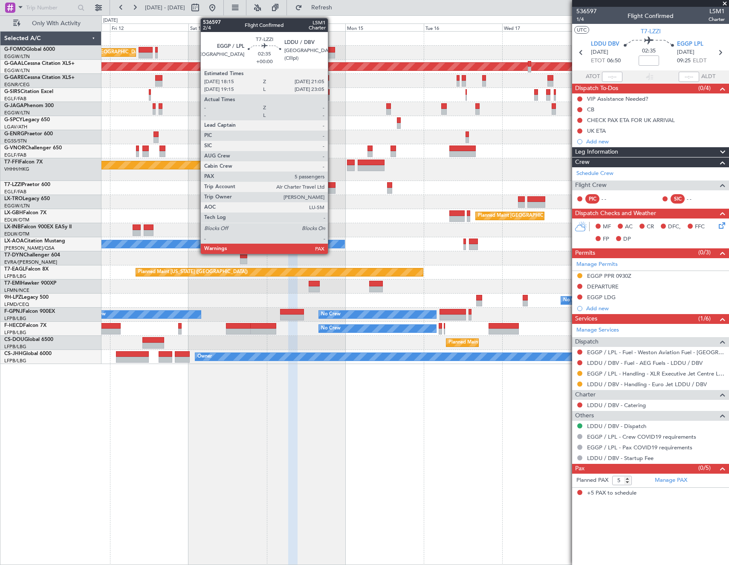
click at [332, 188] on div at bounding box center [330, 191] width 9 height 6
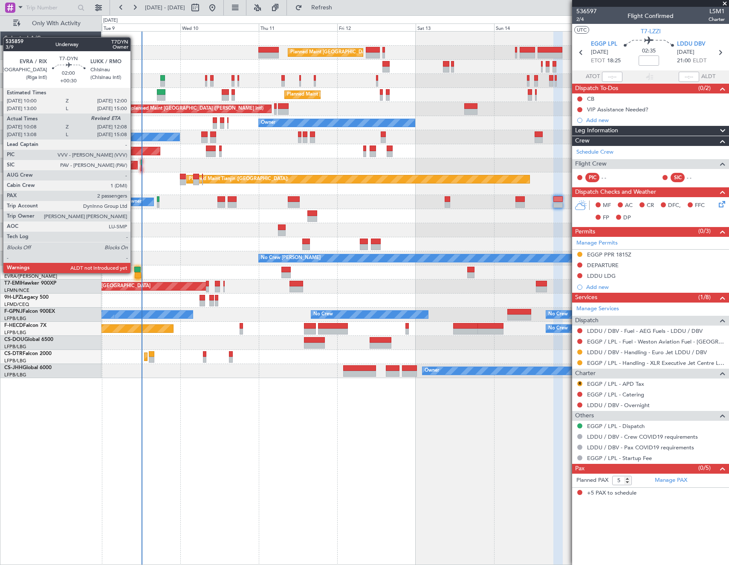
click at [135, 272] on div at bounding box center [138, 275] width 7 height 6
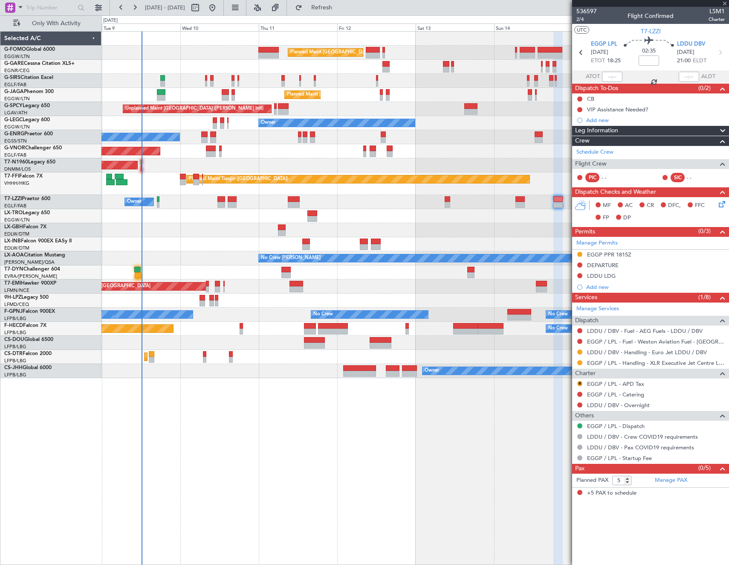
type input "+00:30"
type input "10:08"
type input "2"
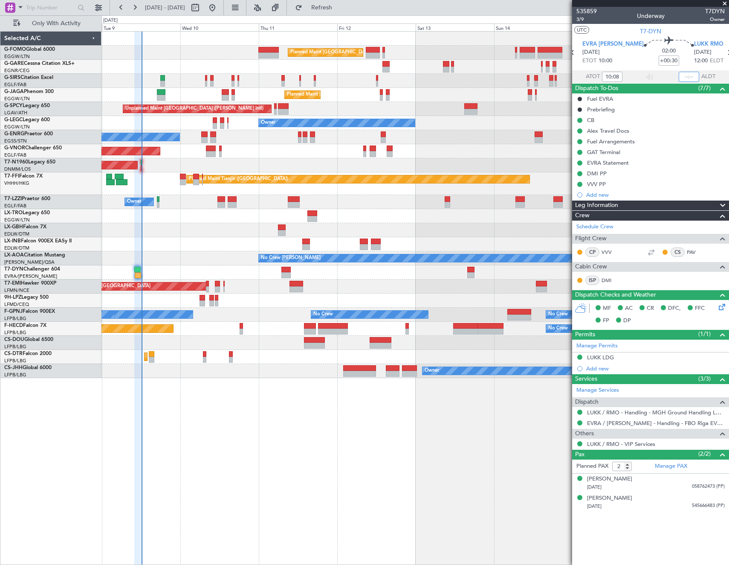
click at [693, 76] on input "text" at bounding box center [689, 77] width 20 height 10
type input "12:07"
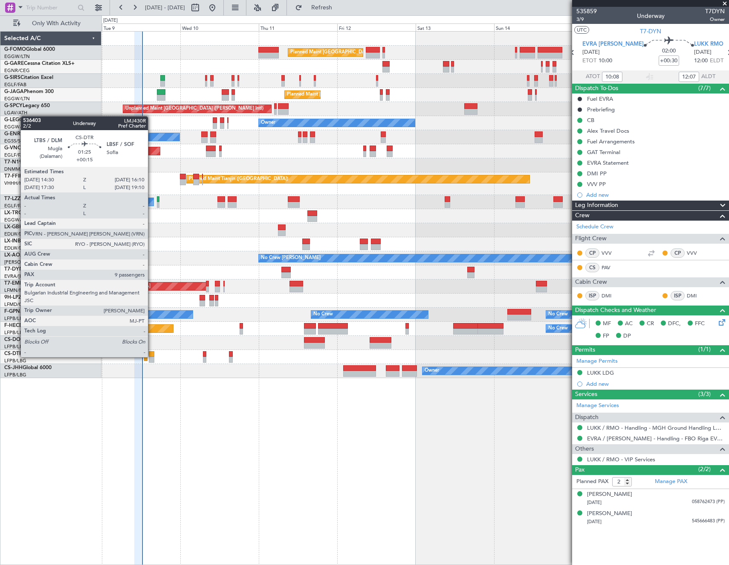
click at [152, 356] on div at bounding box center [152, 354] width 6 height 6
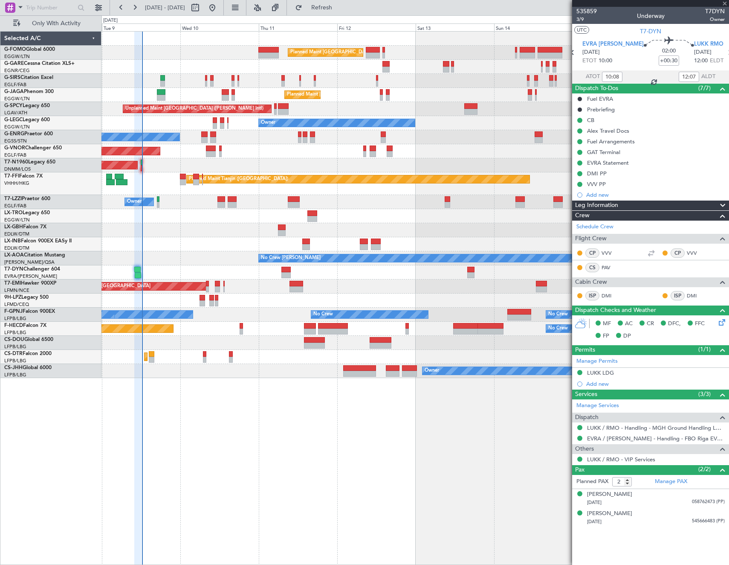
type input "+00:15"
type input "9"
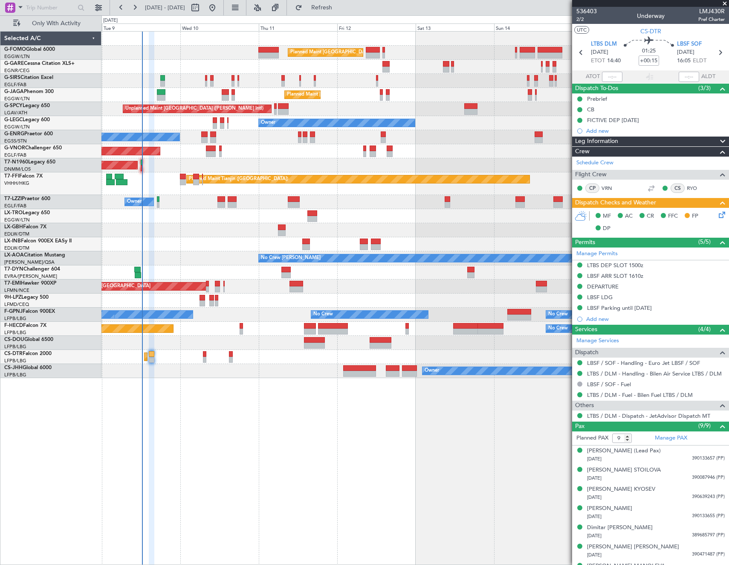
click at [718, 212] on icon at bounding box center [721, 213] width 7 height 7
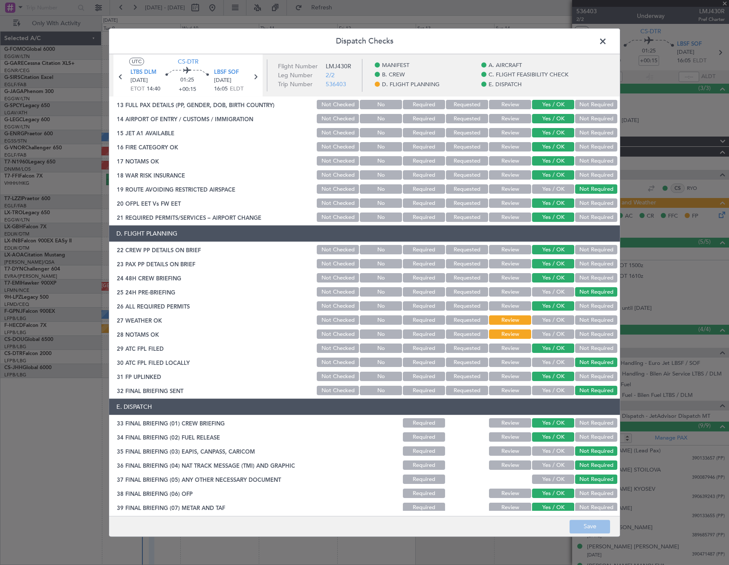
scroll to position [299, 0]
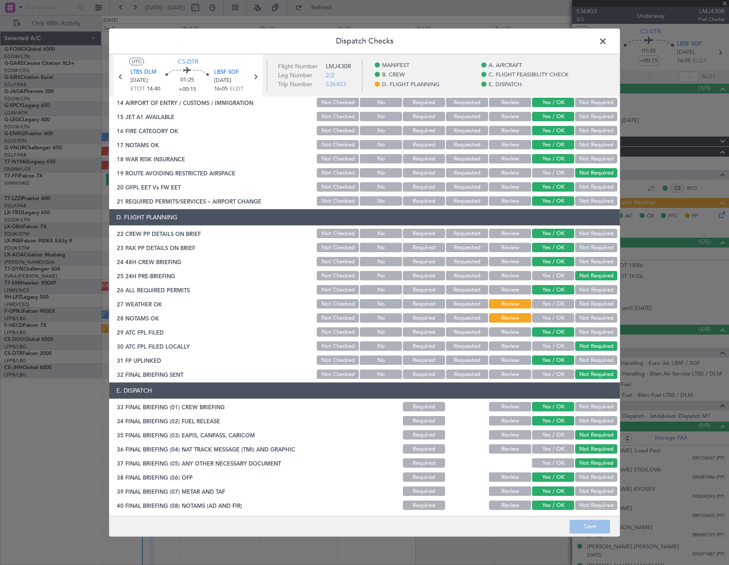
click at [560, 304] on button "Yes / OK" at bounding box center [553, 303] width 42 height 9
drag, startPoint x: 555, startPoint y: 315, endPoint x: 578, endPoint y: 455, distance: 142.2
click at [555, 317] on button "Yes / OK" at bounding box center [553, 318] width 42 height 9
drag, startPoint x: 591, startPoint y: 529, endPoint x: 590, endPoint y: 520, distance: 8.6
click at [590, 528] on button "Save" at bounding box center [590, 527] width 41 height 14
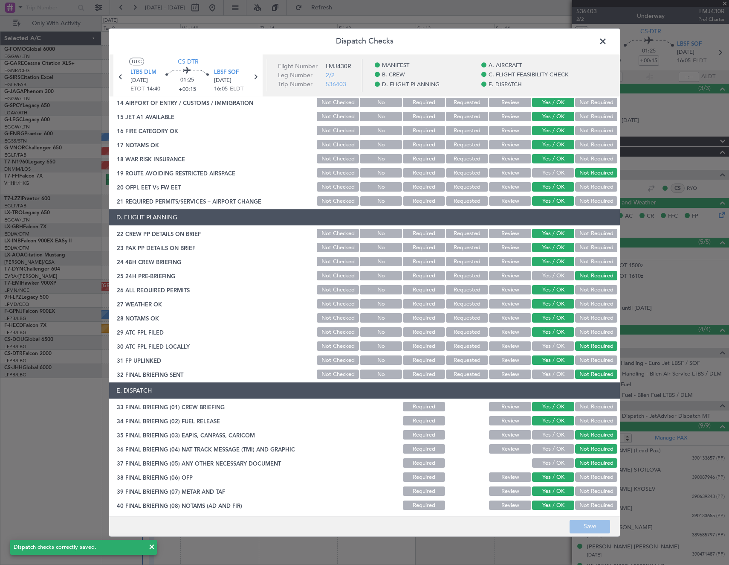
click at [607, 41] on span at bounding box center [607, 43] width 0 height 17
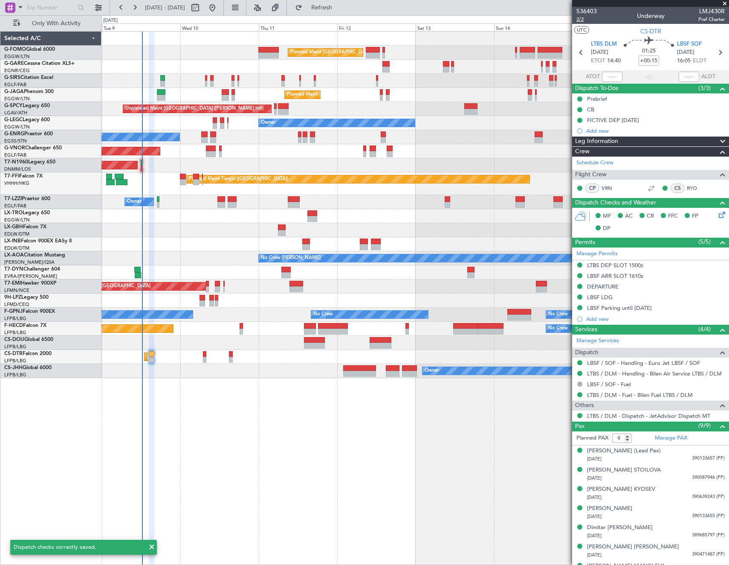
click at [578, 20] on span "2/2" at bounding box center [587, 19] width 20 height 7
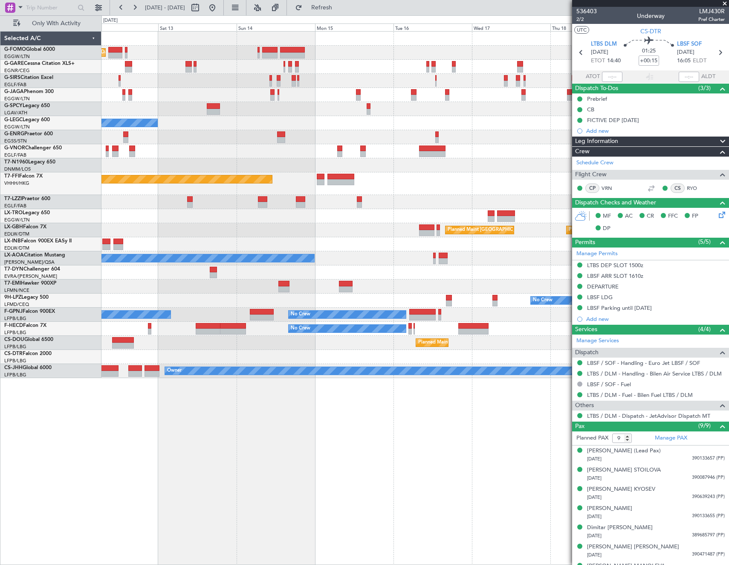
click at [213, 207] on div "Planned Maint London (Luton) Planned Maint London (Luton) Unplanned Maint Athen…" at bounding box center [416, 205] width 628 height 346
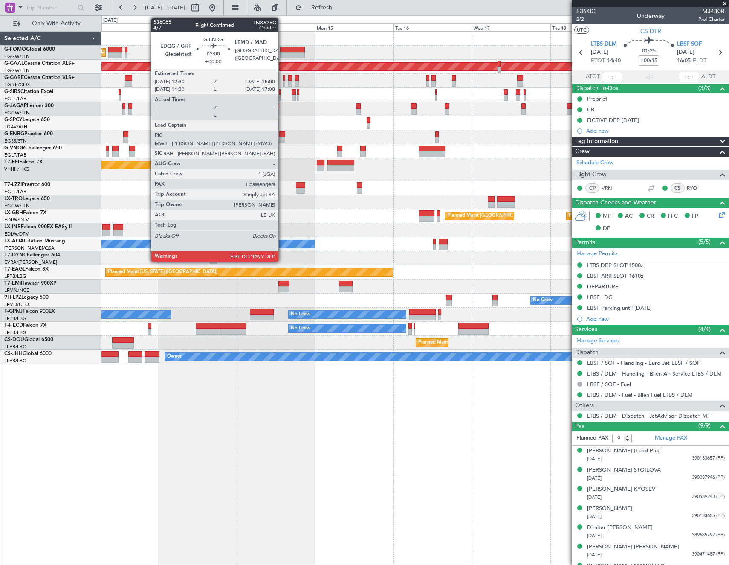
click at [282, 134] on div at bounding box center [281, 134] width 9 height 6
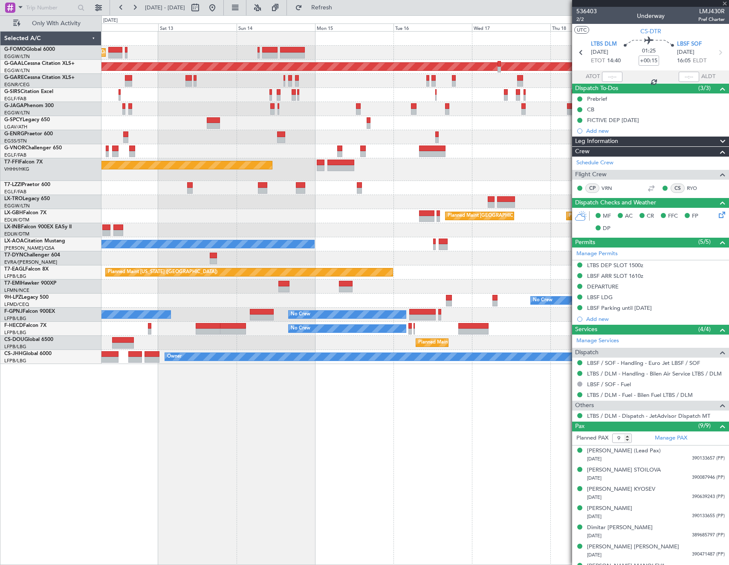
type input "1"
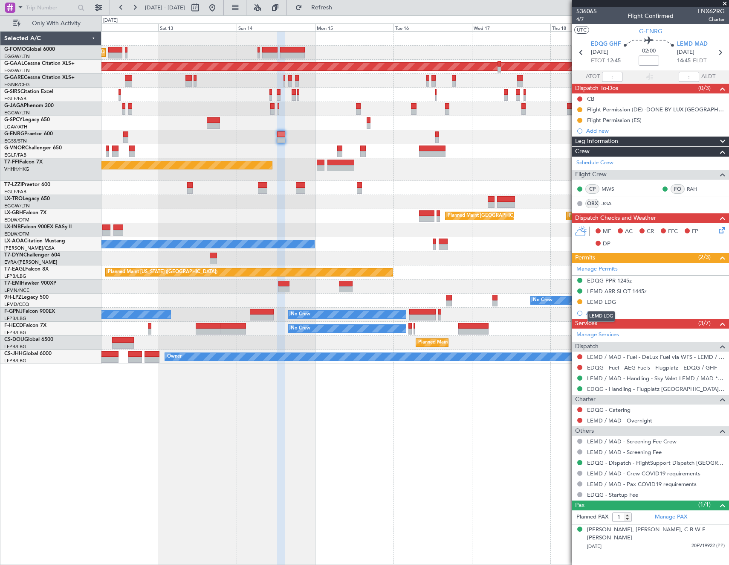
click at [596, 303] on div "LEMD LDG" at bounding box center [601, 301] width 29 height 7
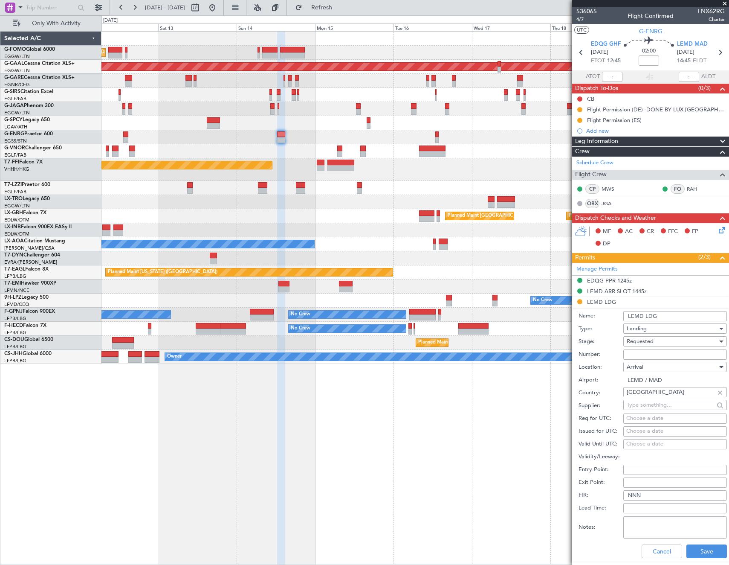
click at [665, 352] on input "Number:" at bounding box center [676, 354] width 104 height 10
paste input "LNX-S25-A15A247B"
type input "LNX-S25-A15A247B"
click at [680, 340] on div "Requested" at bounding box center [672, 341] width 91 height 13
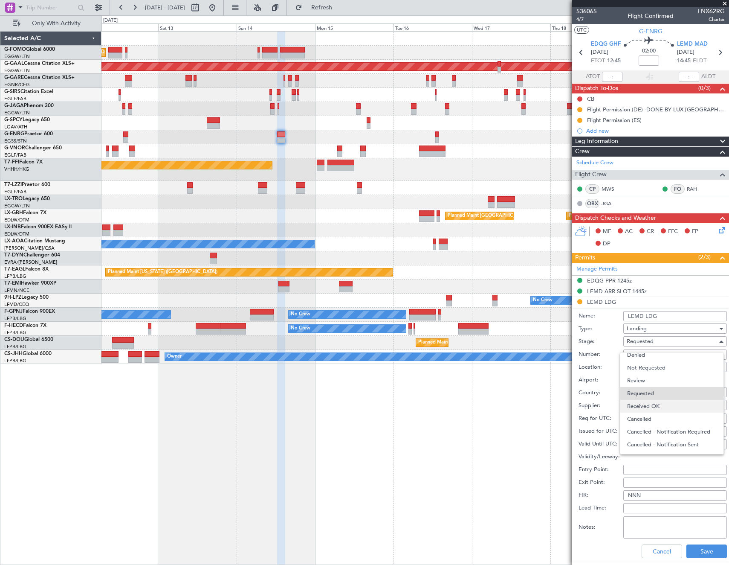
click at [661, 406] on span "Received OK" at bounding box center [673, 406] width 90 height 13
click at [708, 551] on button "Save" at bounding box center [707, 551] width 41 height 14
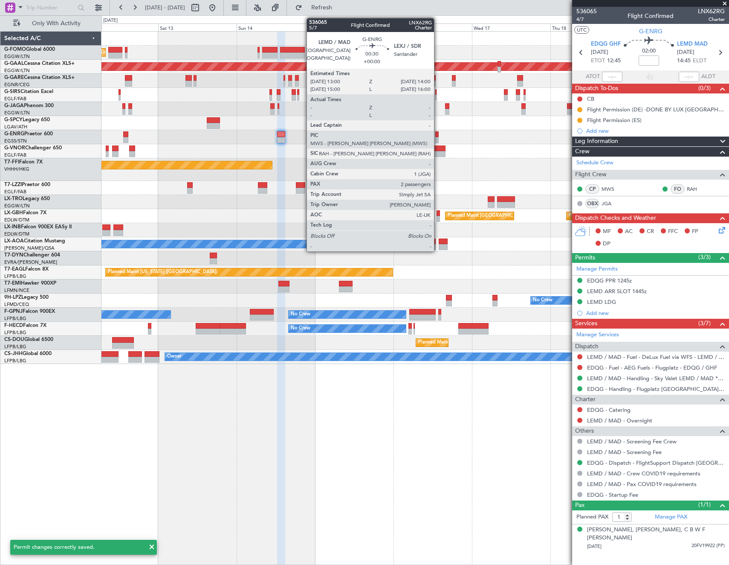
click at [438, 134] on div at bounding box center [437, 134] width 3 height 6
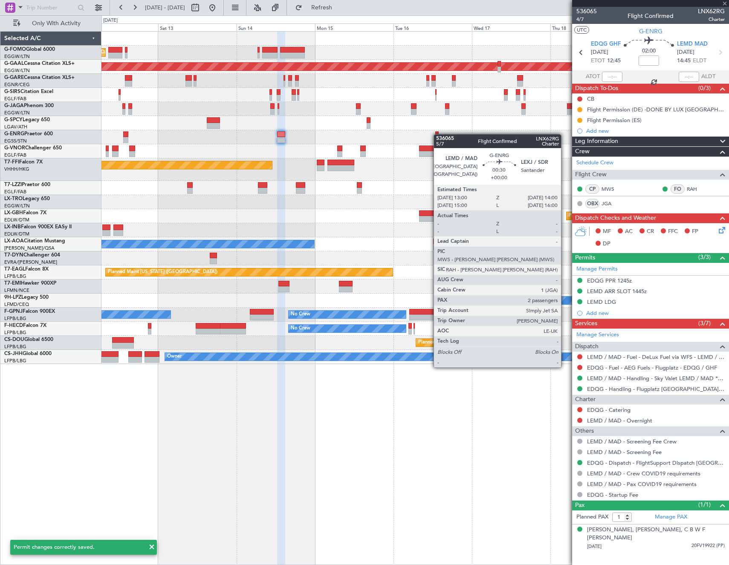
type input "2"
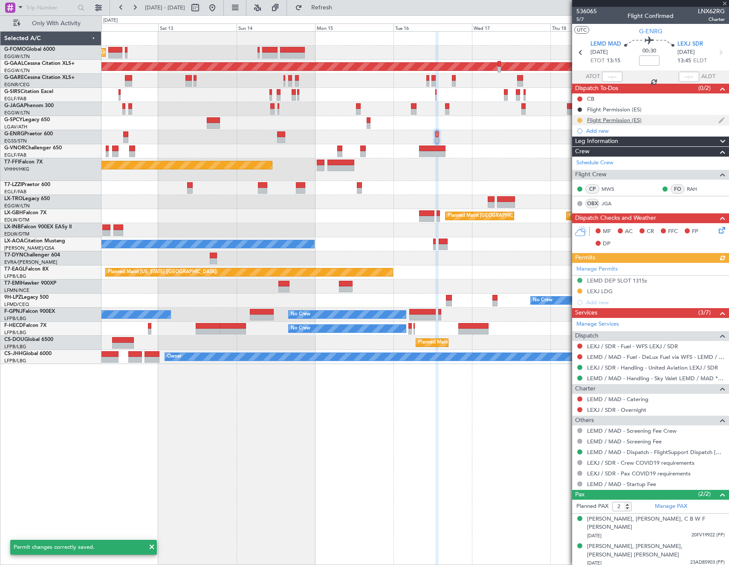
click at [578, 120] on button at bounding box center [580, 120] width 5 height 5
click at [575, 160] on span "Completed" at bounding box center [584, 158] width 28 height 9
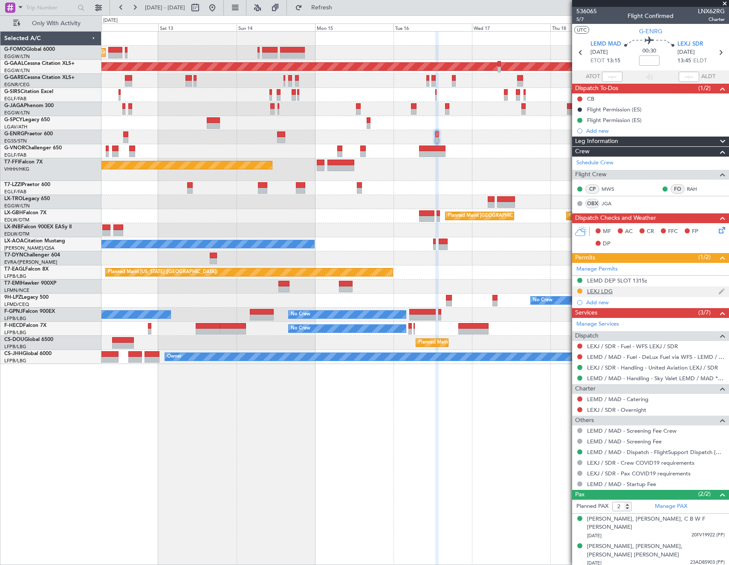
click at [600, 291] on div "LEXJ LDG" at bounding box center [600, 291] width 26 height 7
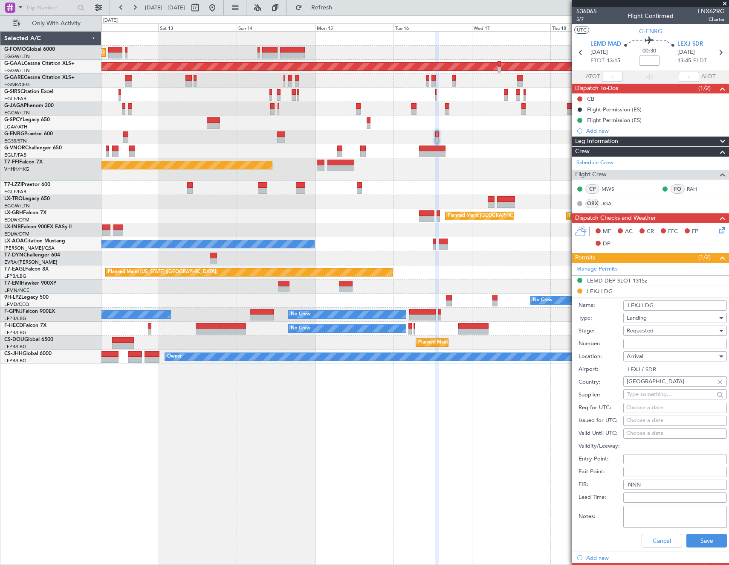
click at [666, 342] on input "Number:" at bounding box center [676, 344] width 104 height 10
paste input "LNX-S25-A15A247B"
type input "LNX-S25-A15A247B"
click at [668, 329] on div "Requested" at bounding box center [672, 330] width 91 height 13
click at [671, 394] on span "Received OK" at bounding box center [673, 395] width 90 height 13
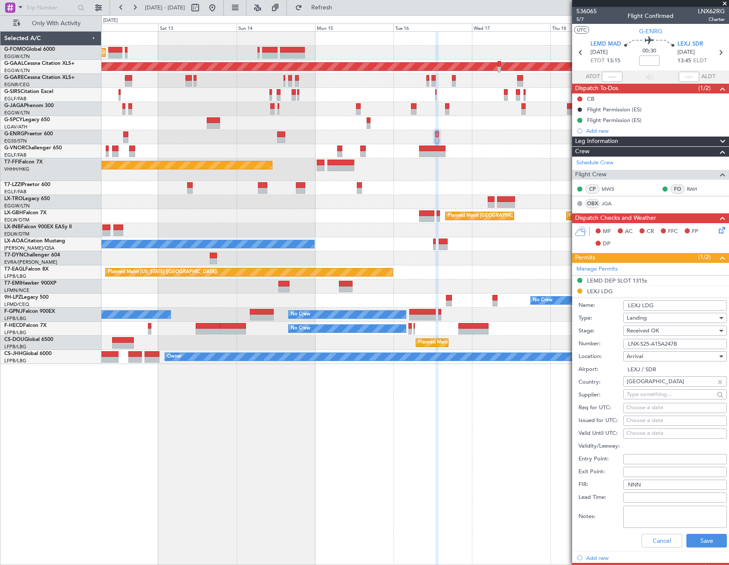
click at [695, 547] on div "Cancel Save" at bounding box center [653, 540] width 148 height 22
click at [695, 544] on button "Save" at bounding box center [707, 541] width 41 height 14
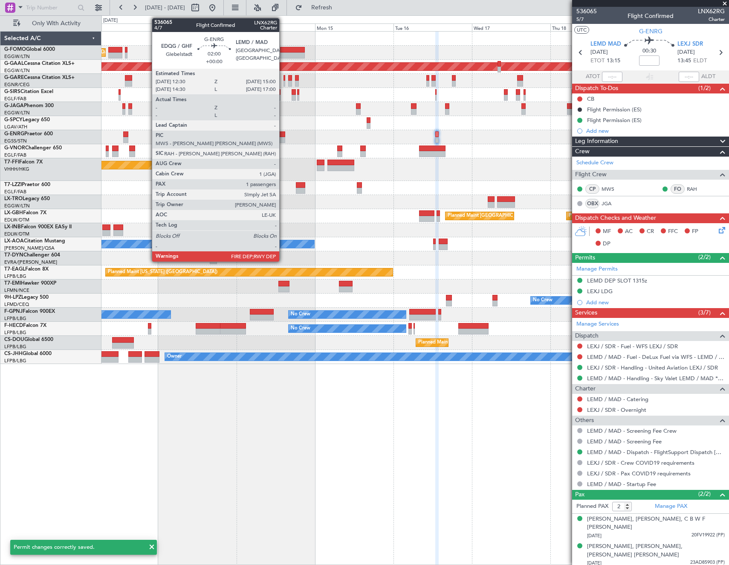
click at [283, 136] on div at bounding box center [281, 134] width 9 height 6
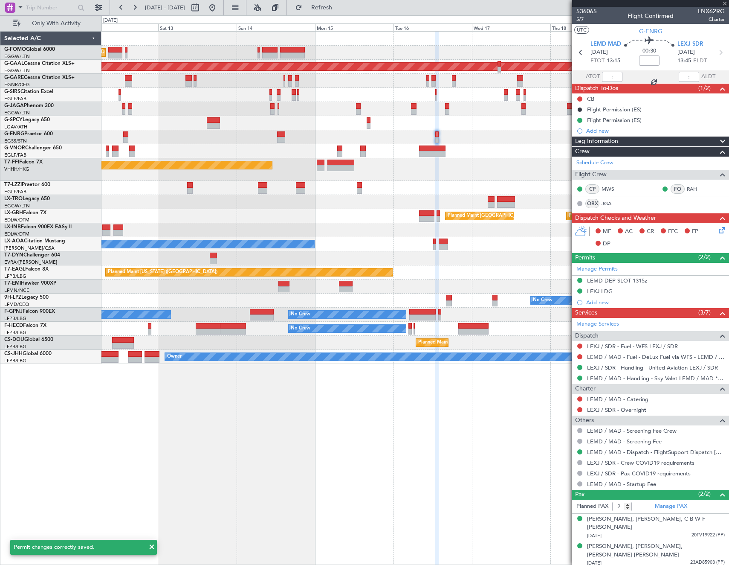
type input "1"
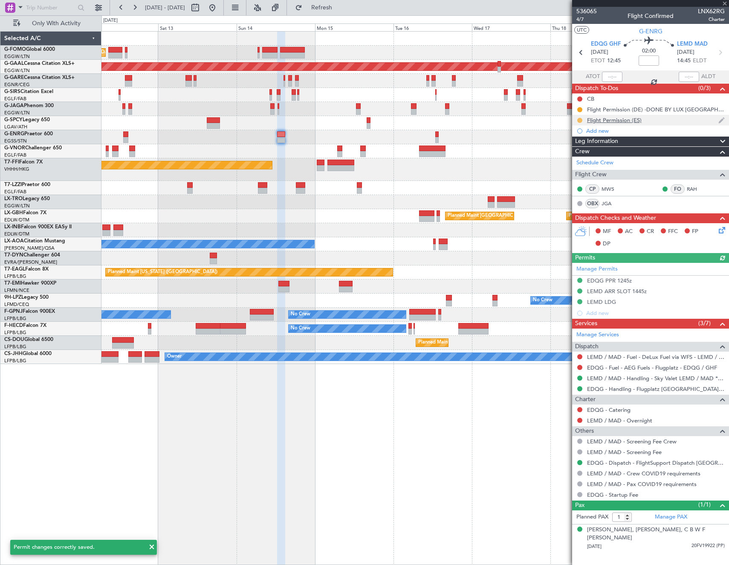
click at [578, 120] on button at bounding box center [580, 120] width 5 height 5
click at [580, 157] on span "Completed" at bounding box center [584, 158] width 28 height 9
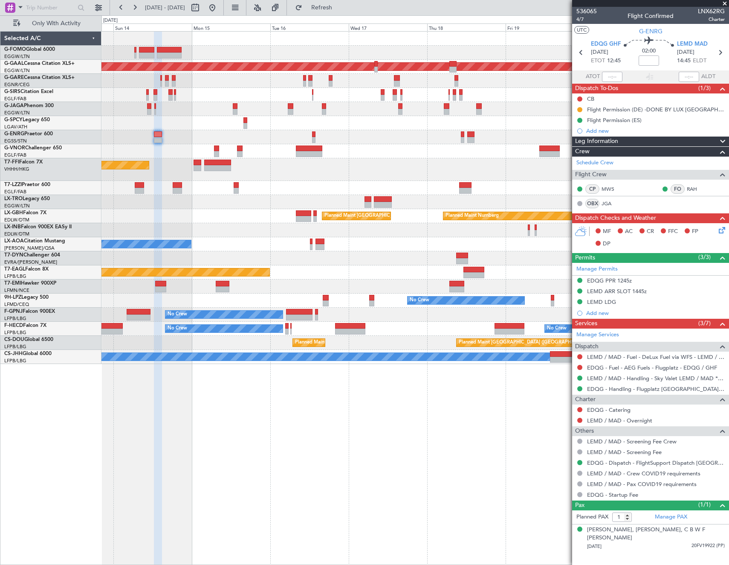
click at [346, 152] on div at bounding box center [416, 151] width 628 height 14
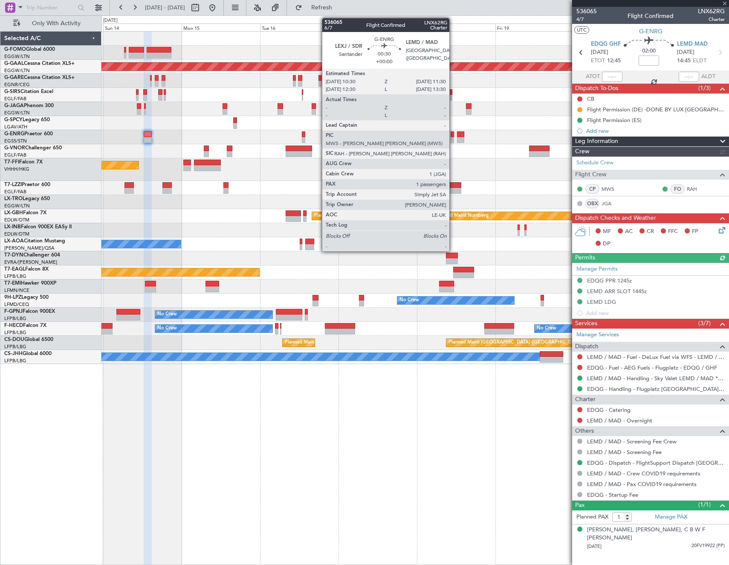
click at [453, 134] on div at bounding box center [452, 134] width 3 height 6
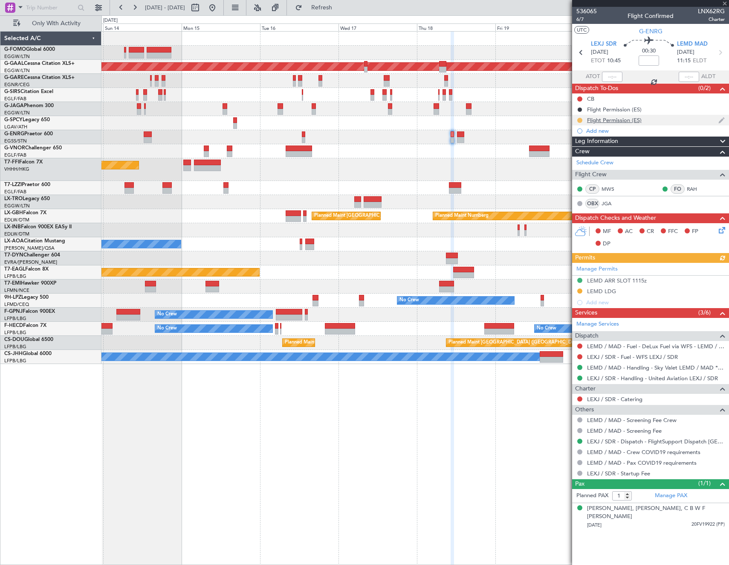
click at [579, 119] on button at bounding box center [580, 120] width 5 height 5
click at [573, 157] on span "Completed" at bounding box center [584, 158] width 28 height 9
click at [596, 294] on div "LEMD LDG" at bounding box center [651, 291] width 157 height 11
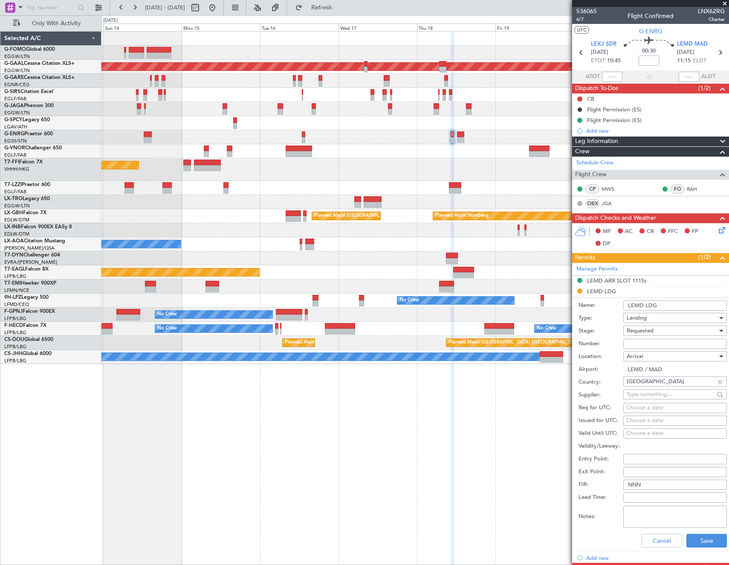
click at [669, 344] on input "Number:" at bounding box center [676, 344] width 104 height 10
paste input "LNX-S25-A15A247B"
type input "LNX-S25-A15A247B"
click at [669, 332] on div "Requested" at bounding box center [672, 330] width 91 height 13
click at [668, 390] on span "Received OK" at bounding box center [673, 395] width 90 height 13
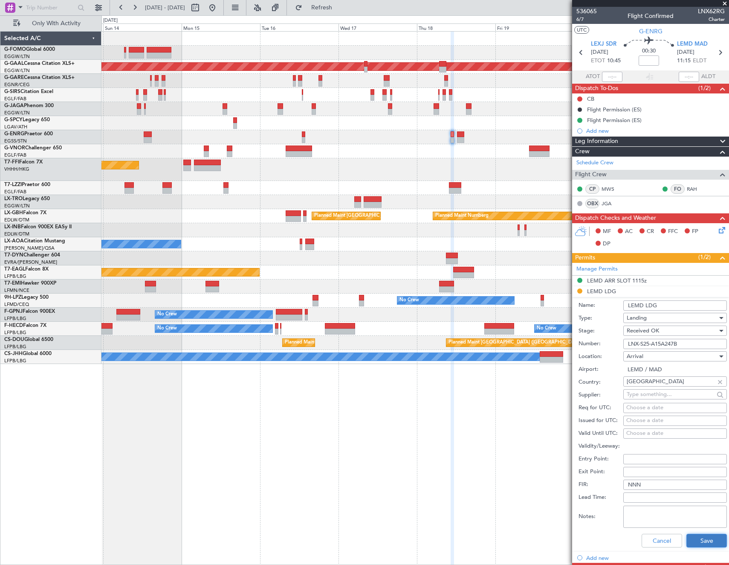
click at [704, 545] on button "Save" at bounding box center [707, 541] width 41 height 14
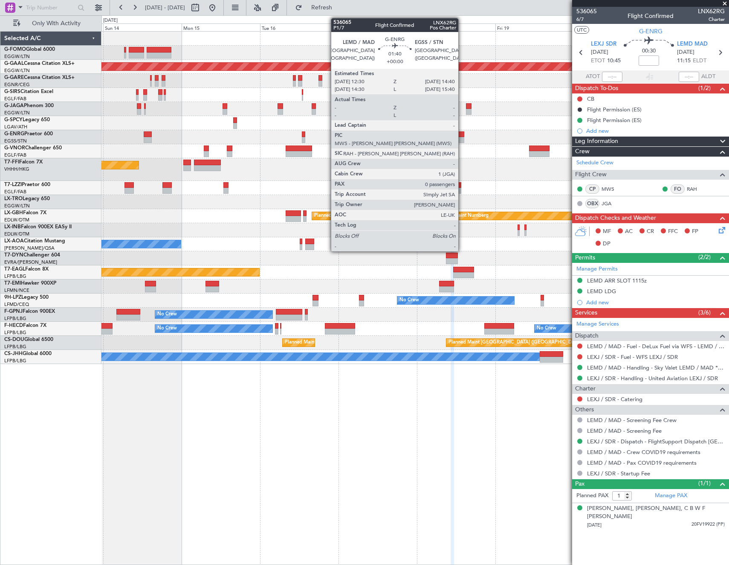
click at [462, 138] on div at bounding box center [460, 140] width 7 height 6
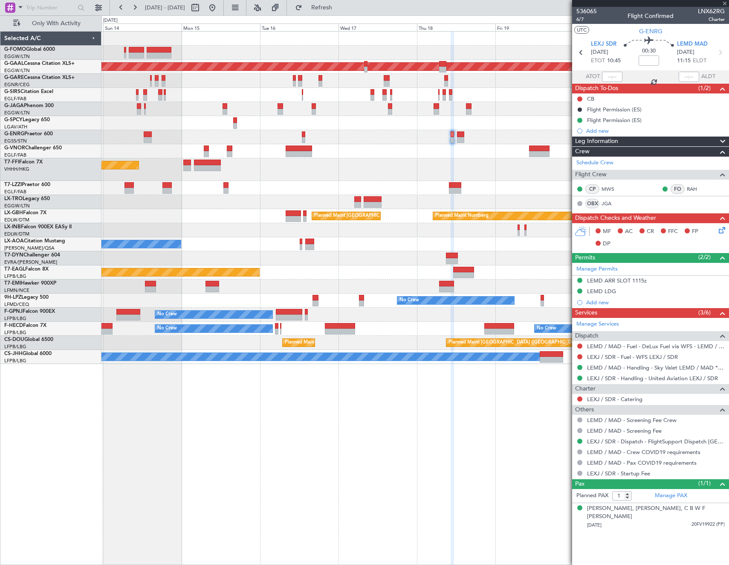
type input "0"
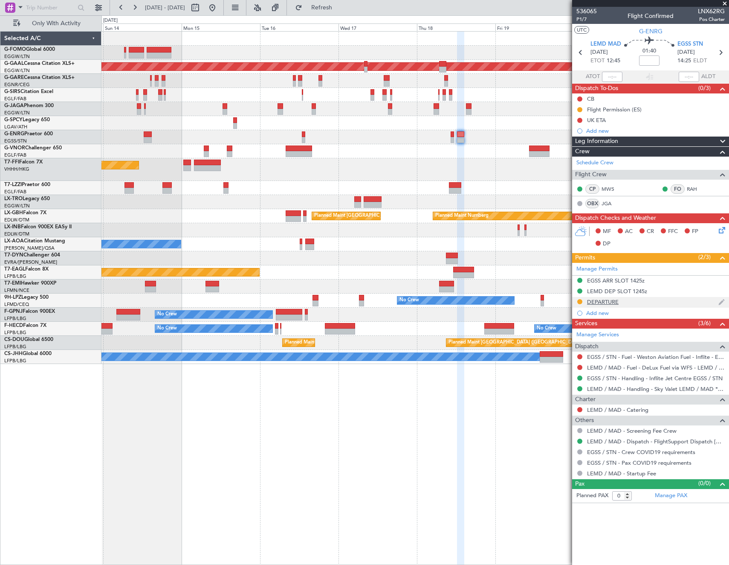
click at [600, 299] on div "DEPARTURE" at bounding box center [603, 301] width 32 height 7
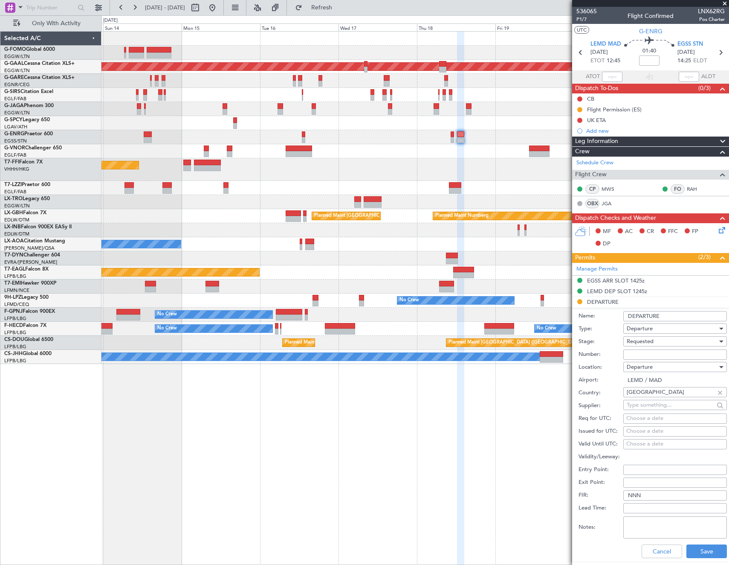
click at [677, 350] on input "Number:" at bounding box center [676, 354] width 104 height 10
paste input "LNX-S25-A15A247B"
type input "LNX-S25-A15A247B"
click at [671, 338] on div "Requested" at bounding box center [672, 341] width 91 height 13
click at [666, 404] on span "Received OK" at bounding box center [673, 406] width 90 height 13
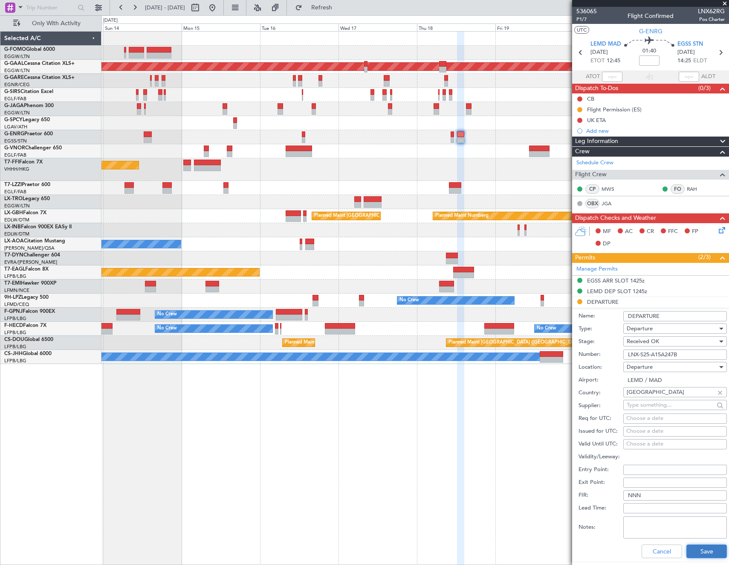
click at [703, 554] on button "Save" at bounding box center [707, 551] width 41 height 14
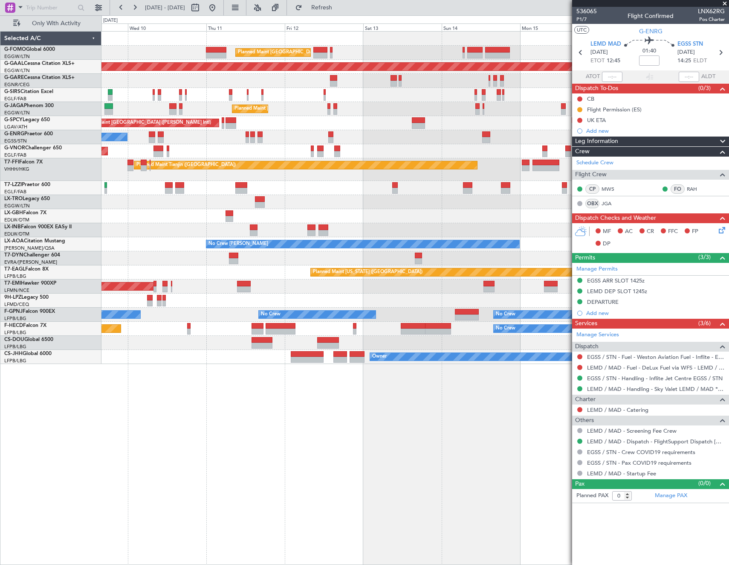
click at [603, 225] on fb-app "13 Sep 2025 - 21 Sep 2025 Refresh Quick Links Only With Activity Planned Maint …" at bounding box center [364, 285] width 729 height 558
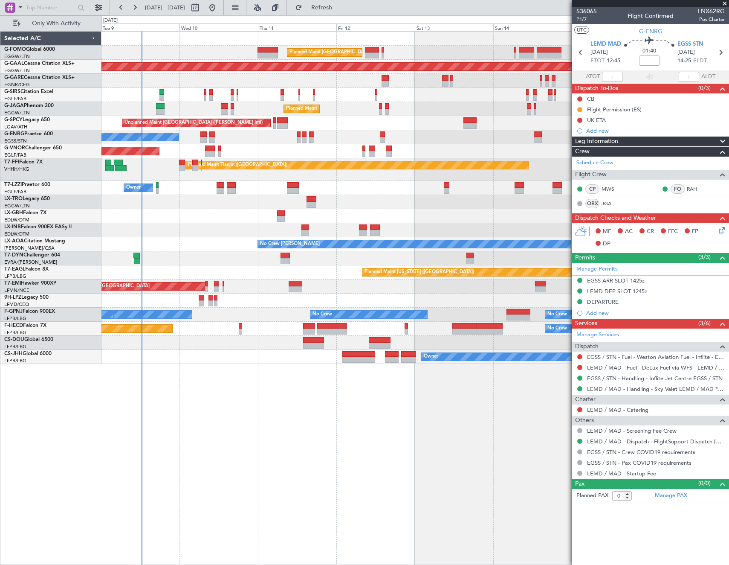
click at [224, 217] on div "Planned Maint Paris (Le Bourget) Planned Maint Nurnberg" at bounding box center [416, 216] width 628 height 14
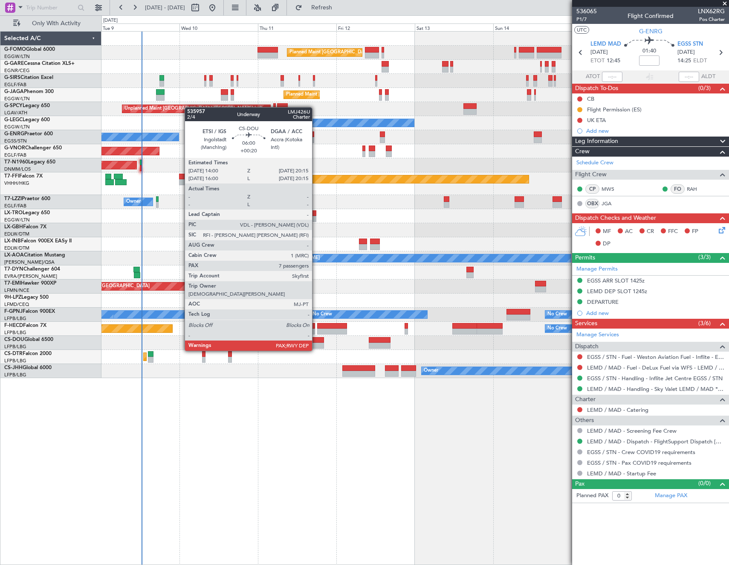
click at [316, 342] on div at bounding box center [313, 340] width 20 height 6
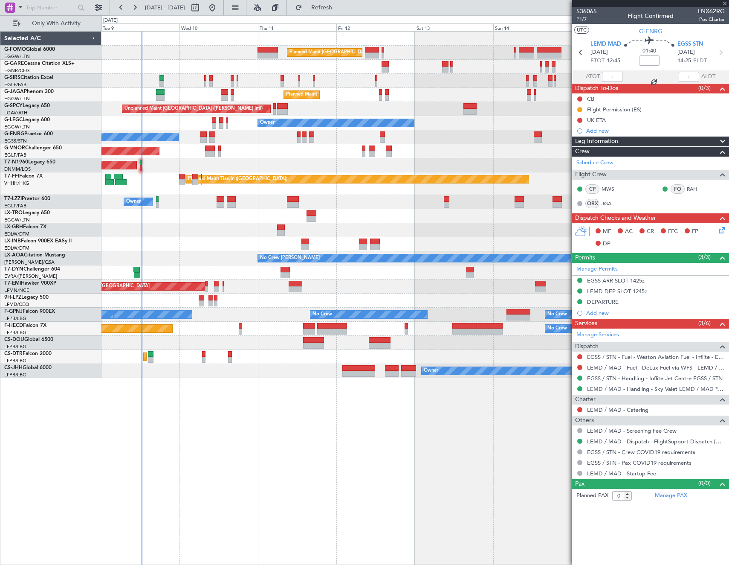
type input "+00:20"
type input "7"
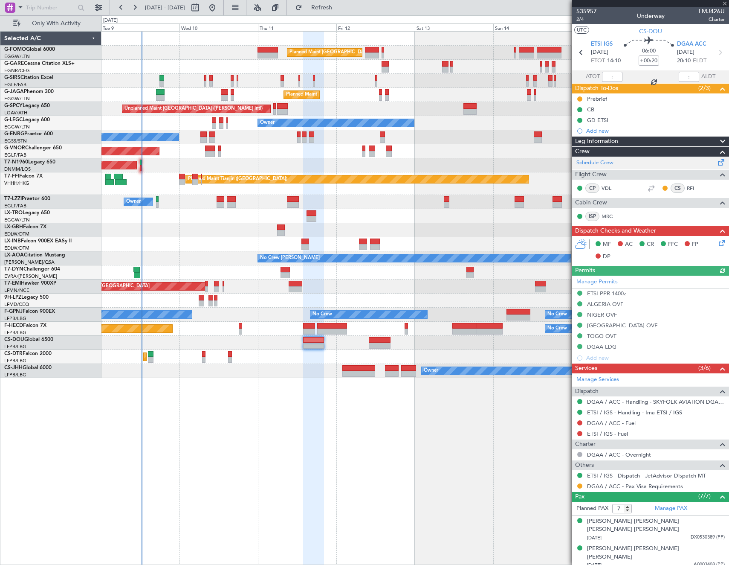
click at [622, 161] on div "Schedule Crew" at bounding box center [651, 163] width 157 height 13
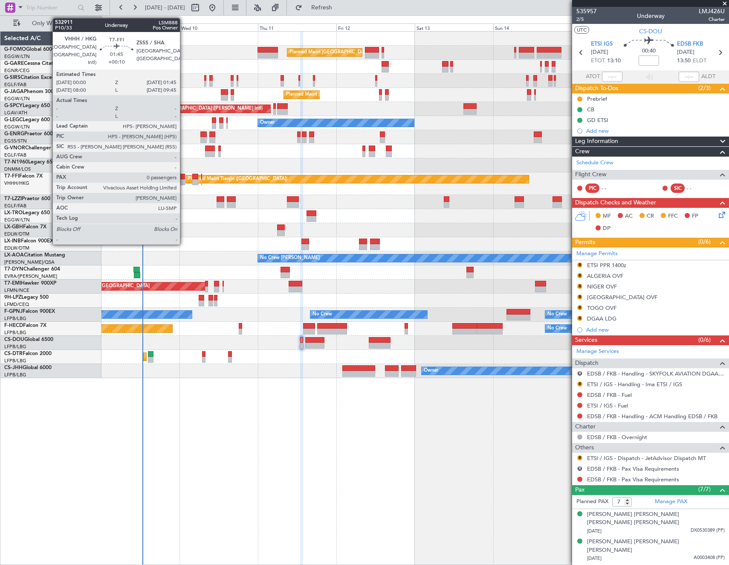
click at [184, 179] on div at bounding box center [182, 182] width 6 height 6
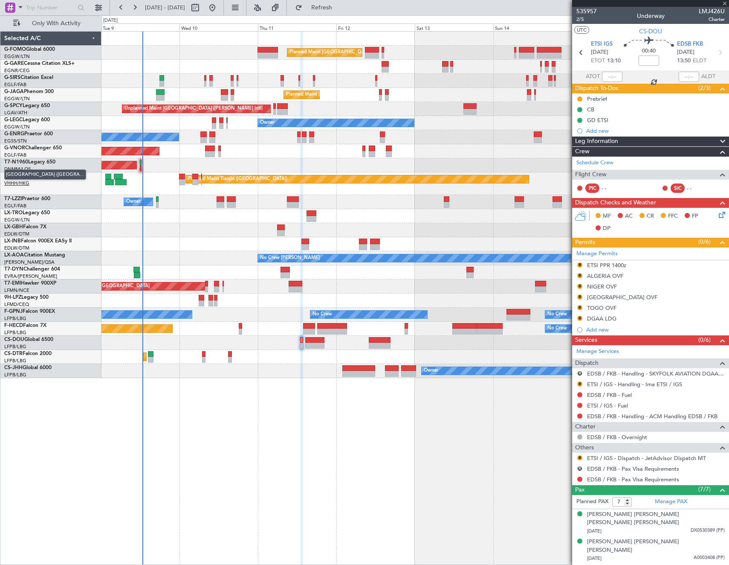
type input "+00:10"
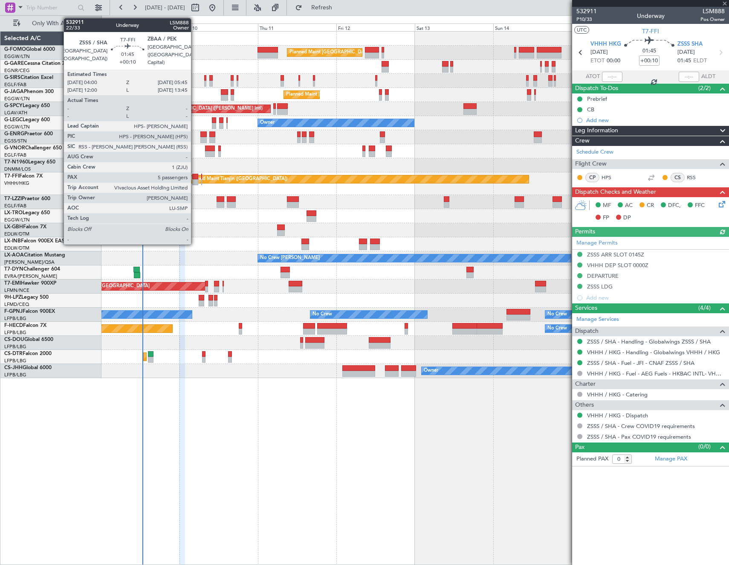
click at [195, 179] on div at bounding box center [195, 182] width 6 height 6
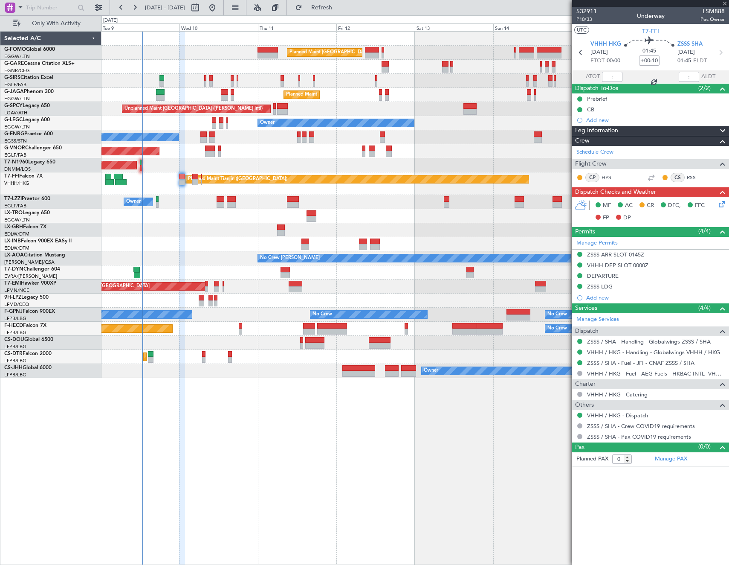
type input "5"
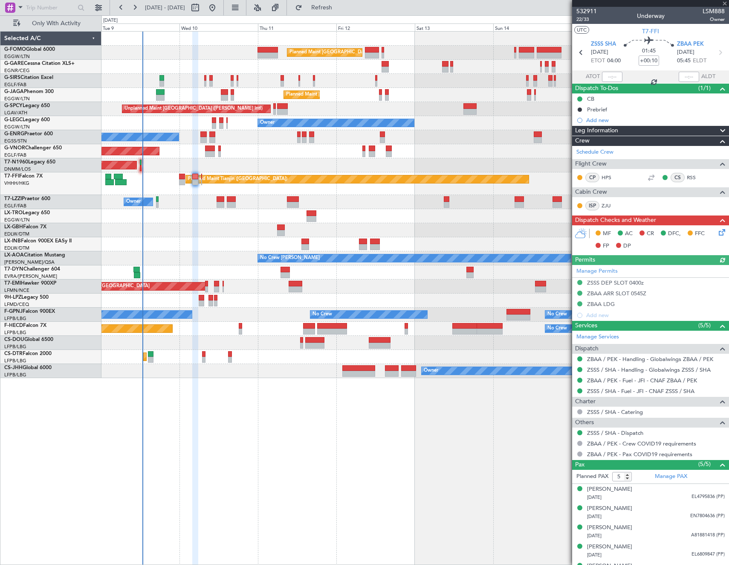
click at [718, 234] on icon at bounding box center [721, 230] width 7 height 7
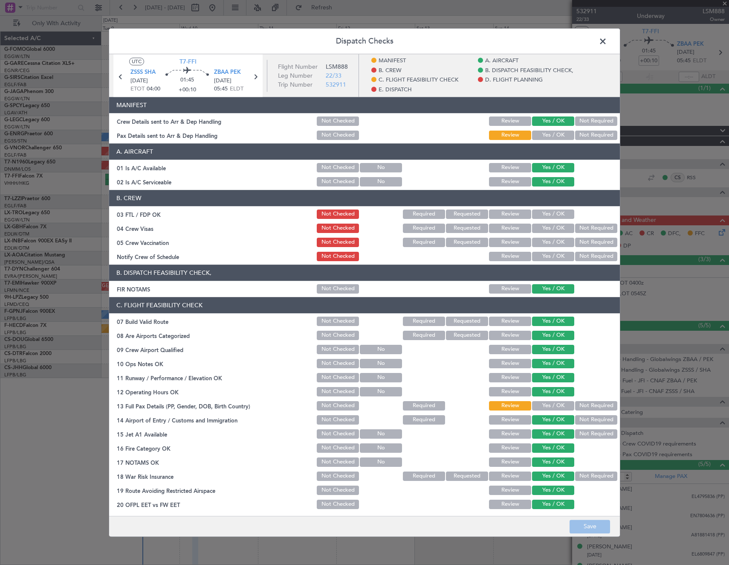
click at [561, 131] on button "Yes / OK" at bounding box center [553, 135] width 42 height 9
click at [553, 407] on button "Yes / OK" at bounding box center [553, 405] width 42 height 9
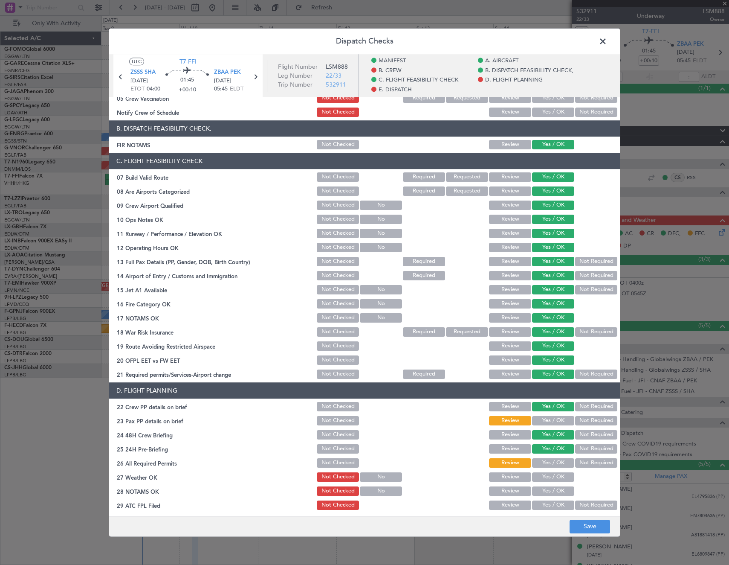
scroll to position [213, 0]
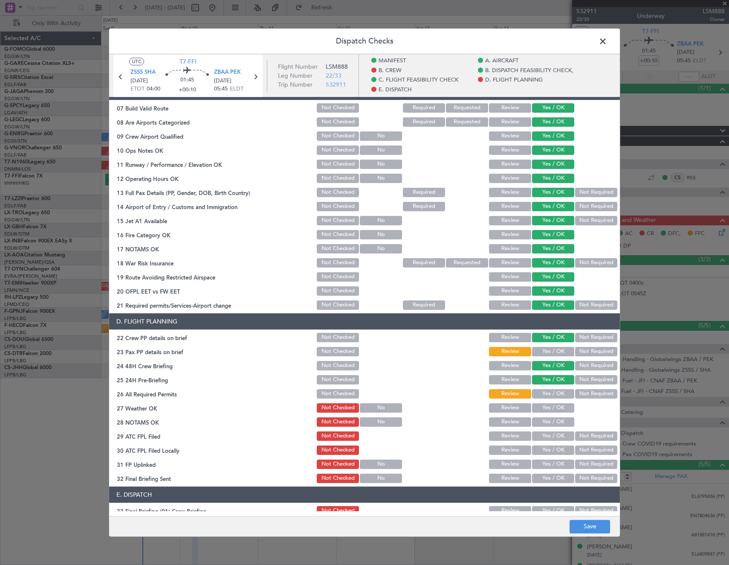
click at [555, 350] on button "Yes / OK" at bounding box center [553, 351] width 42 height 9
click at [552, 393] on button "Yes / OK" at bounding box center [553, 393] width 42 height 9
click at [604, 533] on button "Save" at bounding box center [590, 527] width 41 height 14
click at [607, 40] on span at bounding box center [607, 43] width 0 height 17
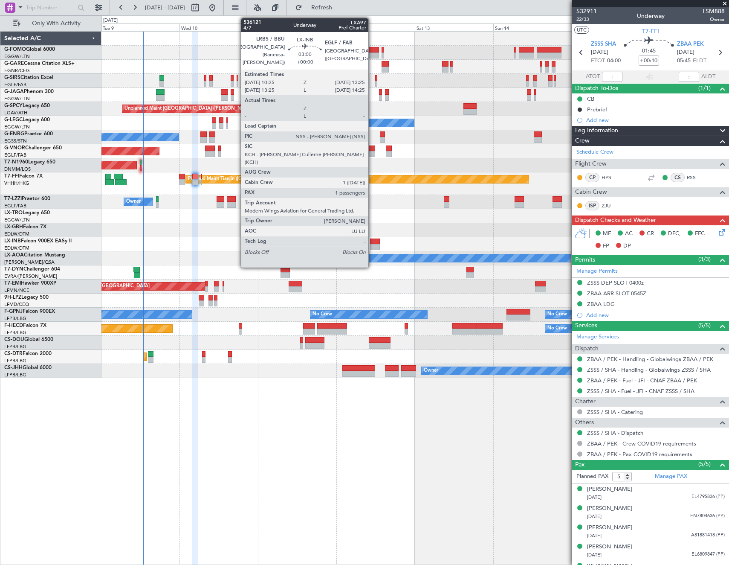
click at [372, 245] on div at bounding box center [375, 247] width 10 height 6
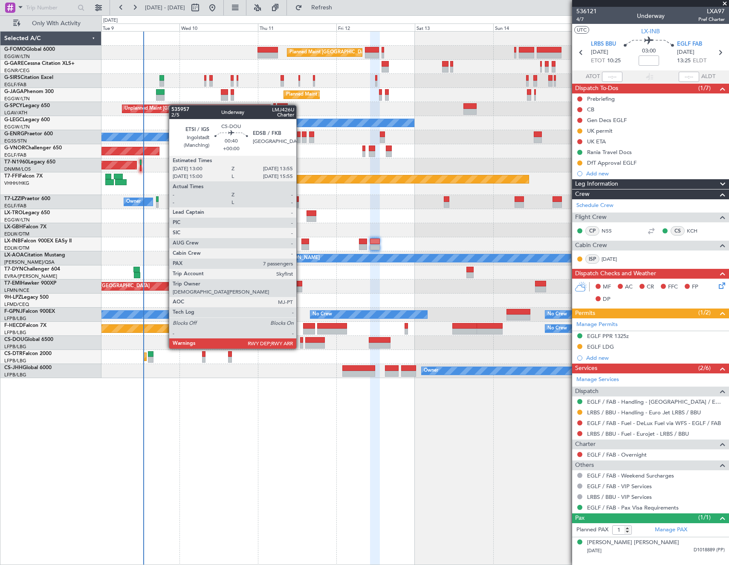
click at [300, 340] on div at bounding box center [301, 340] width 3 height 6
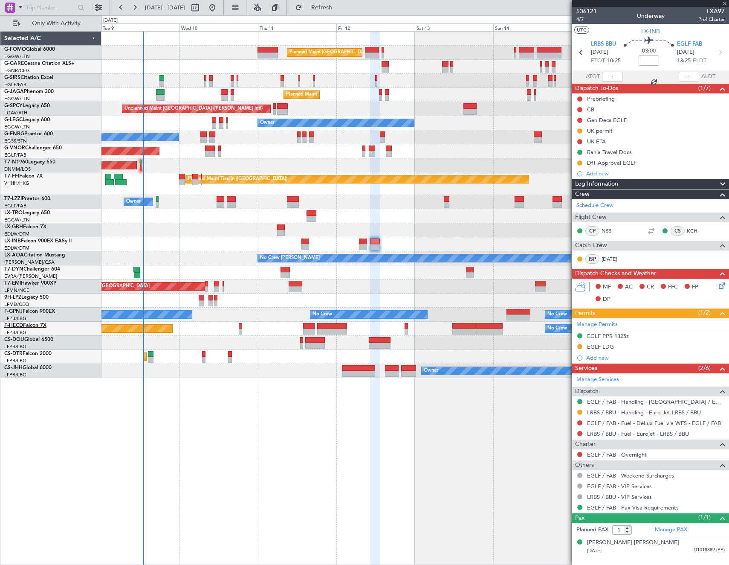
type input "7"
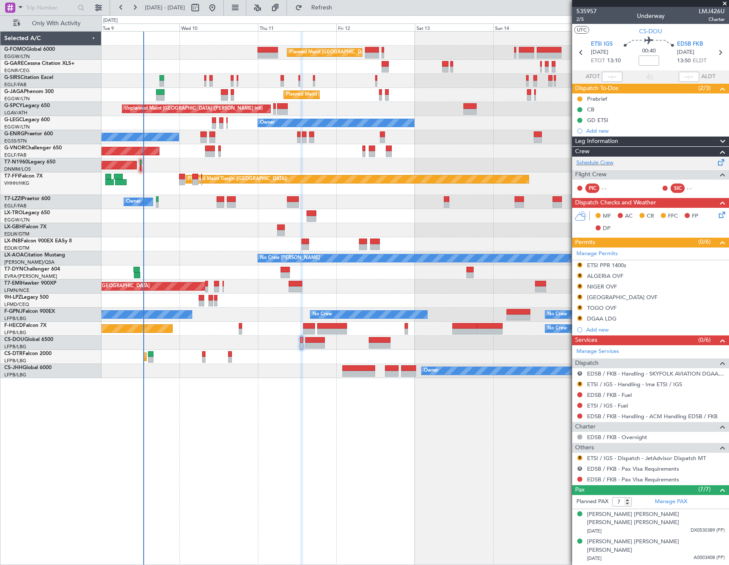
click at [616, 164] on div "Schedule Crew" at bounding box center [651, 163] width 157 height 13
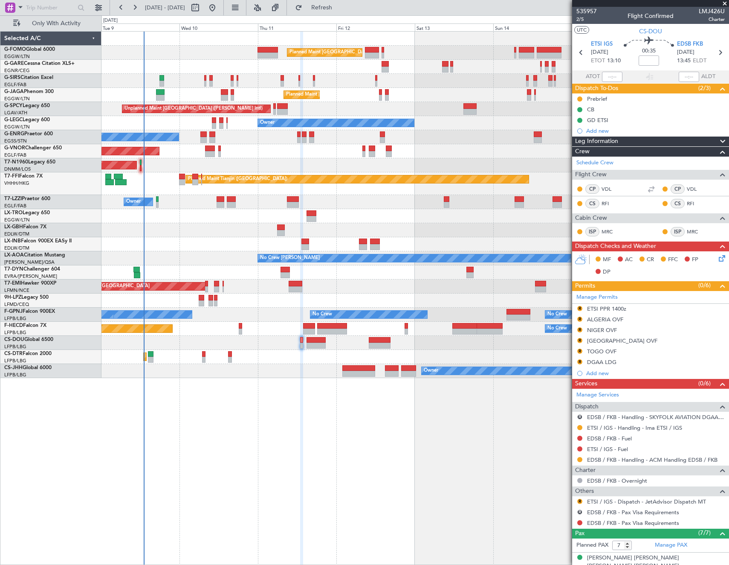
type input "-00:05"
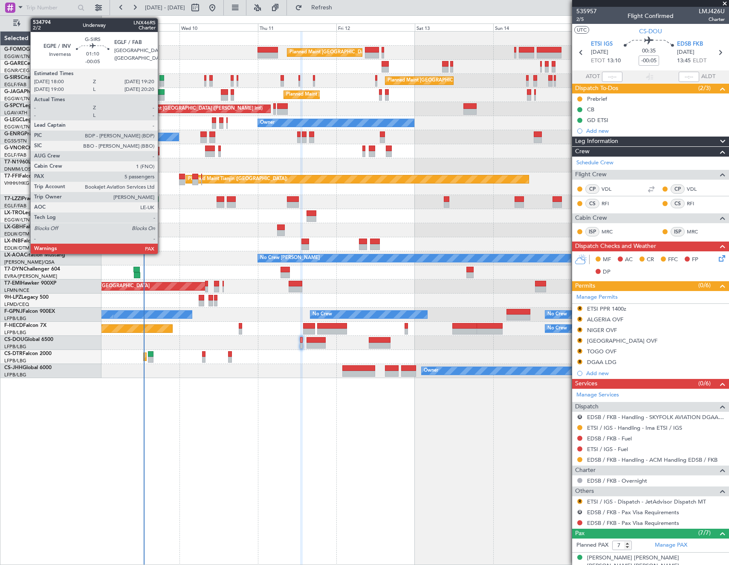
click at [162, 78] on div at bounding box center [162, 78] width 5 height 6
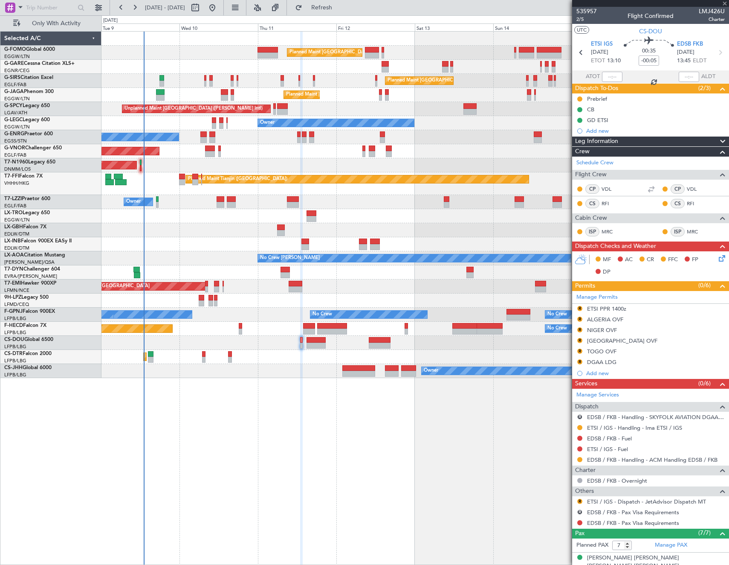
type input "5"
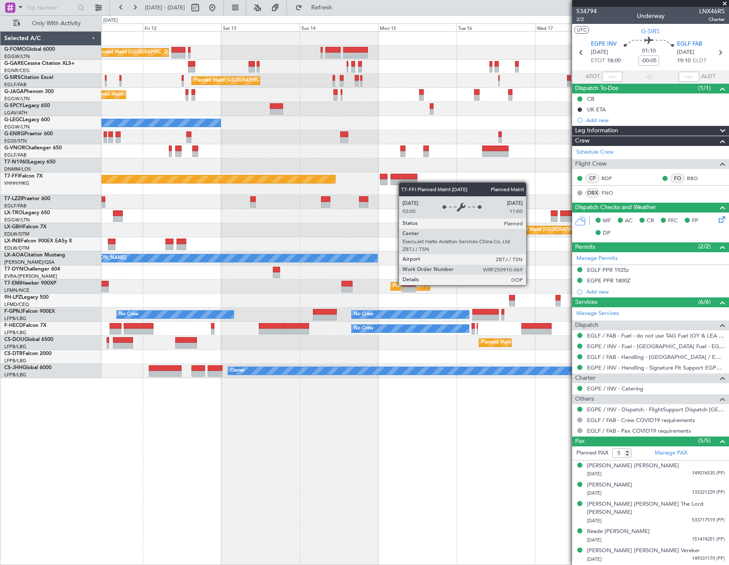
click at [246, 179] on div "Planned Maint Tianjin ([GEOGRAPHIC_DATA])" at bounding box center [416, 183] width 628 height 23
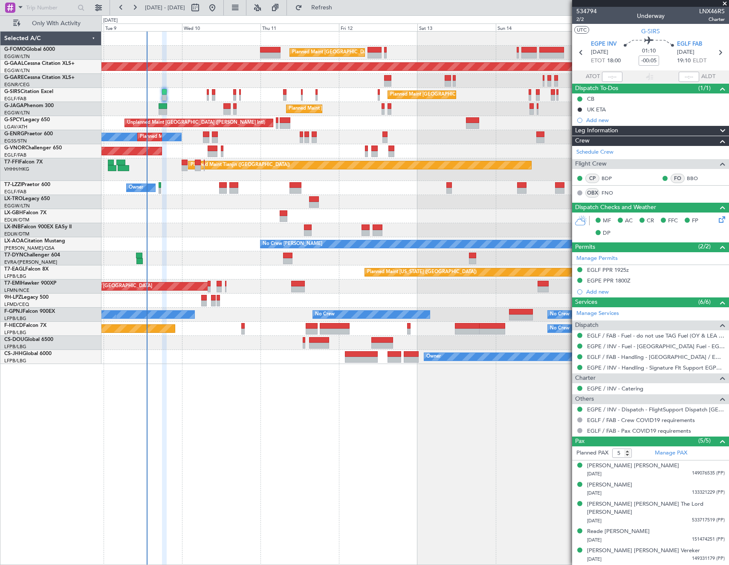
click at [564, 219] on div "Planned Maint Paris (Le Bourget) Planned Maint Nurnberg" at bounding box center [416, 216] width 628 height 14
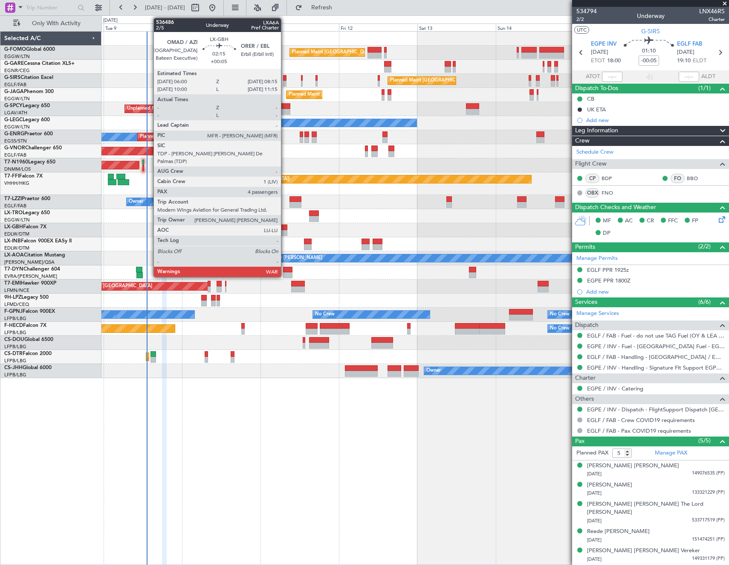
click at [285, 229] on div at bounding box center [284, 227] width 8 height 6
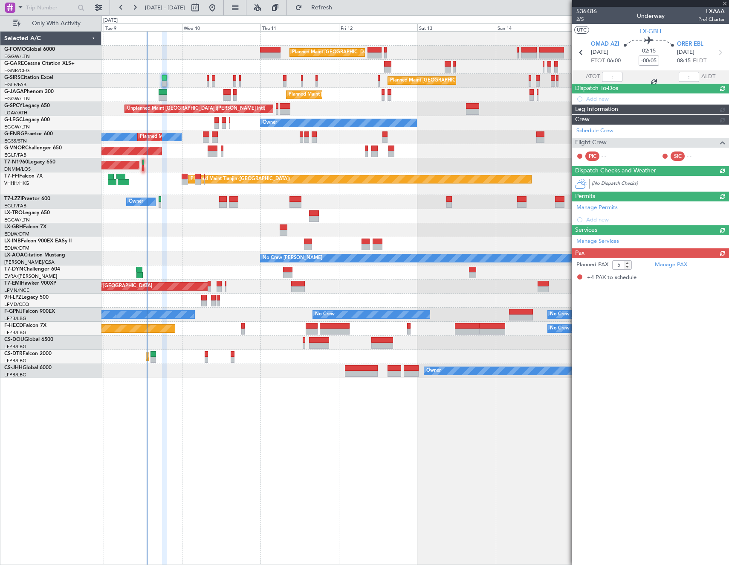
type input "+00:05"
type input "4"
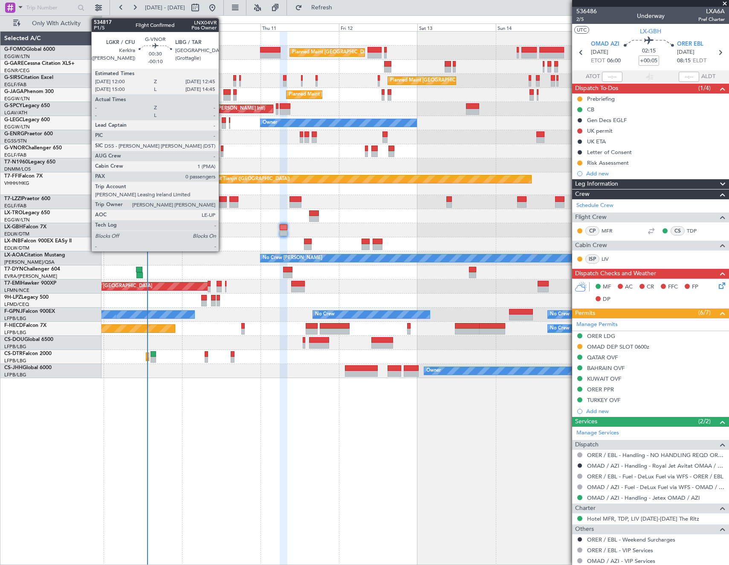
click at [223, 149] on div at bounding box center [222, 148] width 3 height 6
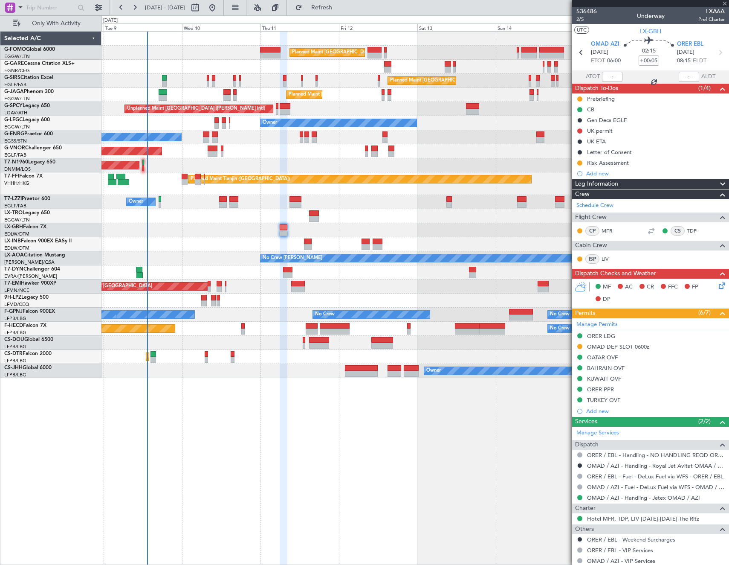
type input "-00:10"
type input "0"
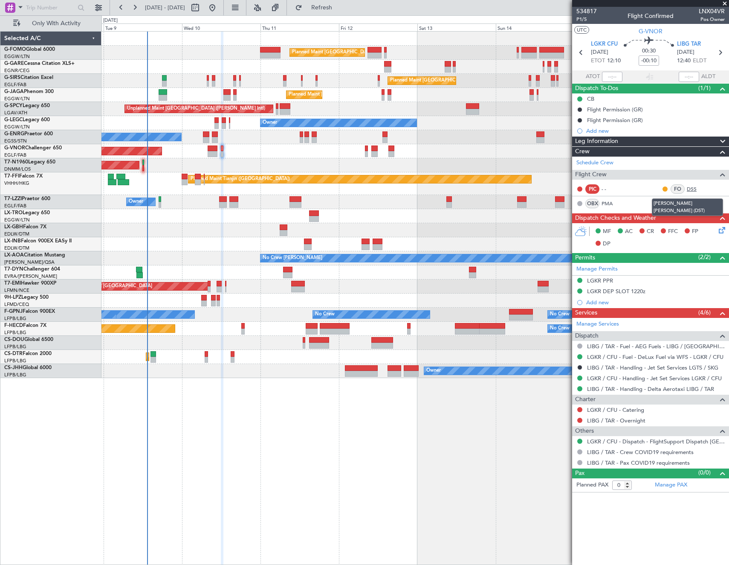
click at [693, 189] on link "DSS" at bounding box center [696, 189] width 19 height 8
click at [606, 201] on link "PMA" at bounding box center [611, 204] width 19 height 8
click at [692, 186] on link "DSS" at bounding box center [696, 189] width 19 height 8
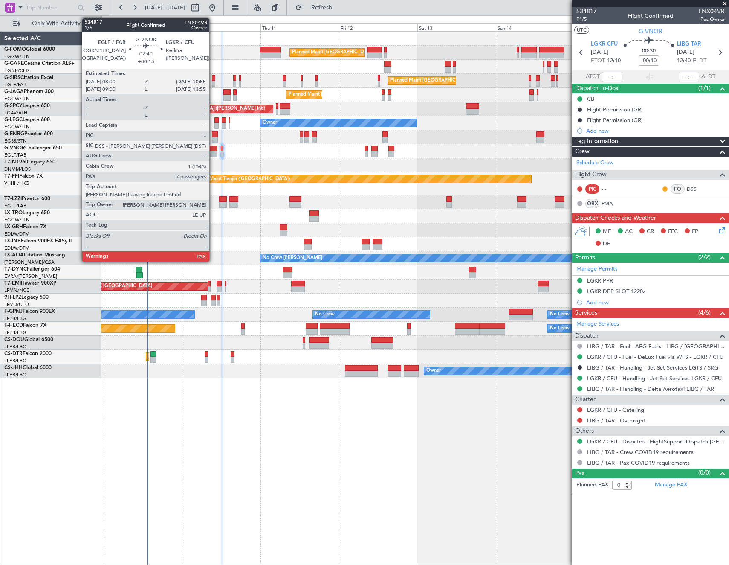
click at [213, 151] on div at bounding box center [213, 154] width 10 height 6
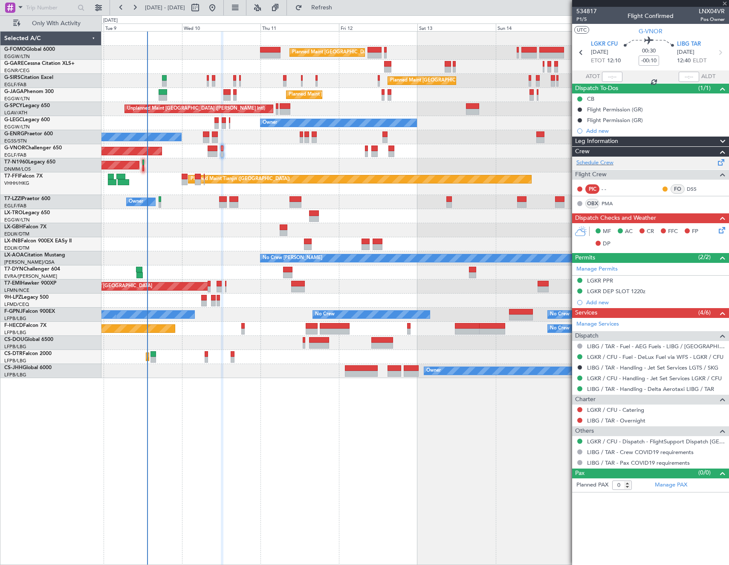
type input "+00:15"
type input "7"
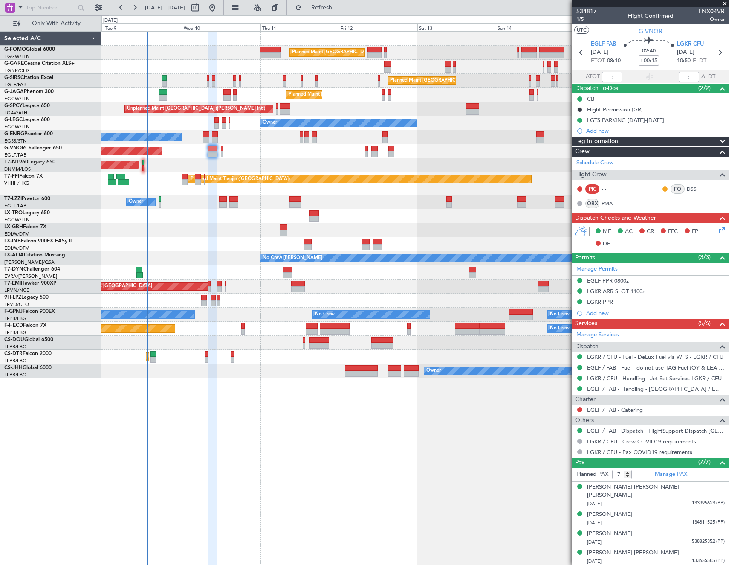
click at [519, 438] on div "Planned Maint [GEOGRAPHIC_DATA] ([GEOGRAPHIC_DATA]) Unplanned Maint [PERSON_NAM…" at bounding box center [416, 298] width 628 height 534
click at [202, 6] on button at bounding box center [196, 8] width 14 height 14
select select "9"
select select "2025"
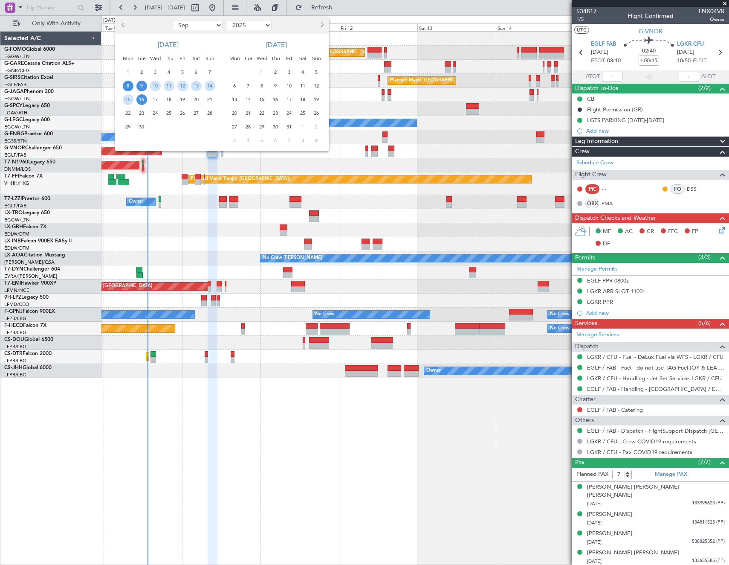
click at [143, 85] on span "9" at bounding box center [142, 86] width 11 height 11
click at [144, 101] on span "16" at bounding box center [142, 99] width 11 height 11
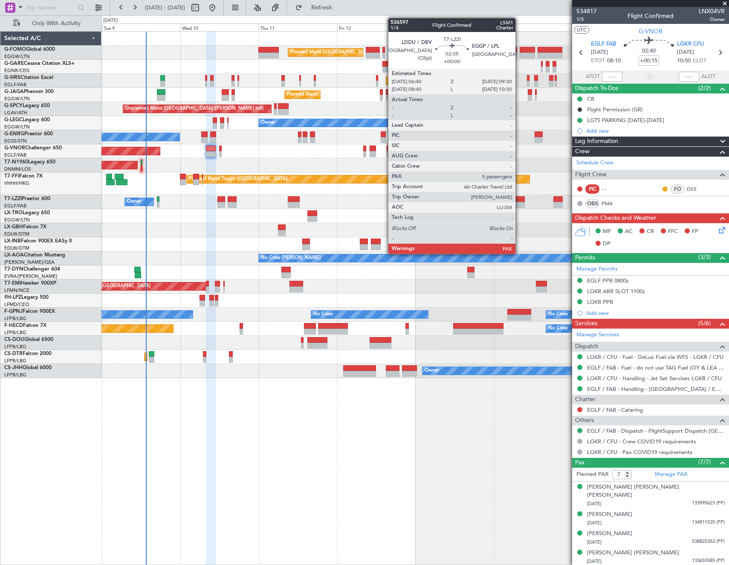
click at [520, 201] on div at bounding box center [520, 199] width 9 height 6
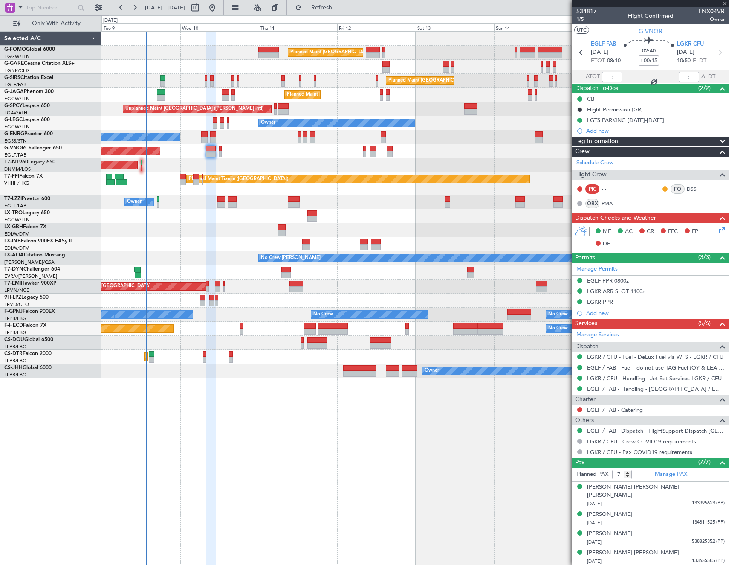
type input "5"
